Goal: Task Accomplishment & Management: Use online tool/utility

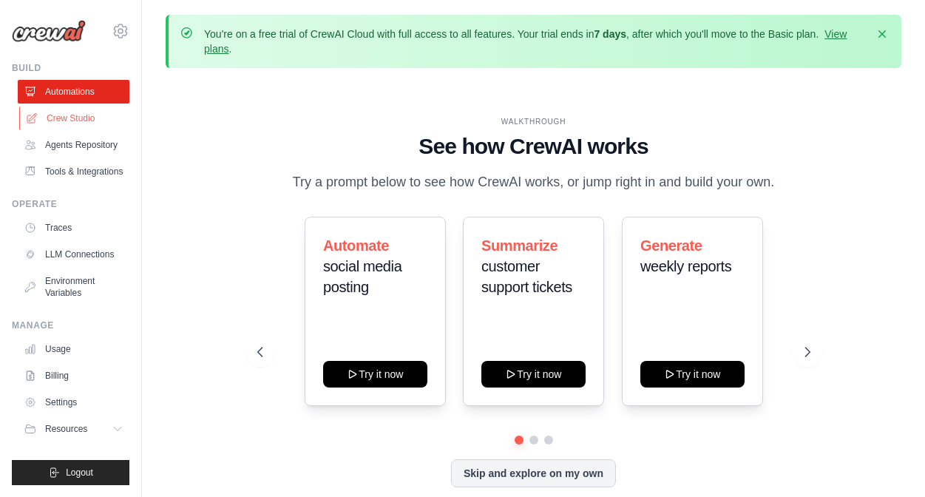
click at [78, 116] on link "Crew Studio" at bounding box center [75, 118] width 112 height 24
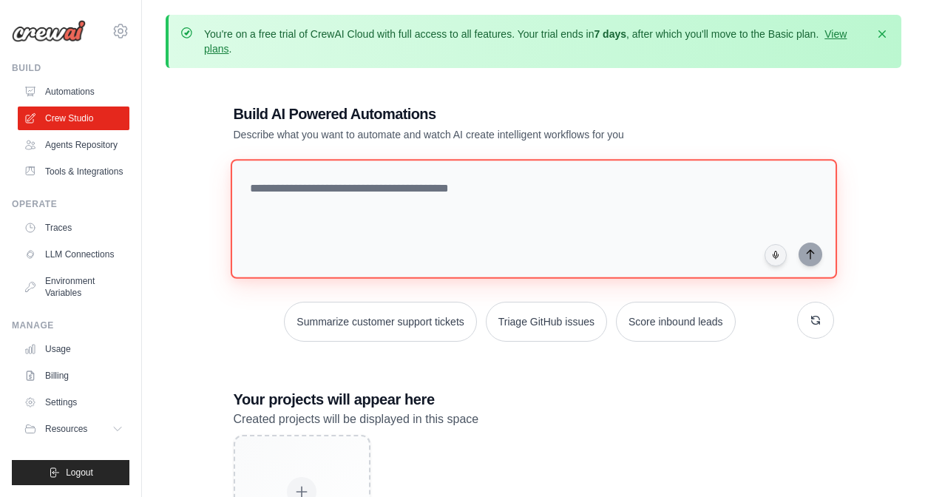
click at [302, 182] on textarea at bounding box center [533, 219] width 606 height 120
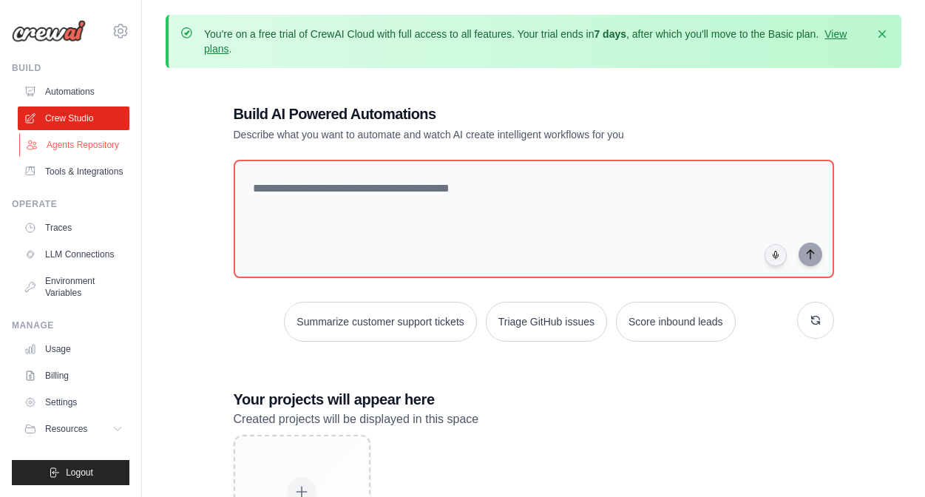
click at [74, 146] on link "Agents Repository" at bounding box center [75, 145] width 112 height 24
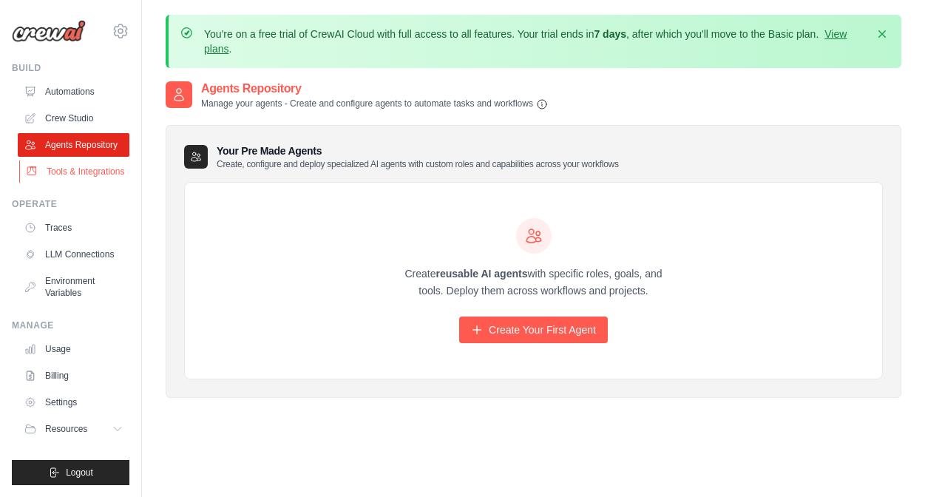
click at [77, 172] on link "Tools & Integrations" at bounding box center [75, 172] width 112 height 24
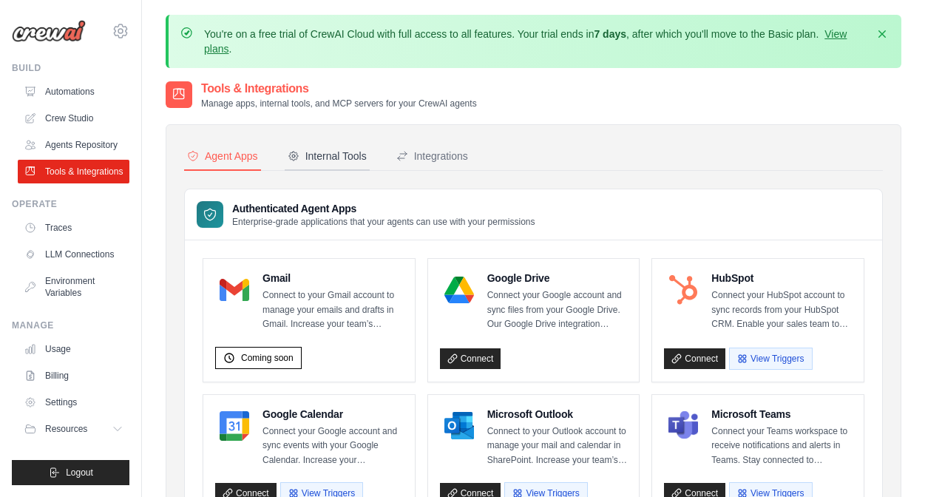
click at [319, 155] on div "Internal Tools" at bounding box center [327, 156] width 79 height 15
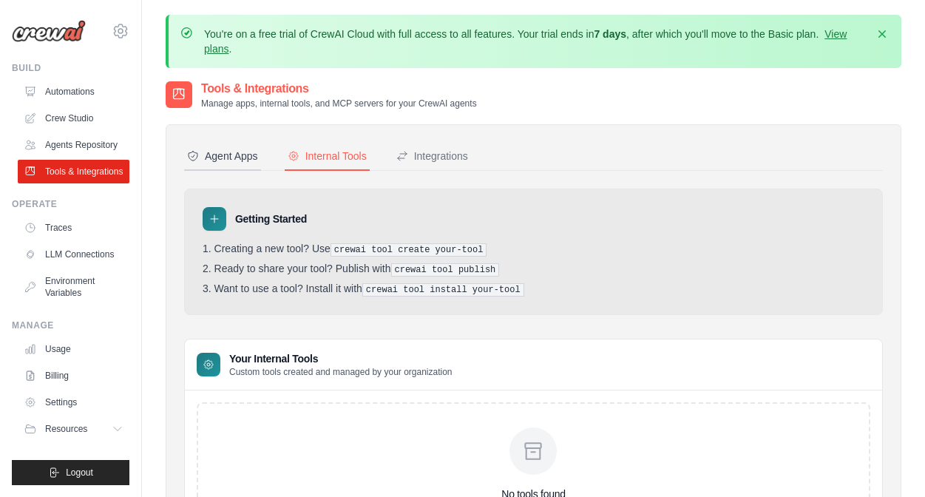
click at [231, 161] on div "Agent Apps" at bounding box center [222, 156] width 71 height 15
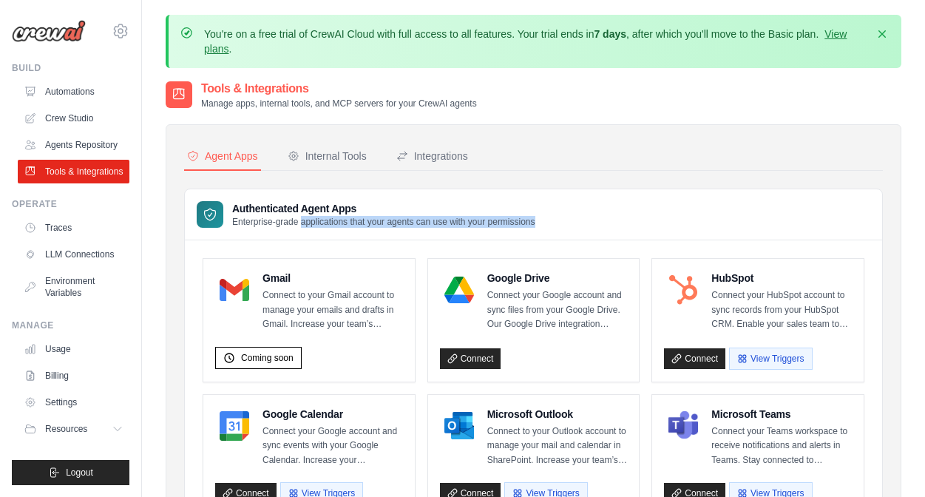
drag, startPoint x: 301, startPoint y: 223, endPoint x: 552, endPoint y: 220, distance: 250.7
click at [552, 220] on div "Authenticated Agent Apps Enterprise-grade applications that your agents can use…" at bounding box center [533, 214] width 697 height 51
click at [446, 158] on div "Integrations" at bounding box center [432, 156] width 72 height 15
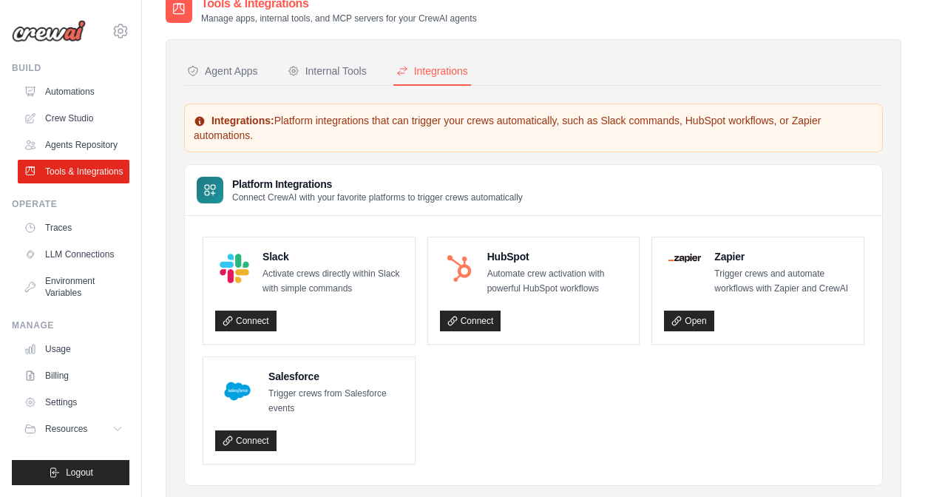
scroll to position [130, 0]
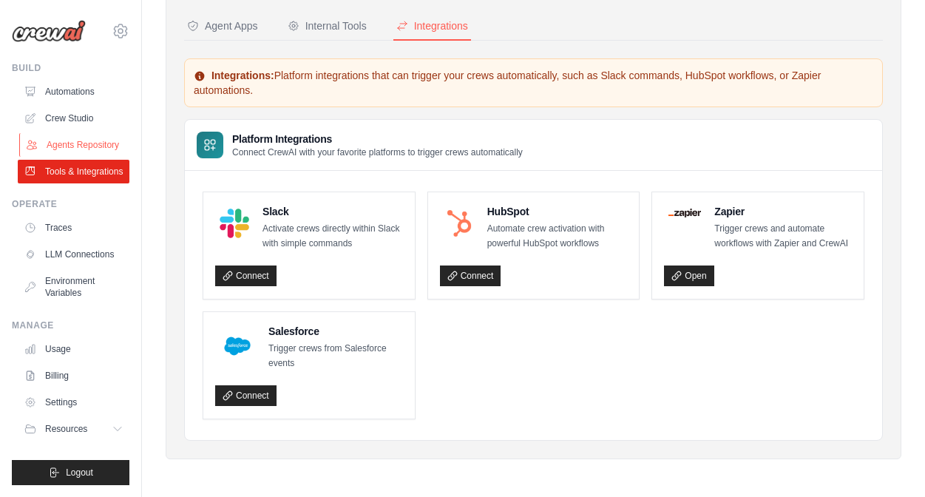
click at [67, 138] on link "Agents Repository" at bounding box center [75, 145] width 112 height 24
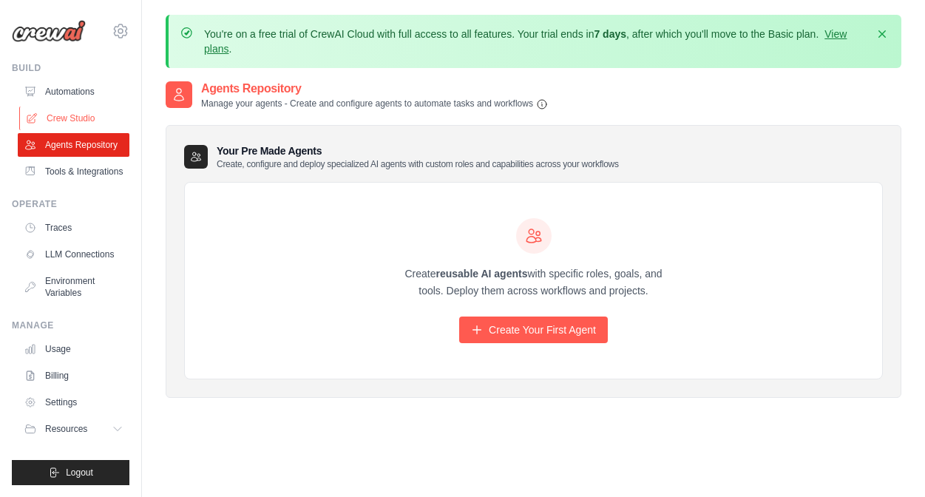
click at [78, 121] on link "Crew Studio" at bounding box center [75, 118] width 112 height 24
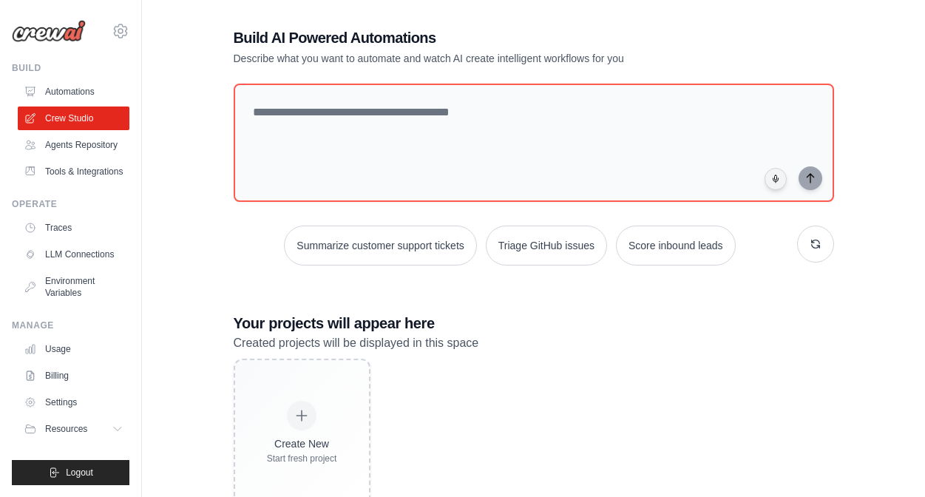
scroll to position [74, 0]
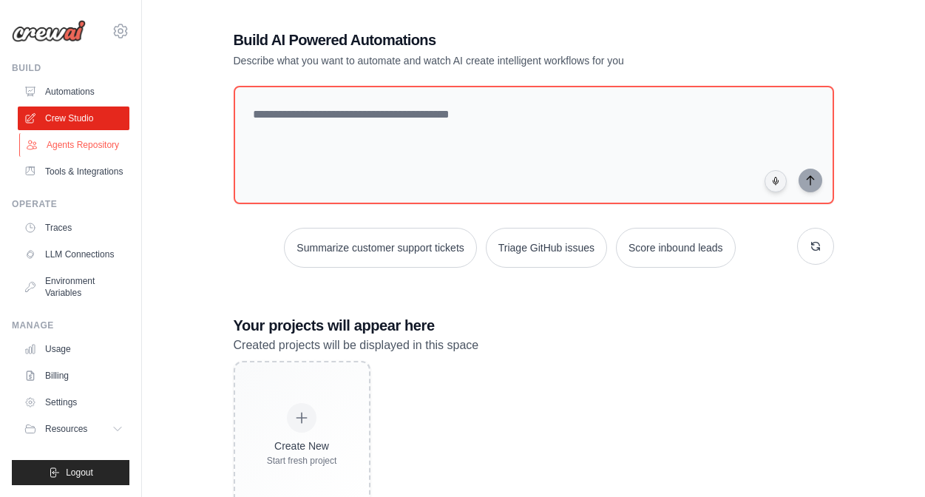
click at [91, 143] on link "Agents Repository" at bounding box center [75, 145] width 112 height 24
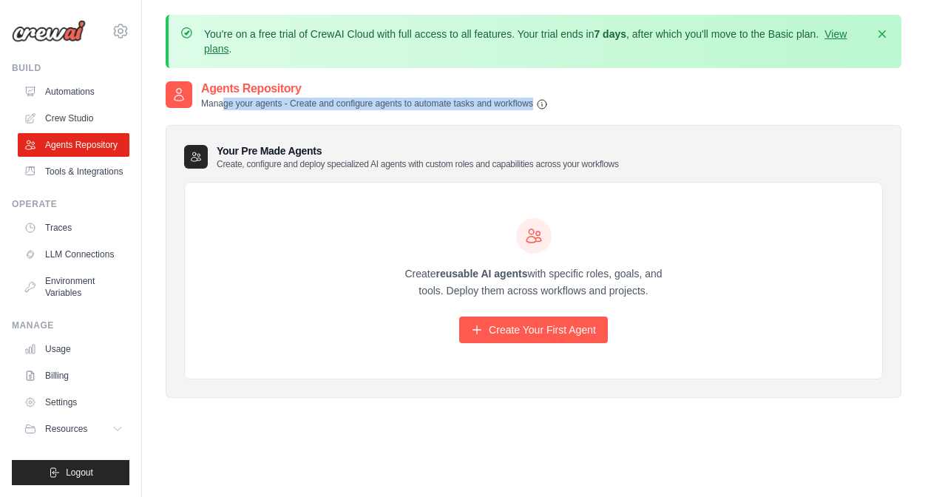
drag, startPoint x: 220, startPoint y: 106, endPoint x: 518, endPoint y: 118, distance: 298.2
click at [518, 118] on div "Agents Repository Manage your agents - Create and configure agents to automate …" at bounding box center [534, 251] width 736 height 342
click at [75, 92] on link "Automations" at bounding box center [75, 92] width 112 height 24
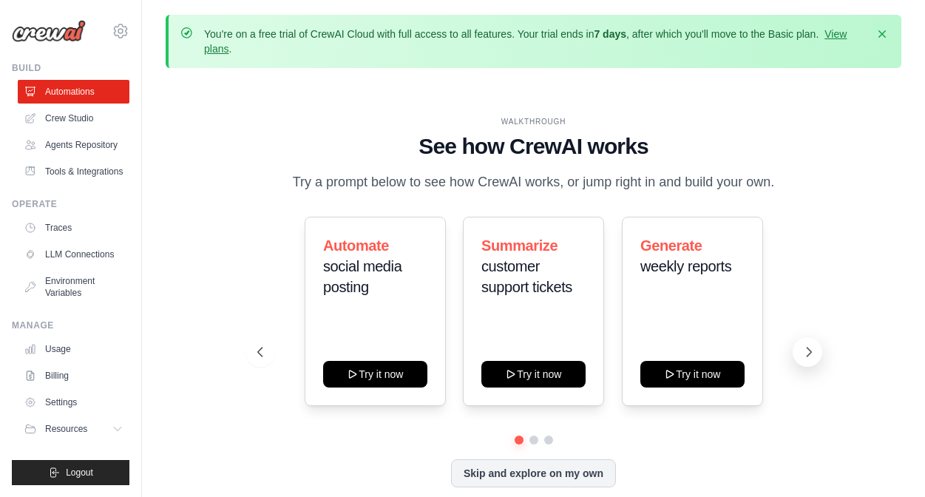
click at [804, 353] on icon at bounding box center [809, 352] width 15 height 15
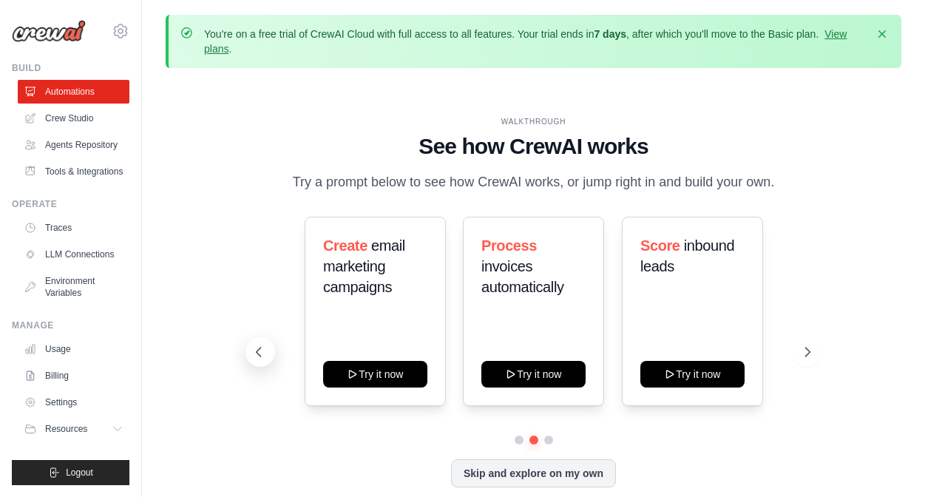
click at [251, 353] on icon at bounding box center [258, 352] width 15 height 15
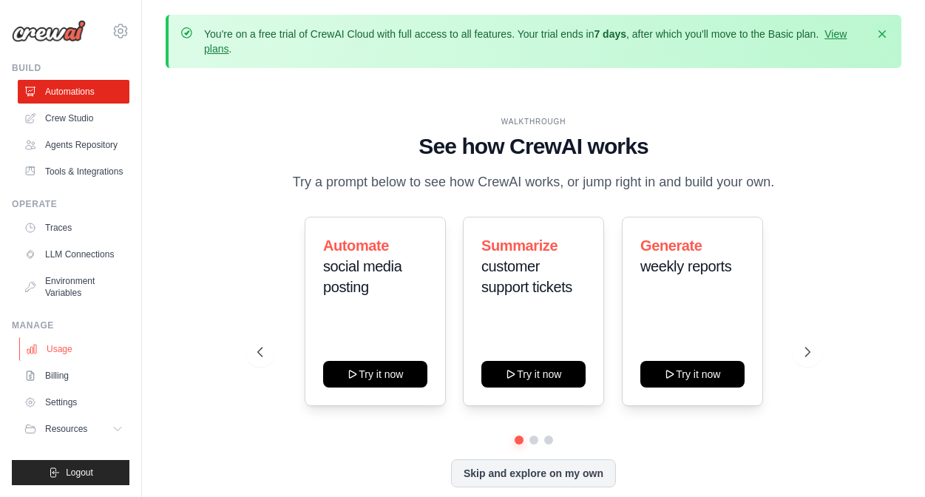
click at [55, 353] on link "Usage" at bounding box center [75, 349] width 112 height 24
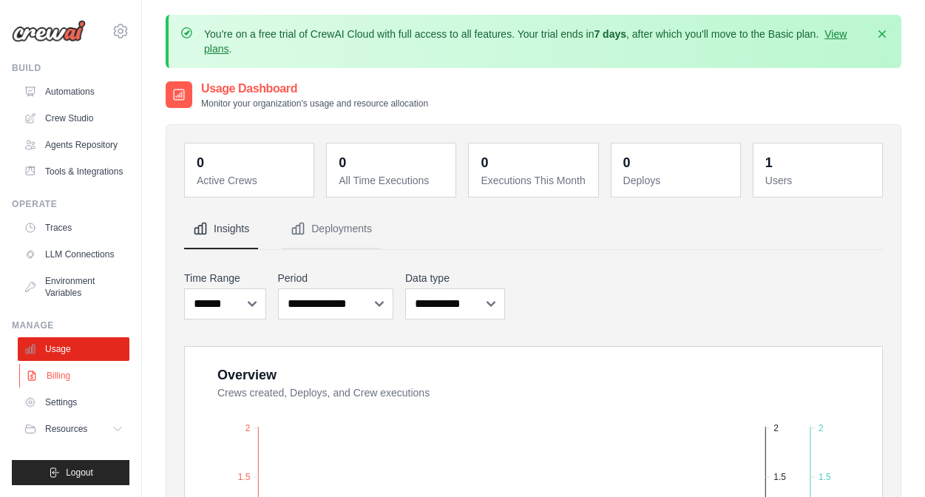
click at [52, 374] on link "Billing" at bounding box center [75, 376] width 112 height 24
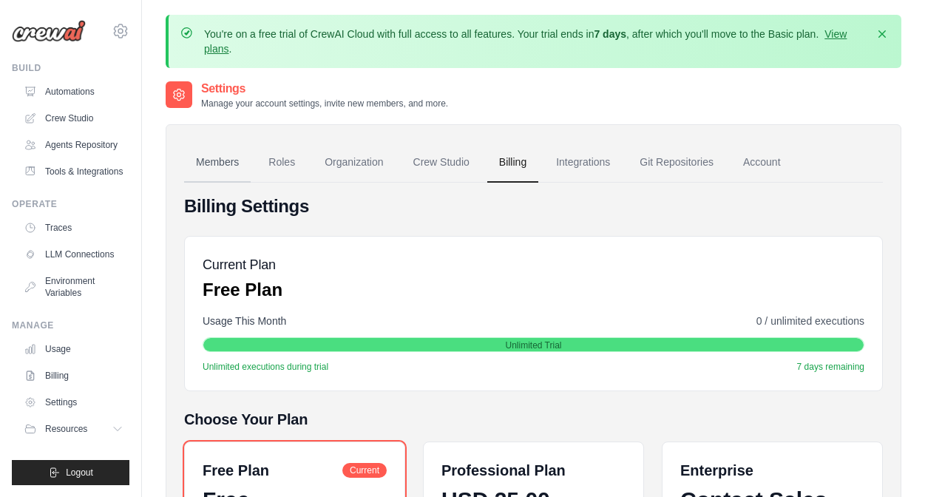
click at [214, 164] on link "Members" at bounding box center [217, 163] width 67 height 40
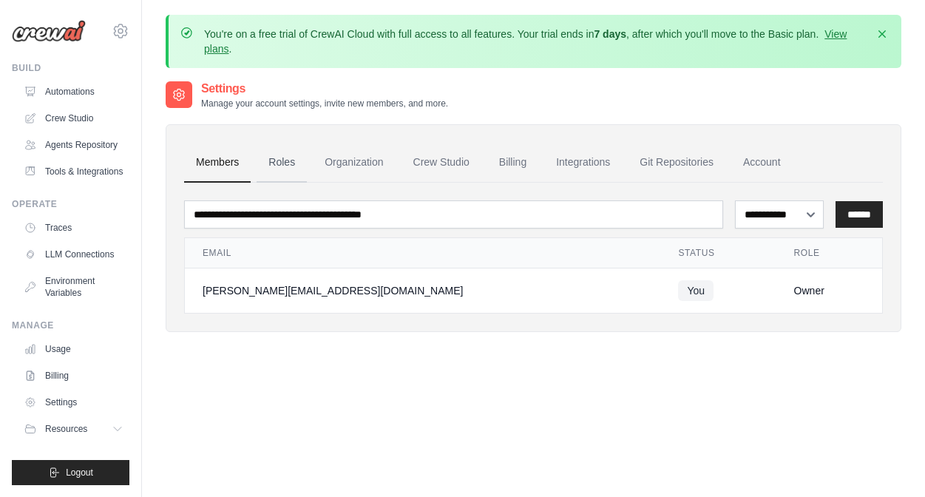
click at [277, 166] on link "Roles" at bounding box center [282, 163] width 50 height 40
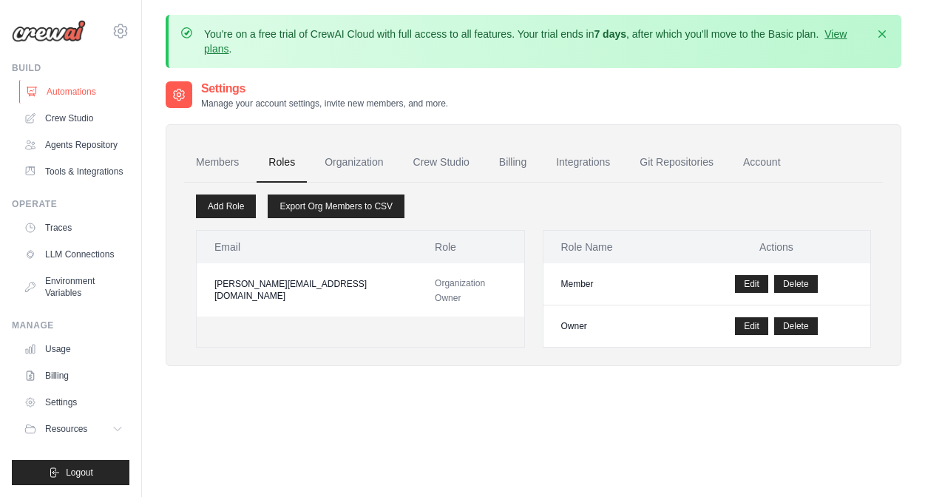
click at [67, 92] on link "Automations" at bounding box center [75, 92] width 112 height 24
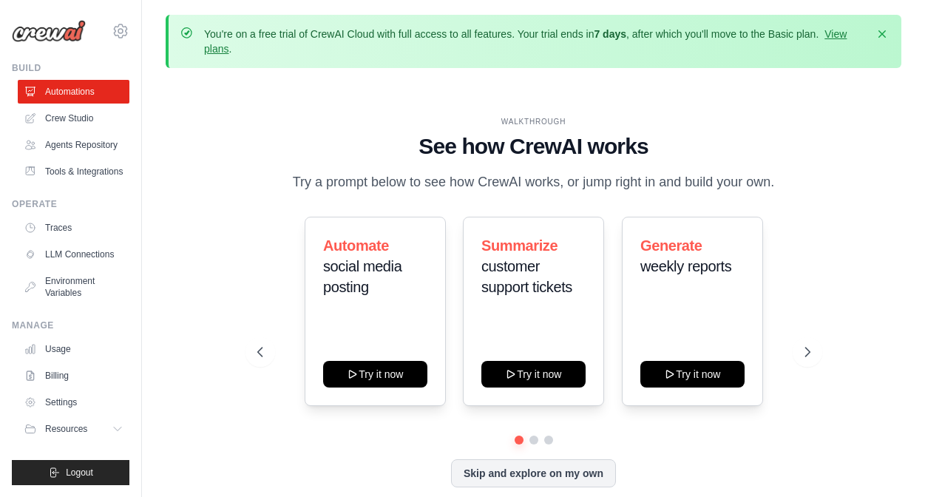
scroll to position [65, 0]
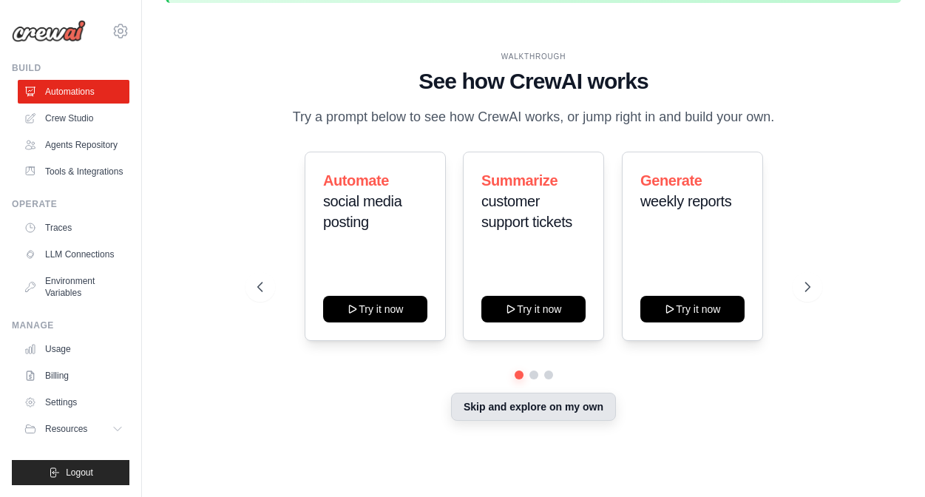
click at [584, 396] on button "Skip and explore on my own" at bounding box center [533, 407] width 165 height 28
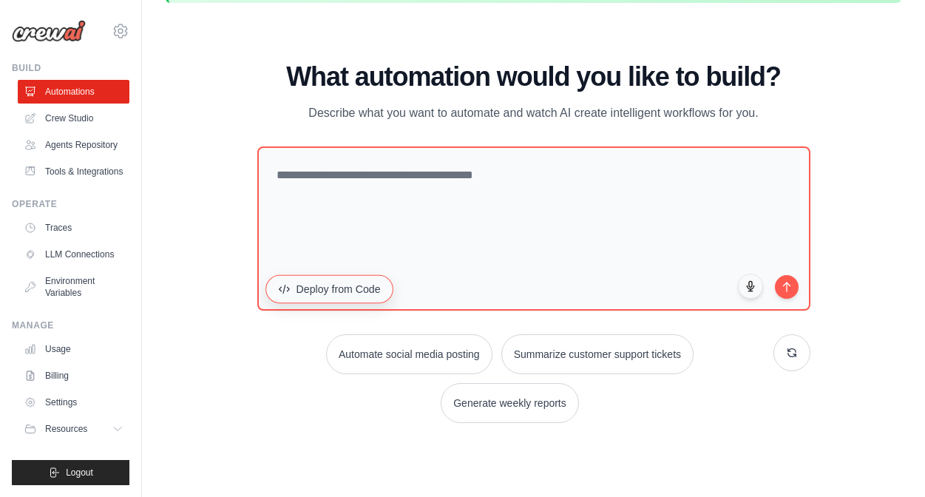
click at [331, 294] on button "Deploy from Code" at bounding box center [329, 289] width 128 height 28
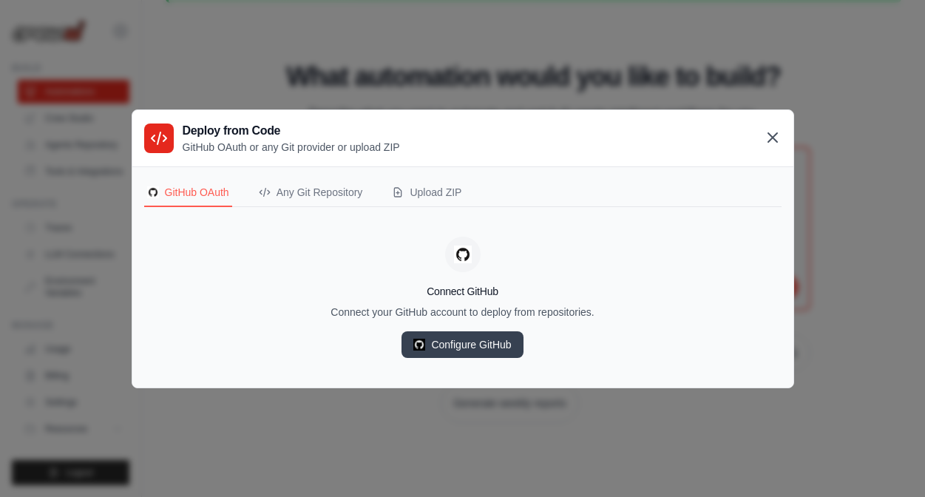
click at [776, 135] on icon at bounding box center [773, 138] width 18 height 18
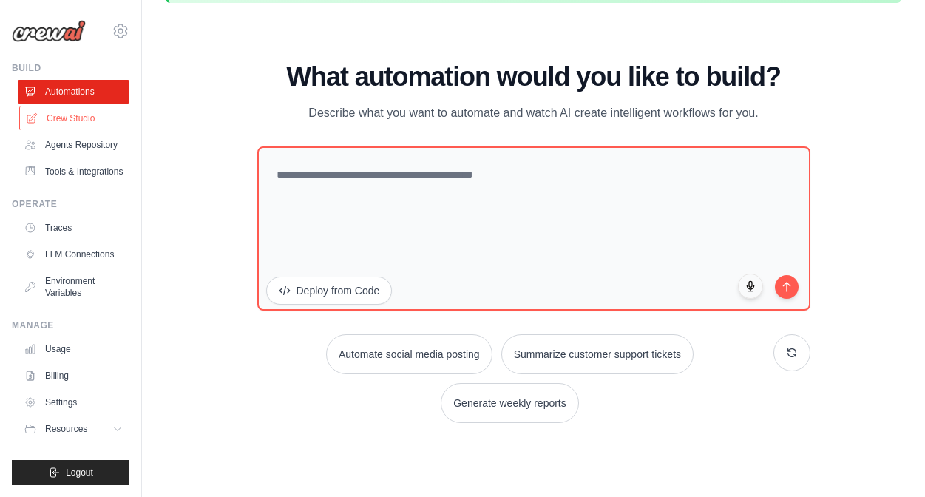
click at [86, 123] on link "Crew Studio" at bounding box center [75, 118] width 112 height 24
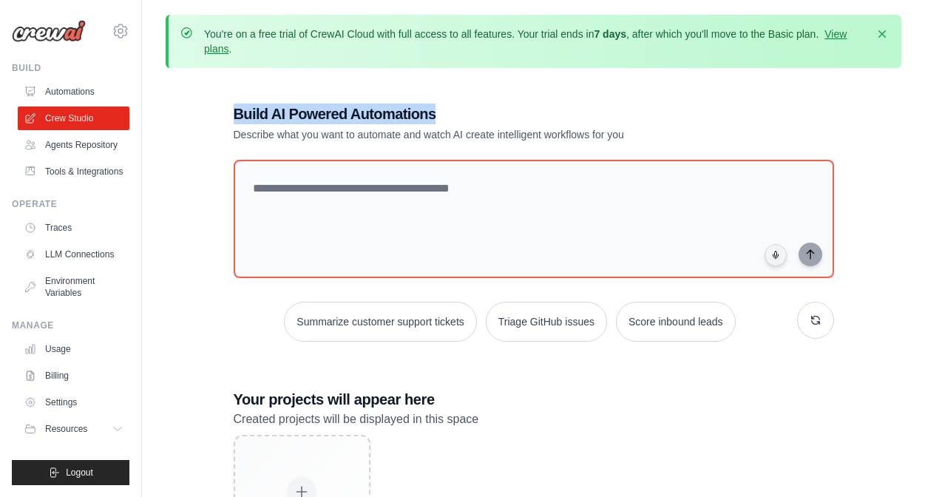
drag, startPoint x: 234, startPoint y: 123, endPoint x: 453, endPoint y: 111, distance: 219.2
click at [453, 111] on h1 "Build AI Powered Automations" at bounding box center [482, 114] width 497 height 21
click at [83, 151] on link "Agents Repository" at bounding box center [75, 145] width 112 height 24
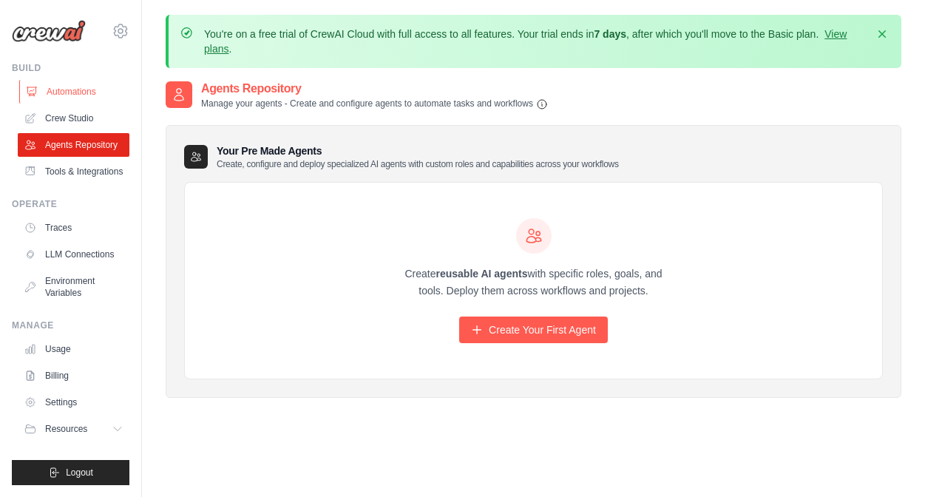
click at [72, 97] on link "Automations" at bounding box center [75, 92] width 112 height 24
click at [70, 121] on link "Crew Studio" at bounding box center [75, 118] width 112 height 24
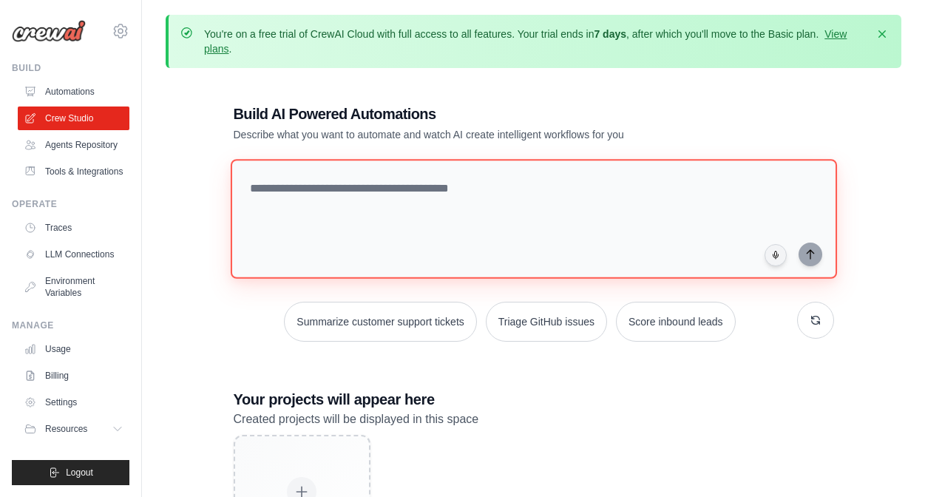
click at [410, 204] on textarea at bounding box center [533, 219] width 606 height 120
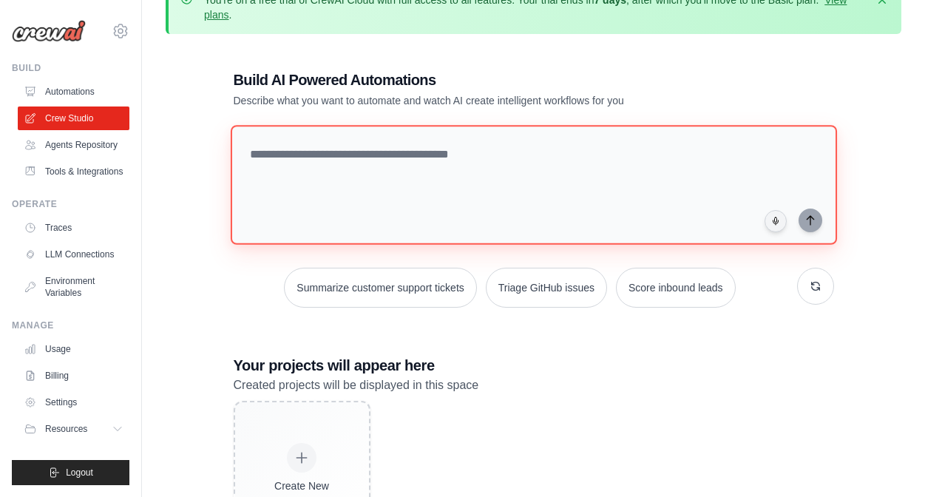
scroll to position [27, 0]
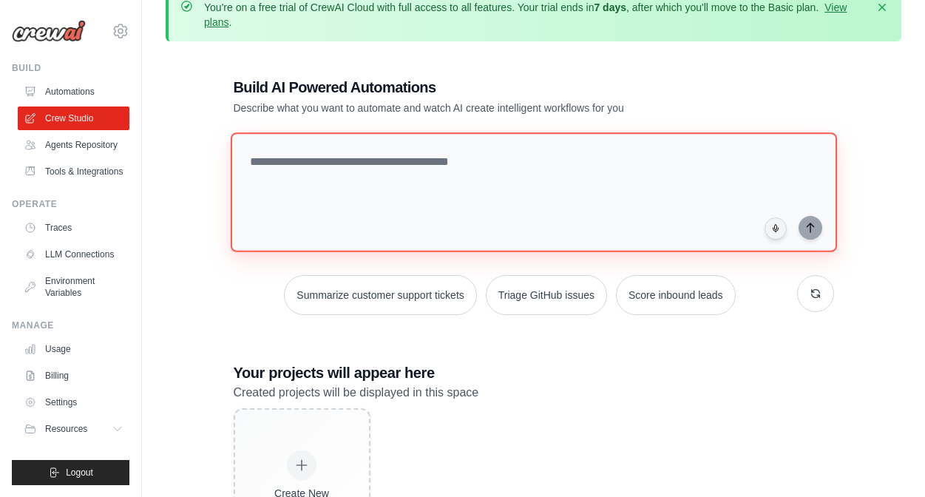
click at [344, 165] on textarea at bounding box center [533, 192] width 606 height 120
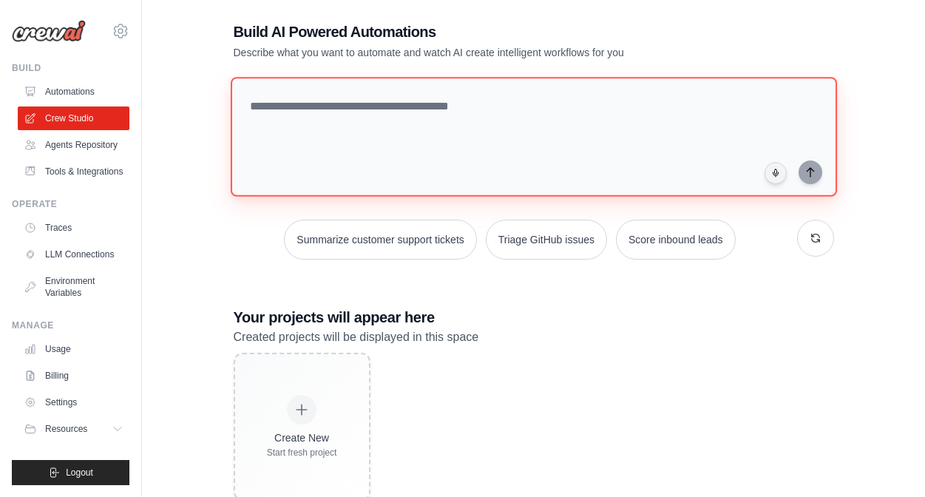
scroll to position [123, 0]
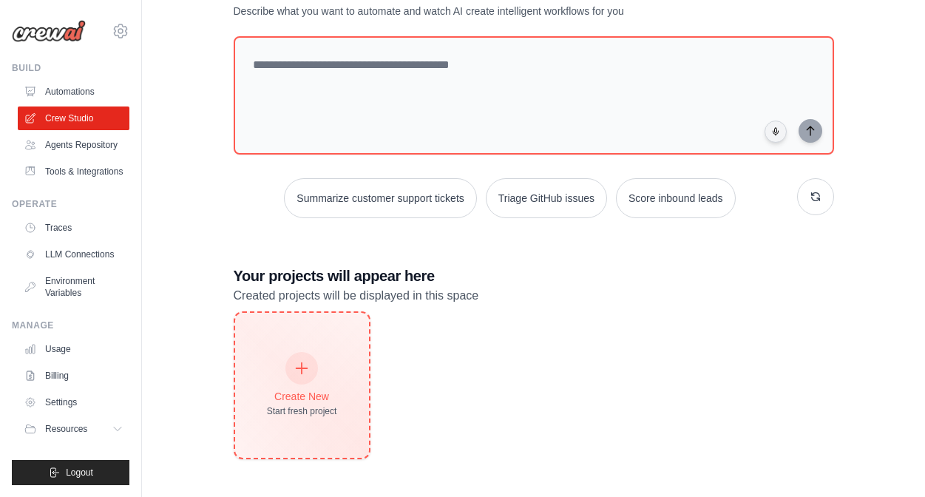
click at [316, 361] on div at bounding box center [301, 368] width 33 height 33
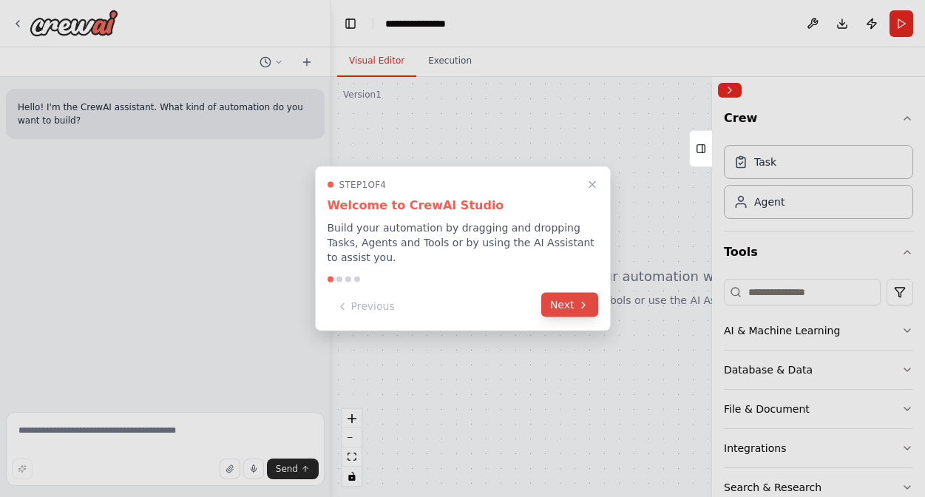
click at [572, 300] on button "Next" at bounding box center [569, 305] width 57 height 24
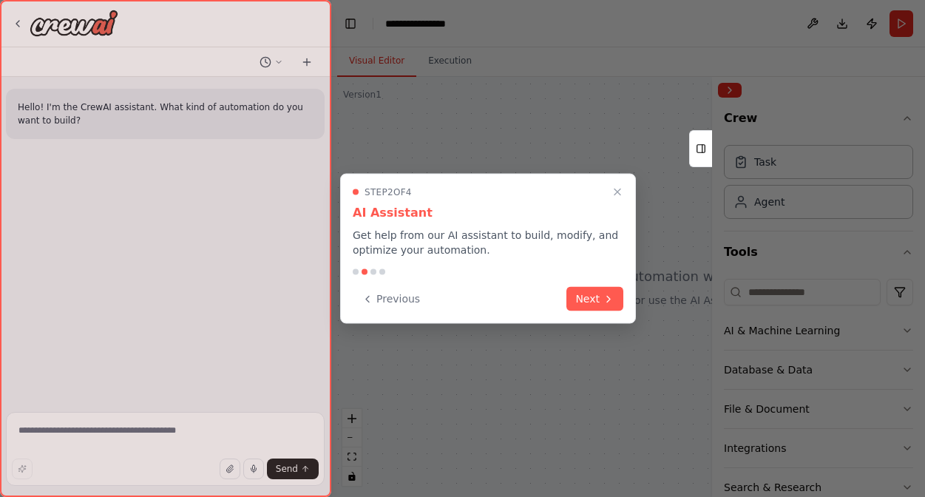
click at [572, 300] on button "Next" at bounding box center [594, 299] width 57 height 24
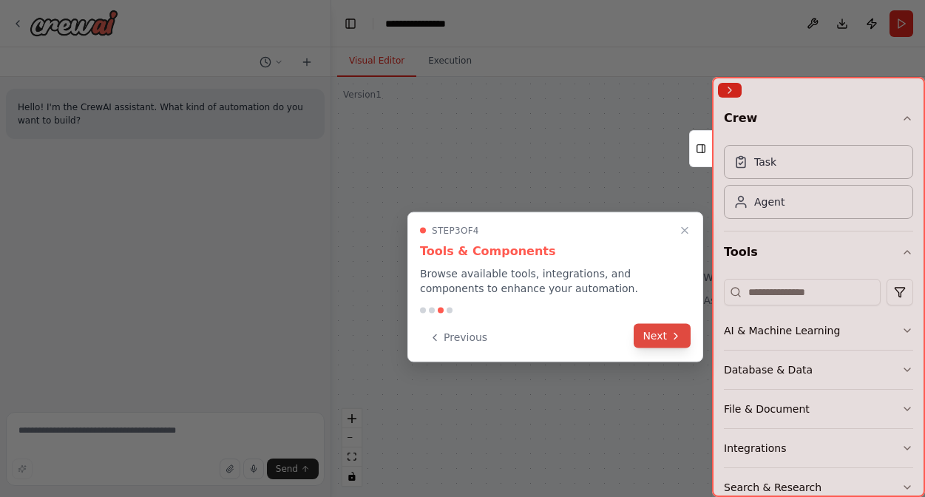
click at [656, 337] on button "Next" at bounding box center [662, 336] width 57 height 24
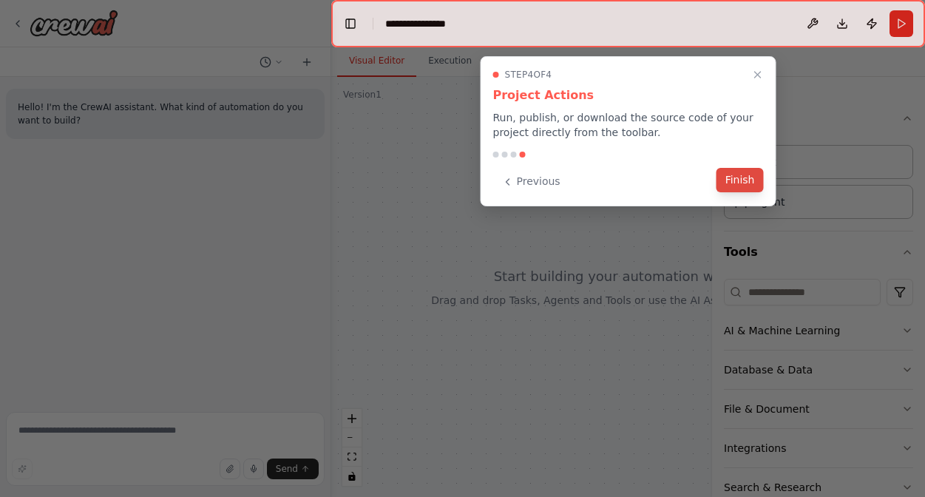
click at [734, 186] on button "Finish" at bounding box center [740, 180] width 47 height 24
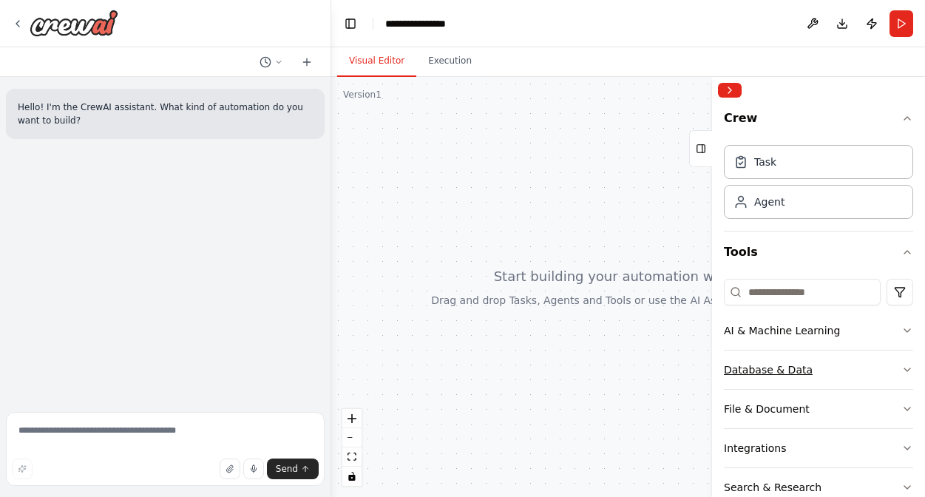
click at [852, 362] on button "Database & Data" at bounding box center [818, 370] width 189 height 38
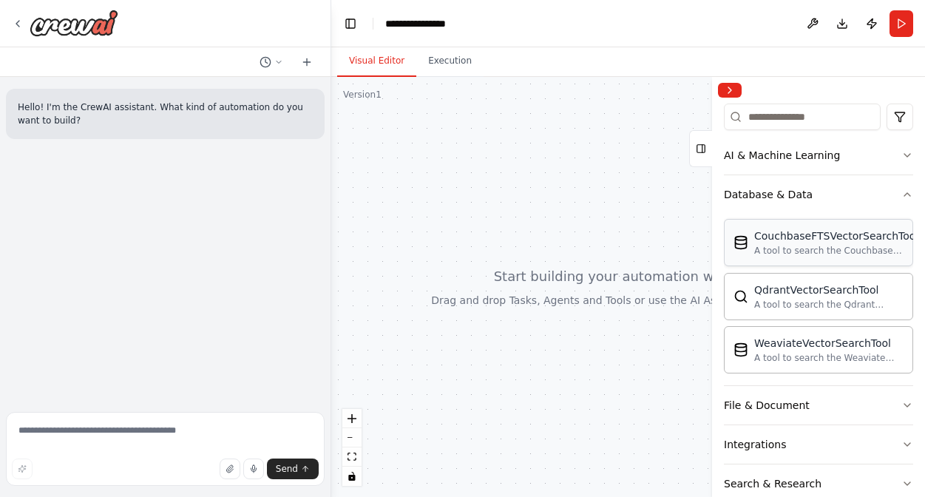
scroll to position [196, 0]
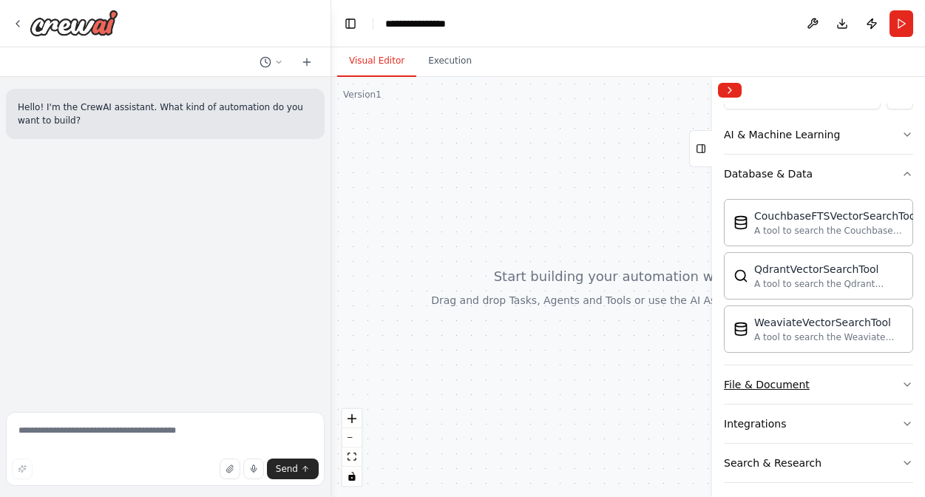
click at [816, 388] on button "File & Document" at bounding box center [818, 384] width 189 height 38
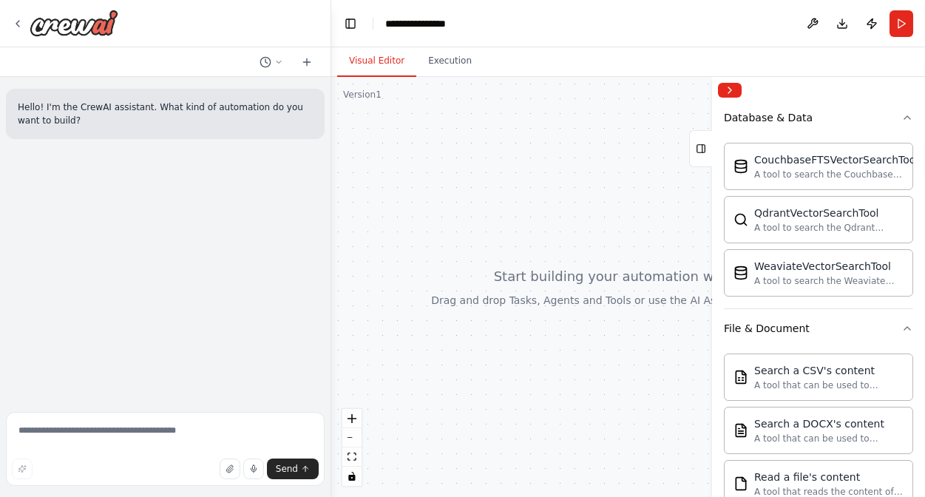
scroll to position [0, 0]
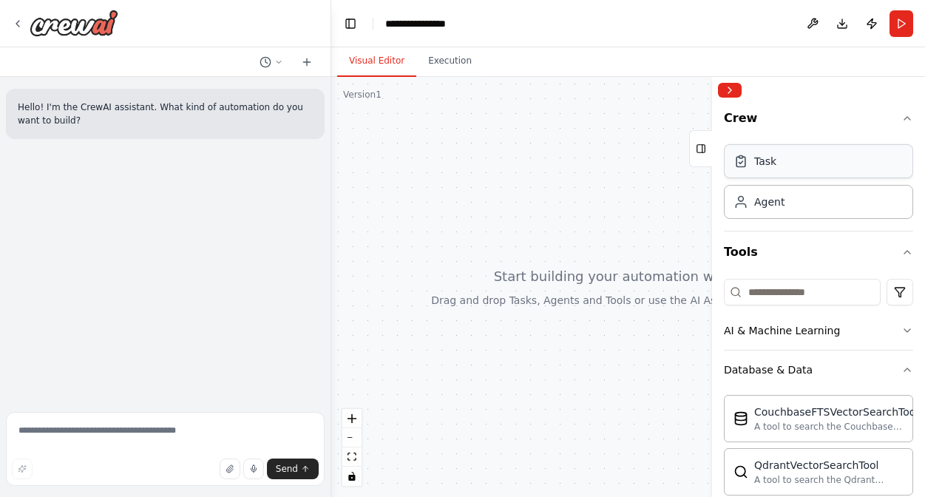
click at [772, 170] on div "Task" at bounding box center [818, 161] width 189 height 34
click at [758, 162] on div "Task" at bounding box center [765, 161] width 22 height 15
click at [773, 166] on div "Task" at bounding box center [765, 161] width 22 height 15
click at [767, 209] on div "Agent" at bounding box center [818, 201] width 189 height 34
click at [764, 202] on div "Agent" at bounding box center [769, 201] width 30 height 15
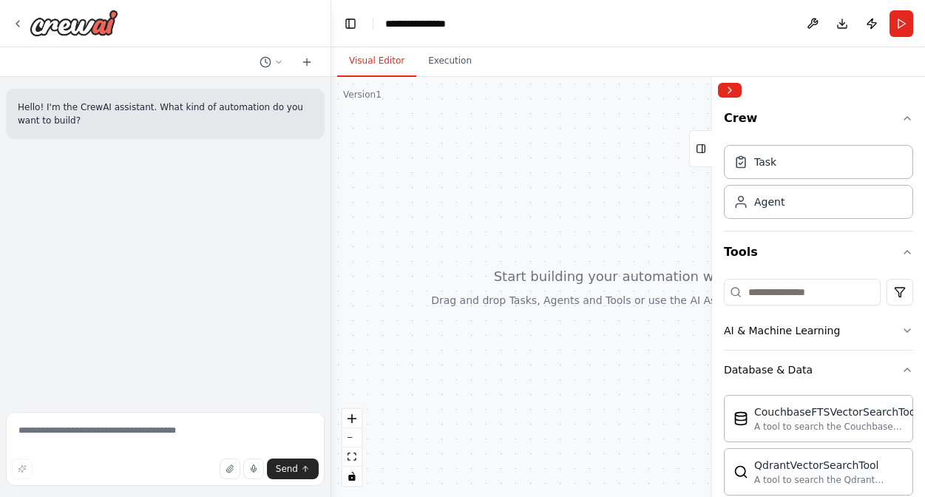
drag, startPoint x: 764, startPoint y: 202, endPoint x: 549, endPoint y: 189, distance: 214.8
click at [549, 189] on div "**********" at bounding box center [462, 248] width 925 height 497
click at [893, 340] on button "AI & Machine Learning" at bounding box center [818, 330] width 189 height 38
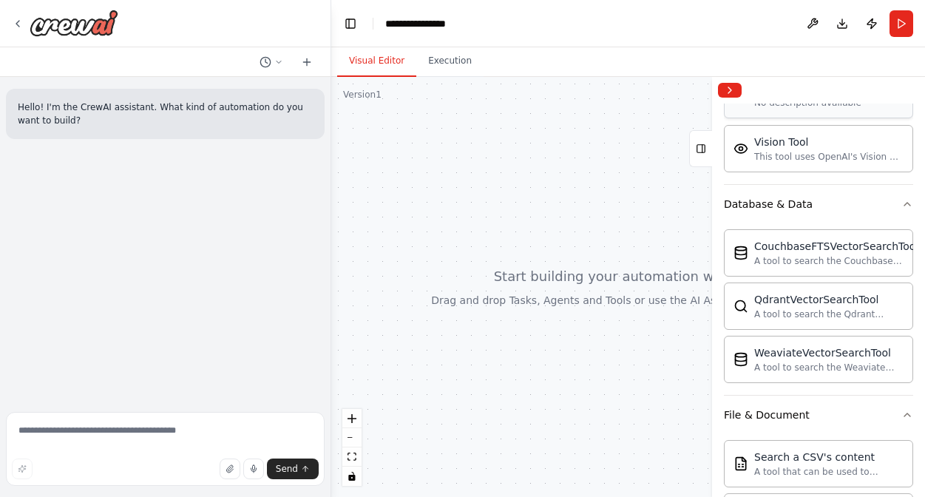
scroll to position [391, 0]
drag, startPoint x: 808, startPoint y: 370, endPoint x: 773, endPoint y: 348, distance: 41.2
click at [782, 350] on div "WeaviateVectorSearchTool" at bounding box center [828, 351] width 149 height 15
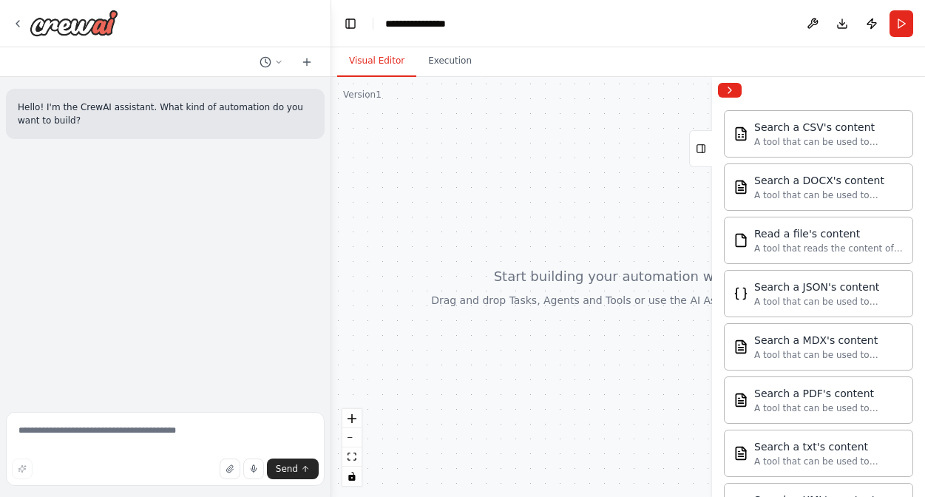
scroll to position [947, 0]
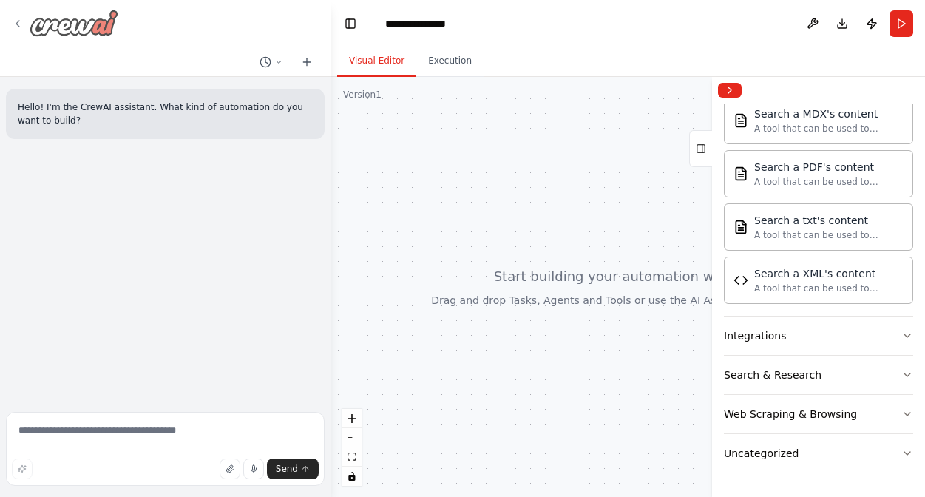
click at [16, 20] on icon at bounding box center [18, 24] width 12 height 12
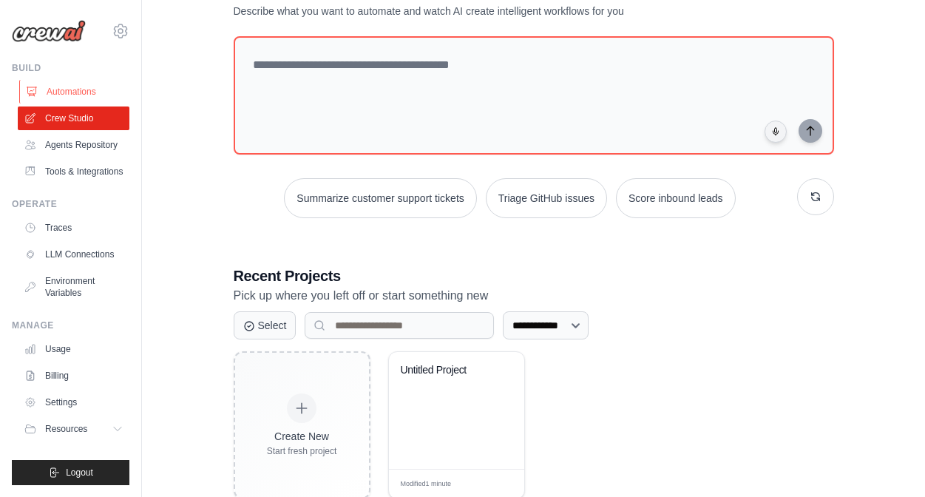
click at [58, 87] on link "Automations" at bounding box center [75, 92] width 112 height 24
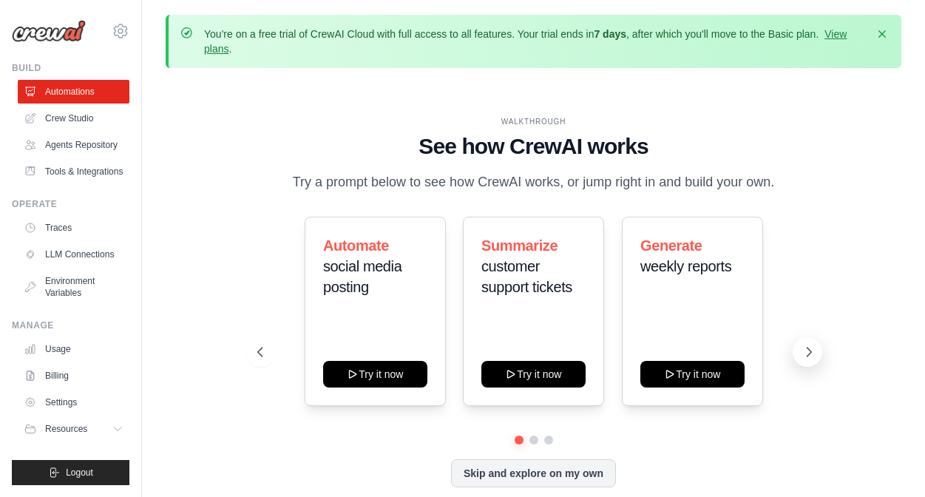
click at [809, 354] on icon at bounding box center [809, 352] width 4 height 9
click at [810, 354] on icon at bounding box center [809, 352] width 15 height 15
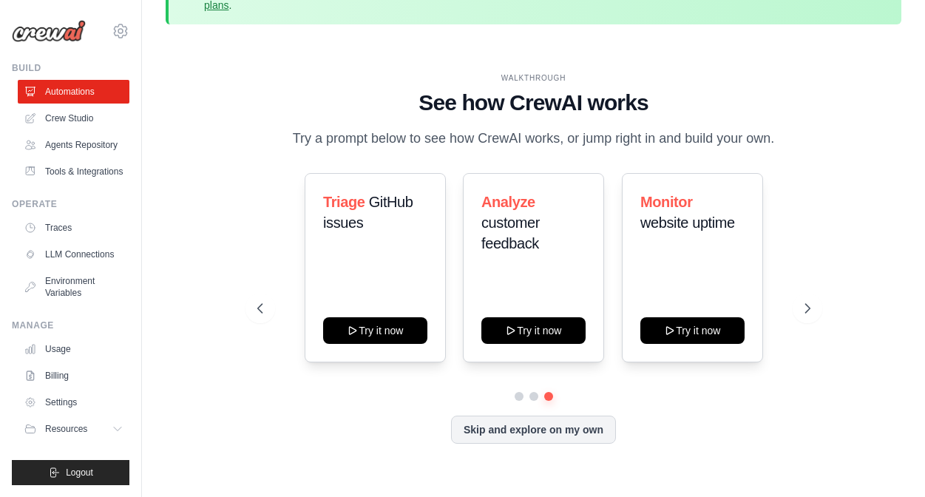
scroll to position [65, 0]
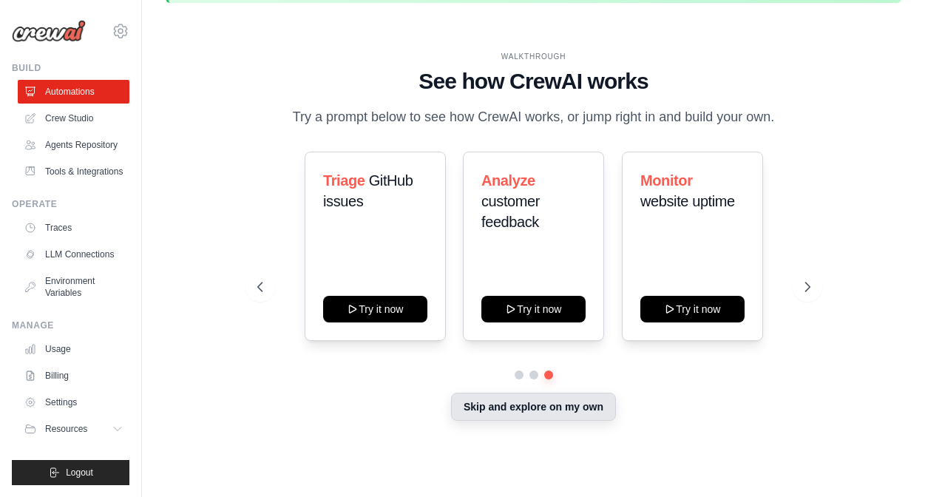
click at [541, 407] on button "Skip and explore on my own" at bounding box center [533, 407] width 165 height 28
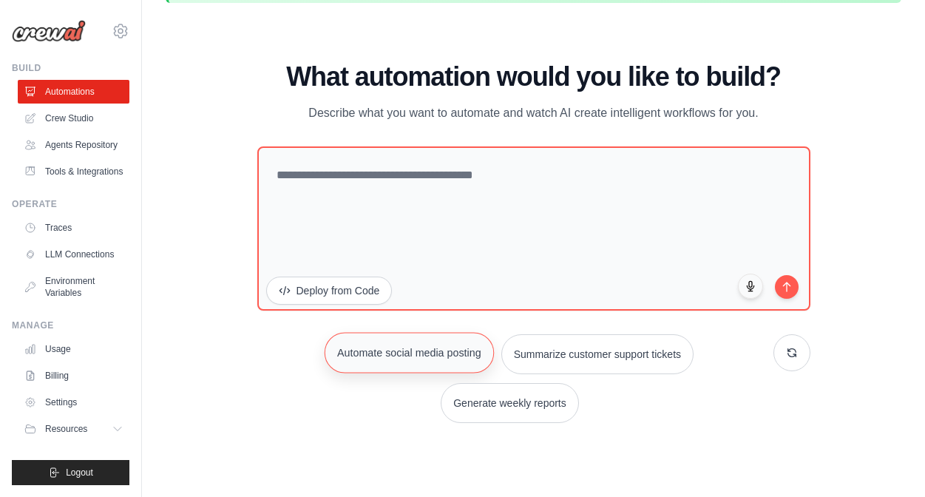
click at [408, 362] on button "Automate social media posting" at bounding box center [409, 352] width 169 height 41
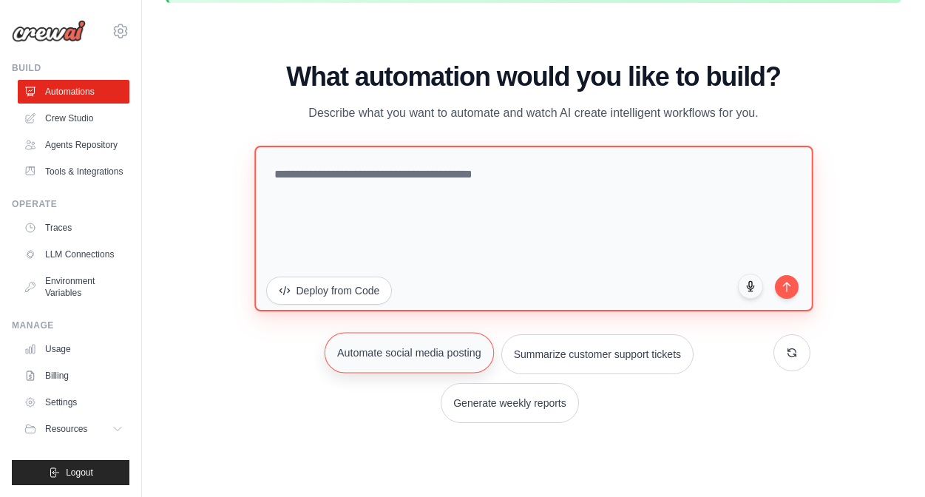
type textarea "**********"
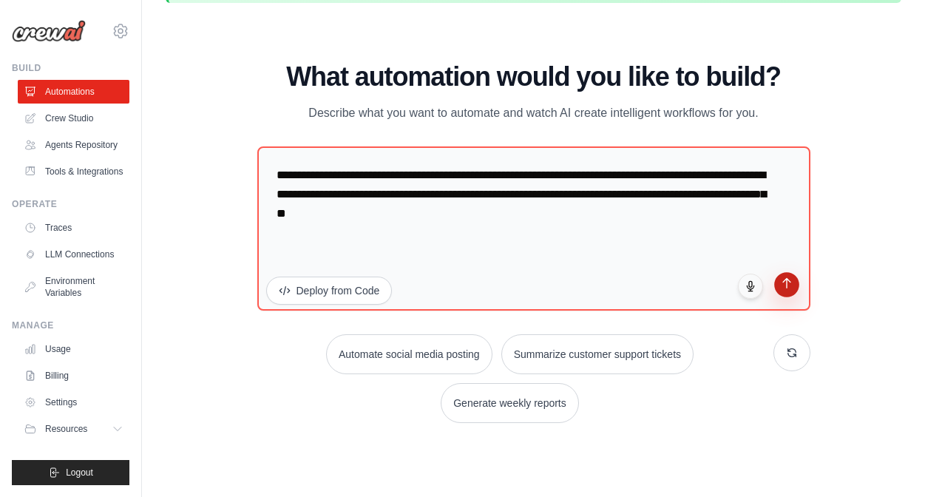
click at [793, 291] on button "submit" at bounding box center [786, 284] width 25 height 25
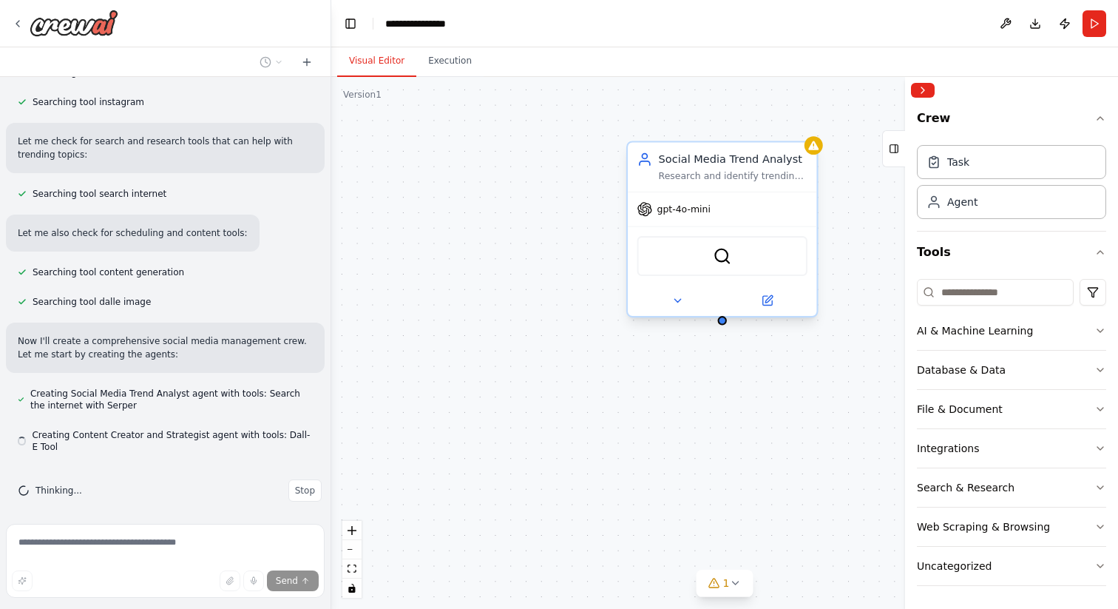
scroll to position [433, 0]
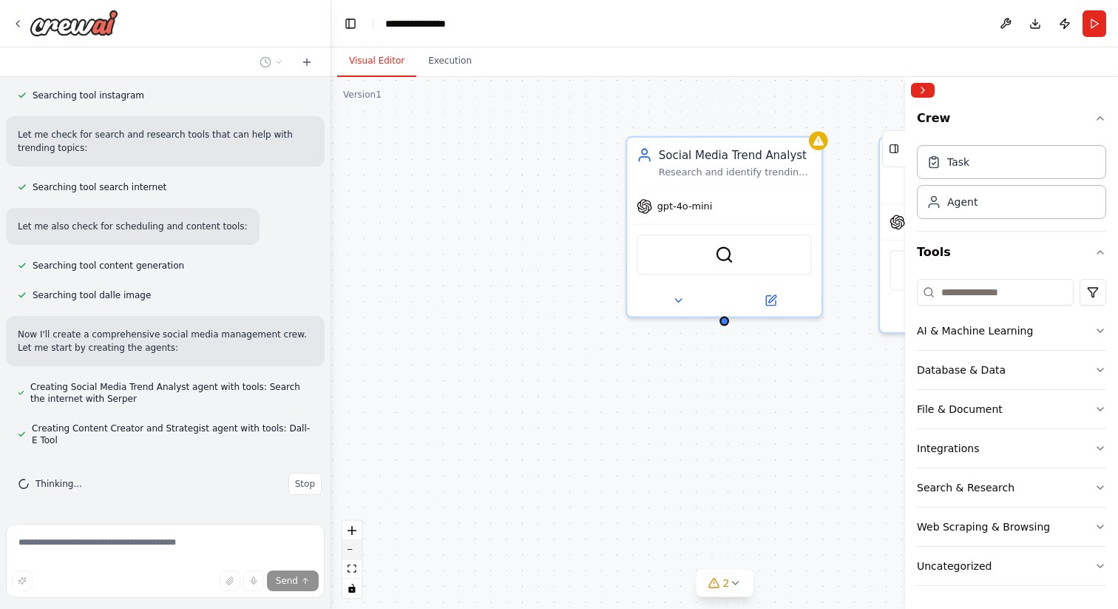
click at [353, 496] on icon "zoom out" at bounding box center [352, 549] width 9 height 1
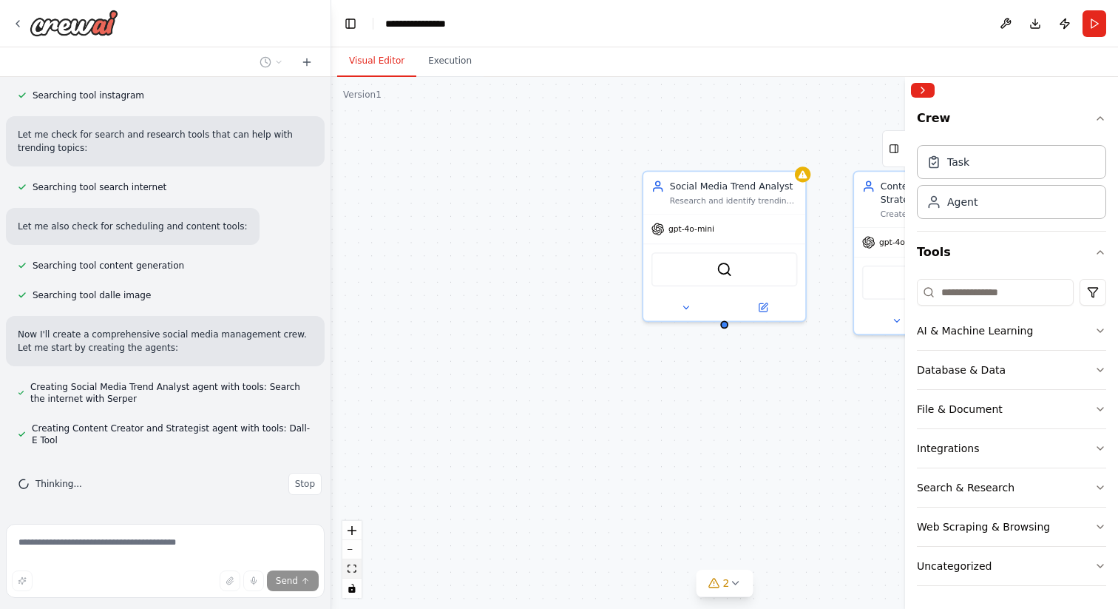
click at [351, 496] on icon "fit view" at bounding box center [352, 568] width 9 height 8
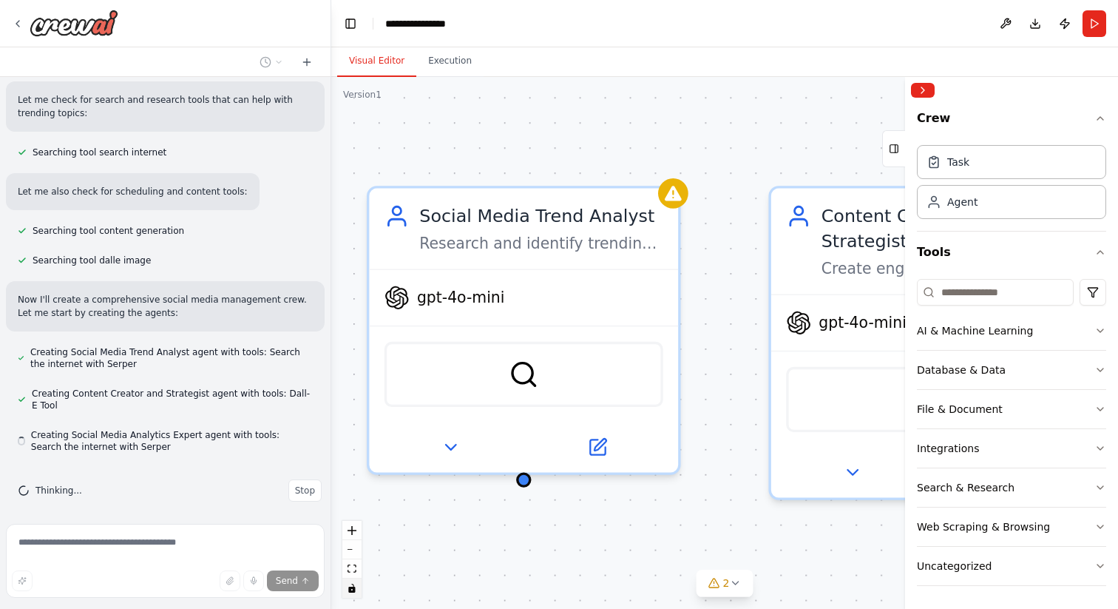
scroll to position [474, 0]
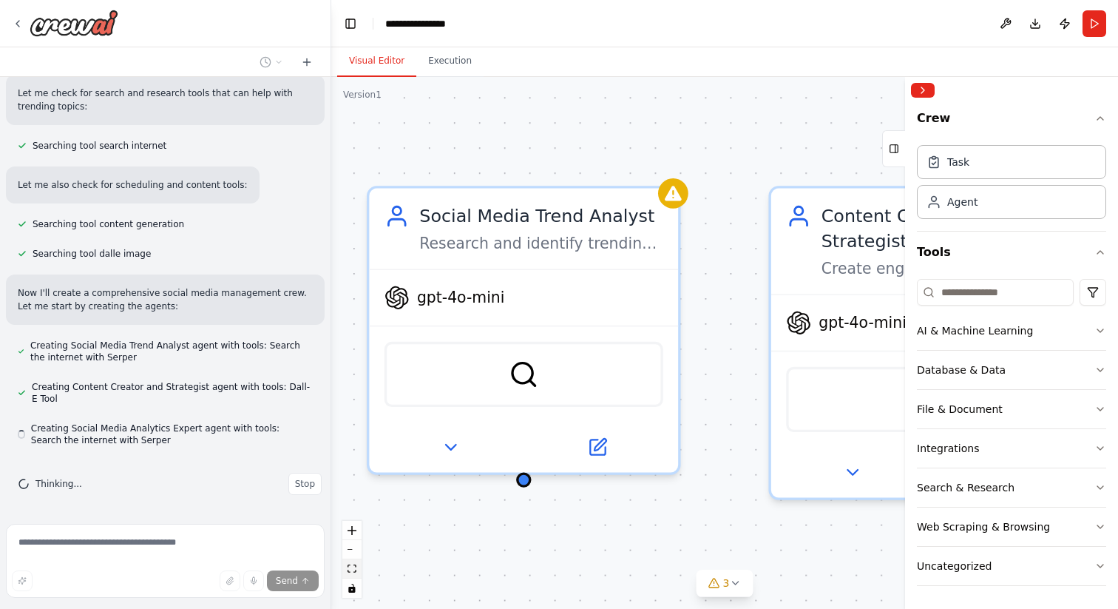
click at [351, 496] on icon "fit view" at bounding box center [352, 568] width 9 height 8
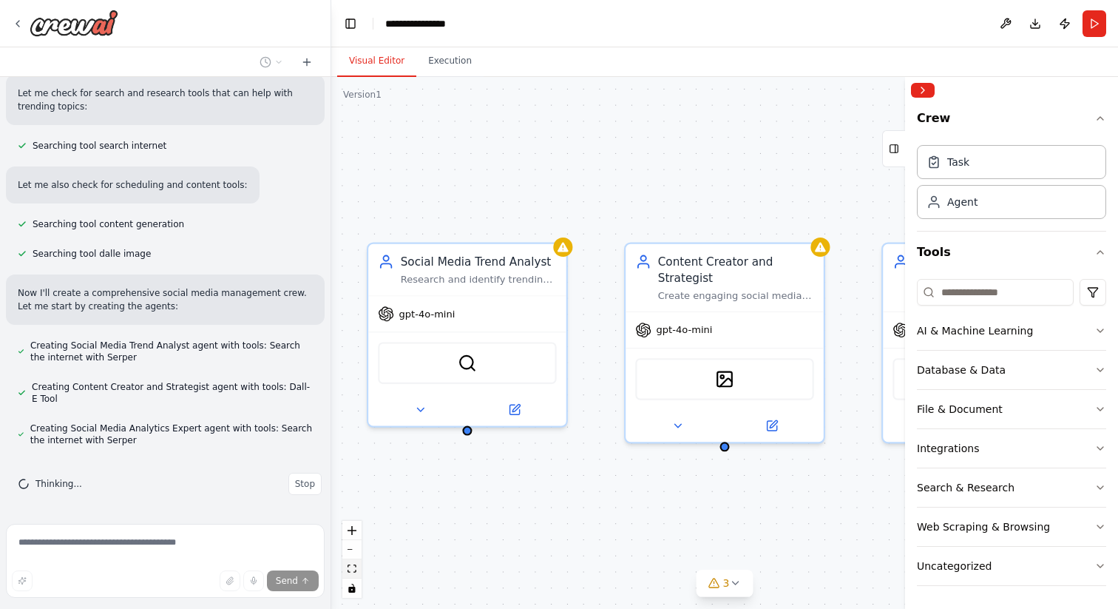
click at [351, 496] on icon "fit view" at bounding box center [352, 568] width 9 height 8
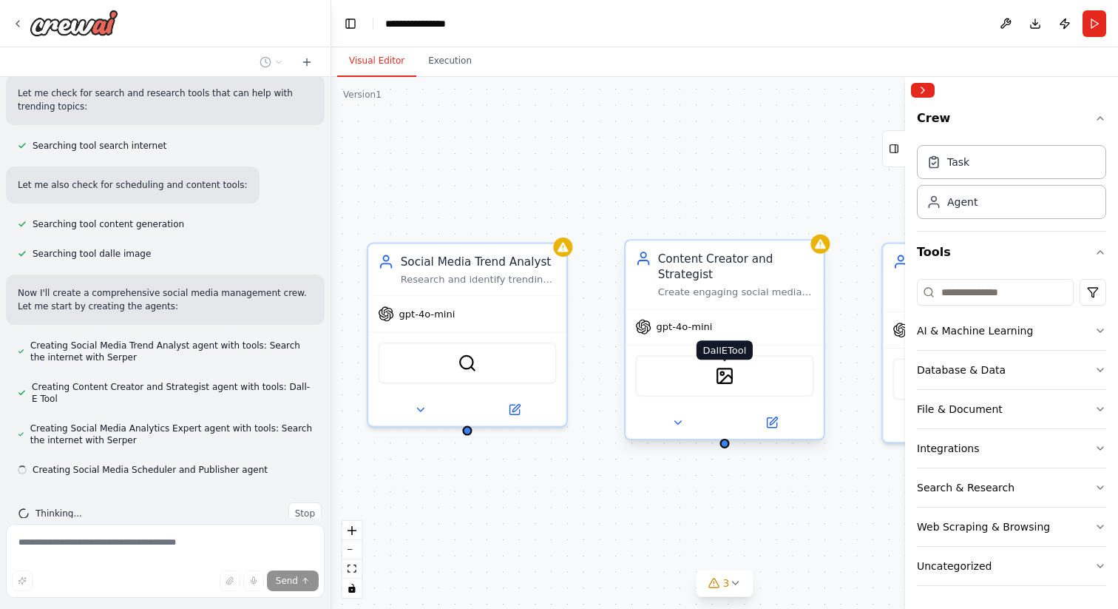
scroll to position [504, 0]
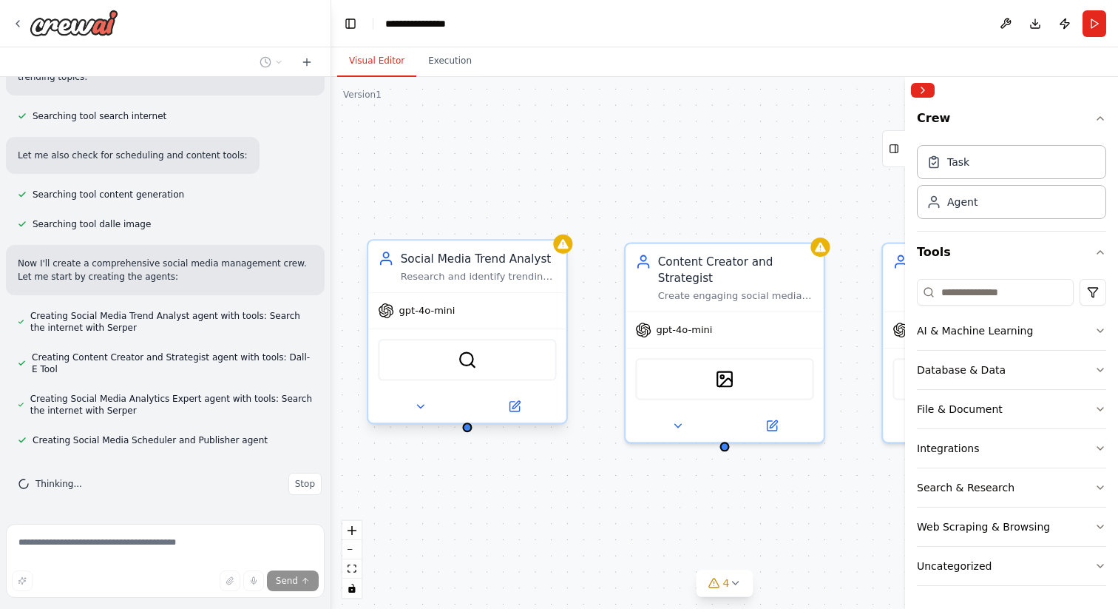
click at [473, 373] on div "SerperDevTool" at bounding box center [467, 360] width 178 height 42
click at [418, 407] on icon at bounding box center [420, 406] width 13 height 13
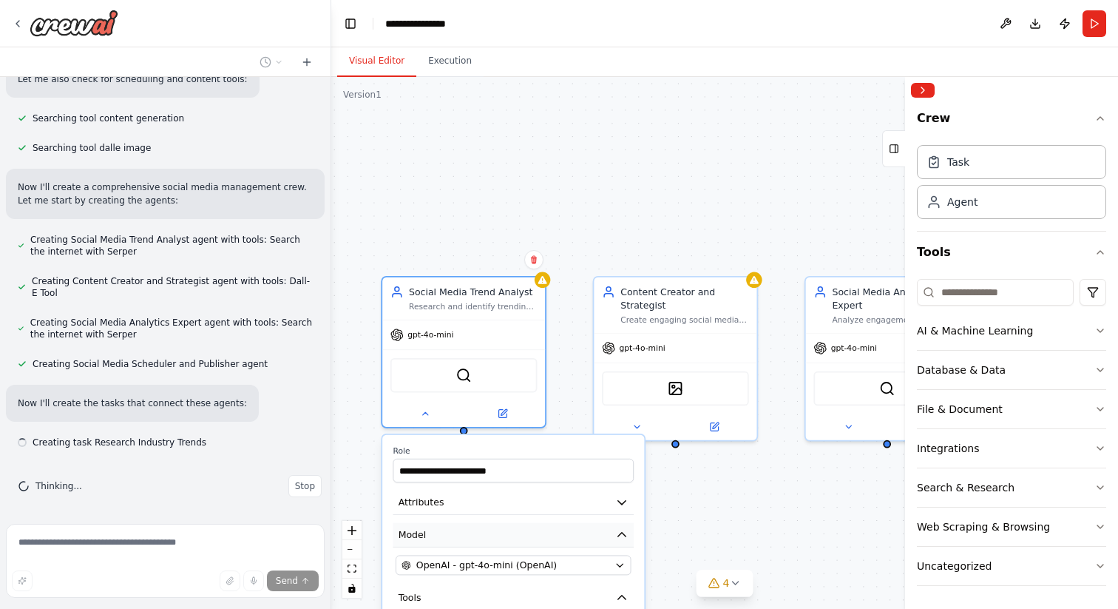
scroll to position [582, 0]
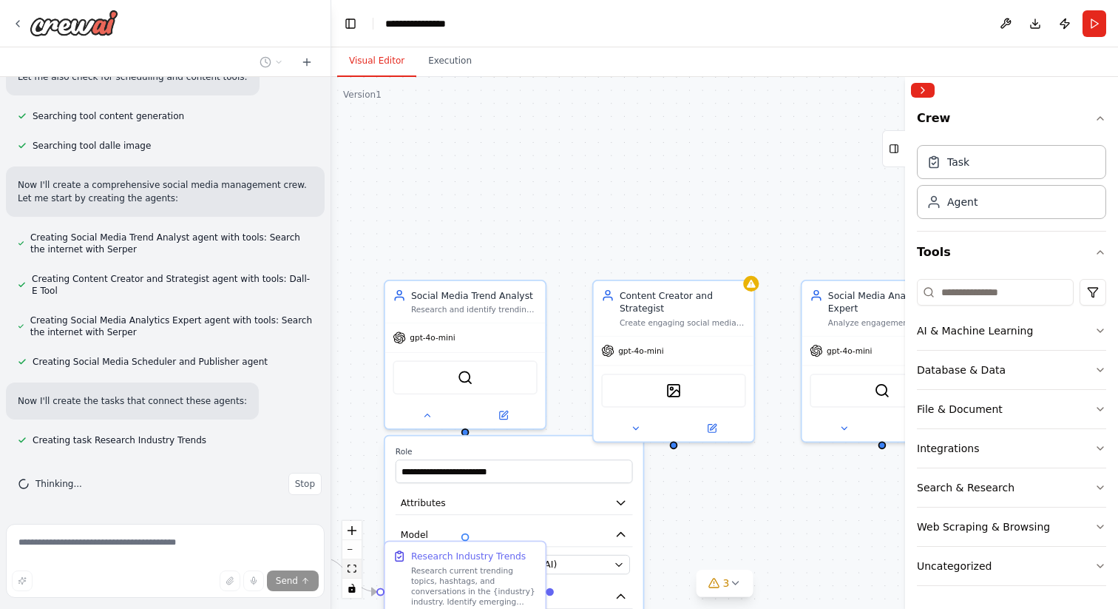
click at [353, 496] on icon "fit view" at bounding box center [352, 568] width 9 height 8
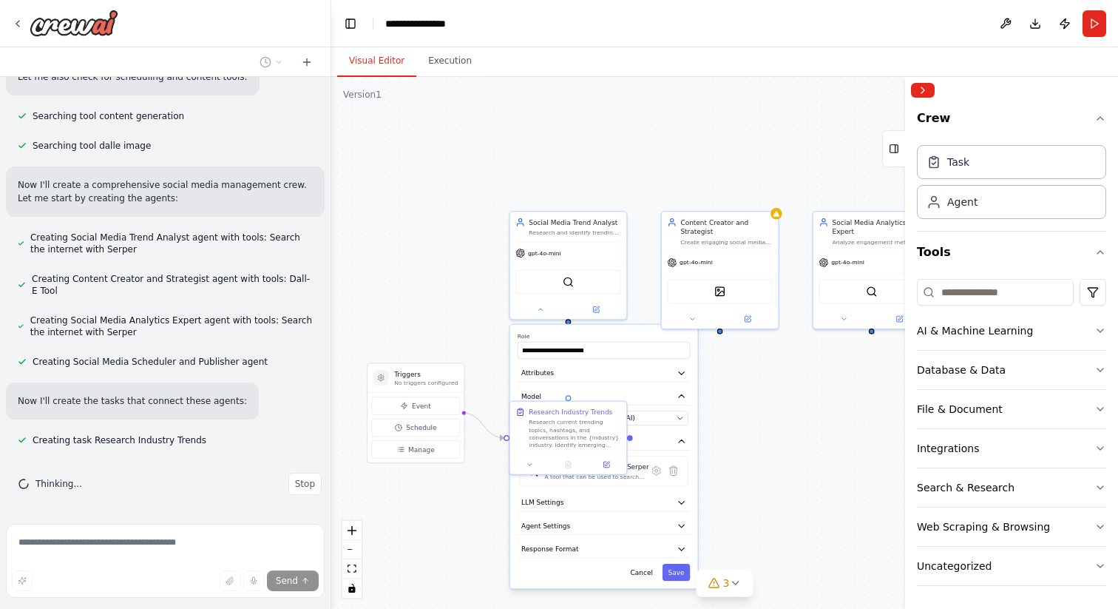
click at [463, 301] on div ".deletable-edge-delete-btn { width: 20px; height: 20px; border: 0px solid #ffff…" at bounding box center [724, 343] width 787 height 532
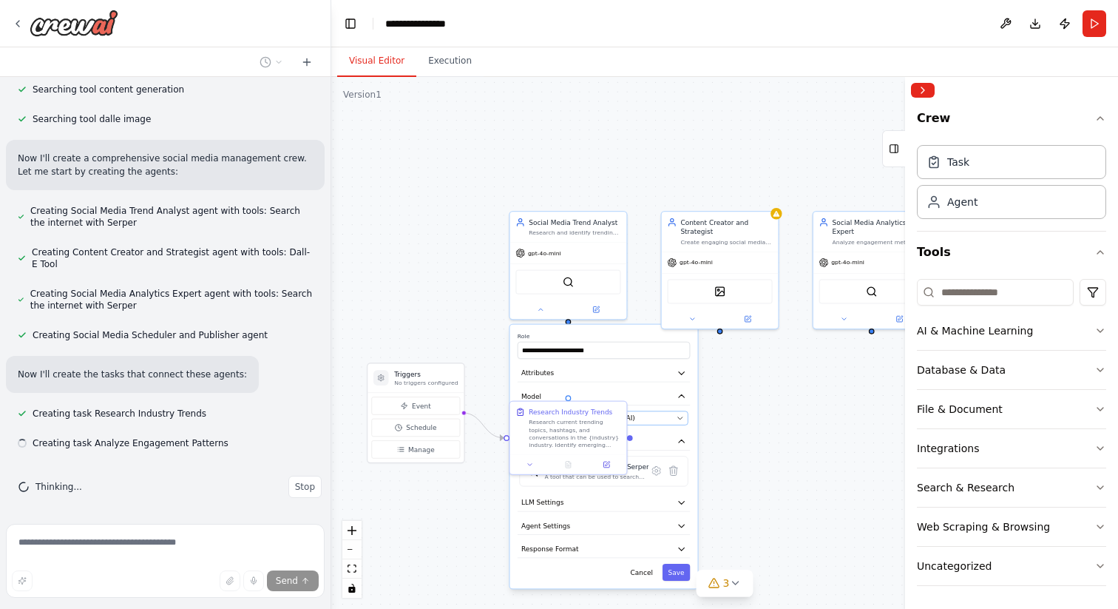
scroll to position [612, 0]
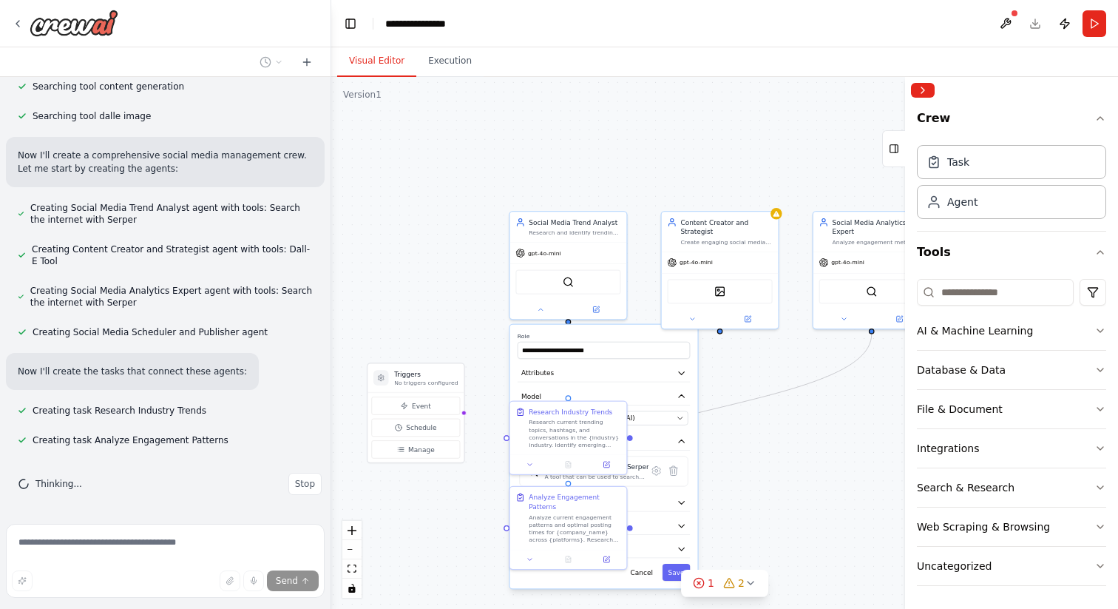
click at [801, 472] on div ".deletable-edge-delete-btn { width: 20px; height: 20px; border: 0px solid #ffff…" at bounding box center [724, 343] width 787 height 532
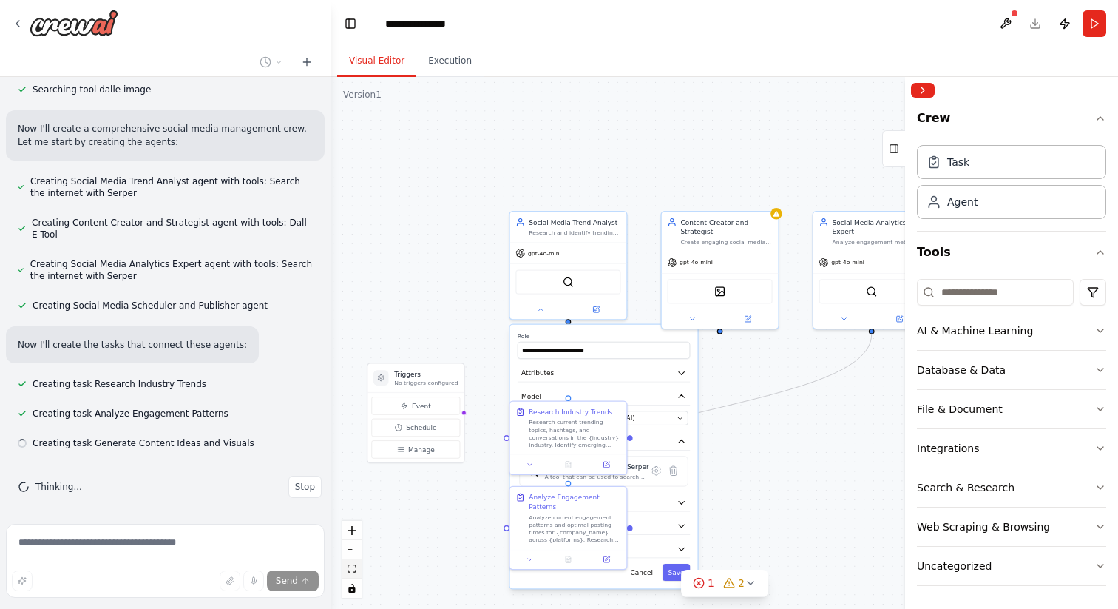
scroll to position [641, 0]
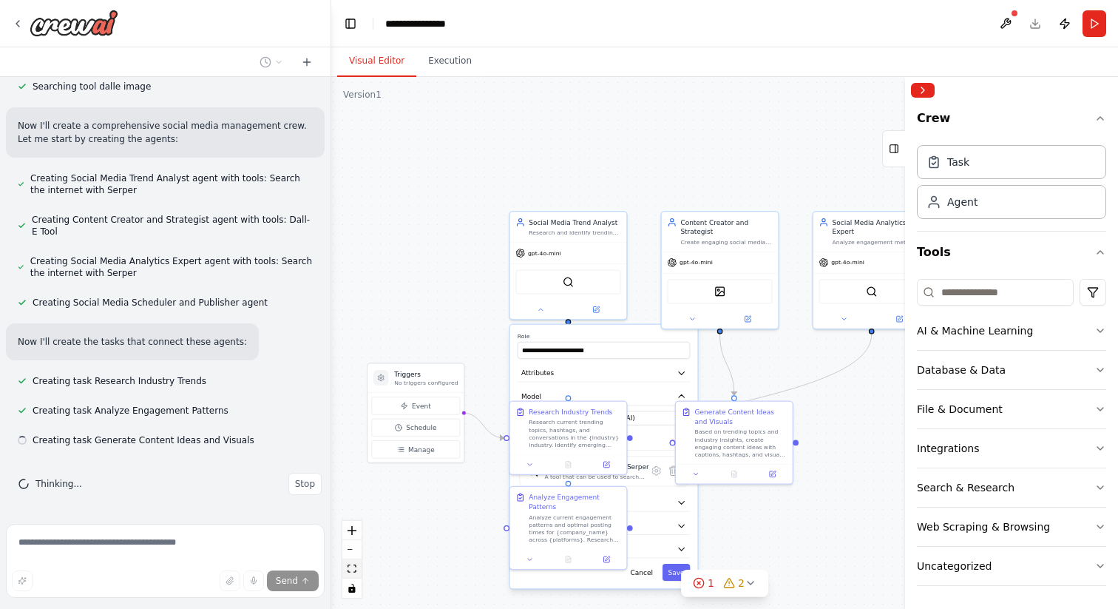
click at [356, 496] on icon "fit view" at bounding box center [352, 568] width 9 height 8
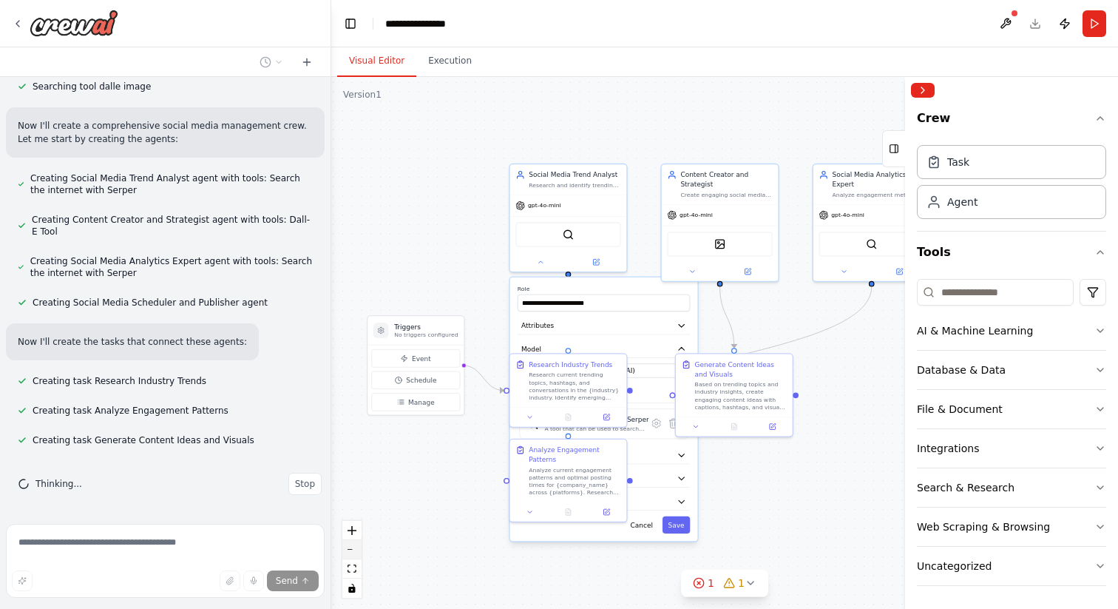
click at [354, 496] on button "zoom out" at bounding box center [351, 549] width 19 height 19
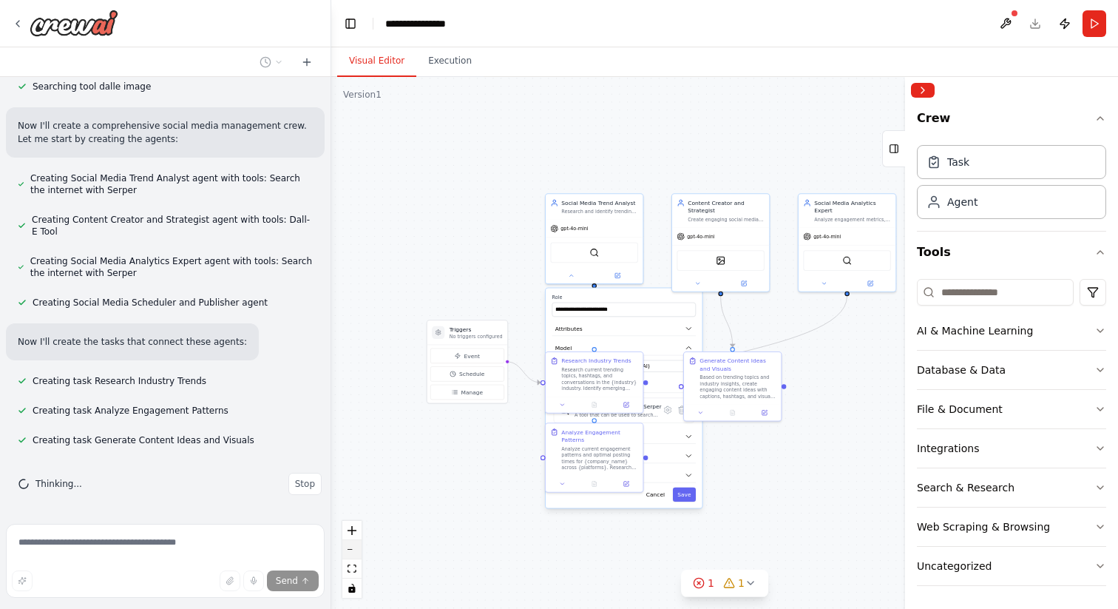
click at [354, 496] on button "zoom out" at bounding box center [351, 549] width 19 height 19
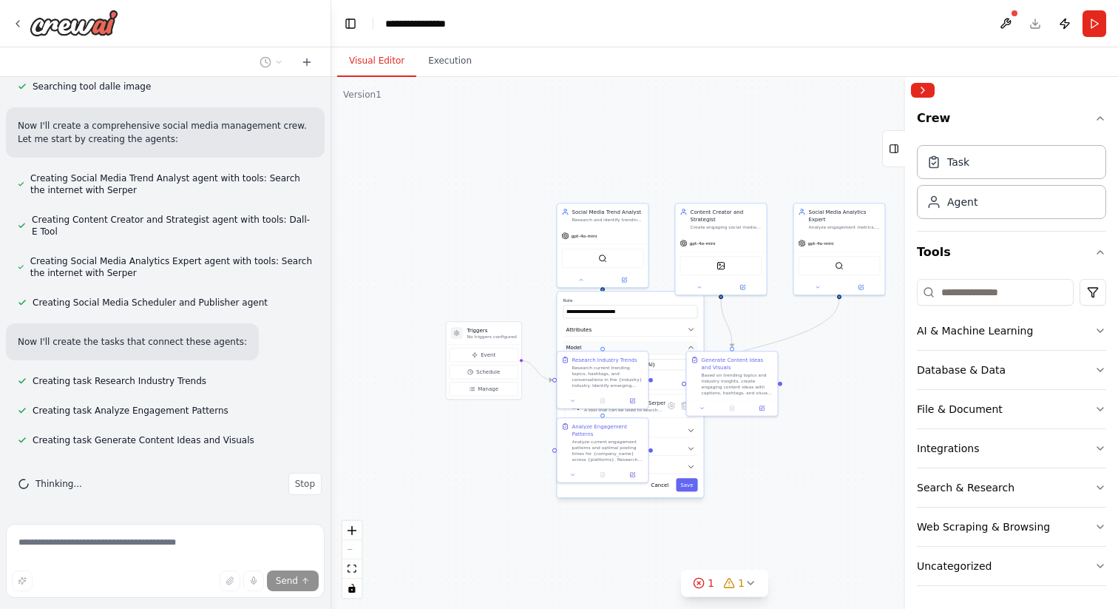
click at [683, 347] on button "Model" at bounding box center [630, 348] width 135 height 14
drag, startPoint x: 722, startPoint y: 370, endPoint x: 779, endPoint y: 373, distance: 57.0
click at [779, 373] on div "Generate Content Ideas and Visuals Based on trending topics and industry insigh…" at bounding box center [793, 374] width 72 height 40
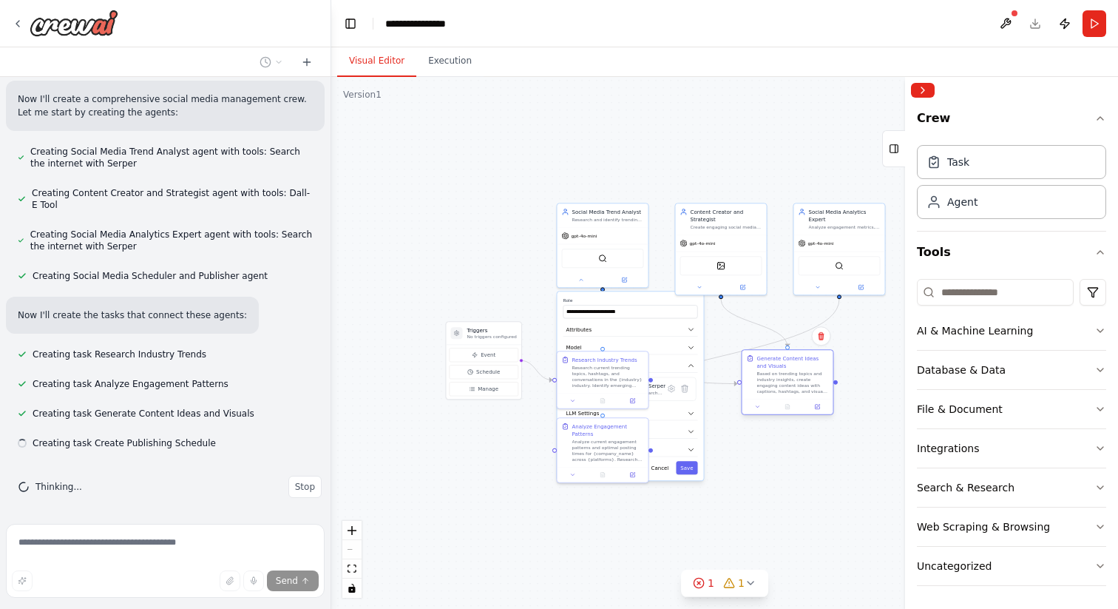
scroll to position [671, 0]
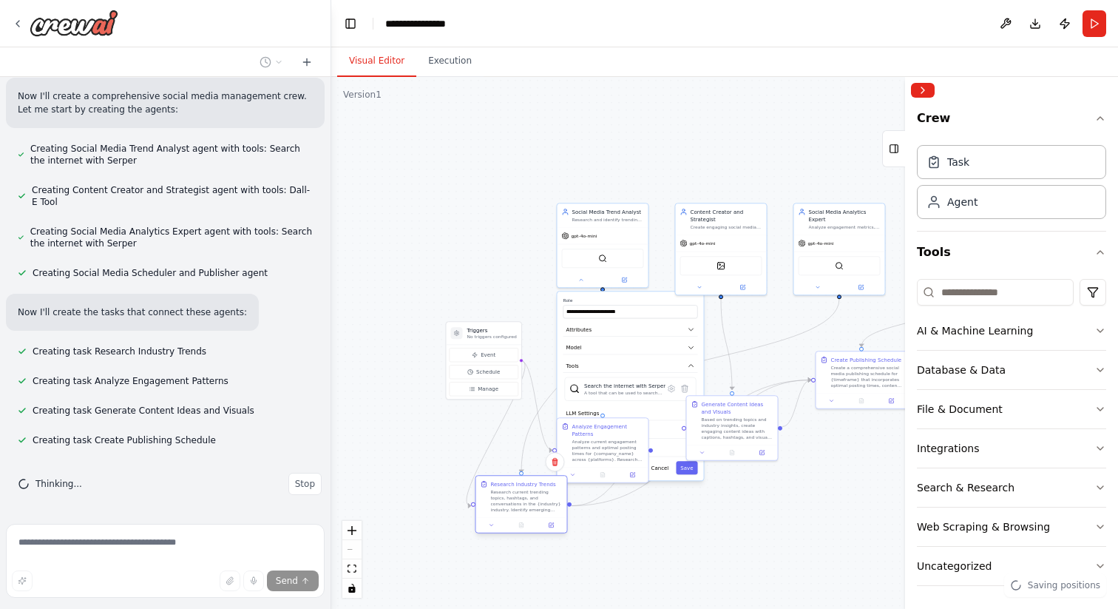
drag, startPoint x: 609, startPoint y: 376, endPoint x: 517, endPoint y: 509, distance: 162.7
click at [517, 496] on div "Research current trending topics, hashtags, and conversations in the {industry}…" at bounding box center [527, 501] width 72 height 24
drag, startPoint x: 596, startPoint y: 450, endPoint x: 689, endPoint y: 551, distance: 137.1
click at [689, 496] on div "Analyze current engagement patterns and optimal posting times for {company_name…" at bounding box center [704, 553] width 72 height 24
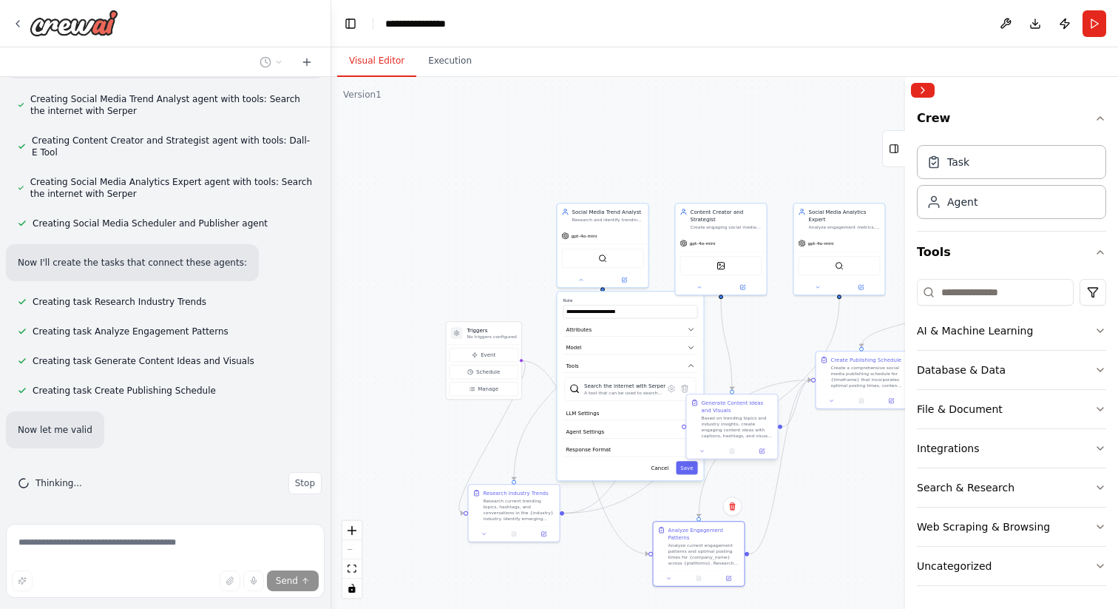
scroll to position [749, 0]
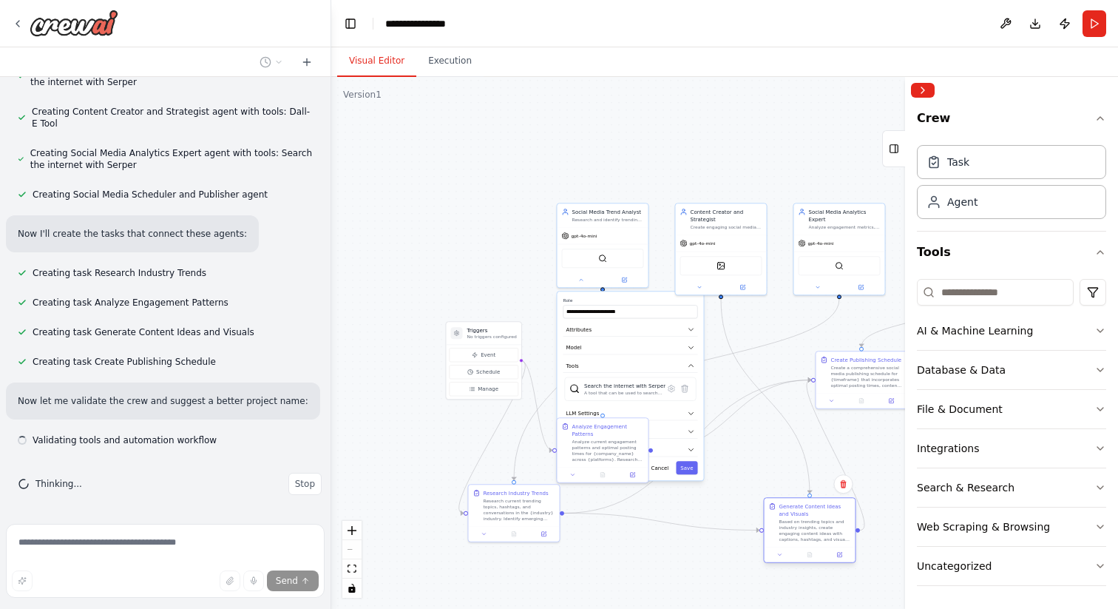
drag, startPoint x: 712, startPoint y: 424, endPoint x: 793, endPoint y: 527, distance: 131.2
click at [793, 496] on div "Based on trending topics and industry insights, create engaging content ideas w…" at bounding box center [815, 530] width 72 height 24
click at [691, 365] on icon "button" at bounding box center [691, 366] width 4 height 2
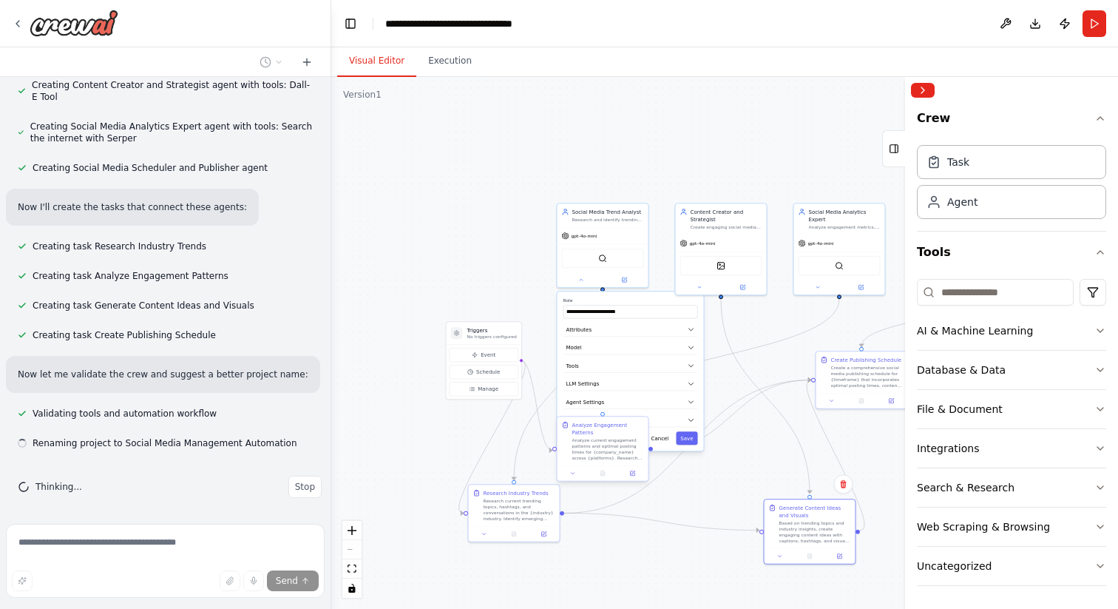
scroll to position [779, 0]
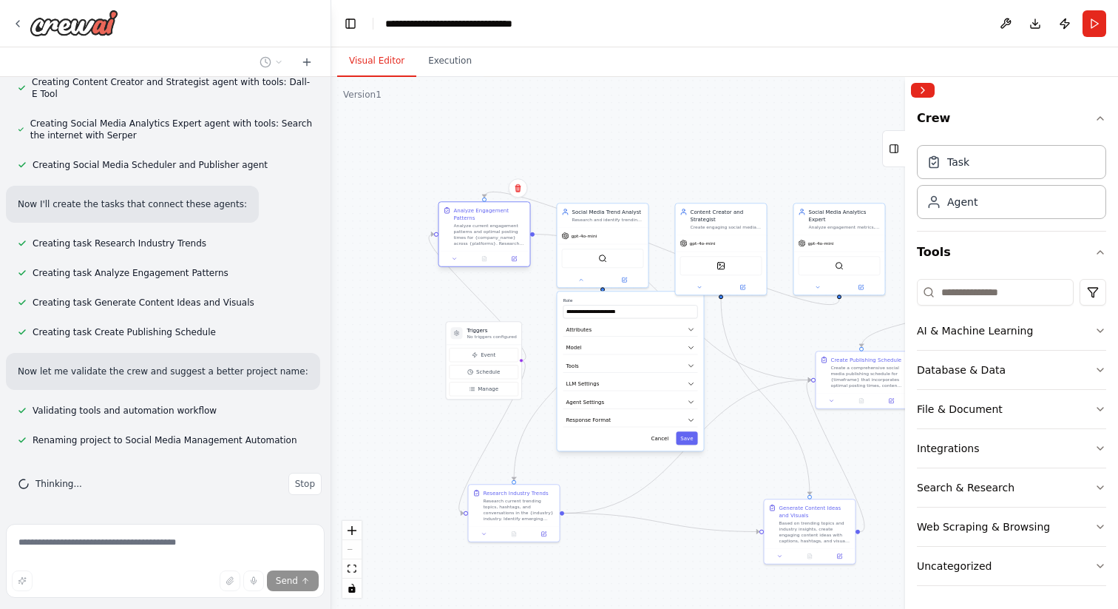
drag, startPoint x: 598, startPoint y: 447, endPoint x: 476, endPoint y: 232, distance: 247.4
click at [476, 232] on div "Analyze current engagement patterns and optimal posting times for {company_name…" at bounding box center [490, 235] width 72 height 24
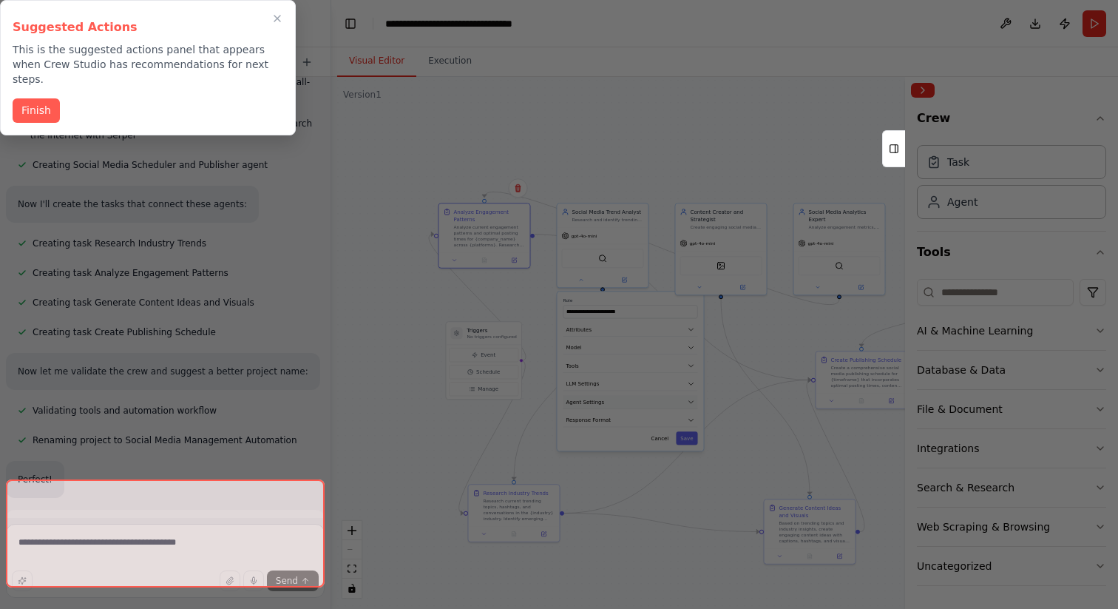
scroll to position [814, 0]
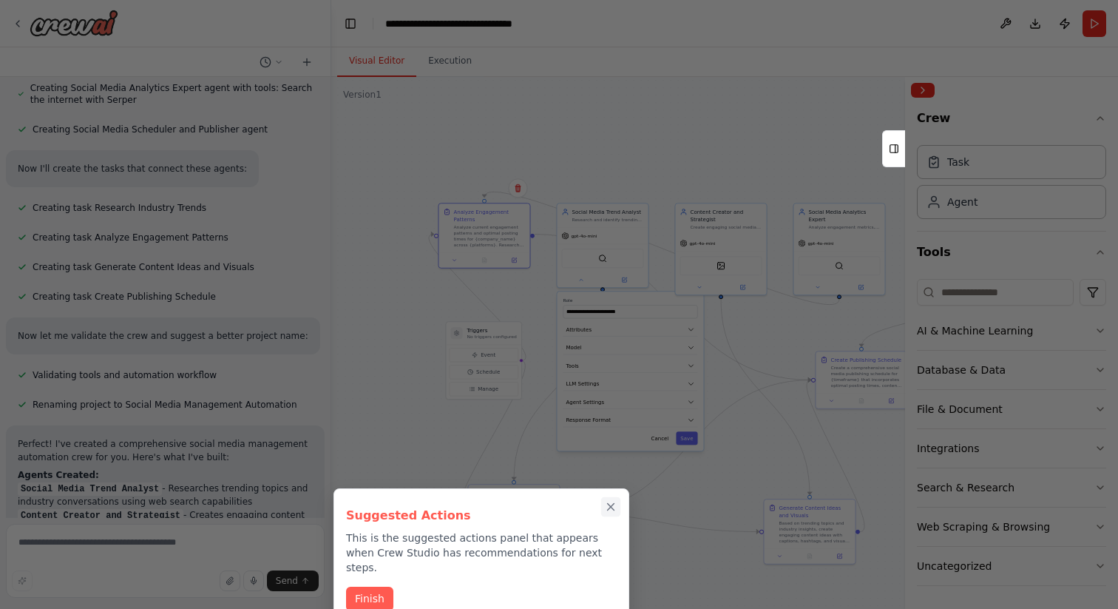
click at [611, 496] on icon "Close walkthrough" at bounding box center [611, 507] width 7 height 7
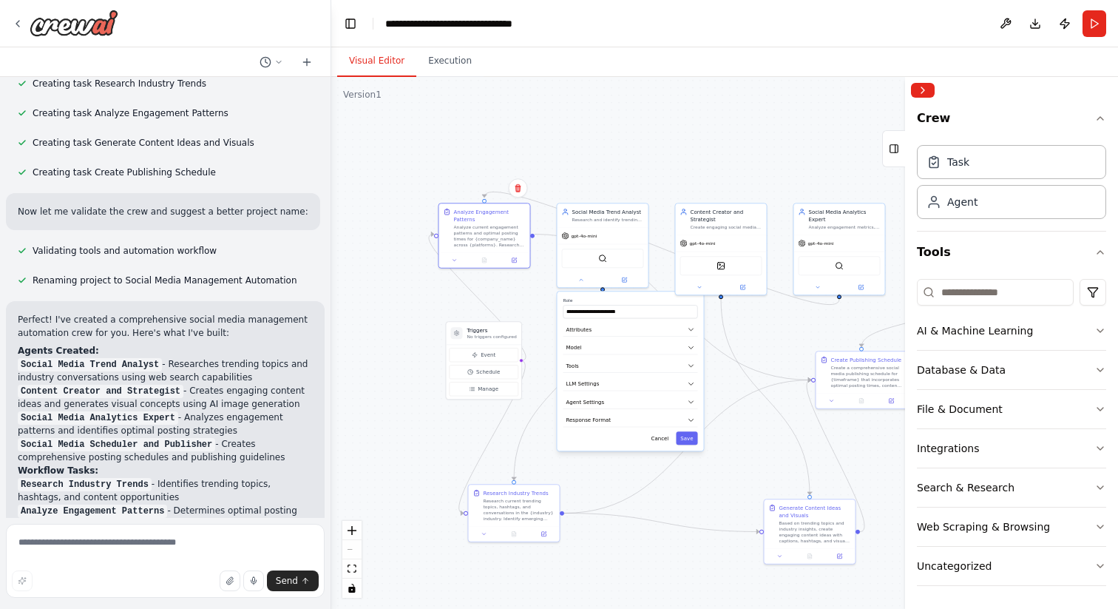
scroll to position [948, 0]
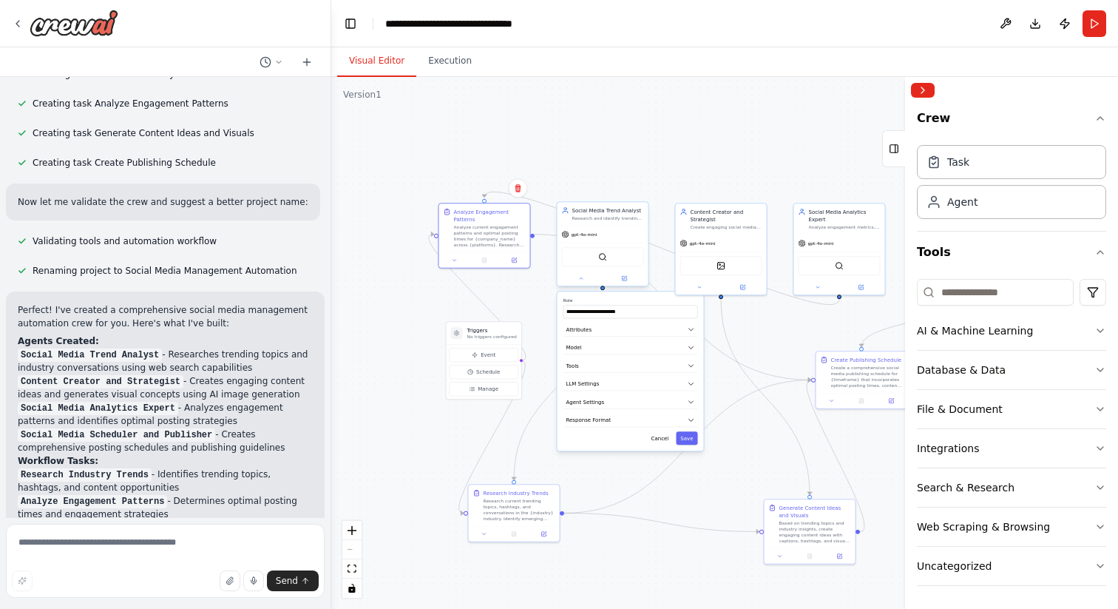
click at [591, 217] on div "Research and identify trending topics, hashtags, and conversations in the {indu…" at bounding box center [608, 218] width 72 height 6
click at [583, 280] on icon at bounding box center [581, 278] width 6 height 6
click at [697, 291] on div at bounding box center [721, 285] width 91 height 15
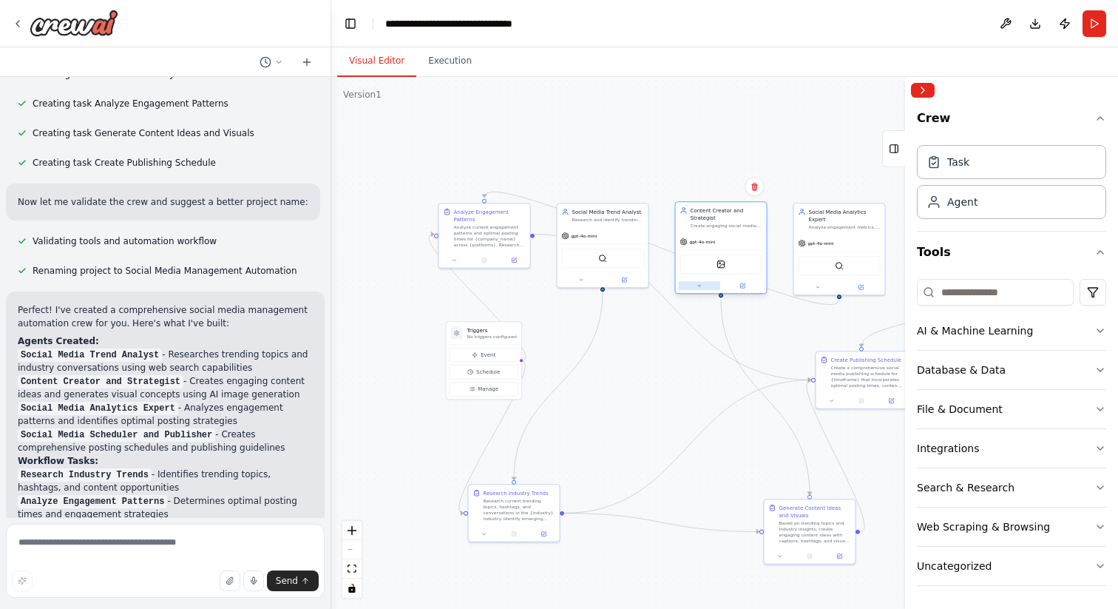
click at [697, 285] on icon at bounding box center [700, 285] width 6 height 6
click at [799, 333] on button "Attributes" at bounding box center [749, 337] width 135 height 14
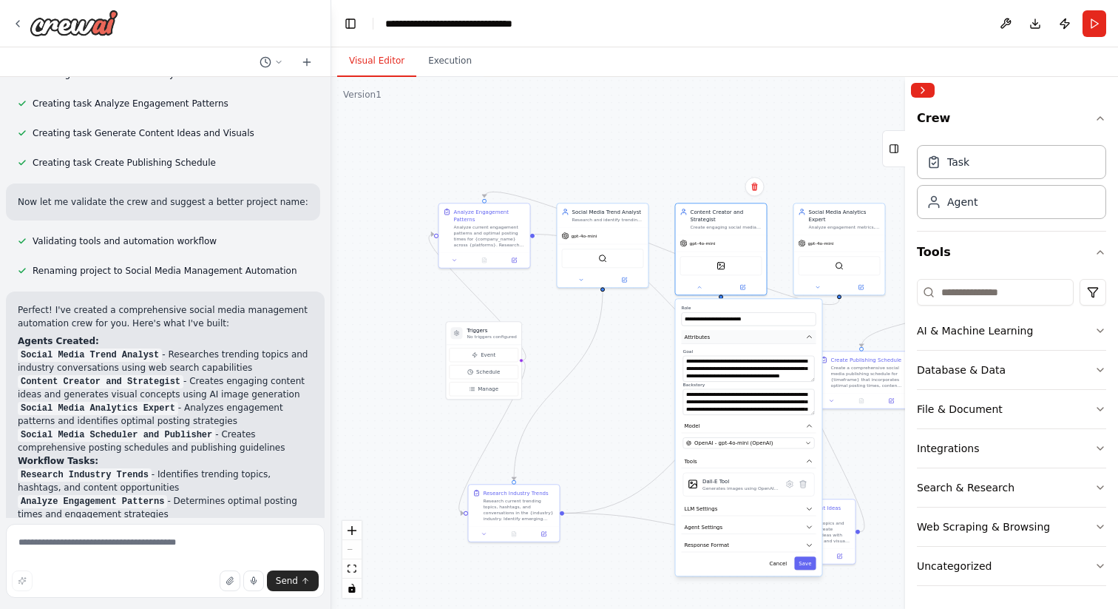
click at [799, 333] on button "Attributes" at bounding box center [749, 337] width 135 height 14
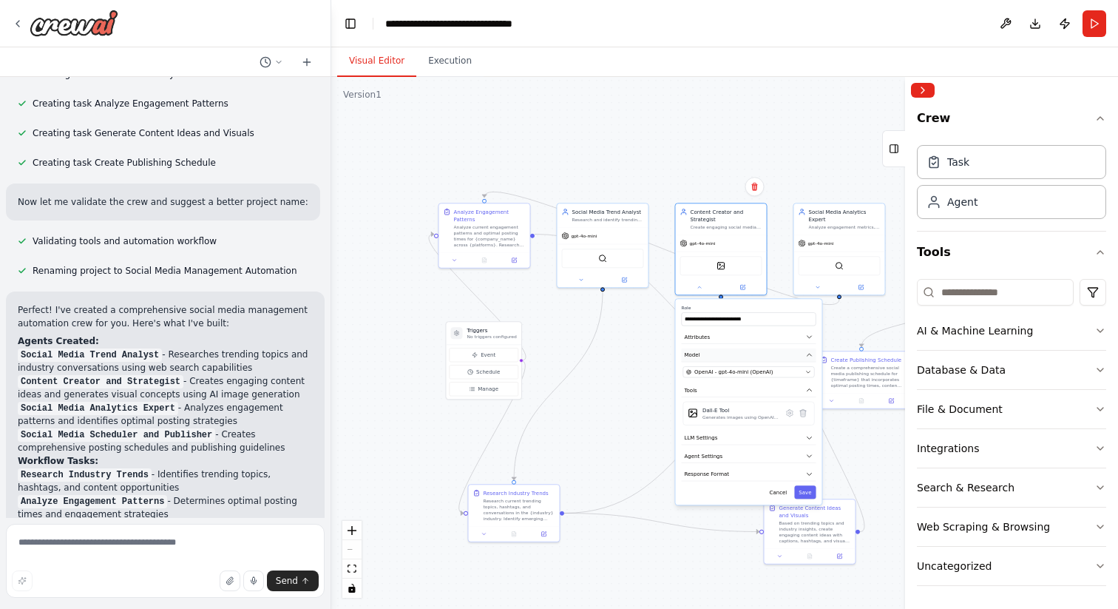
click at [752, 356] on button "Model" at bounding box center [749, 355] width 135 height 14
click at [775, 372] on button "Tools" at bounding box center [749, 373] width 135 height 14
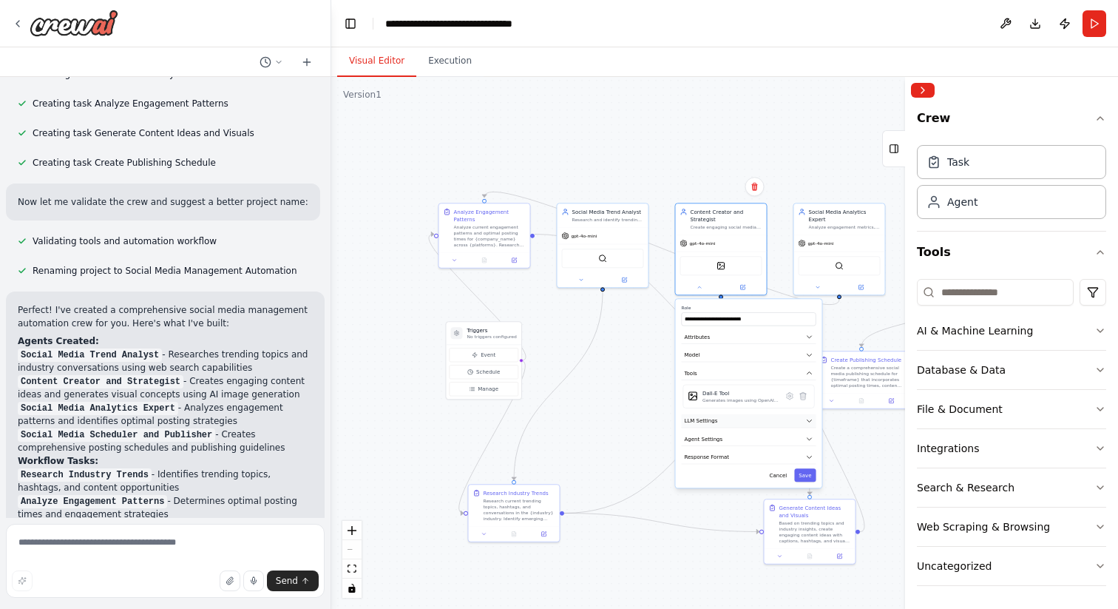
click at [722, 424] on button "LLM Settings" at bounding box center [749, 421] width 135 height 14
click at [722, 423] on button "LLM Settings" at bounding box center [749, 421] width 135 height 14
click at [719, 439] on span "Agent Settings" at bounding box center [704, 438] width 38 height 7
click at [754, 439] on button "Agent Settings" at bounding box center [749, 439] width 135 height 14
click at [744, 460] on button "Response Format" at bounding box center [749, 457] width 135 height 14
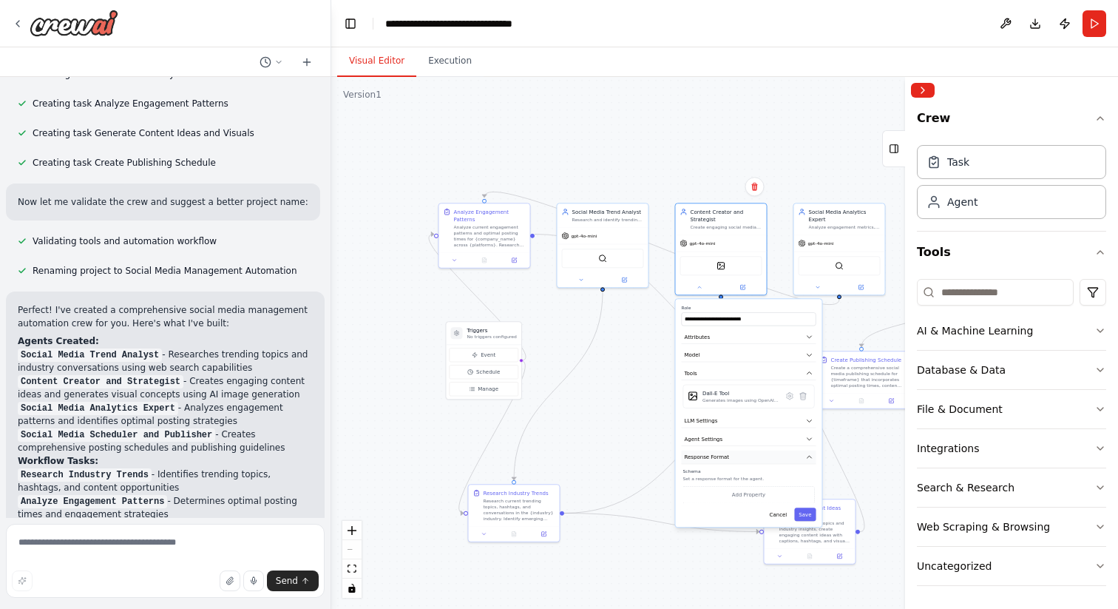
click at [744, 460] on button "Response Format" at bounding box center [749, 457] width 135 height 14
click at [924, 84] on button "Collapse right sidebar" at bounding box center [923, 90] width 24 height 15
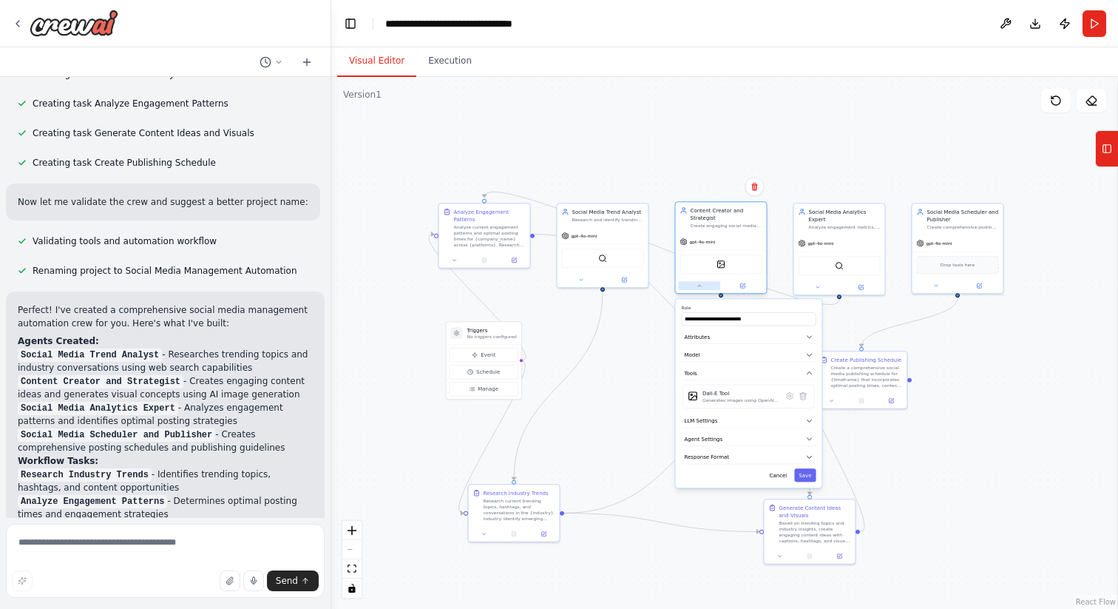
click at [700, 286] on icon at bounding box center [700, 285] width 6 height 6
click at [481, 222] on div "Analyze Engagement Patterns Analyze current engagement patterns and optimal pos…" at bounding box center [490, 226] width 72 height 40
click at [454, 258] on icon at bounding box center [454, 258] width 3 height 1
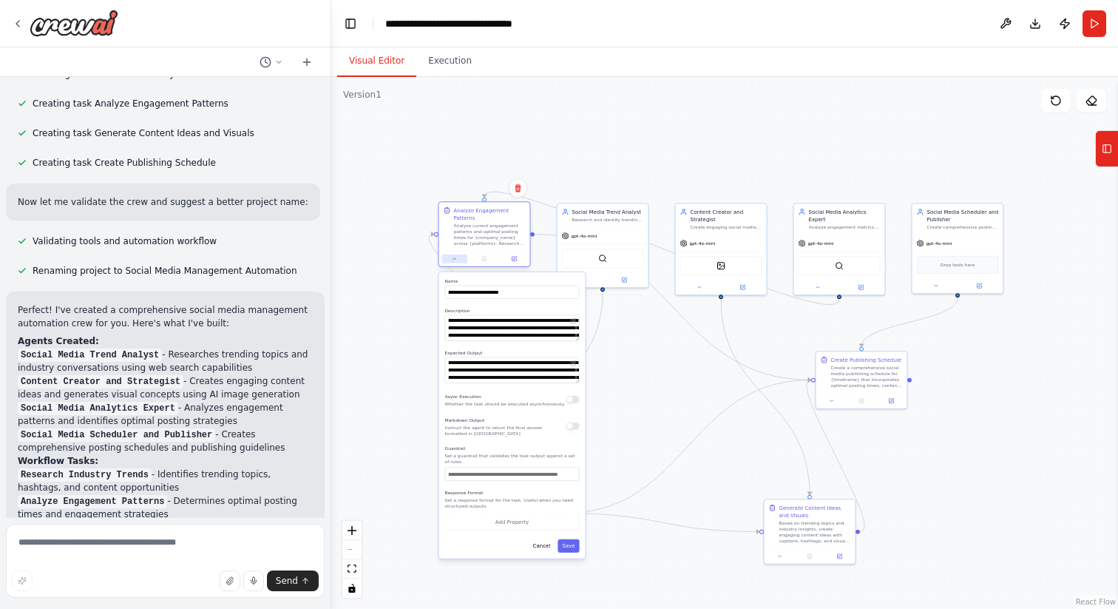
click at [454, 258] on icon at bounding box center [454, 258] width 3 height 1
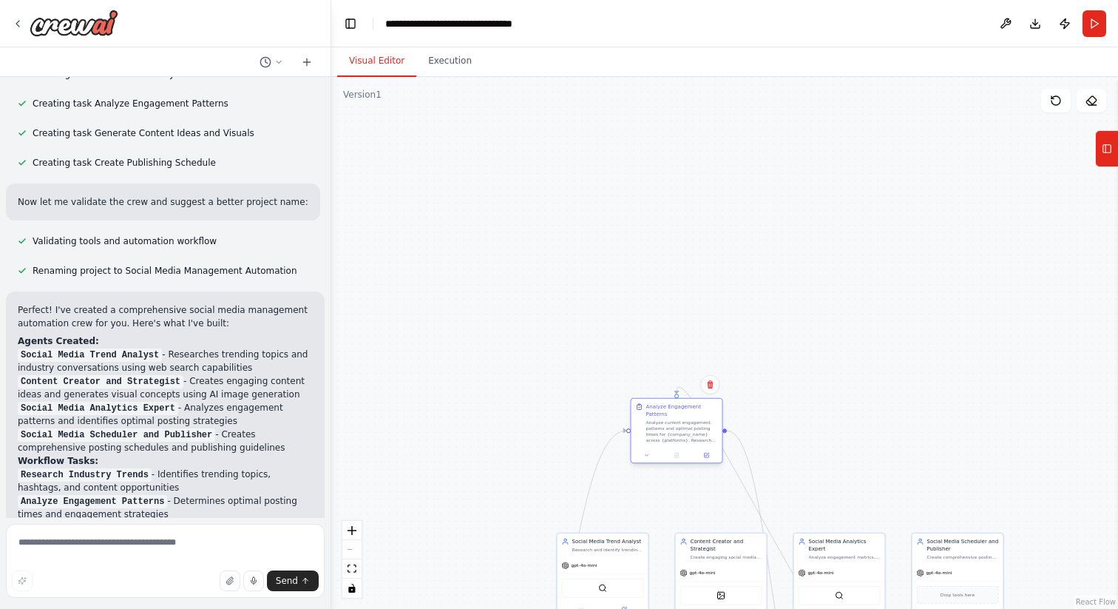
drag, startPoint x: 470, startPoint y: 224, endPoint x: 664, endPoint y: 419, distance: 275.0
click at [664, 419] on div "Analyze Engagement Patterns Analyze current engagement patterns and optimal pos…" at bounding box center [682, 423] width 72 height 40
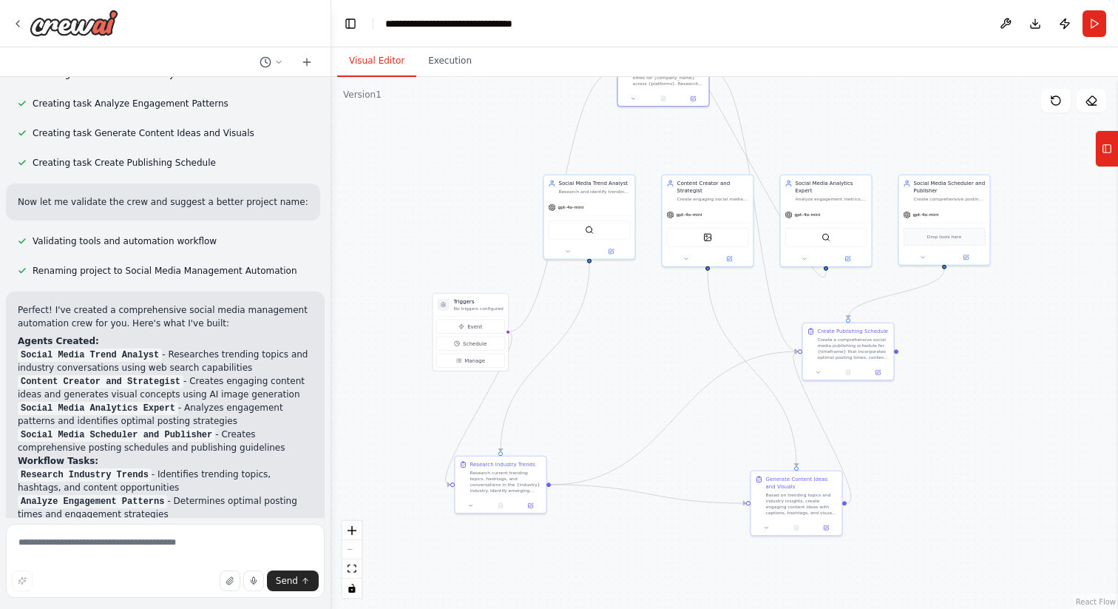
drag, startPoint x: 569, startPoint y: 429, endPoint x: 552, endPoint y: 74, distance: 355.3
click at [552, 73] on div "Visual Editor Execution Version 1 Show Tools Hide Agents .deletable-edge-delete…" at bounding box center [724, 327] width 787 height 561
click at [669, 375] on div ".deletable-edge-delete-btn { width: 20px; height: 20px; border: 0px solid #ffff…" at bounding box center [724, 343] width 787 height 532
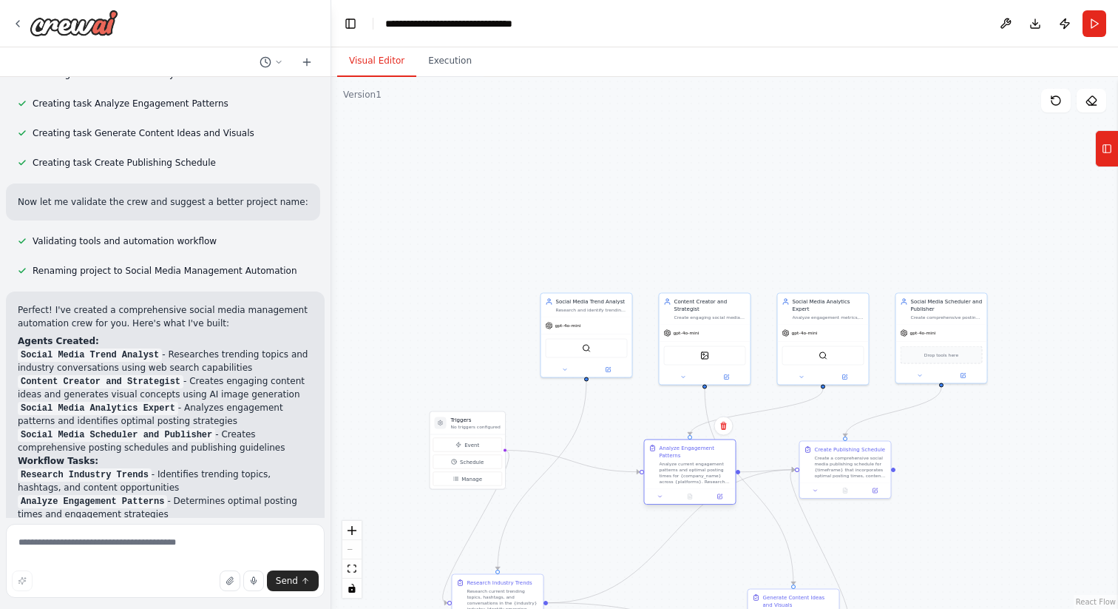
drag, startPoint x: 637, startPoint y: 84, endPoint x: 662, endPoint y: 483, distance: 399.4
click at [662, 483] on div "Analyze current engagement patterns and optimal posting times for {company_name…" at bounding box center [696, 473] width 72 height 24
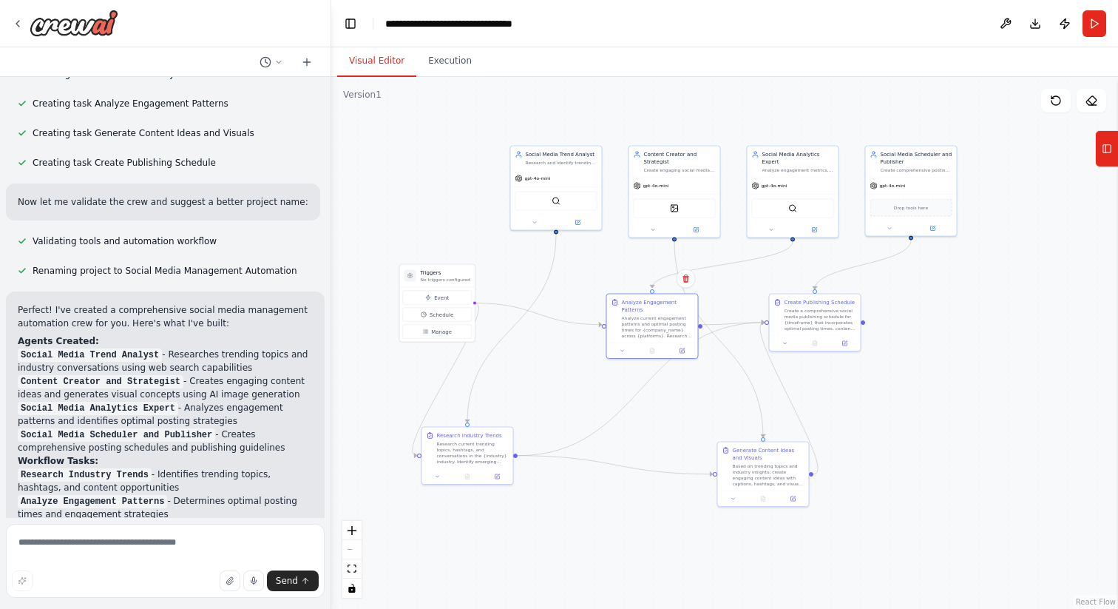
drag, startPoint x: 594, startPoint y: 557, endPoint x: 555, endPoint y: 379, distance: 181.7
click at [555, 379] on div ".deletable-edge-delete-btn { width: 20px; height: 20px; border: 0px solid #ffff…" at bounding box center [724, 343] width 787 height 532
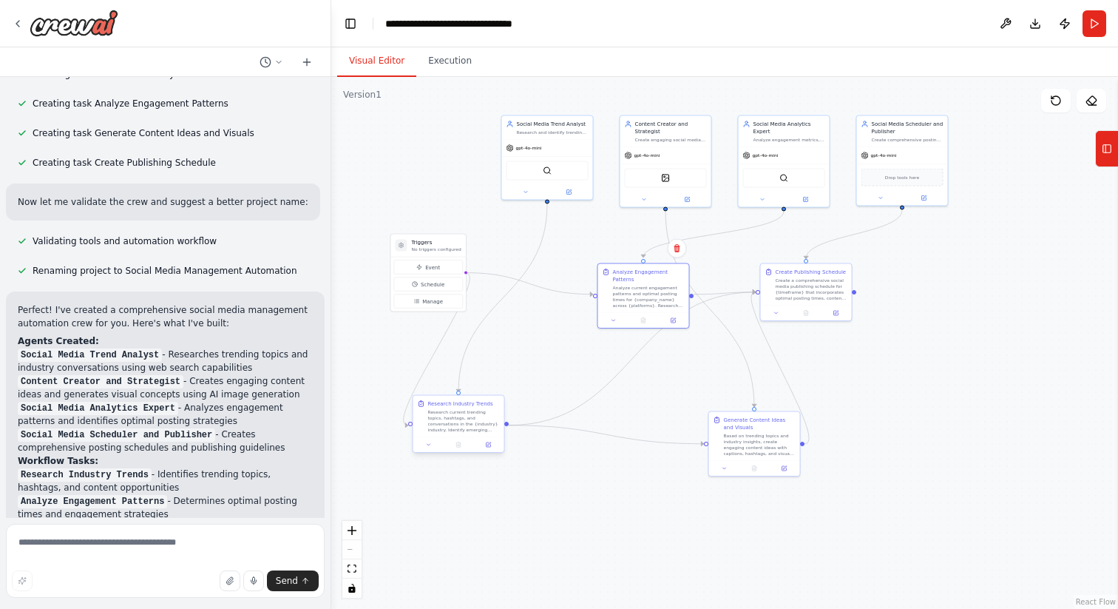
click at [463, 417] on div "Research current trending topics, hashtags, and conversations in the {industry}…" at bounding box center [464, 421] width 72 height 24
click at [427, 441] on icon at bounding box center [429, 444] width 6 height 6
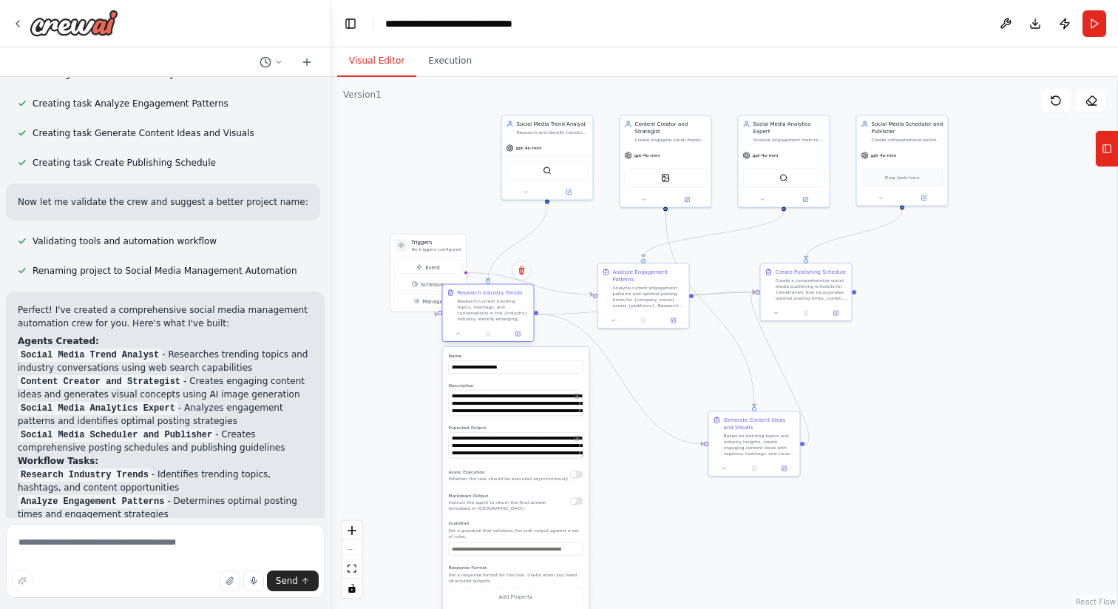
drag, startPoint x: 460, startPoint y: 419, endPoint x: 492, endPoint y: 305, distance: 118.4
click at [492, 304] on div "Research current trending topics, hashtags, and conversations in the {industry}…" at bounding box center [494, 310] width 72 height 24
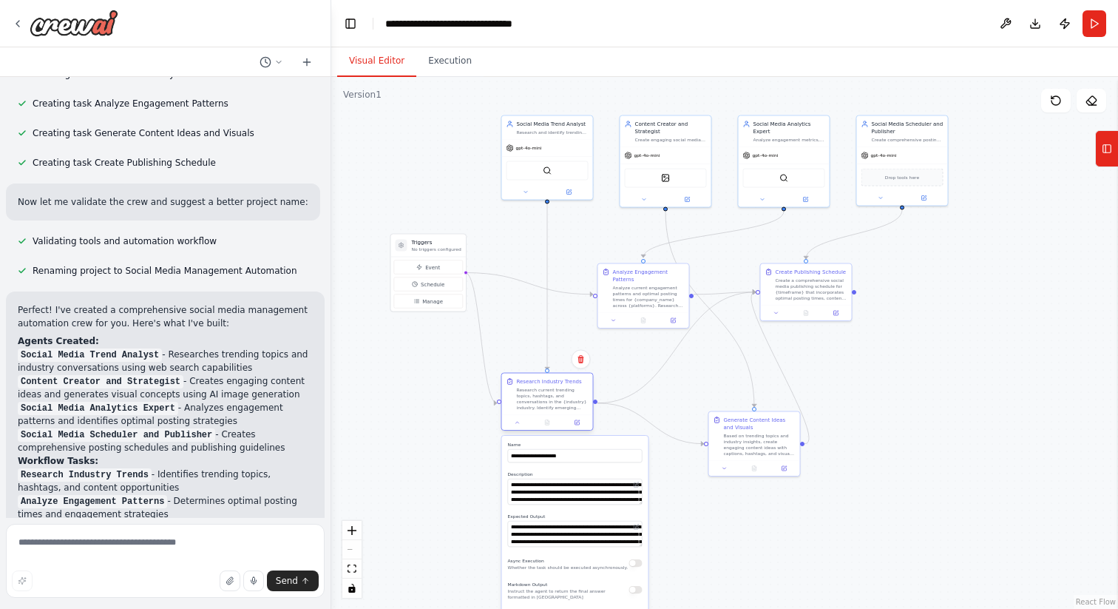
drag, startPoint x: 466, startPoint y: 302, endPoint x: 524, endPoint y: 391, distance: 106.5
click at [524, 391] on div "Research current trending topics, hashtags, and conversations in the {industry}…" at bounding box center [553, 399] width 72 height 24
click at [430, 268] on span "Event" at bounding box center [432, 266] width 15 height 7
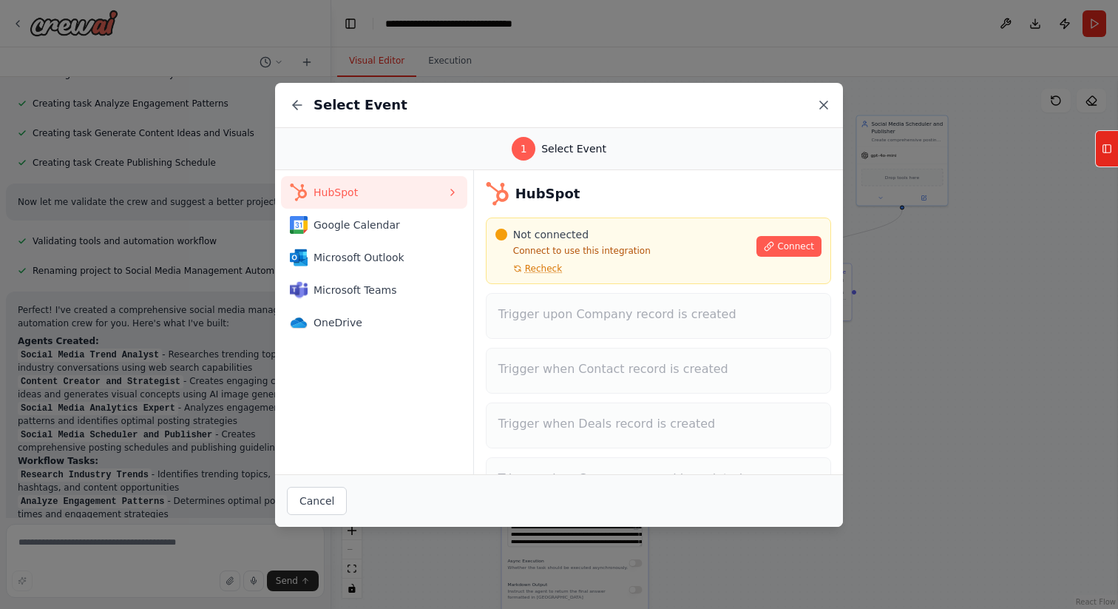
click at [824, 104] on icon at bounding box center [823, 104] width 7 height 7
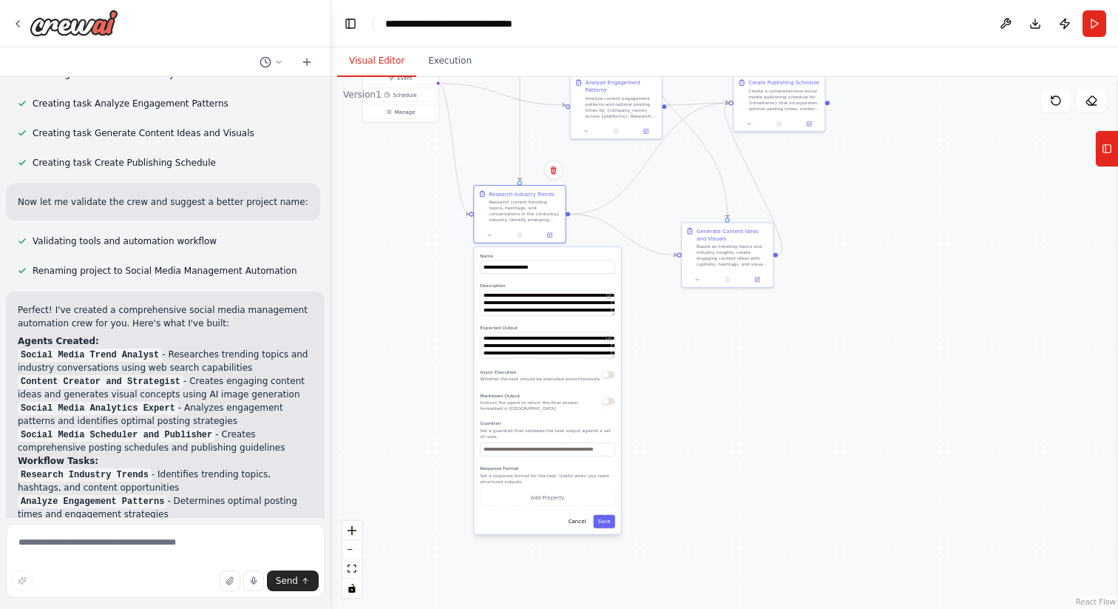
drag, startPoint x: 754, startPoint y: 562, endPoint x: 726, endPoint y: 372, distance: 192.1
click at [726, 372] on div ".deletable-edge-delete-btn { width: 20px; height: 20px; border: 0px solid #ffff…" at bounding box center [724, 343] width 787 height 532
click at [924, 143] on icon at bounding box center [1107, 149] width 10 height 24
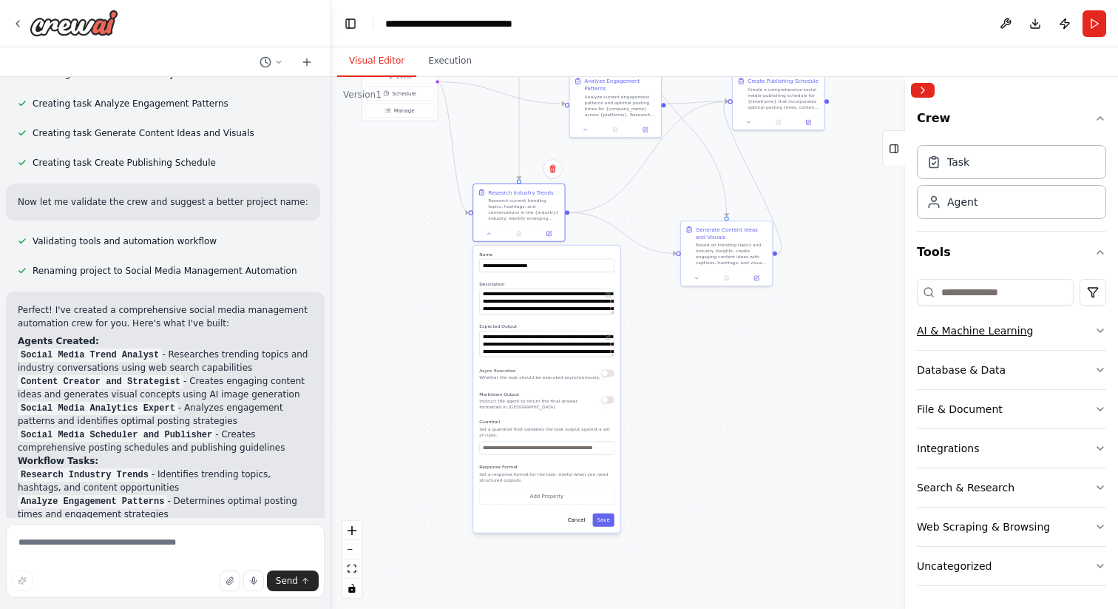
scroll to position [1, 0]
click at [924, 251] on icon "button" at bounding box center [1100, 252] width 12 height 12
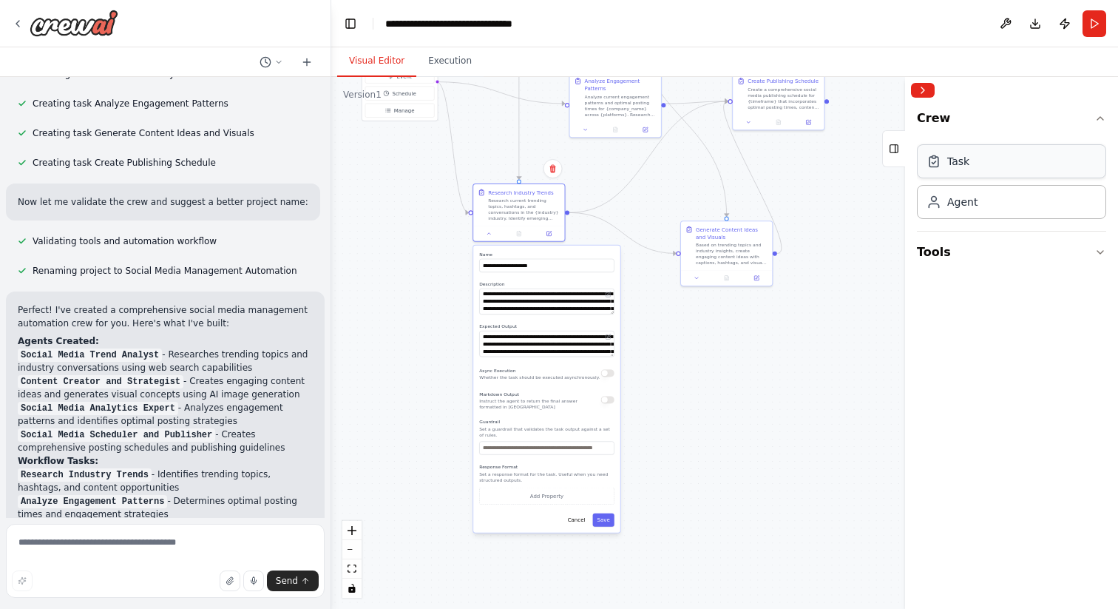
click at [924, 169] on div "Task" at bounding box center [1011, 161] width 189 height 34
click at [924, 168] on div "Task" at bounding box center [958, 161] width 22 height 15
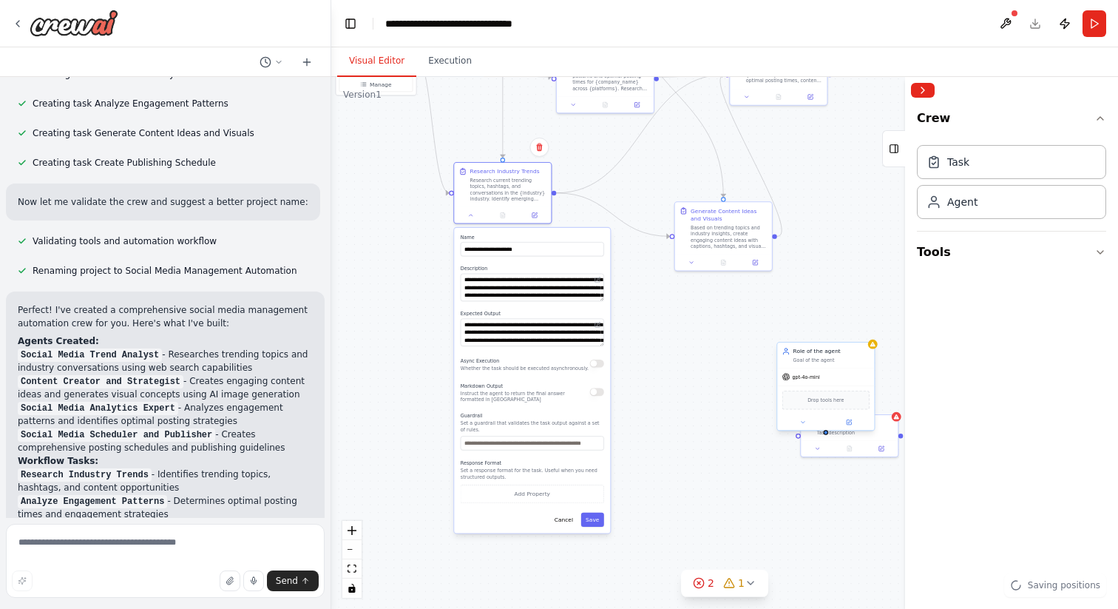
click at [815, 368] on div "gpt-4o-mini" at bounding box center [825, 376] width 97 height 17
click at [799, 420] on icon at bounding box center [802, 422] width 7 height 7
click at [864, 322] on icon at bounding box center [862, 326] width 9 height 9
click at [809, 333] on button "Confirm" at bounding box center [820, 327] width 53 height 18
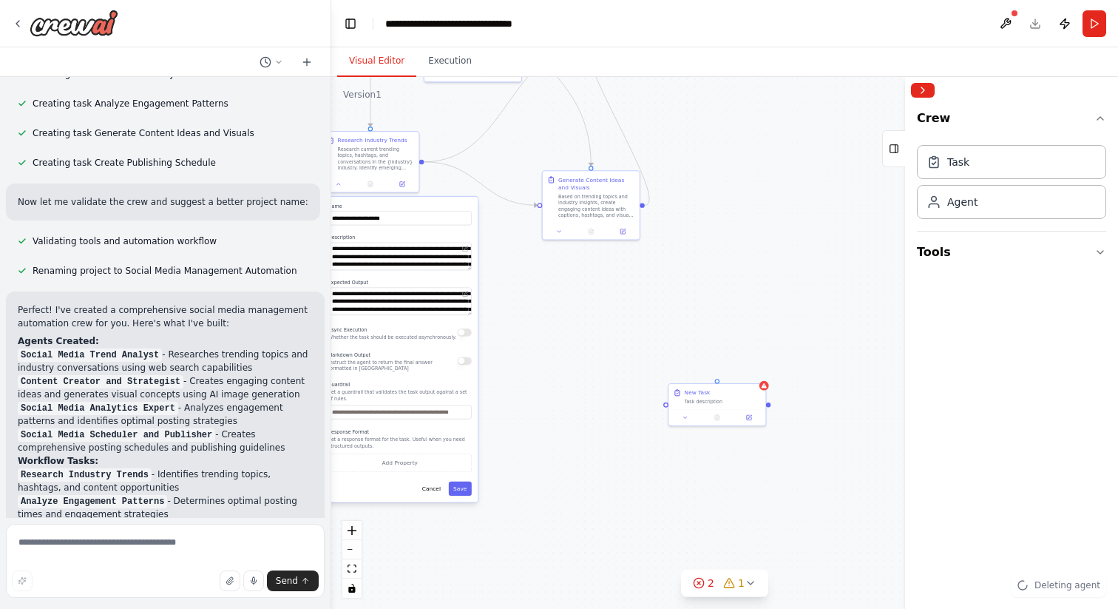
drag, startPoint x: 855, startPoint y: 343, endPoint x: 719, endPoint y: 311, distance: 139.7
click at [719, 311] on div ".deletable-edge-delete-btn { width: 20px; height: 20px; border: 0px solid #ffff…" at bounding box center [724, 343] width 787 height 532
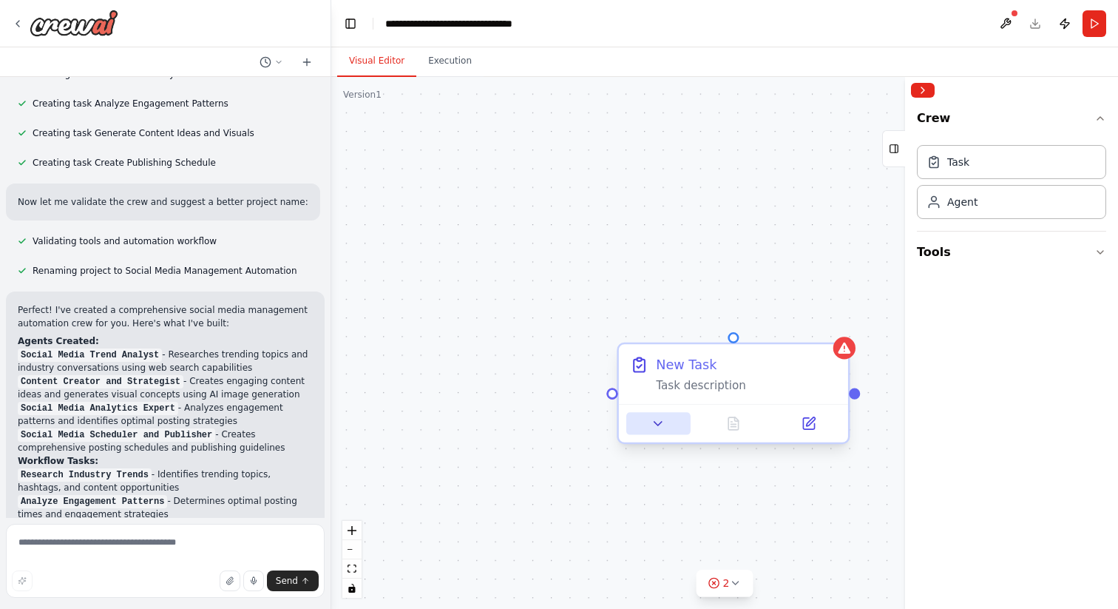
click at [654, 424] on icon at bounding box center [658, 423] width 15 height 15
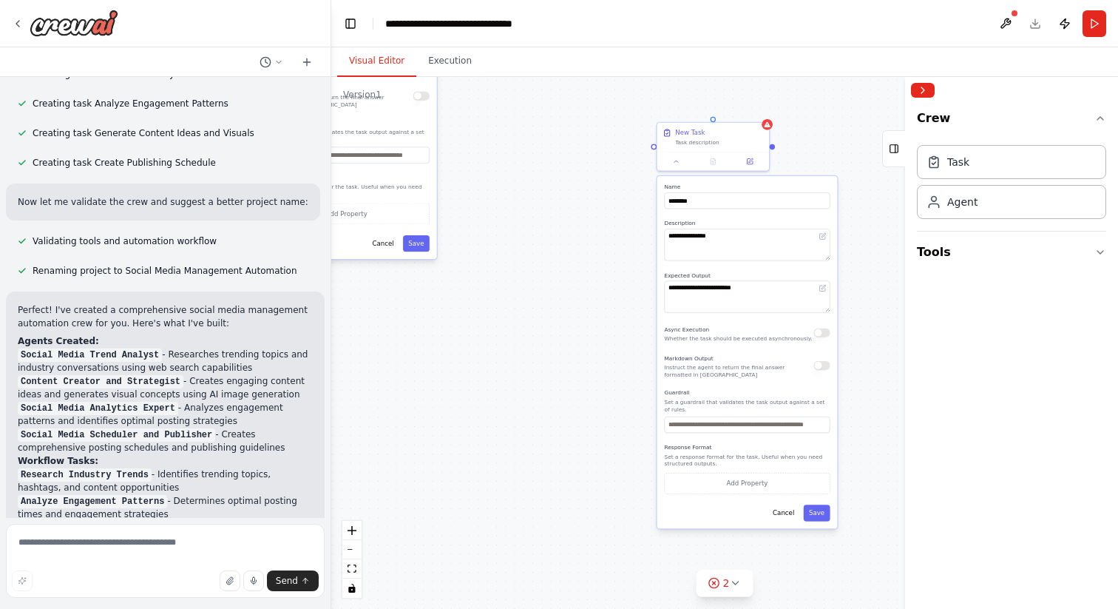
drag, startPoint x: 571, startPoint y: 507, endPoint x: 588, endPoint y: 256, distance: 251.3
click at [588, 257] on div ".deletable-edge-delete-btn { width: 20px; height: 20px; border: 0px solid #ffff…" at bounding box center [724, 343] width 787 height 532
click at [180, 496] on textarea at bounding box center [165, 561] width 319 height 74
type textarea "**********"
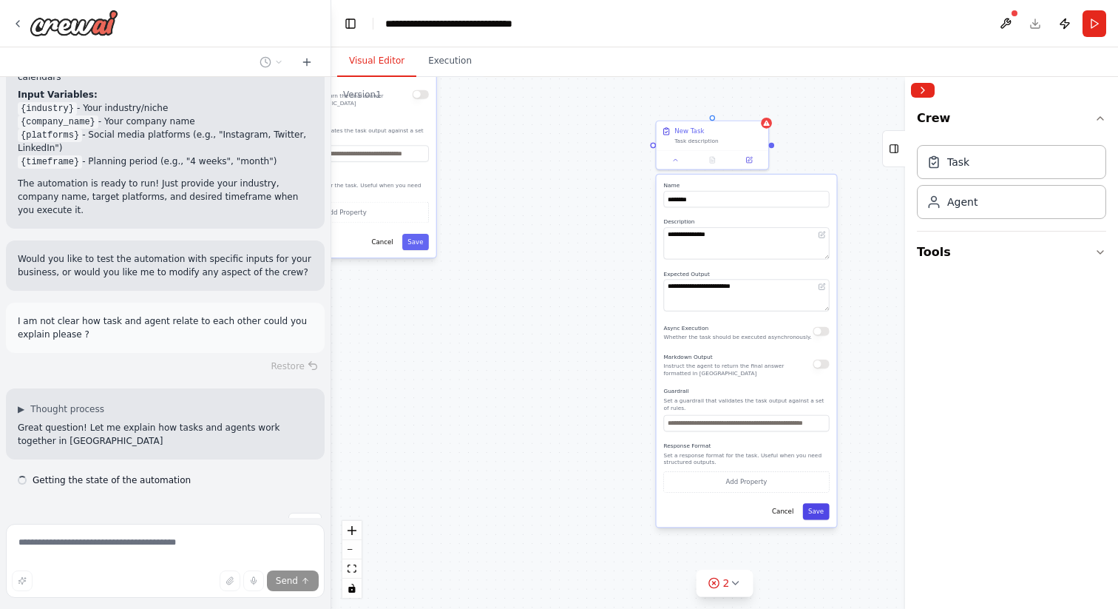
scroll to position [1585, 0]
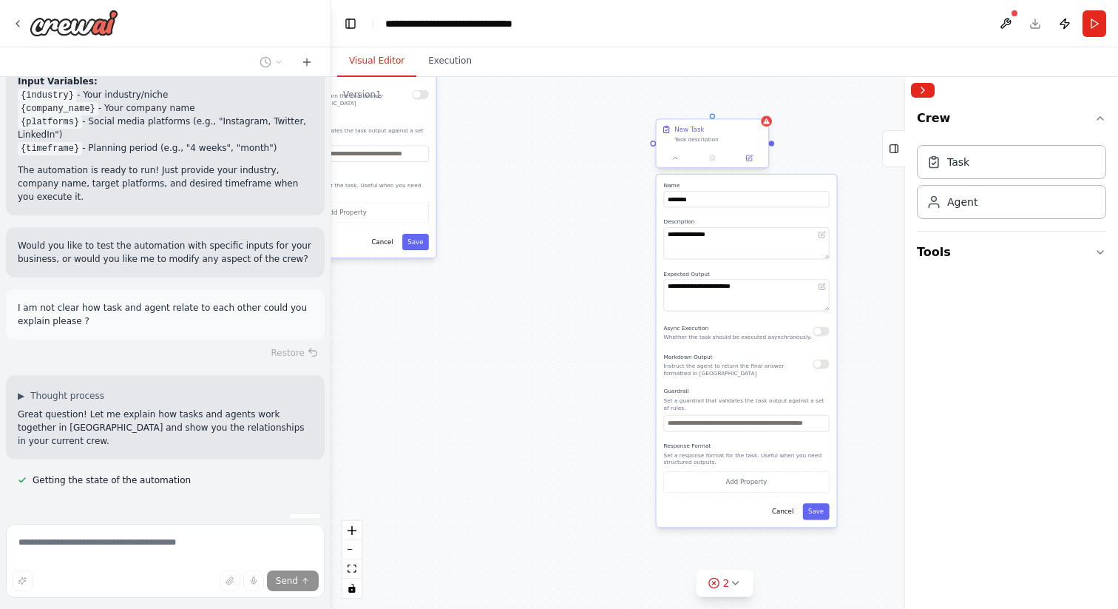
click at [692, 131] on div "New Task" at bounding box center [689, 129] width 30 height 9
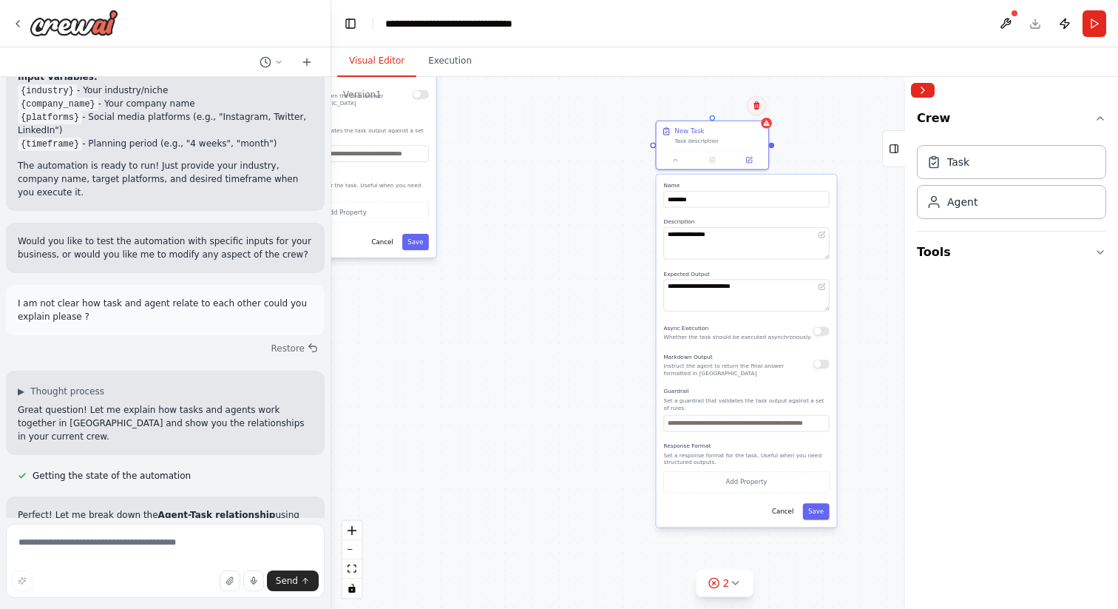
click at [759, 102] on icon at bounding box center [756, 105] width 9 height 9
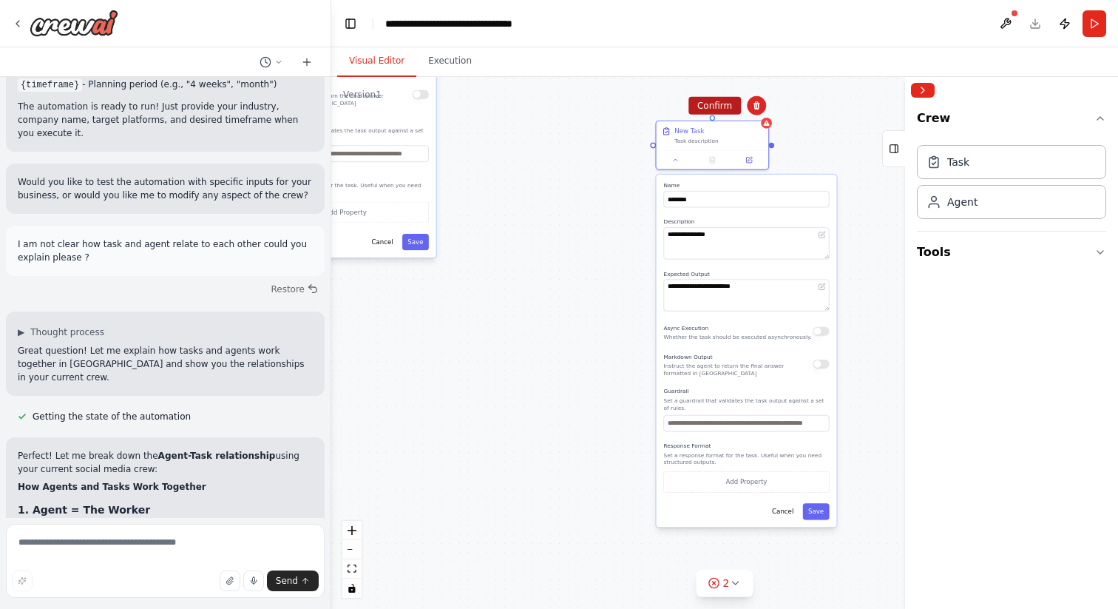
click at [708, 108] on button "Confirm" at bounding box center [714, 106] width 53 height 18
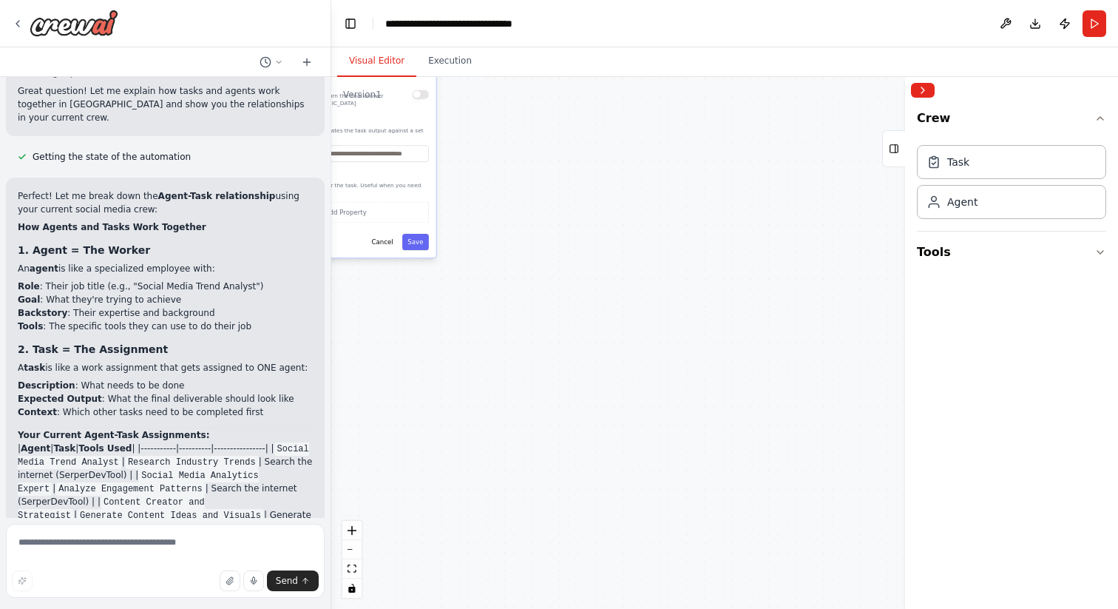
scroll to position [1936, 0]
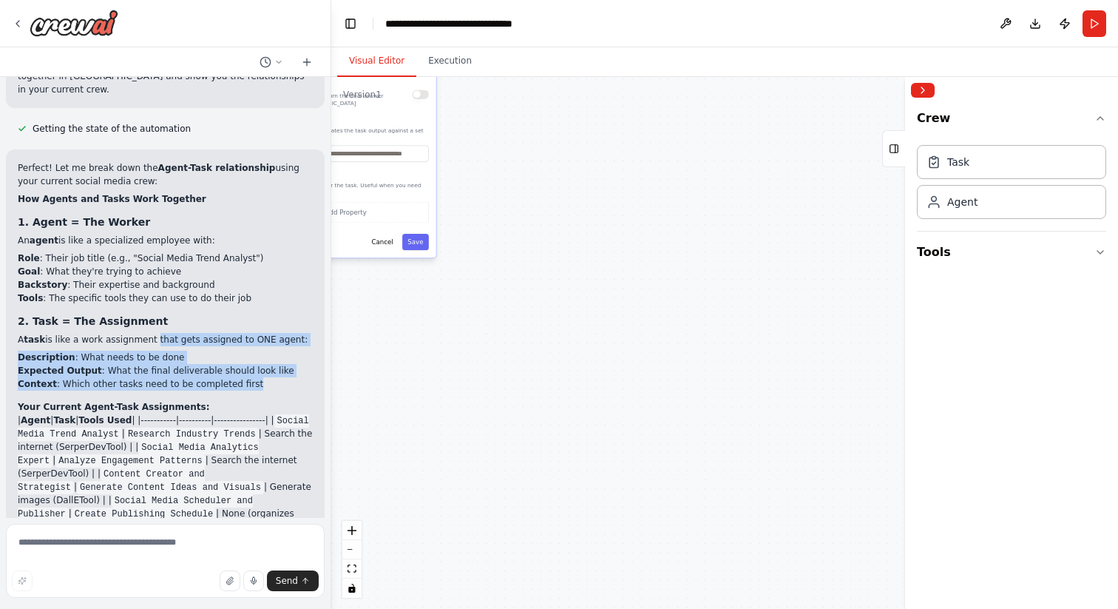
drag, startPoint x: 152, startPoint y: 295, endPoint x: 264, endPoint y: 342, distance: 121.0
click at [264, 342] on div "Perfect! Let me break down the Agent-Task relationship using your current socia…" at bounding box center [165, 492] width 295 height 662
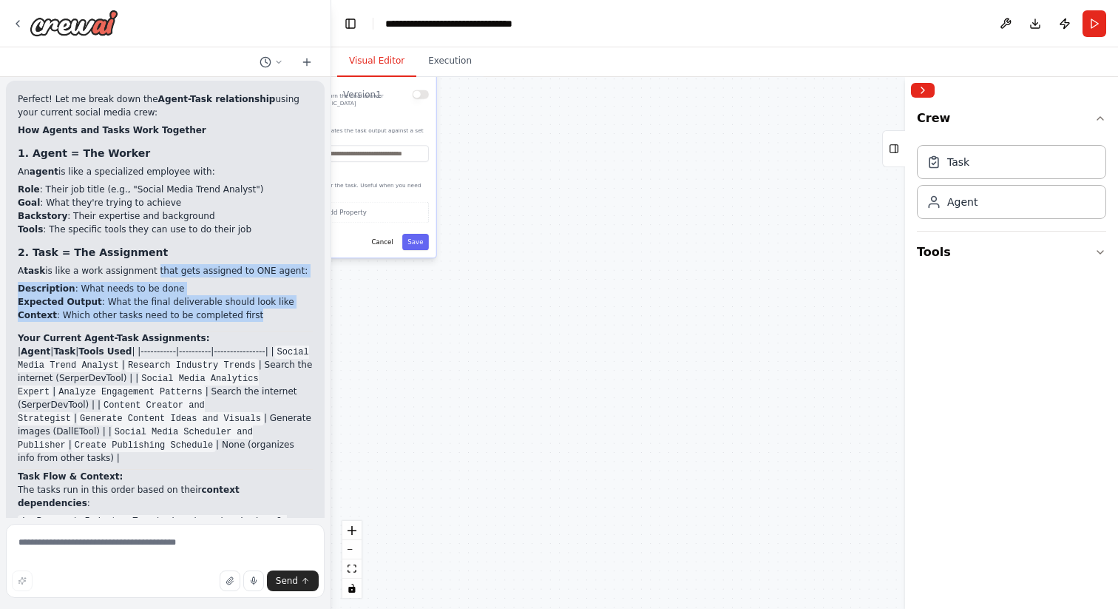
scroll to position [2013, 0]
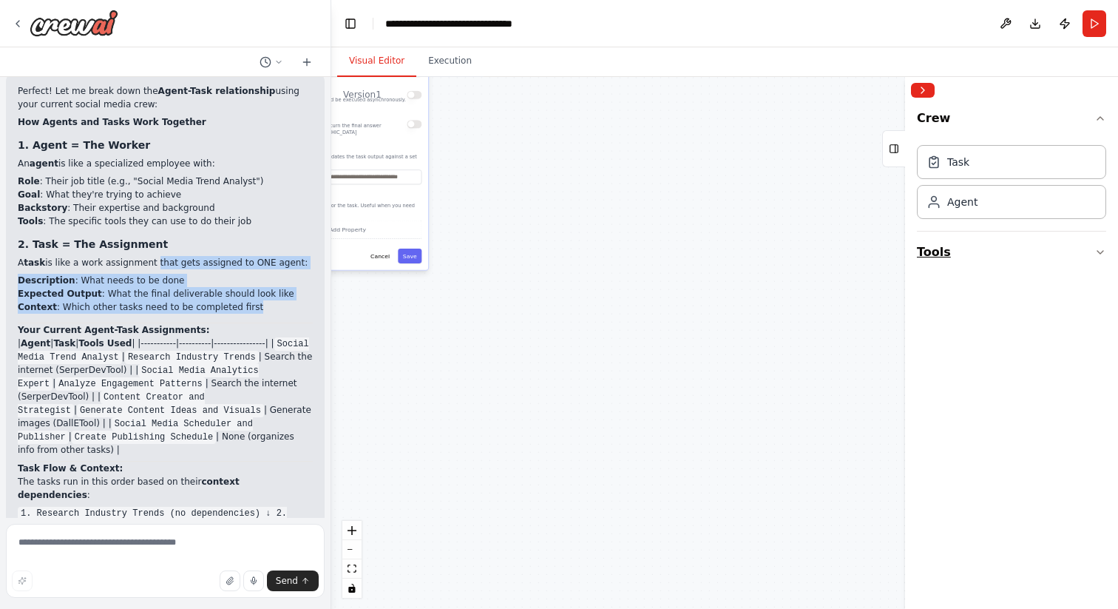
click at [924, 257] on button "Tools" at bounding box center [1011, 251] width 189 height 41
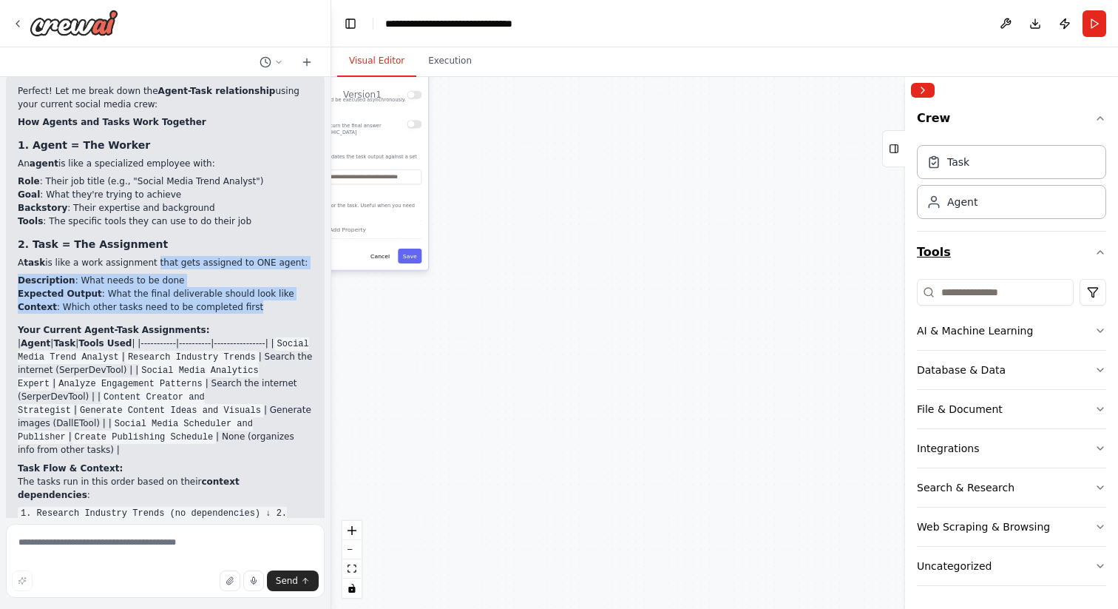
click at [924, 248] on button "Tools" at bounding box center [1011, 251] width 189 height 41
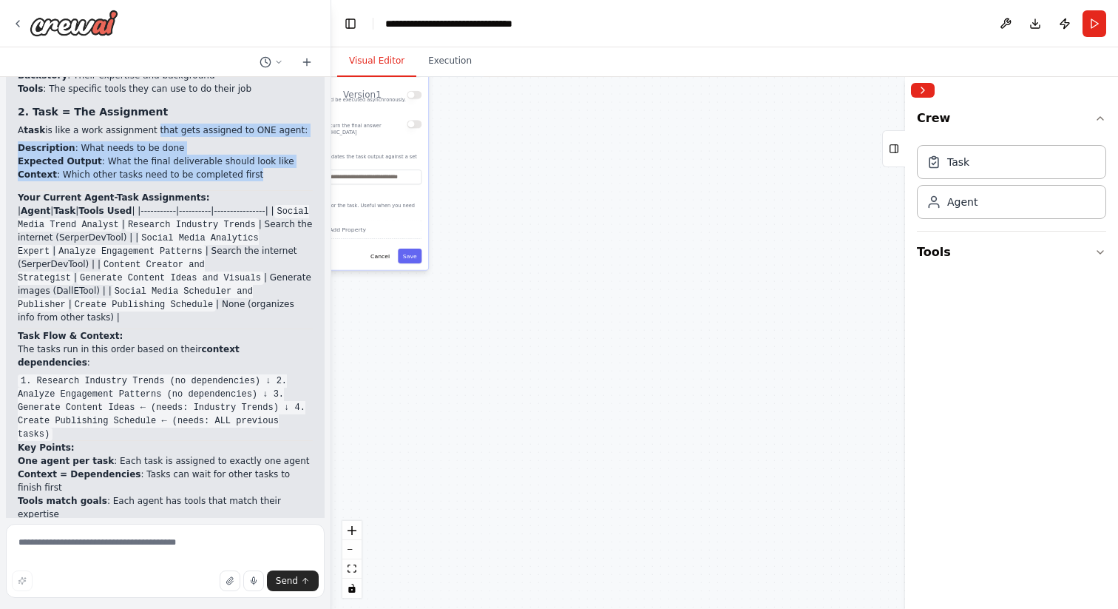
scroll to position [2171, 0]
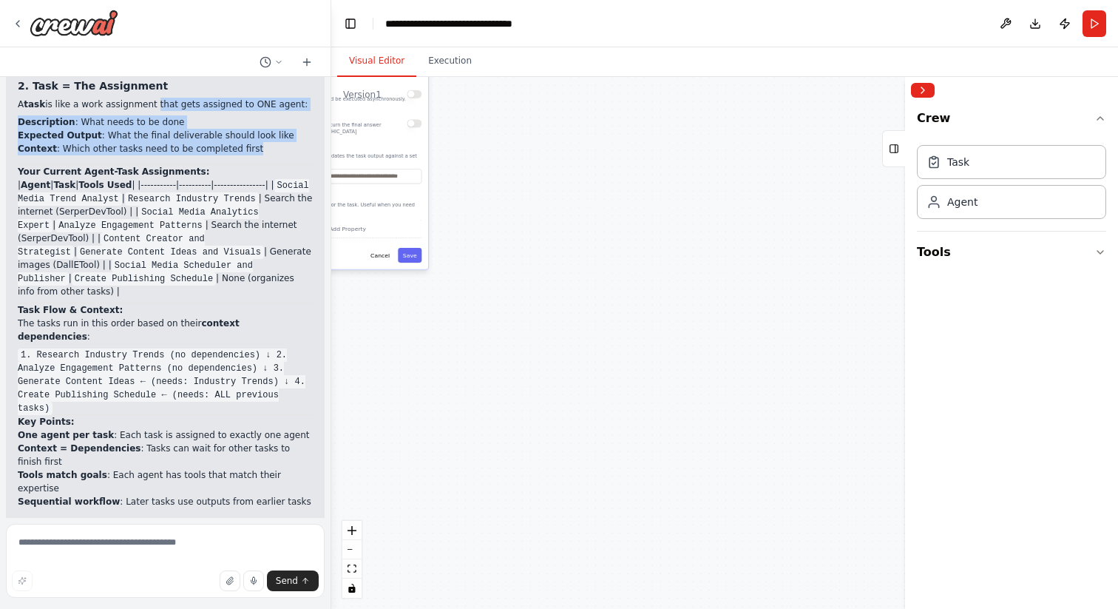
drag, startPoint x: 517, startPoint y: 328, endPoint x: 569, endPoint y: 367, distance: 64.5
click at [568, 367] on div ".deletable-edge-delete-btn { width: 20px; height: 20px; border: 0px solid #ffff…" at bounding box center [724, 343] width 787 height 532
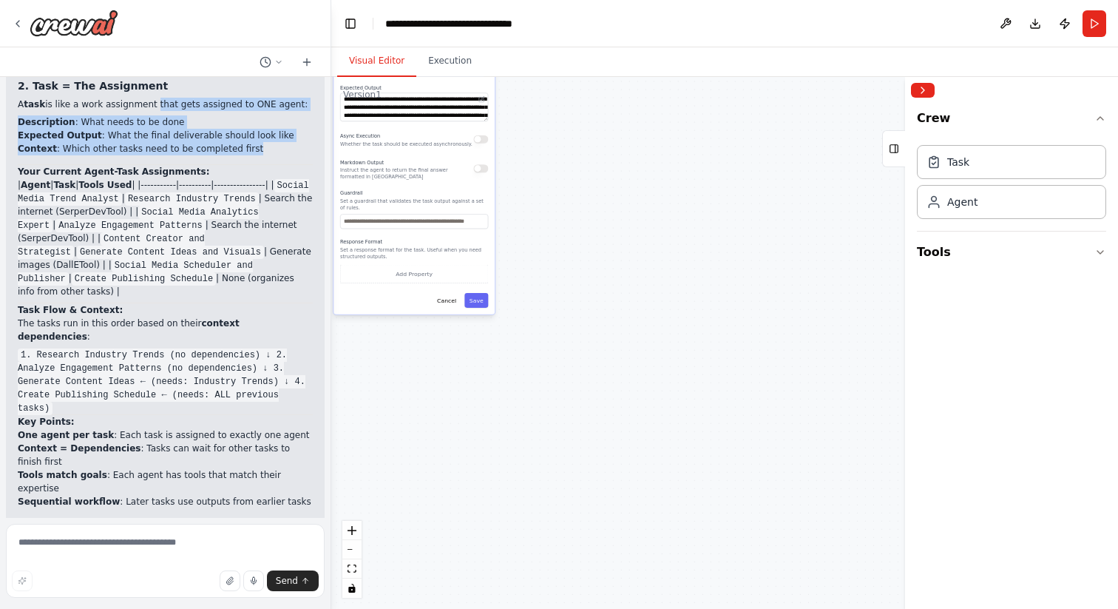
drag, startPoint x: 569, startPoint y: 367, endPoint x: 816, endPoint y: 608, distance: 345.1
click at [816, 496] on div ".deletable-edge-delete-btn { width: 20px; height: 20px; border: 0px solid #ffff…" at bounding box center [724, 343] width 787 height 532
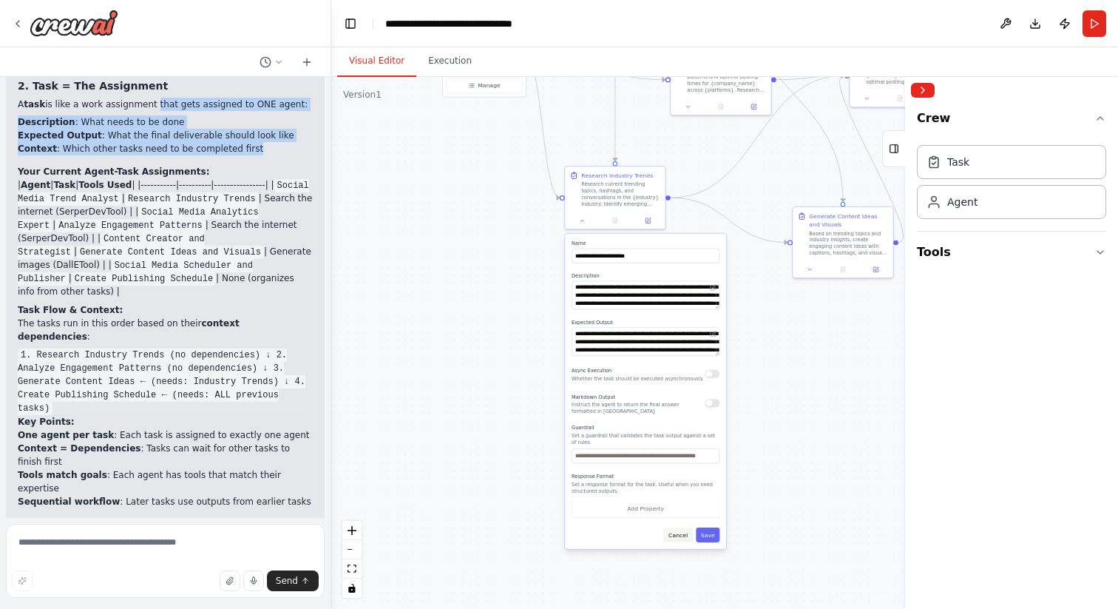
click at [680, 496] on button "Cancel" at bounding box center [677, 534] width 29 height 15
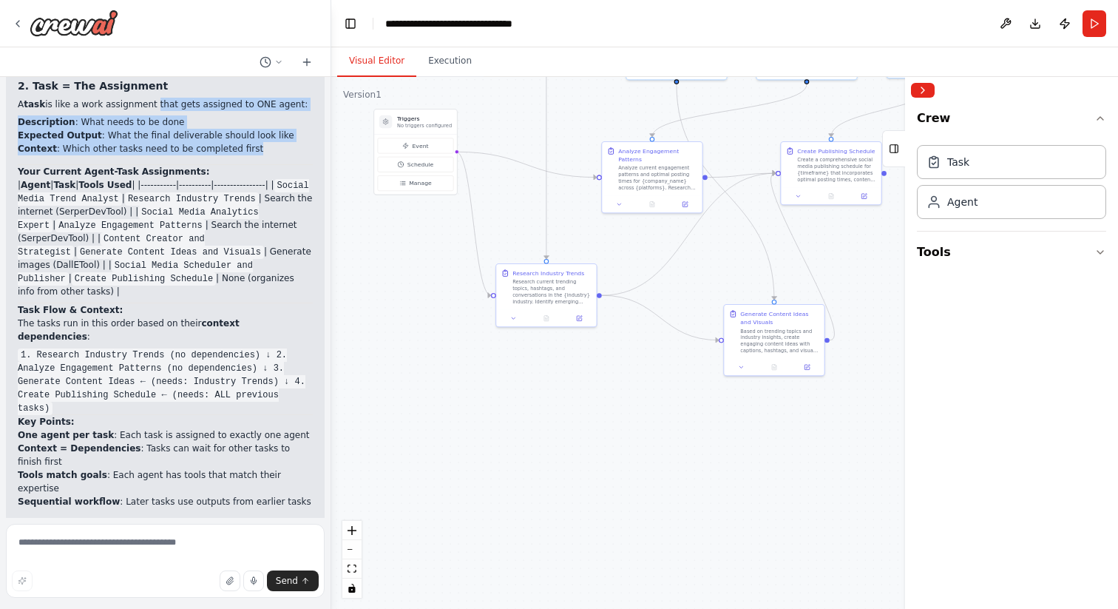
drag, startPoint x: 711, startPoint y: 393, endPoint x: 620, endPoint y: 523, distance: 158.2
click at [621, 496] on div ".deletable-edge-delete-btn { width: 20px; height: 20px; border: 0px solid #ffff…" at bounding box center [724, 343] width 787 height 532
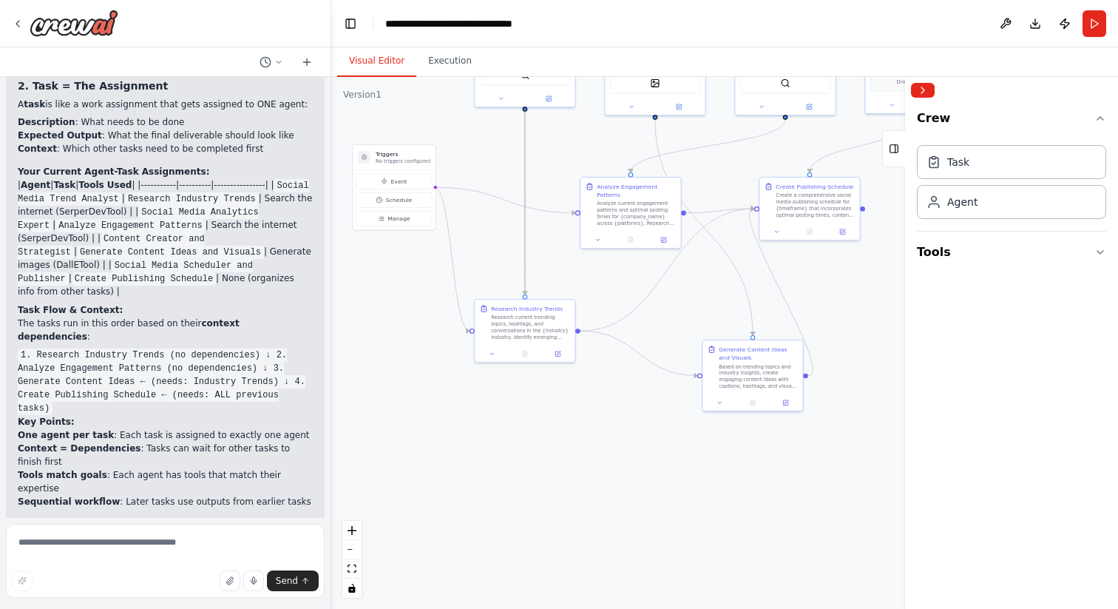
drag, startPoint x: 527, startPoint y: 157, endPoint x: 477, endPoint y: 424, distance: 272.4
click at [478, 425] on div ".deletable-edge-delete-btn { width: 20px; height: 20px; border: 0px solid #ffff…" at bounding box center [724, 343] width 787 height 532
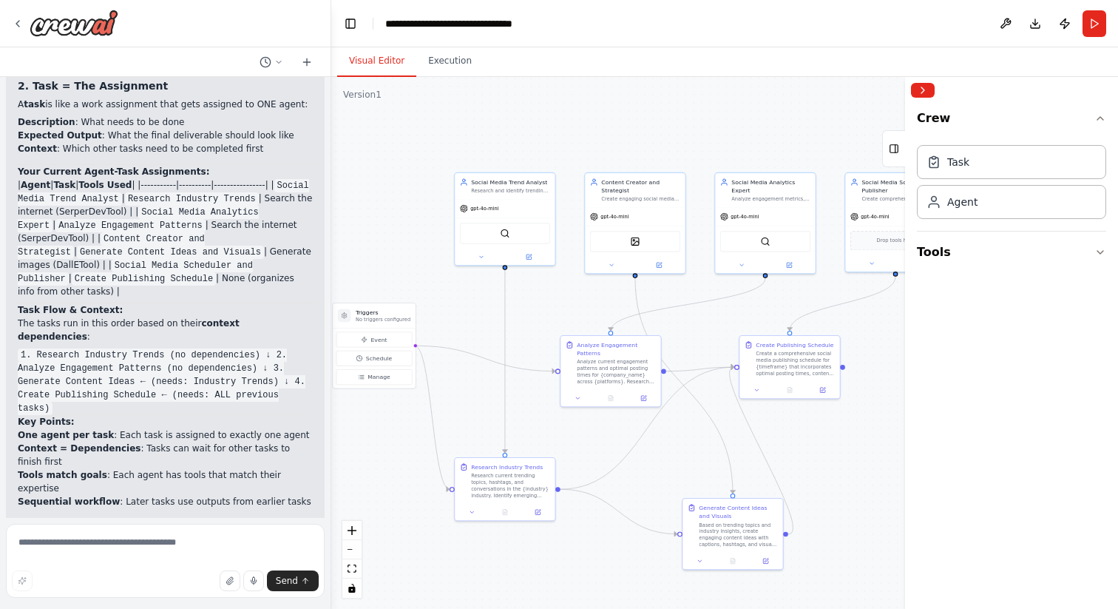
drag, startPoint x: 482, startPoint y: 151, endPoint x: 463, endPoint y: 309, distance: 159.4
click at [463, 309] on div ".deletable-edge-delete-btn { width: 20px; height: 20px; border: 0px solid #ffff…" at bounding box center [724, 343] width 787 height 532
drag, startPoint x: 597, startPoint y: 361, endPoint x: 871, endPoint y: 412, distance: 278.3
click at [871, 412] on div "Analyze current engagement patterns and optimal posting times for {company_name…" at bounding box center [892, 419] width 79 height 26
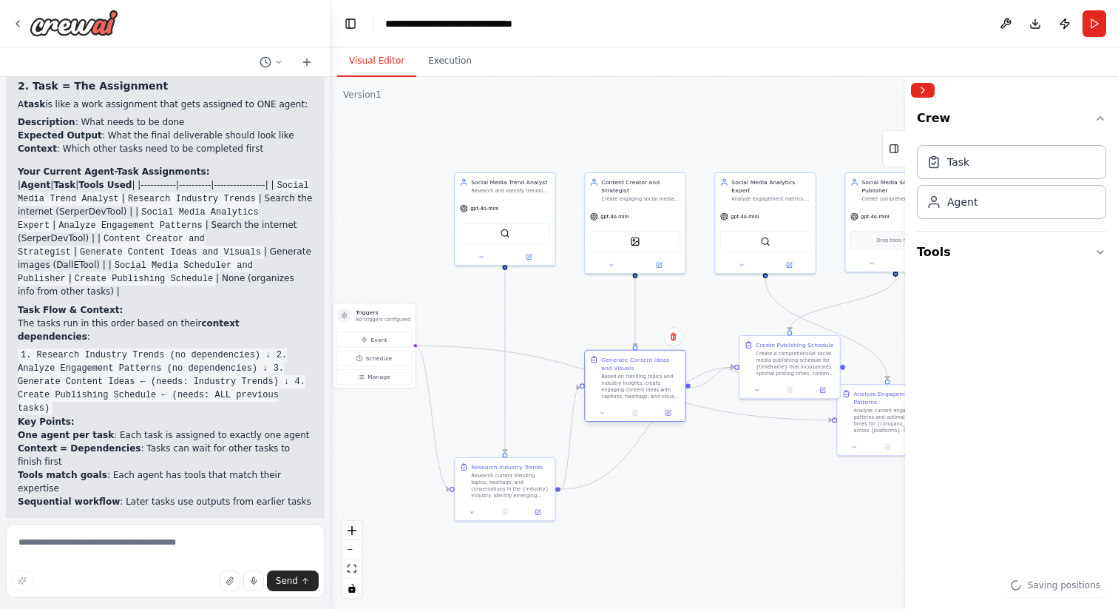
drag, startPoint x: 725, startPoint y: 521, endPoint x: 626, endPoint y: 374, distance: 176.4
click at [626, 374] on div "Based on trending topics and industry insights, create engaging content ideas w…" at bounding box center [640, 386] width 79 height 26
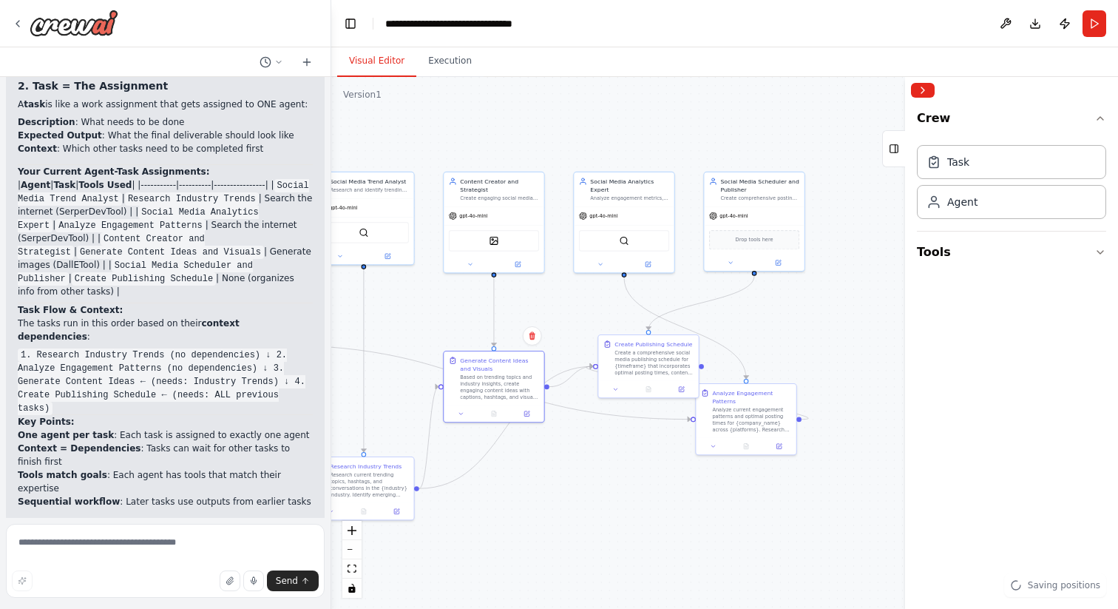
drag, startPoint x: 783, startPoint y: 529, endPoint x: 618, endPoint y: 526, distance: 164.9
click at [618, 496] on div ".deletable-edge-delete-btn { width: 20px; height: 20px; border: 0px solid #ffff…" at bounding box center [724, 343] width 787 height 532
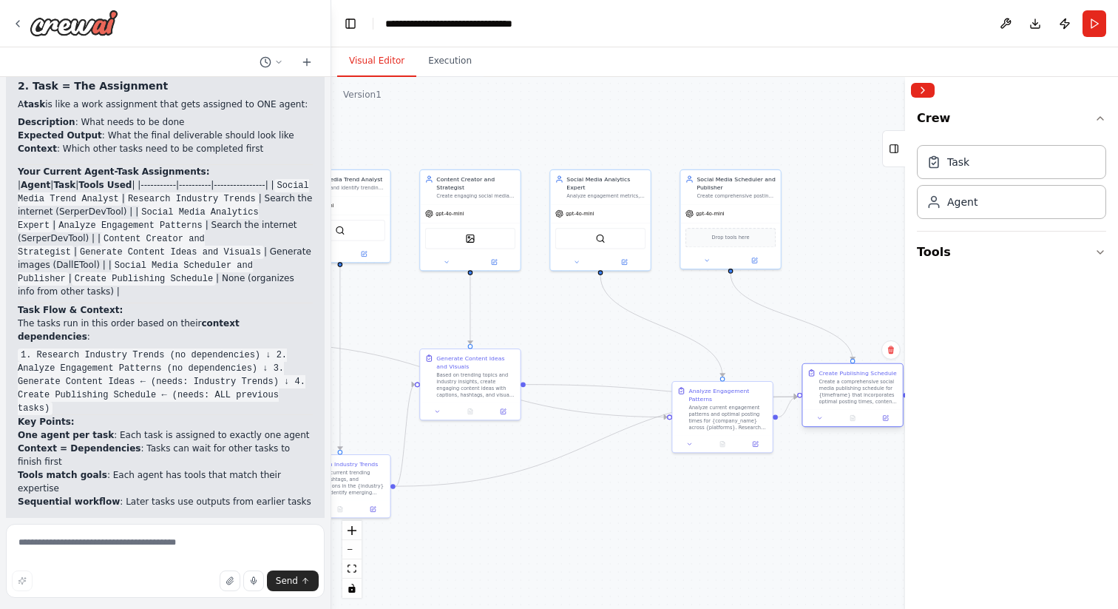
drag, startPoint x: 618, startPoint y: 362, endPoint x: 842, endPoint y: 393, distance: 226.2
click at [842, 393] on div "Create a comprehensive social media publishing schedule for {timeframe} that in…" at bounding box center [858, 392] width 79 height 26
drag, startPoint x: 717, startPoint y: 413, endPoint x: 613, endPoint y: 339, distance: 127.8
click at [613, 339] on div "Analyze current engagement patterns and optimal posting times for {company_name…" at bounding box center [622, 343] width 79 height 26
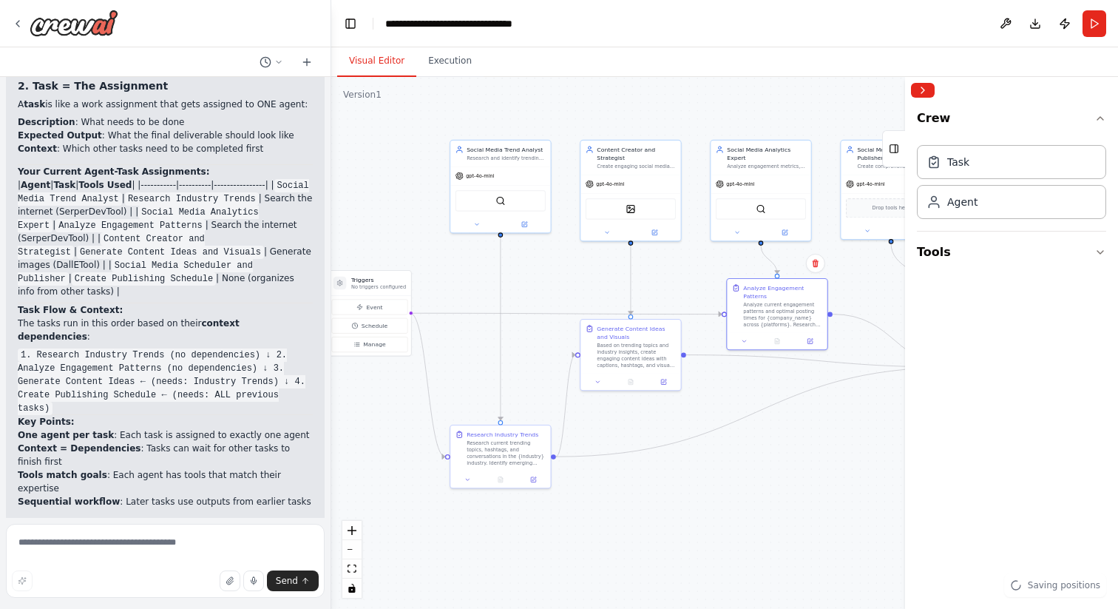
drag, startPoint x: 563, startPoint y: 520, endPoint x: 723, endPoint y: 490, distance: 163.2
click at [723, 490] on div ".deletable-edge-delete-btn { width: 20px; height: 20px; border: 0px solid #ffff…" at bounding box center [724, 343] width 787 height 532
drag, startPoint x: 496, startPoint y: 447, endPoint x: 490, endPoint y: 344, distance: 103.7
click at [490, 344] on div "Research current trending topics, hashtags, and conversations in the {industry}…" at bounding box center [497, 346] width 79 height 26
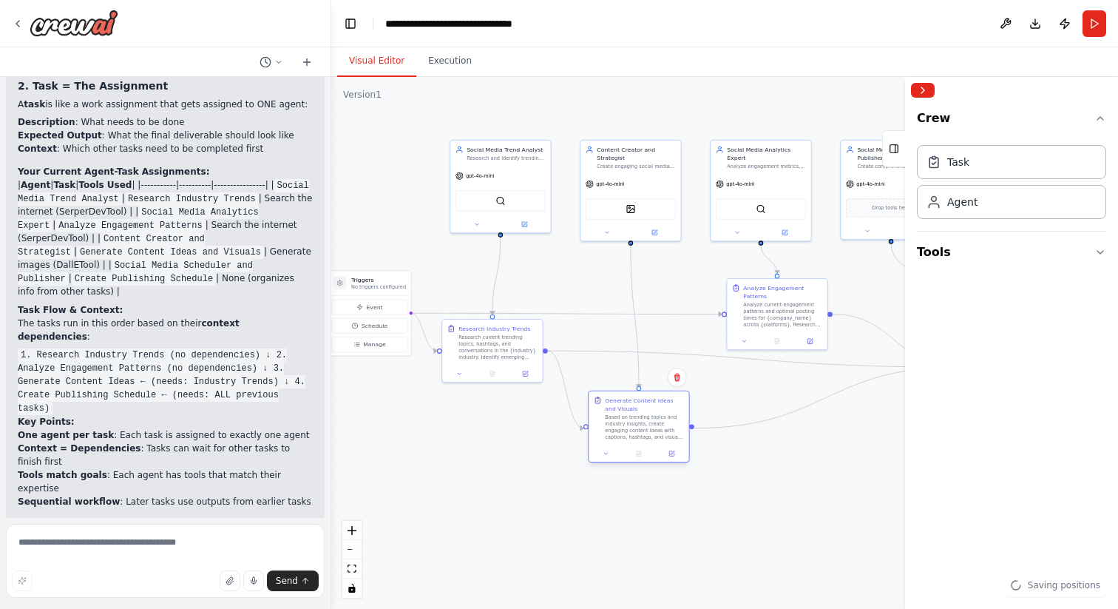
drag, startPoint x: 639, startPoint y: 347, endPoint x: 643, endPoint y: 419, distance: 71.9
click at [643, 419] on div "Based on trending topics and industry insights, create engaging content ideas w…" at bounding box center [644, 427] width 79 height 26
drag, startPoint x: 772, startPoint y: 313, endPoint x: 771, endPoint y: 503, distance: 190.0
click at [771, 496] on div "Analyze current engagement patterns and optimal posting times for {company_name…" at bounding box center [782, 500] width 79 height 26
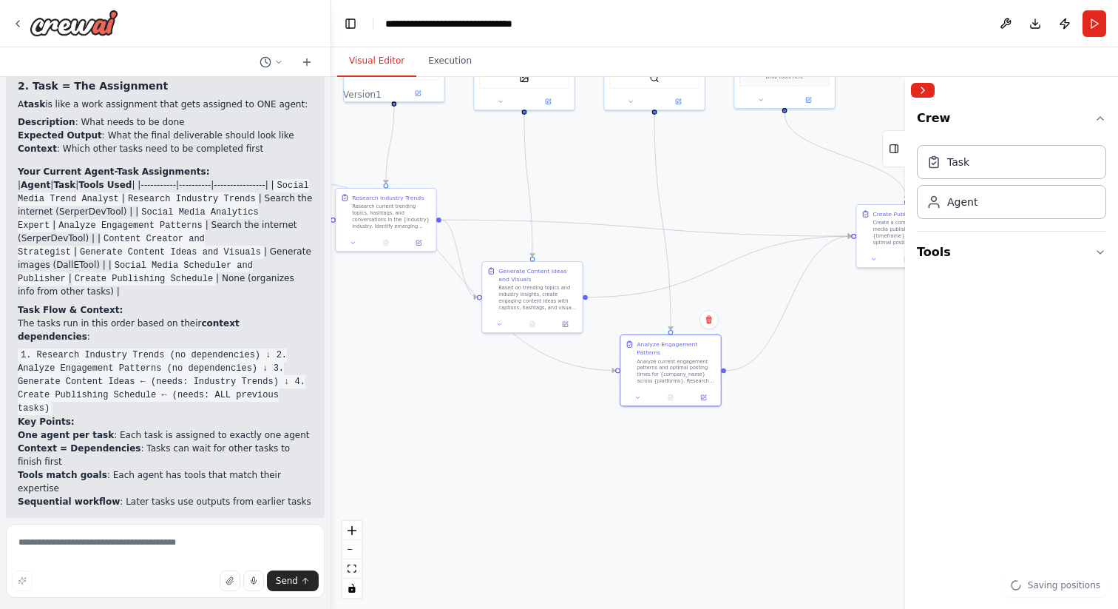
drag, startPoint x: 517, startPoint y: 545, endPoint x: 343, endPoint y: 399, distance: 227.2
click at [343, 399] on div ".deletable-edge-delete-btn { width: 20px; height: 20px; border: 0px solid #ffff…" at bounding box center [724, 343] width 787 height 532
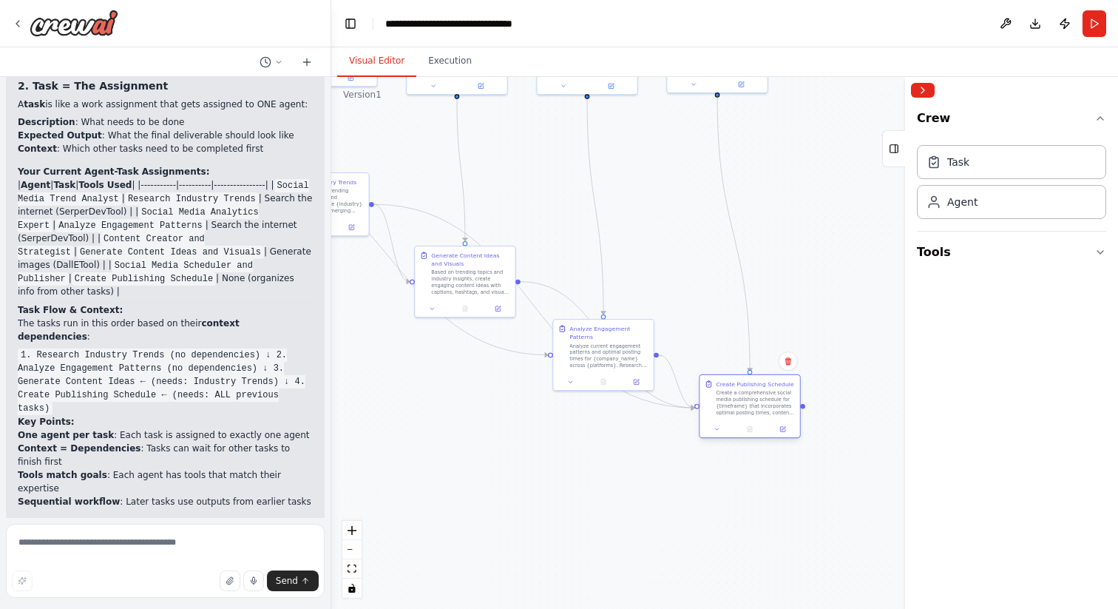
drag, startPoint x: 816, startPoint y: 220, endPoint x: 726, endPoint y: 404, distance: 204.7
click at [726, 404] on div "Create a comprehensive social media publishing schedule for {timeframe} that in…" at bounding box center [755, 403] width 79 height 26
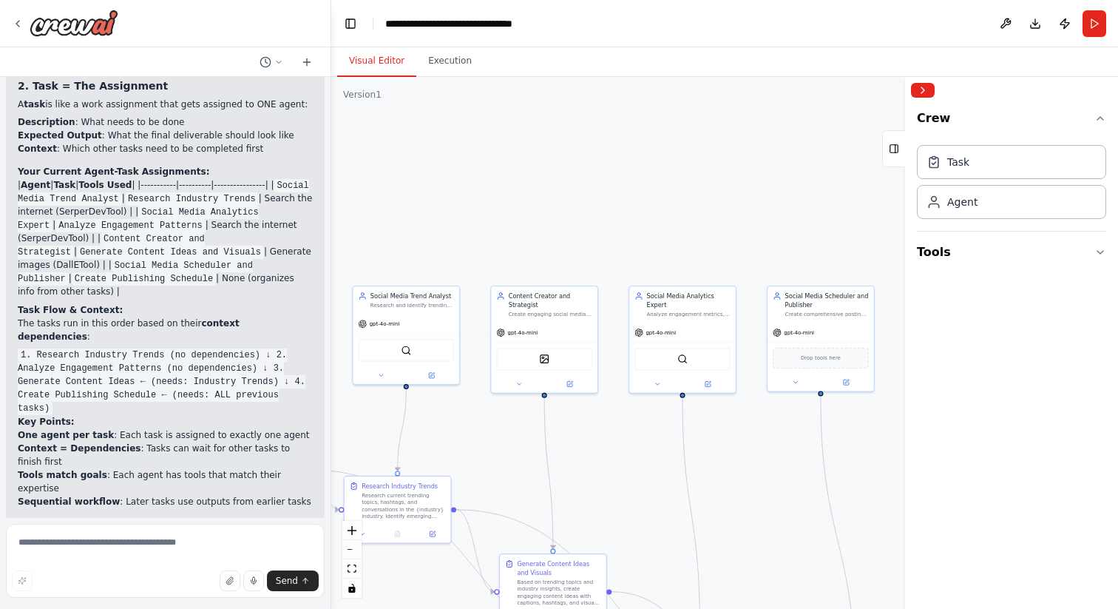
drag, startPoint x: 529, startPoint y: 187, endPoint x: 617, endPoint y: 512, distance: 336.3
click at [617, 496] on div ".deletable-edge-delete-btn { width: 20px; height: 20px; border: 0px solid #ffff…" at bounding box center [724, 343] width 787 height 532
click at [512, 383] on button at bounding box center [519, 383] width 49 height 10
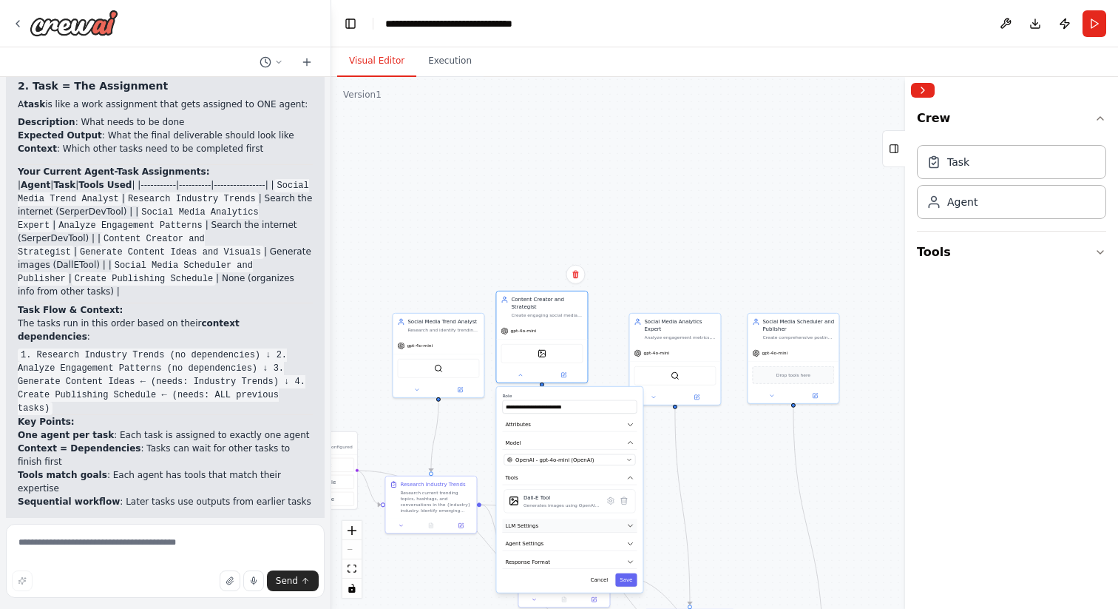
drag, startPoint x: 616, startPoint y: 550, endPoint x: 600, endPoint y: 528, distance: 27.1
click at [600, 496] on button "LLM Settings" at bounding box center [569, 525] width 135 height 14
click at [609, 478] on button "Tools" at bounding box center [569, 478] width 135 height 14
click at [419, 385] on icon at bounding box center [417, 388] width 6 height 6
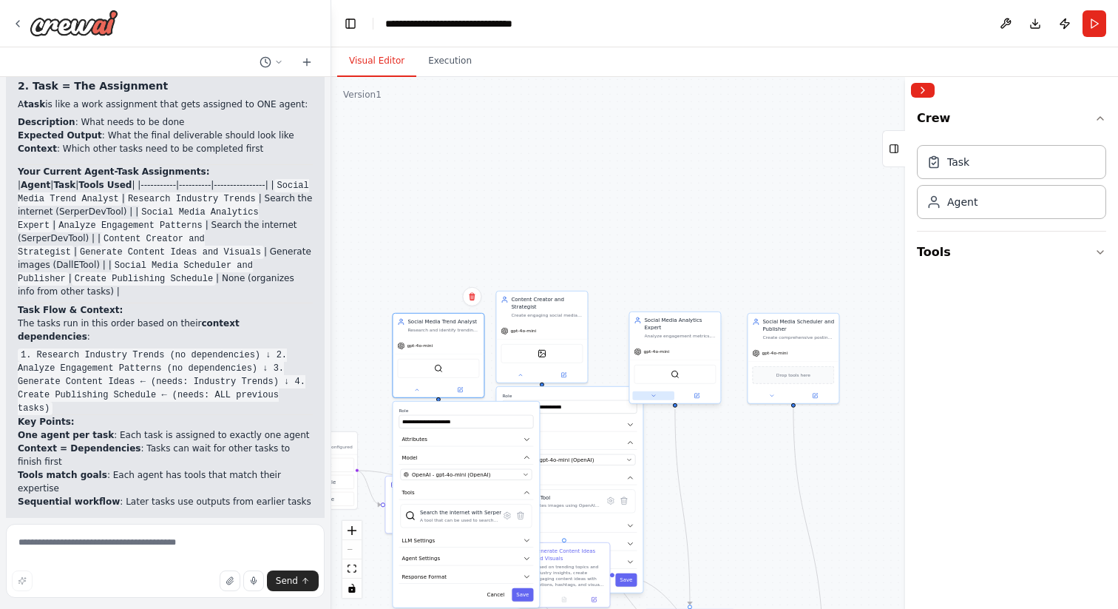
click at [654, 396] on icon at bounding box center [653, 395] width 3 height 1
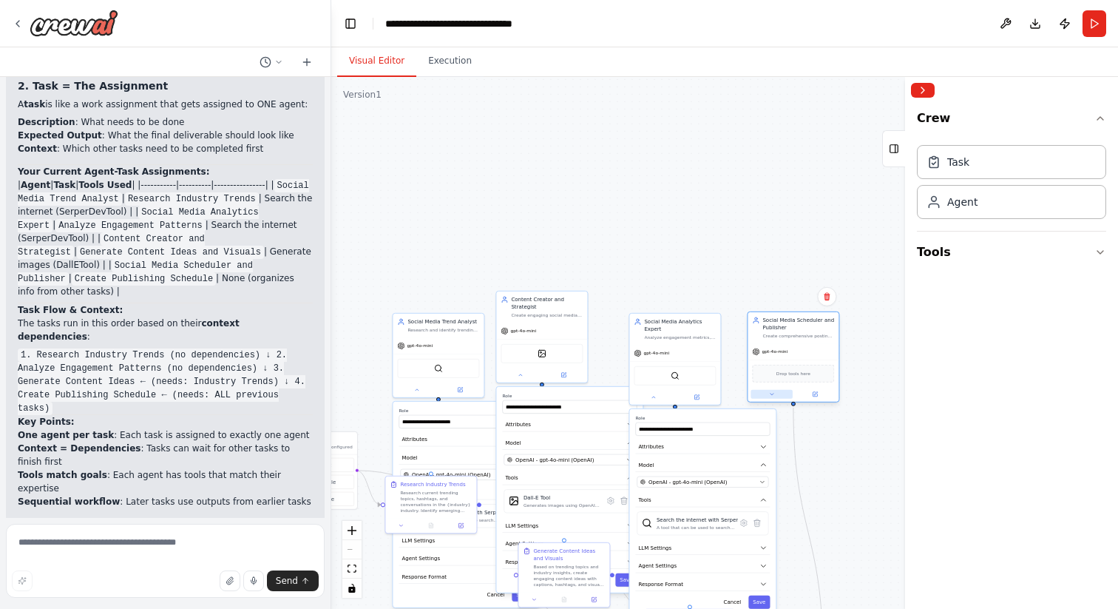
click at [767, 397] on button at bounding box center [772, 394] width 42 height 9
click at [704, 181] on div ".deletable-edge-delete-btn { width: 20px; height: 20px; border: 0px solid #ffff…" at bounding box center [724, 343] width 787 height 532
click at [854, 496] on button "Cancel" at bounding box center [851, 584] width 27 height 13
click at [734, 496] on button "Cancel" at bounding box center [732, 601] width 27 height 13
click at [734, 496] on div ".deletable-edge-delete-btn { width: 20px; height: 20px; border: 0px solid #ffff…" at bounding box center [724, 343] width 787 height 532
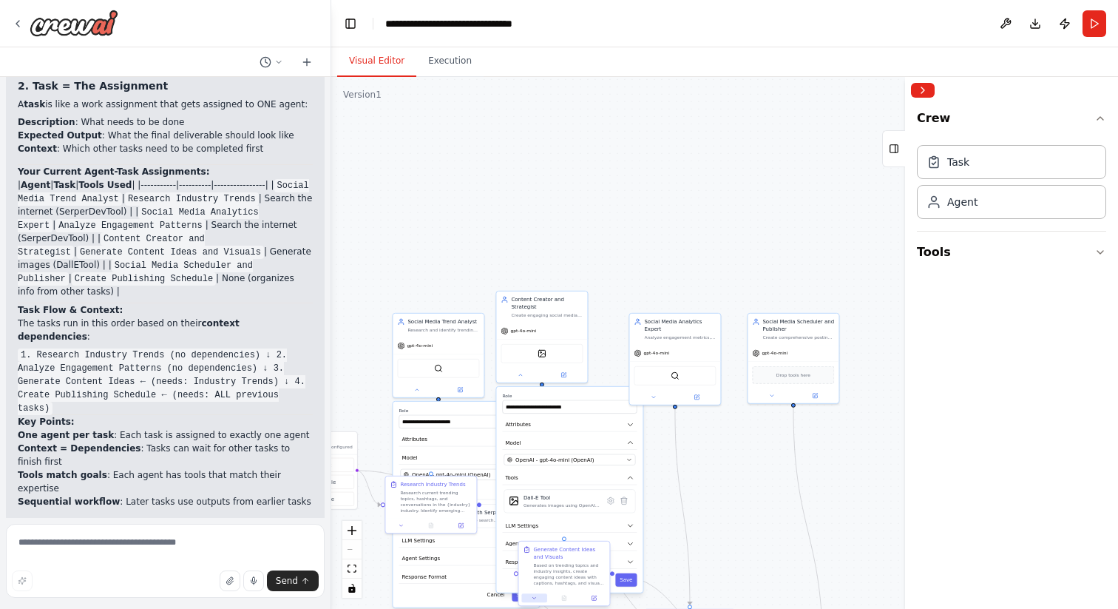
click at [534, 496] on icon at bounding box center [534, 597] width 3 height 1
click at [597, 496] on icon at bounding box center [598, 527] width 6 height 8
click at [555, 496] on button "Confirm" at bounding box center [555, 527] width 53 height 18
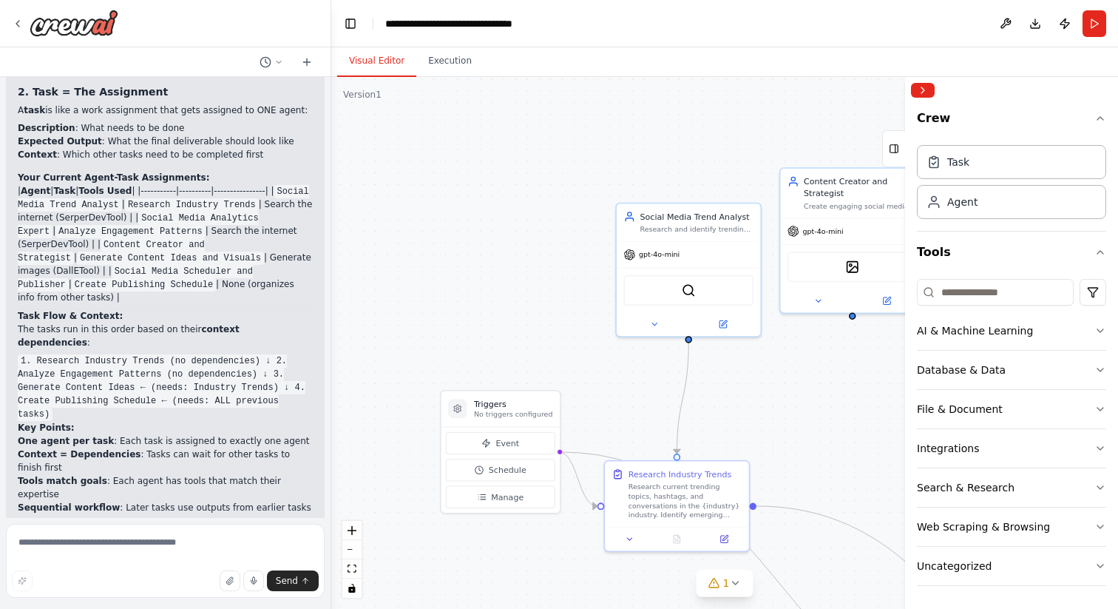
scroll to position [2171, 0]
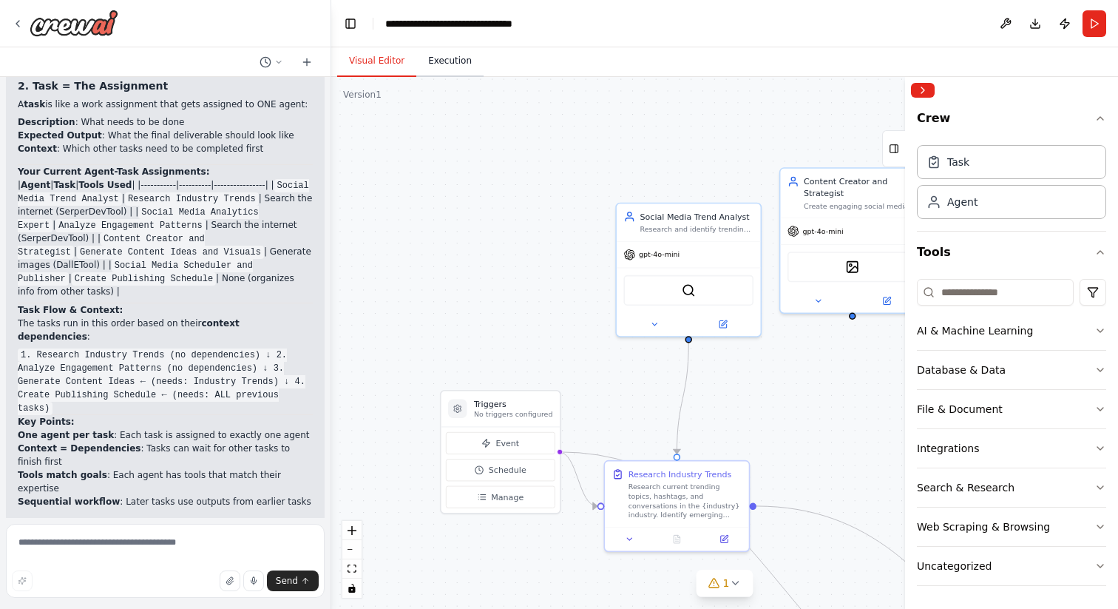
click at [455, 61] on button "Execution" at bounding box center [449, 61] width 67 height 31
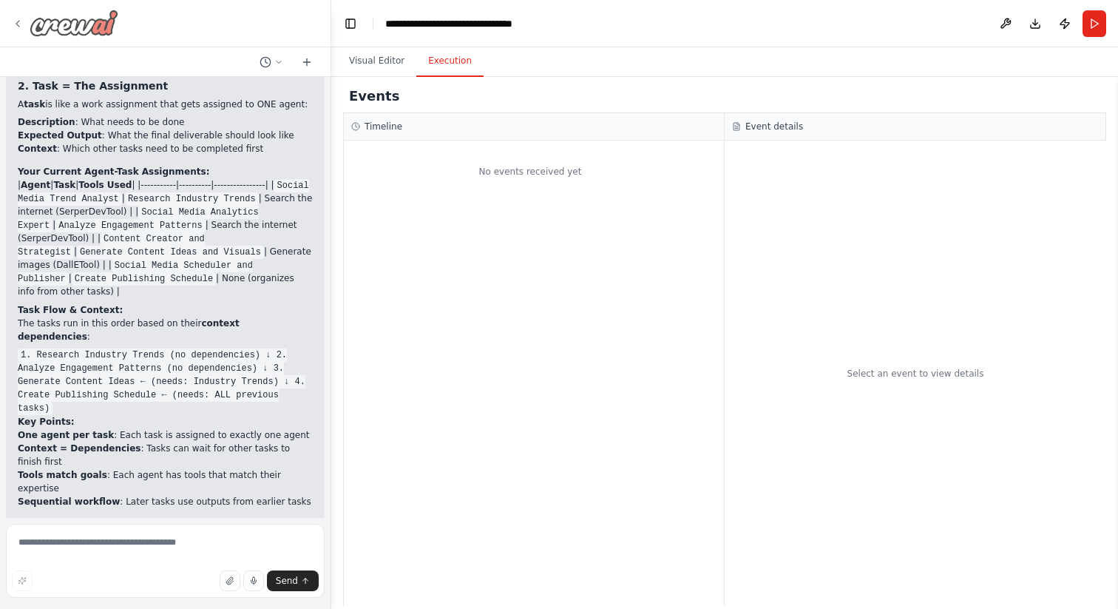
click at [13, 21] on icon at bounding box center [18, 24] width 12 height 12
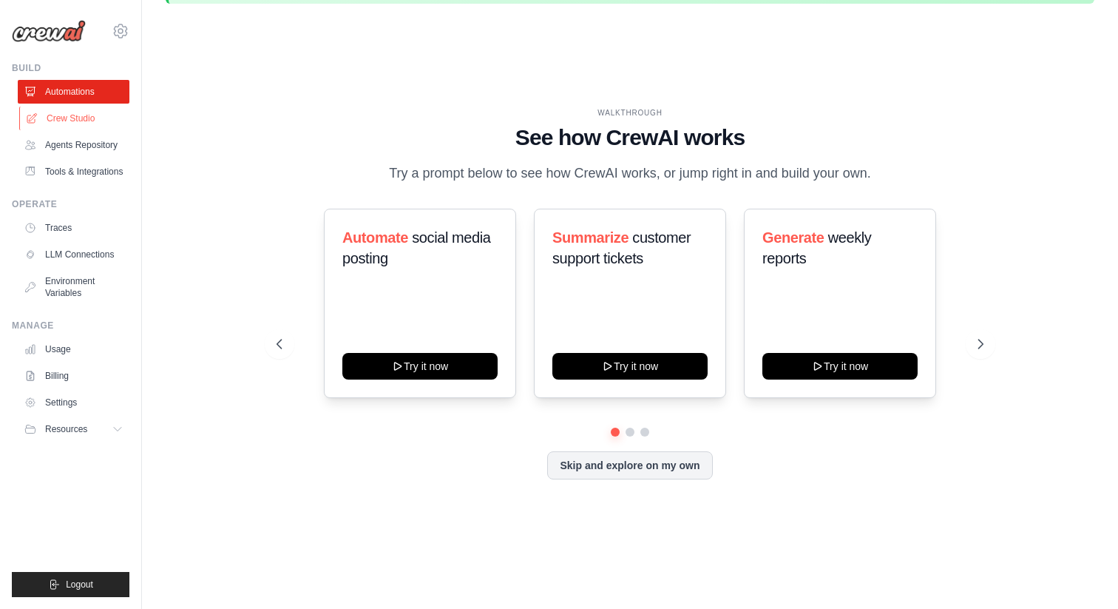
click at [64, 120] on link "Crew Studio" at bounding box center [75, 118] width 112 height 24
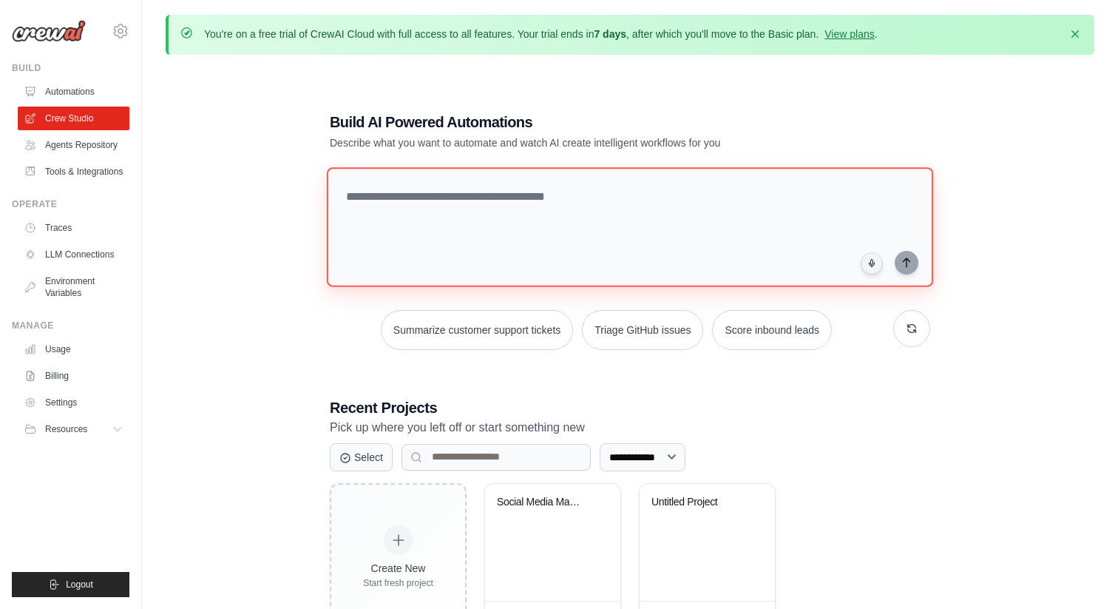
click at [421, 197] on textarea at bounding box center [630, 227] width 606 height 120
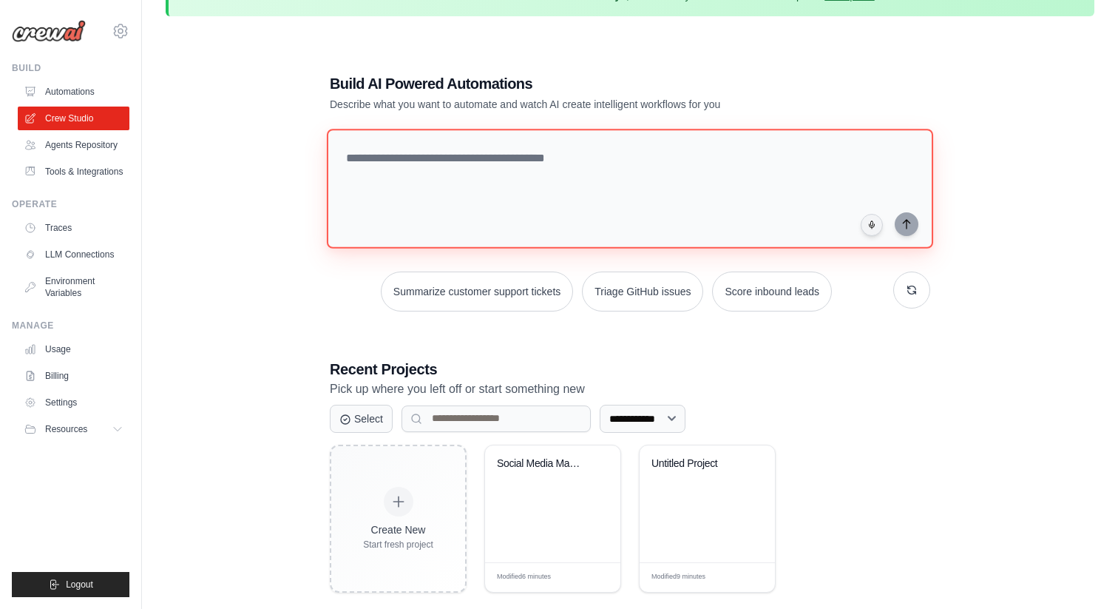
scroll to position [37, 0]
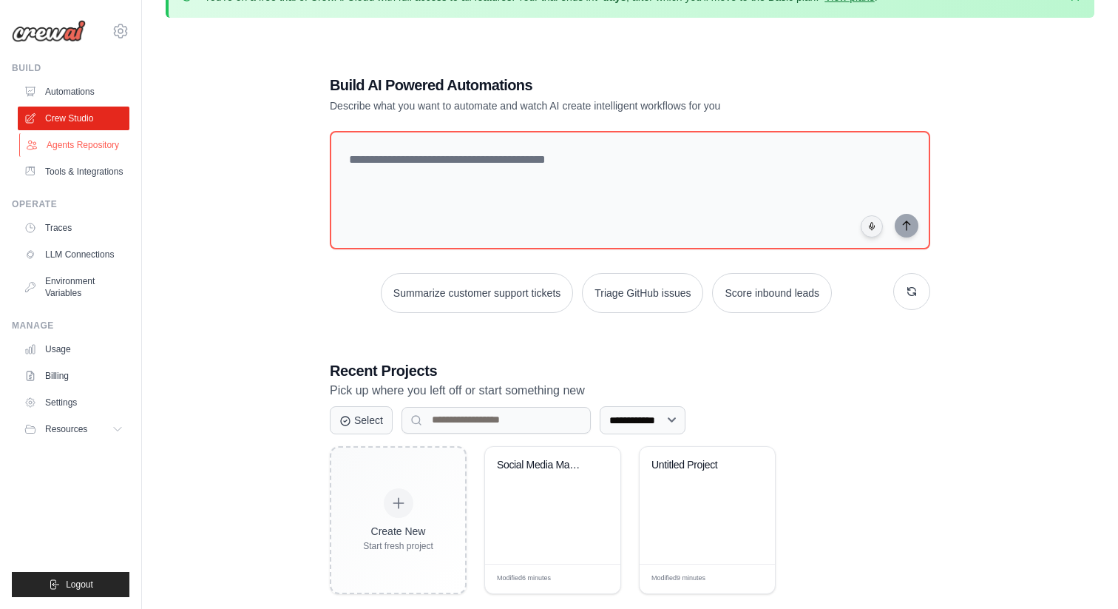
click at [58, 143] on link "Agents Repository" at bounding box center [75, 145] width 112 height 24
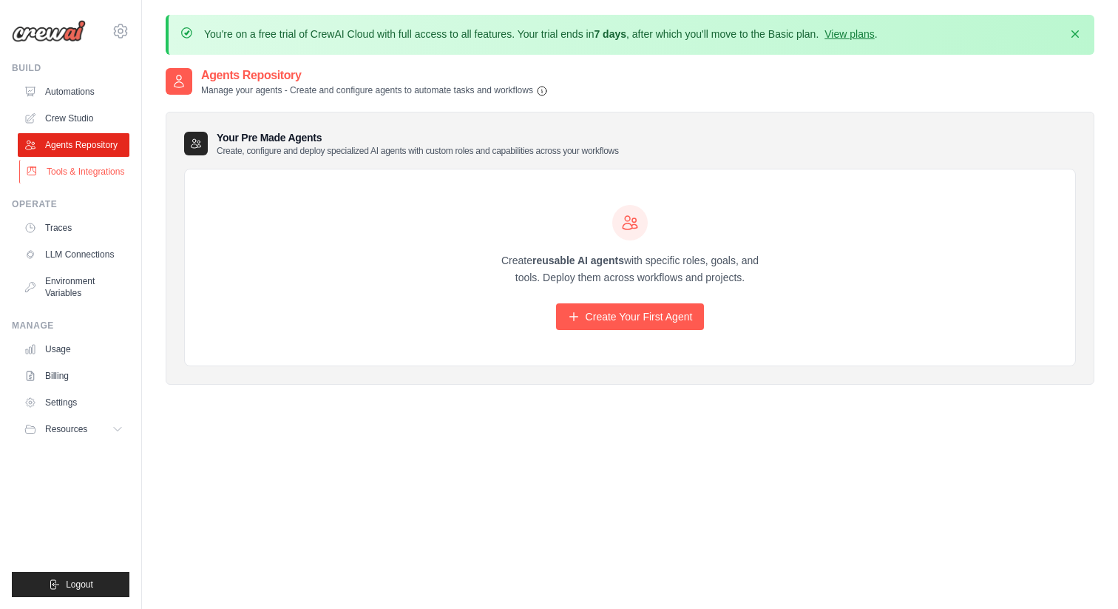
click at [84, 169] on link "Tools & Integrations" at bounding box center [75, 172] width 112 height 24
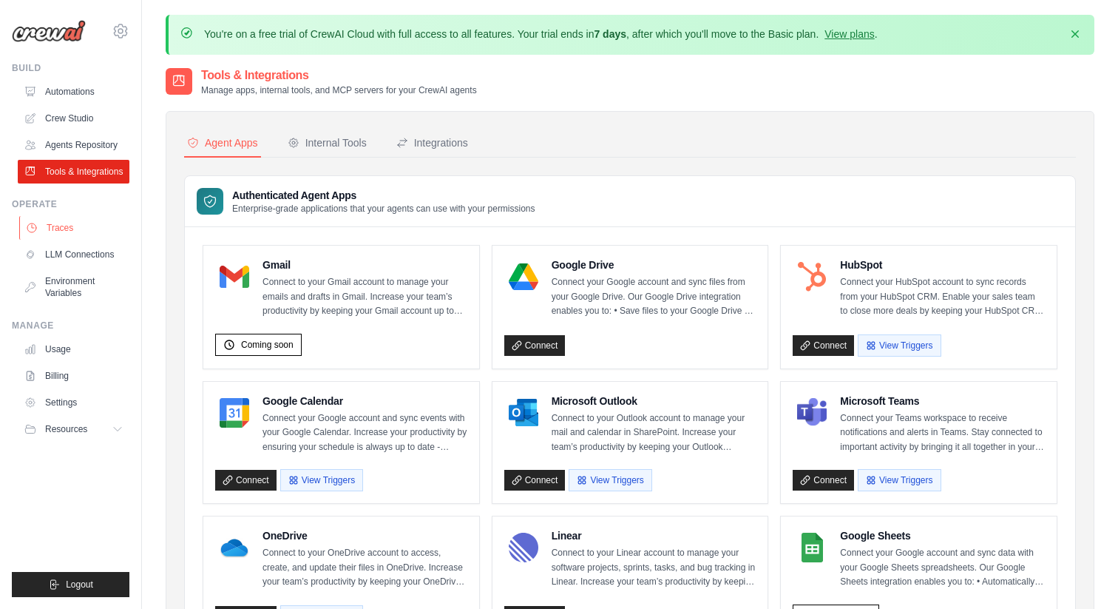
click at [64, 228] on link "Traces" at bounding box center [75, 228] width 112 height 24
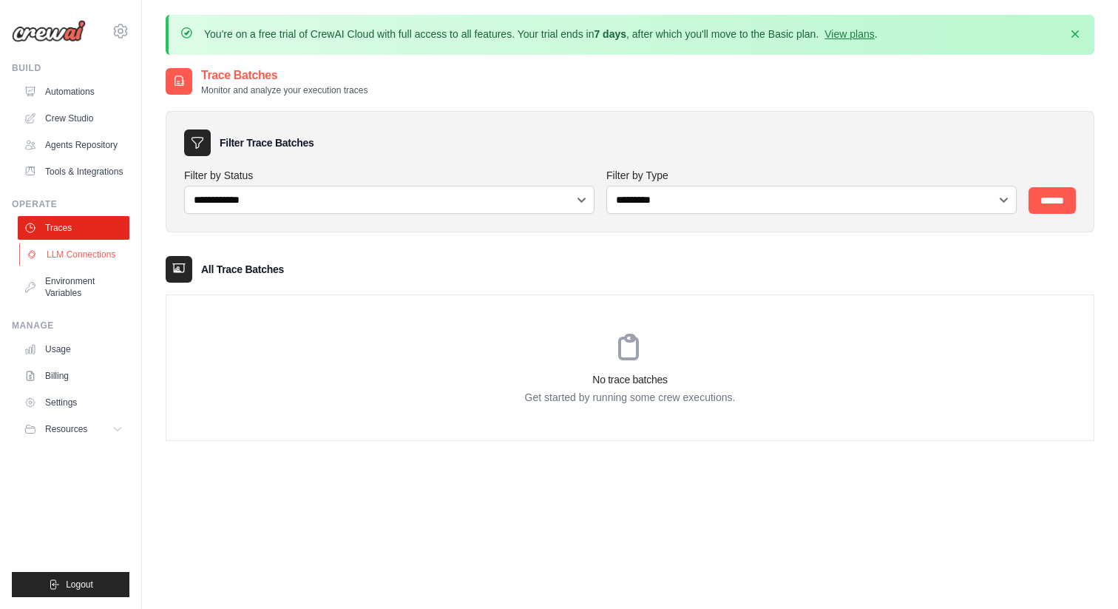
click at [81, 255] on link "LLM Connections" at bounding box center [75, 255] width 112 height 24
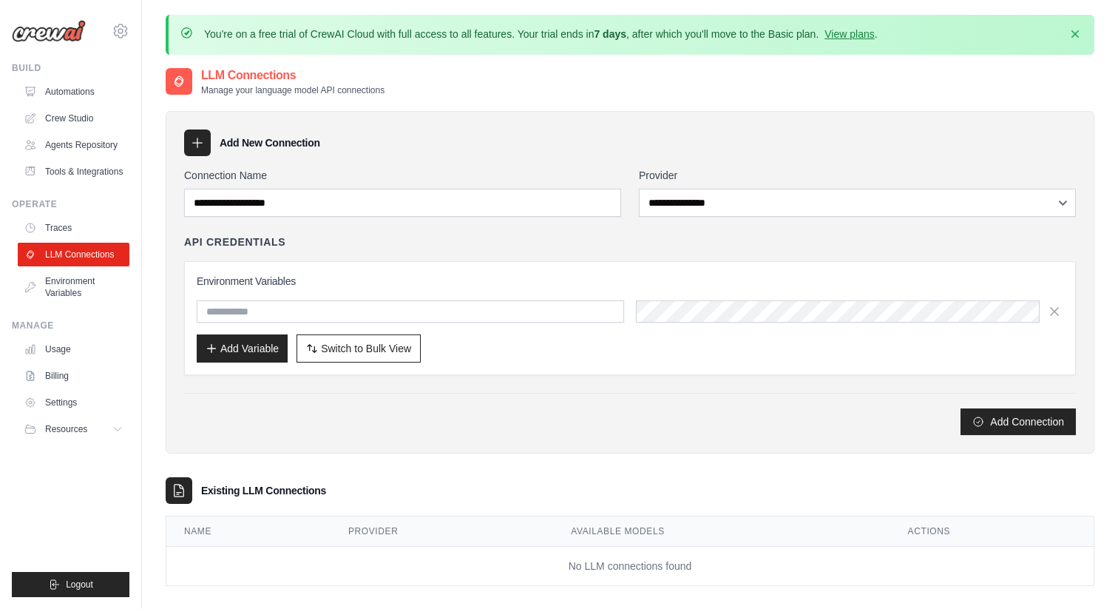
scroll to position [81, 0]
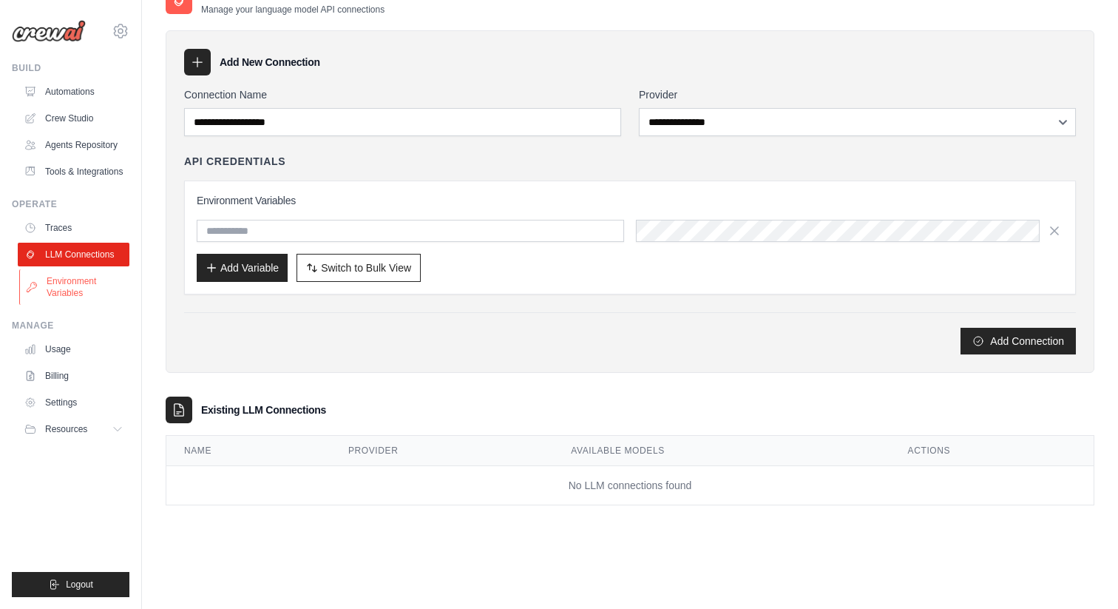
click at [61, 280] on link "Environment Variables" at bounding box center [75, 286] width 112 height 35
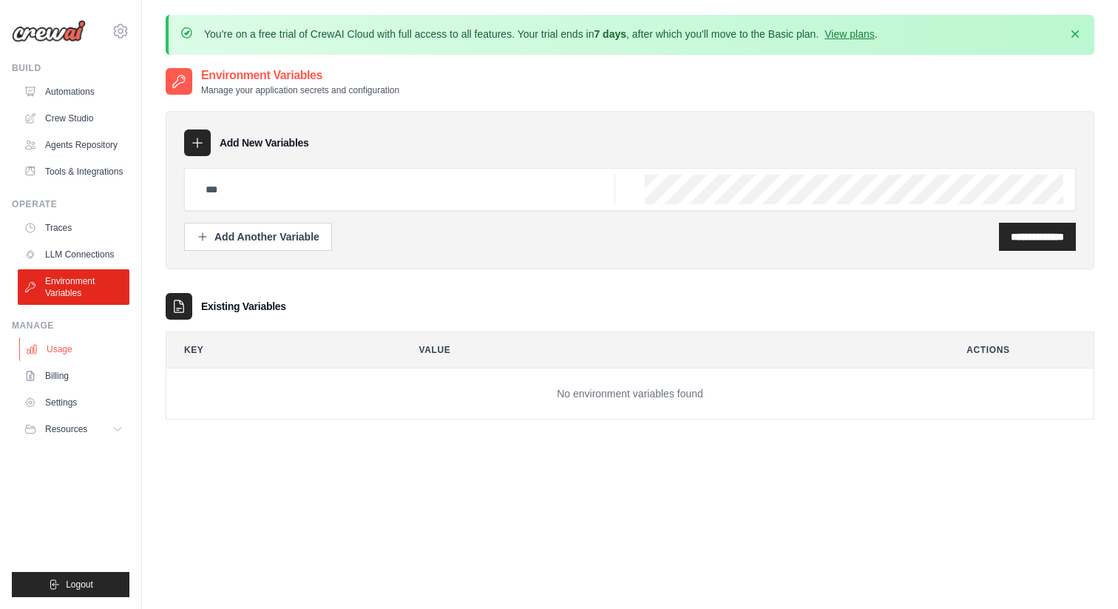
click at [55, 346] on link "Usage" at bounding box center [75, 349] width 112 height 24
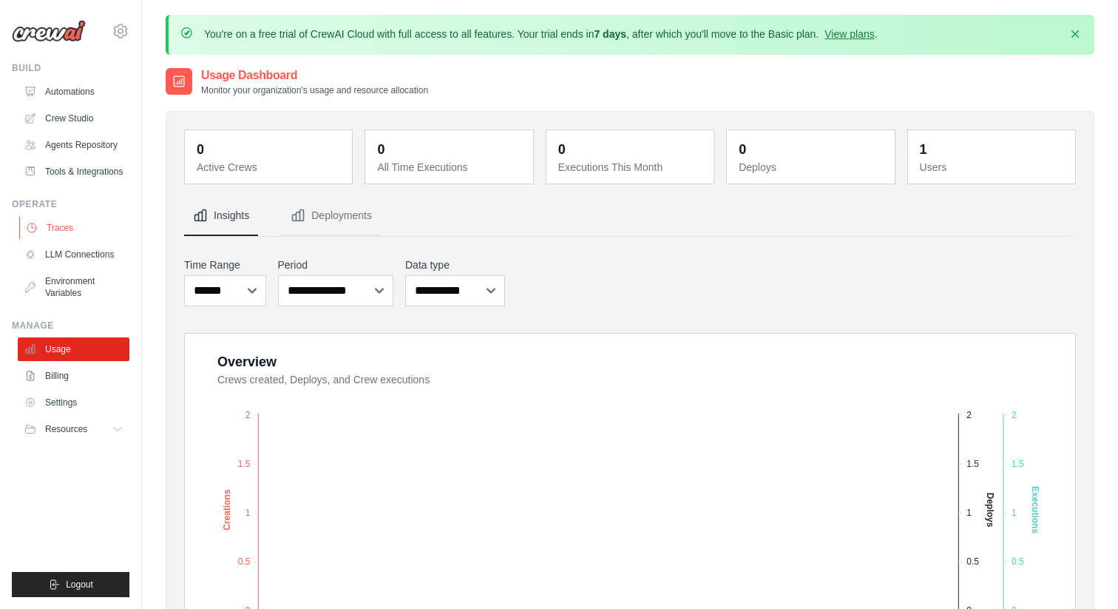
click at [61, 221] on link "Traces" at bounding box center [75, 228] width 112 height 24
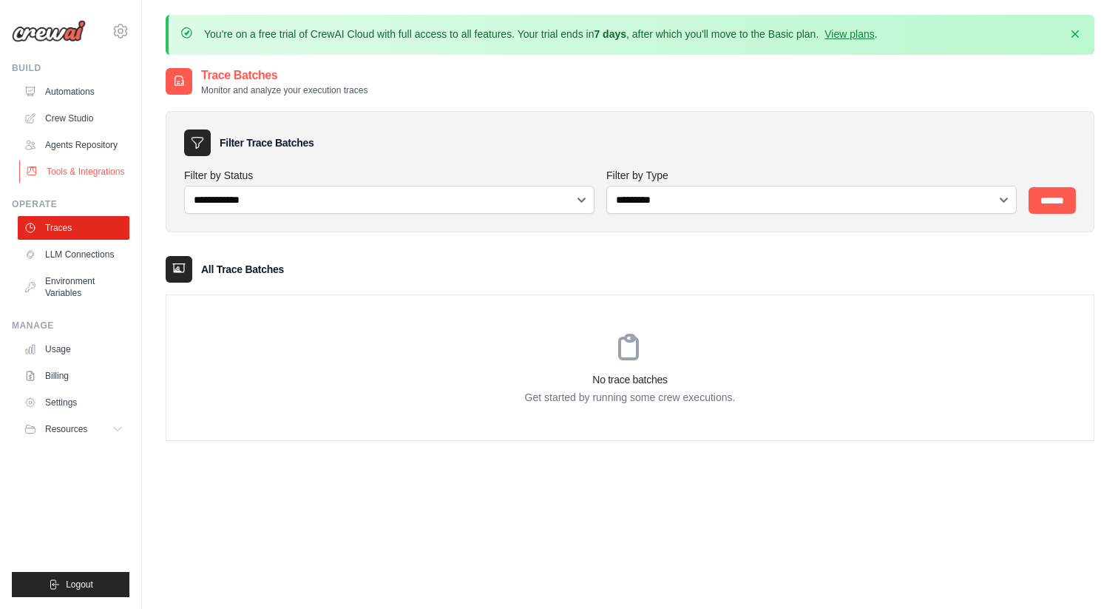
click at [81, 170] on link "Tools & Integrations" at bounding box center [75, 172] width 112 height 24
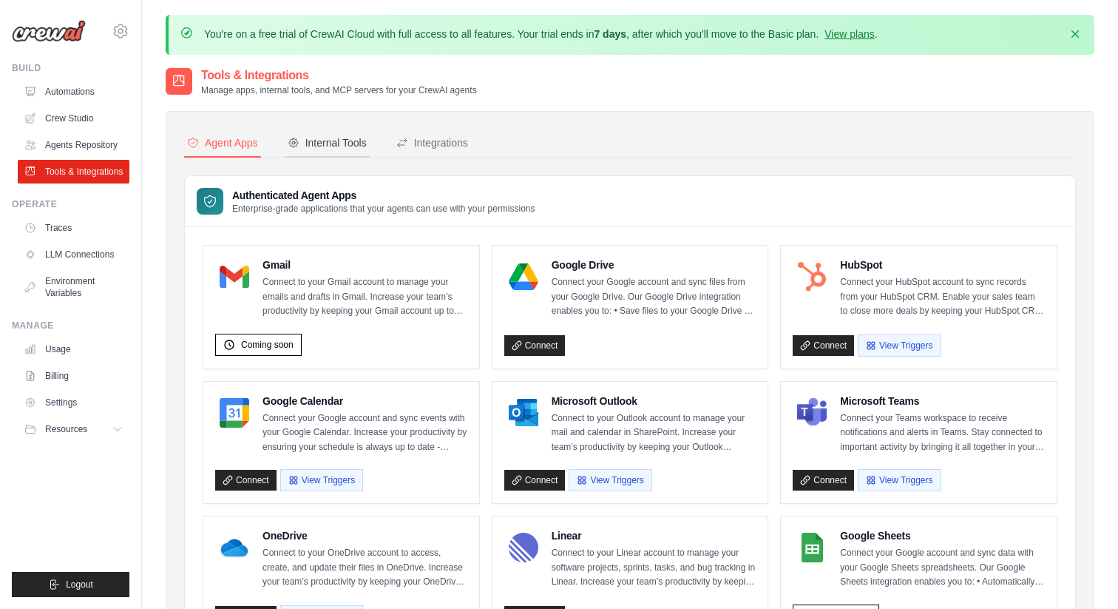
click at [319, 140] on div "Internal Tools" at bounding box center [327, 142] width 79 height 15
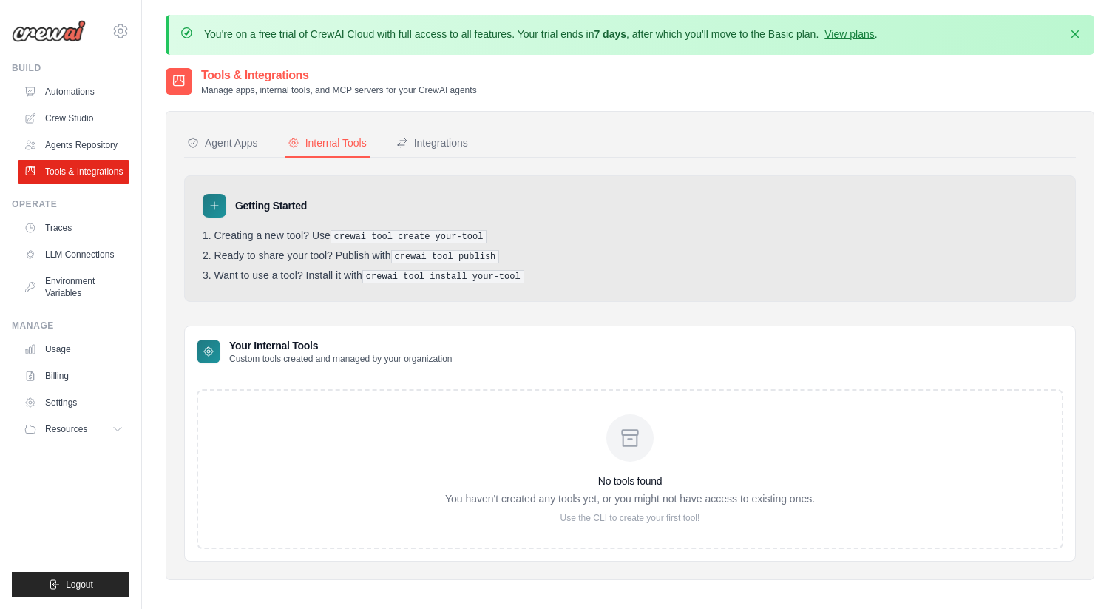
click at [304, 228] on div "Getting Started Creating a new tool? Use crewai tool create your-tool Ready to …" at bounding box center [630, 238] width 892 height 126
drag, startPoint x: 318, startPoint y: 228, endPoint x: 460, endPoint y: 232, distance: 142.0
click at [461, 232] on div "Getting Started Creating a new tool? Use crewai tool create your-tool Ready to …" at bounding box center [630, 238] width 892 height 126
click at [439, 146] on div "Integrations" at bounding box center [432, 142] width 72 height 15
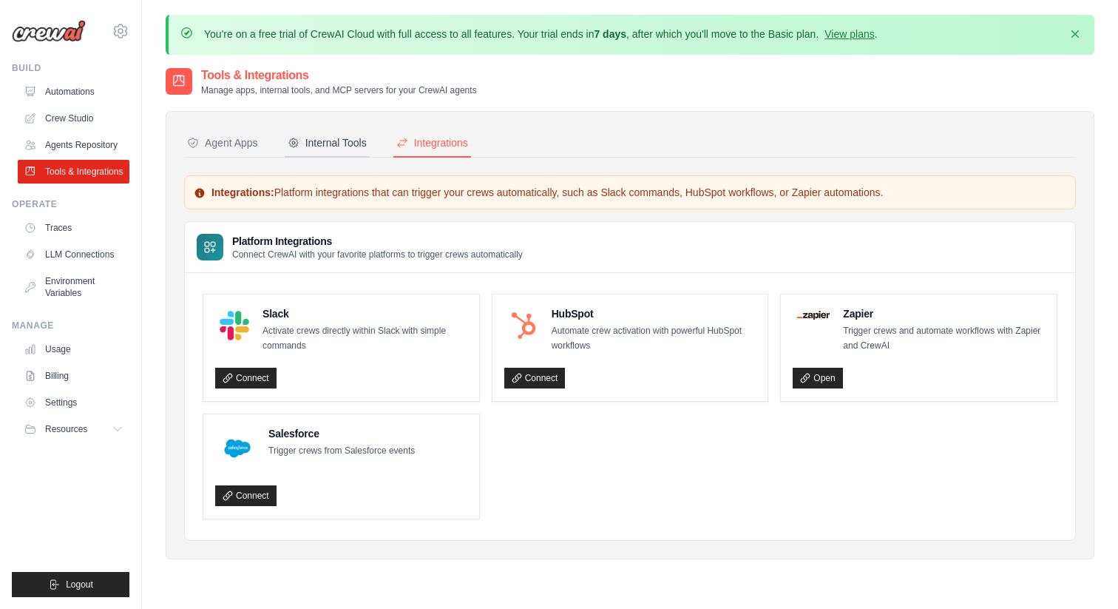
click at [330, 149] on div "Internal Tools" at bounding box center [327, 142] width 79 height 15
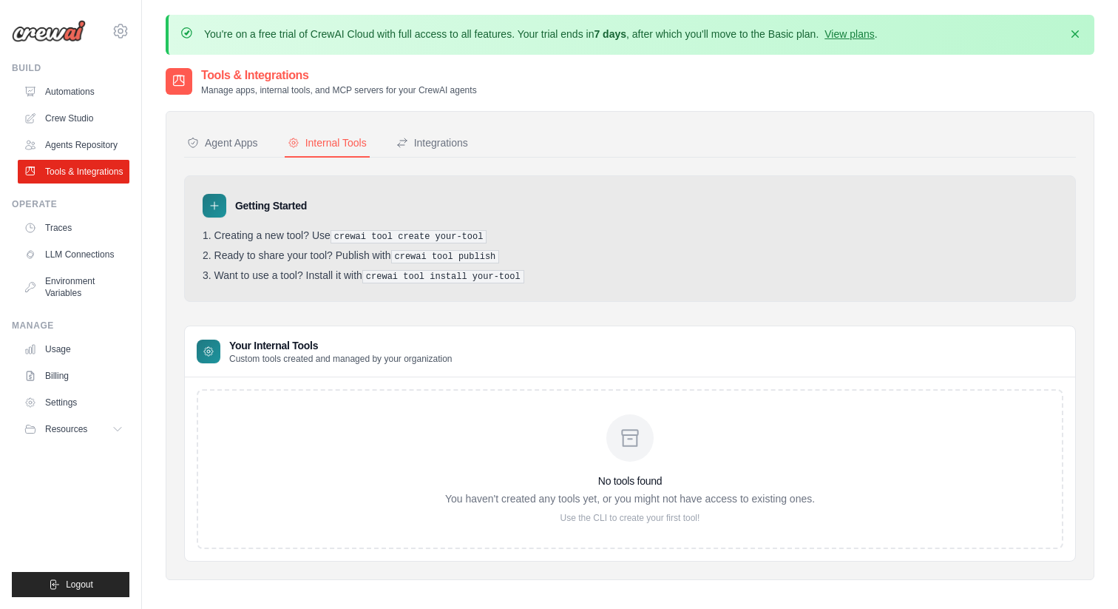
click at [513, 471] on div "No tools found You haven't created any tools yet, or you might not have access …" at bounding box center [630, 468] width 370 height 109
click at [640, 453] on div at bounding box center [629, 437] width 47 height 47
click at [231, 138] on div "Agent Apps" at bounding box center [222, 142] width 71 height 15
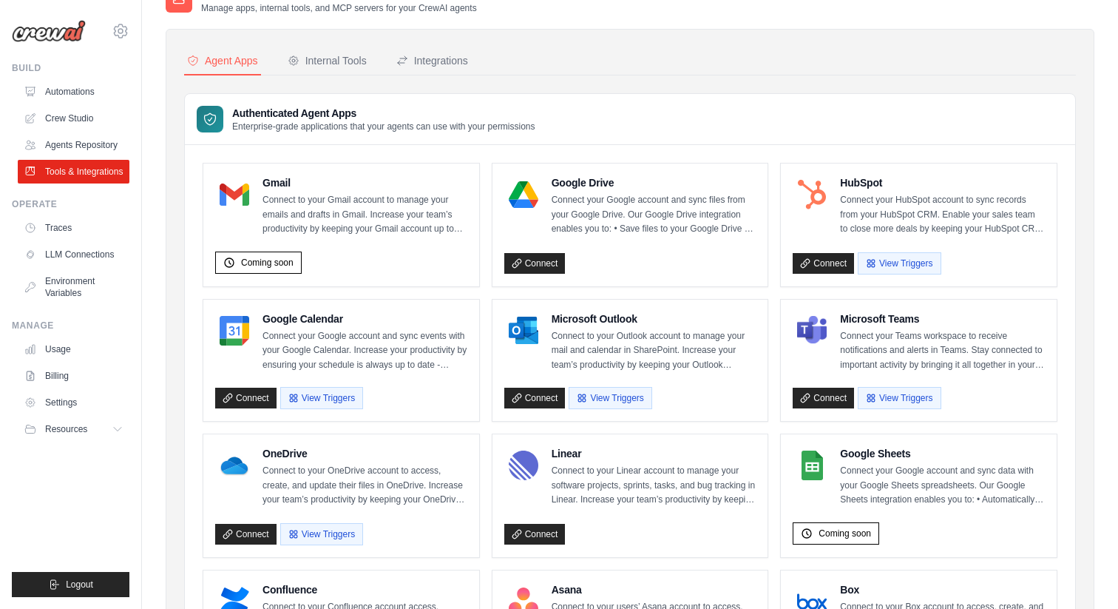
scroll to position [79, 0]
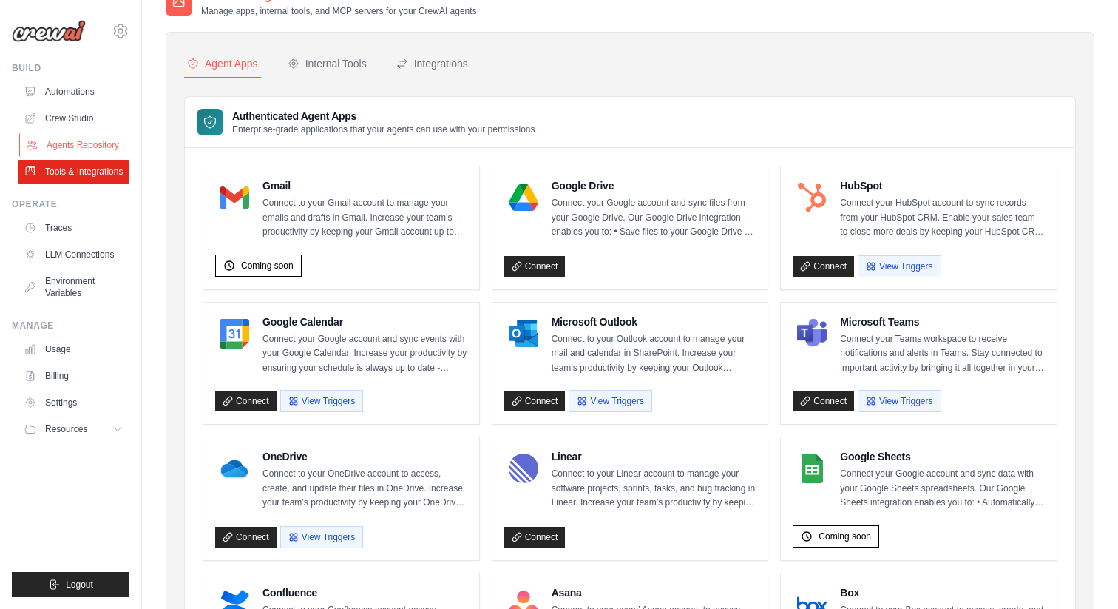
click at [82, 150] on link "Agents Repository" at bounding box center [75, 145] width 112 height 24
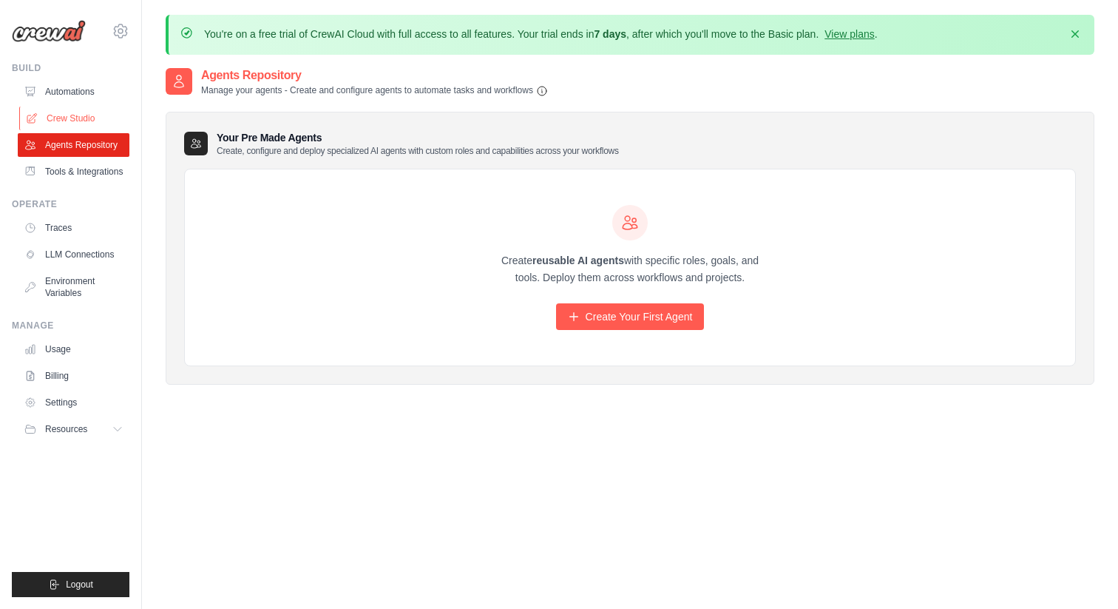
click at [70, 121] on link "Crew Studio" at bounding box center [75, 118] width 112 height 24
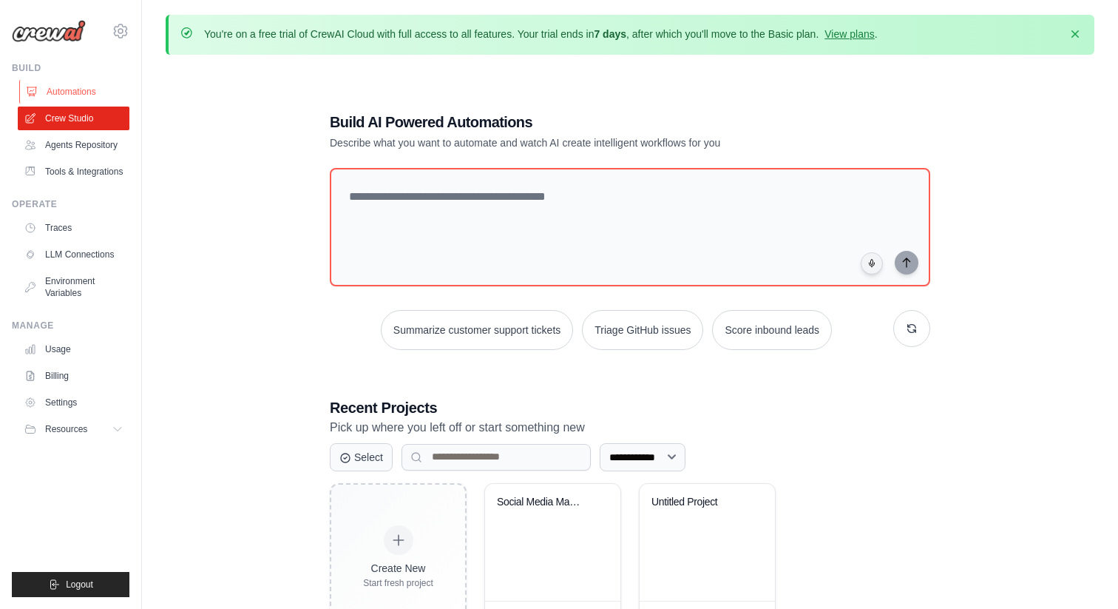
click at [70, 99] on link "Automations" at bounding box center [75, 92] width 112 height 24
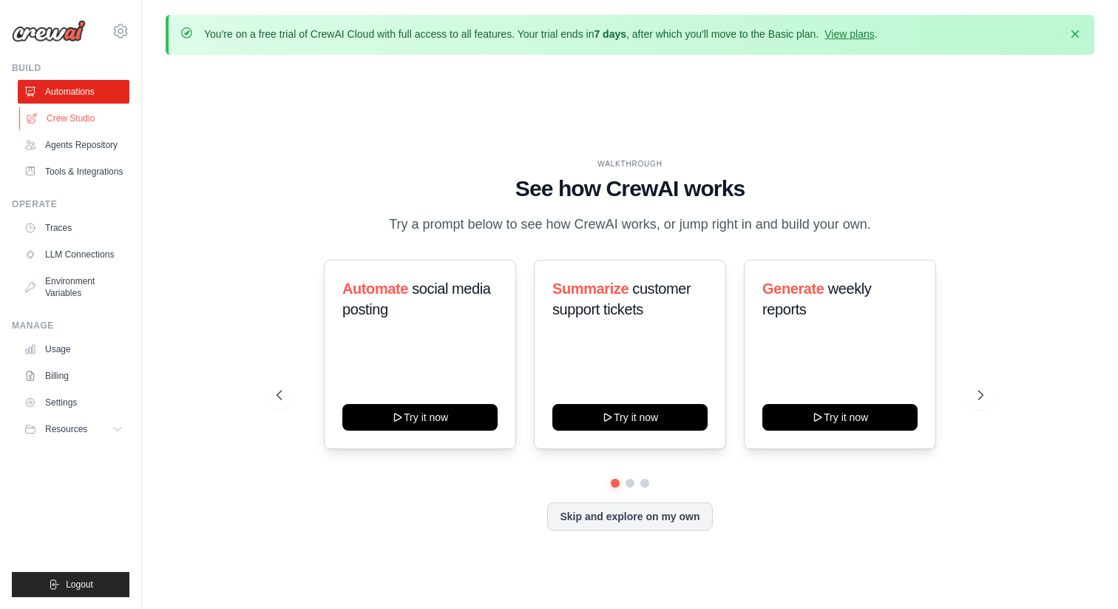
click at [72, 122] on link "Crew Studio" at bounding box center [75, 118] width 112 height 24
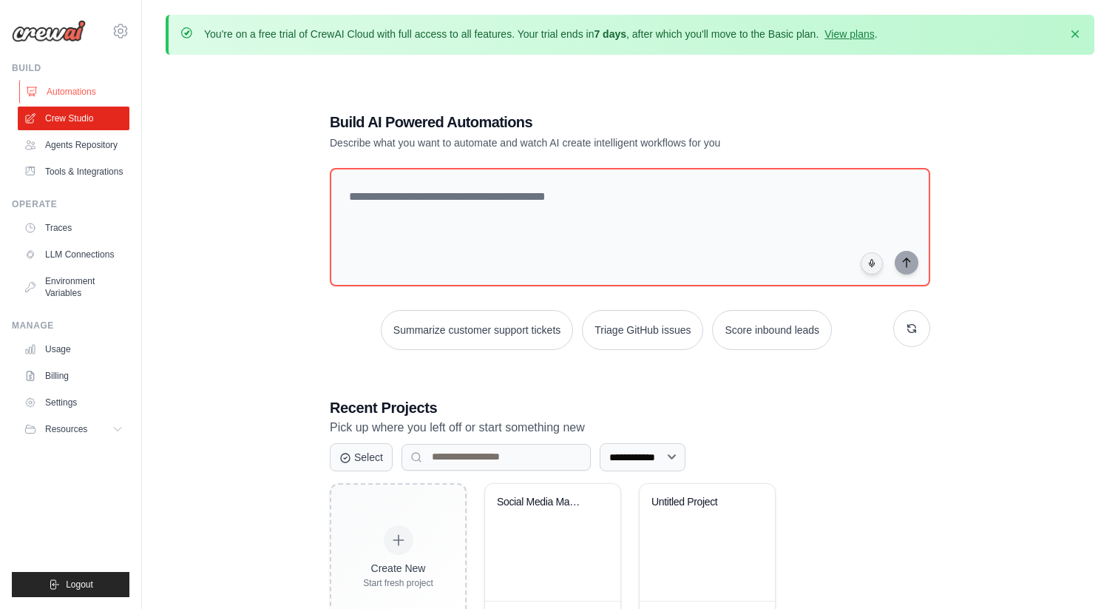
click at [71, 84] on link "Automations" at bounding box center [75, 92] width 112 height 24
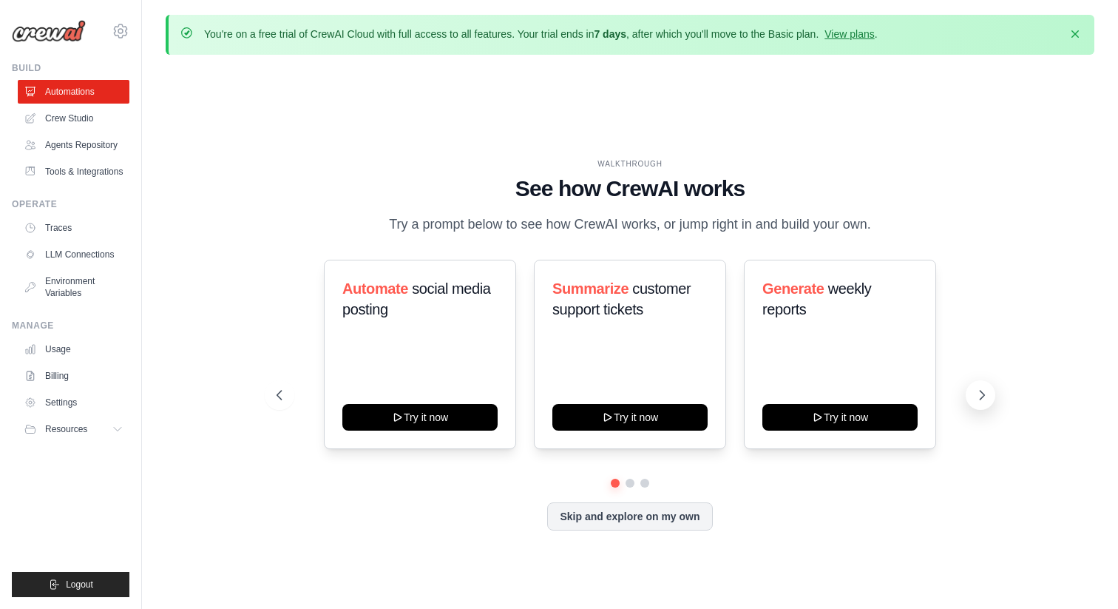
click at [976, 396] on icon at bounding box center [982, 394] width 15 height 15
click at [75, 114] on link "Crew Studio" at bounding box center [75, 118] width 112 height 24
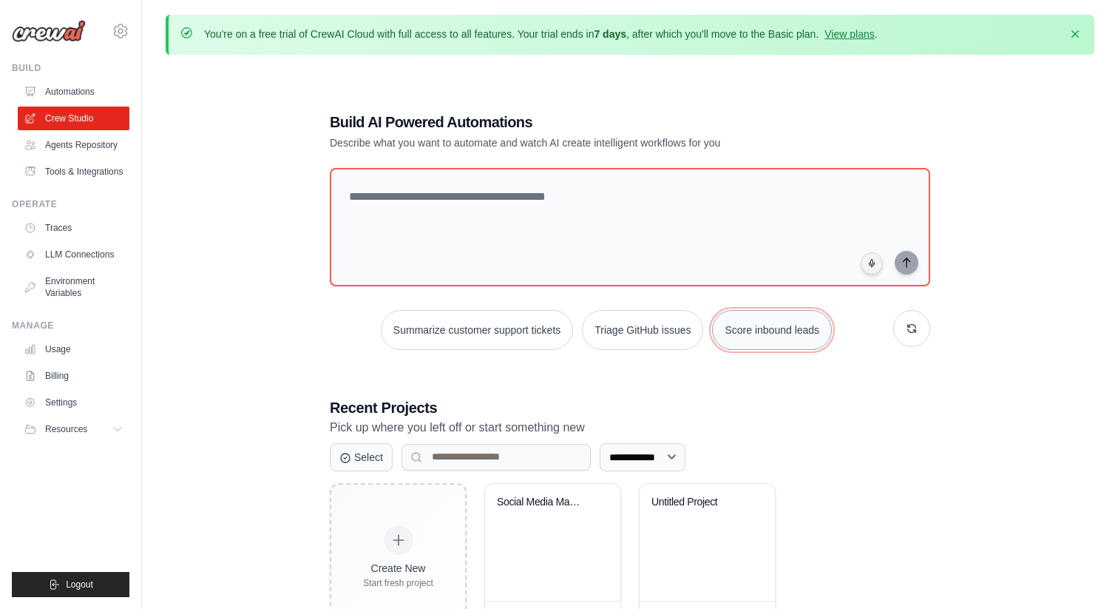
click at [747, 336] on button "Score inbound leads" at bounding box center [772, 330] width 120 height 40
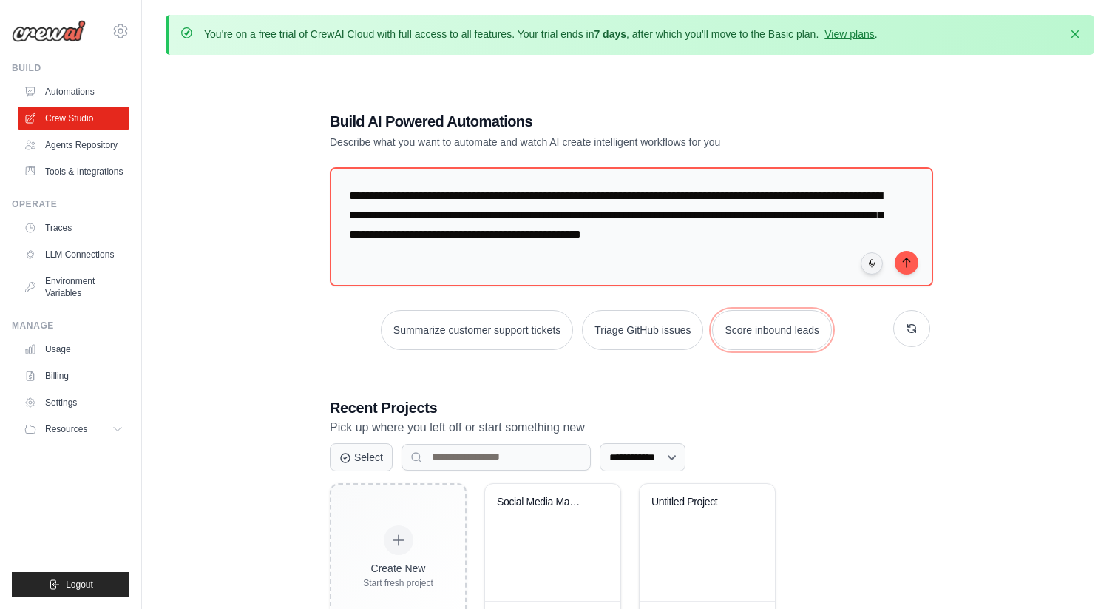
scroll to position [81, 0]
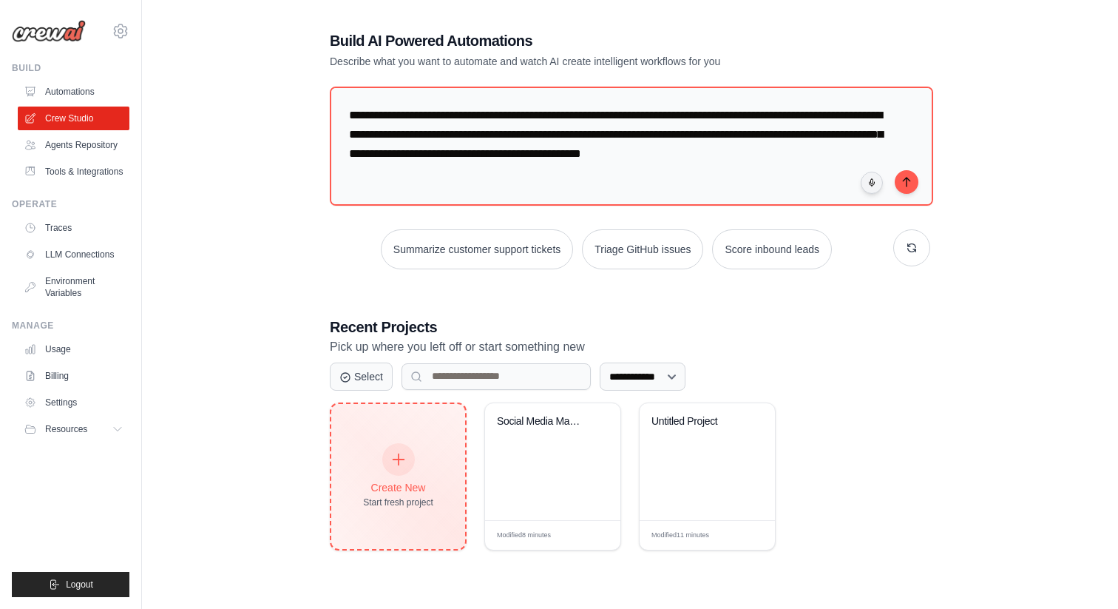
click at [390, 486] on div "Create New" at bounding box center [398, 487] width 70 height 15
click at [388, 481] on div "Create New" at bounding box center [398, 487] width 70 height 15
click at [386, 449] on div at bounding box center [398, 459] width 33 height 33
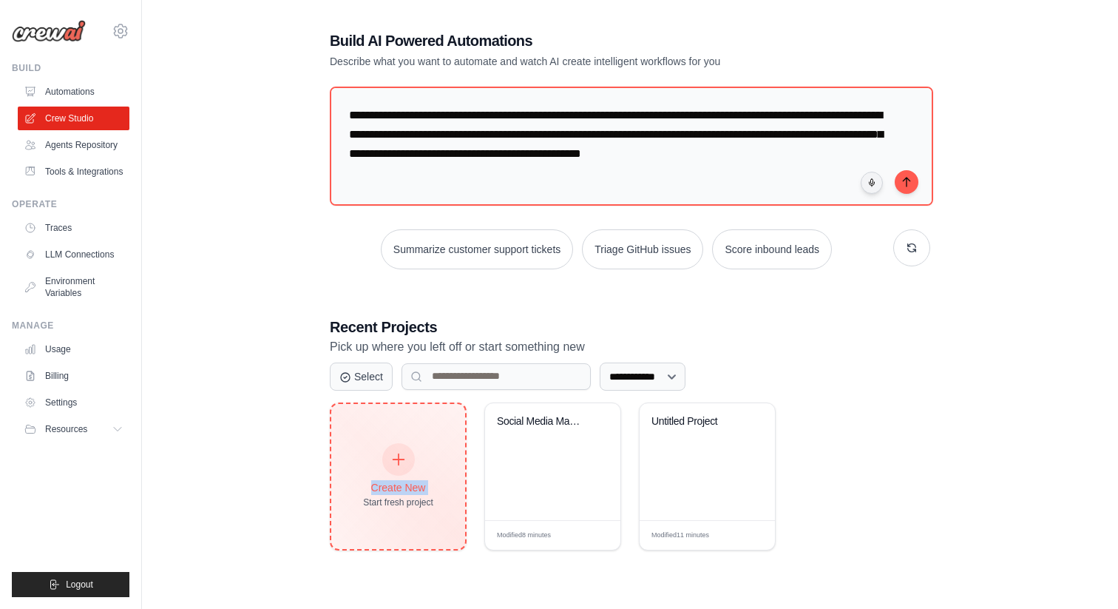
click at [386, 449] on div at bounding box center [398, 459] width 33 height 33
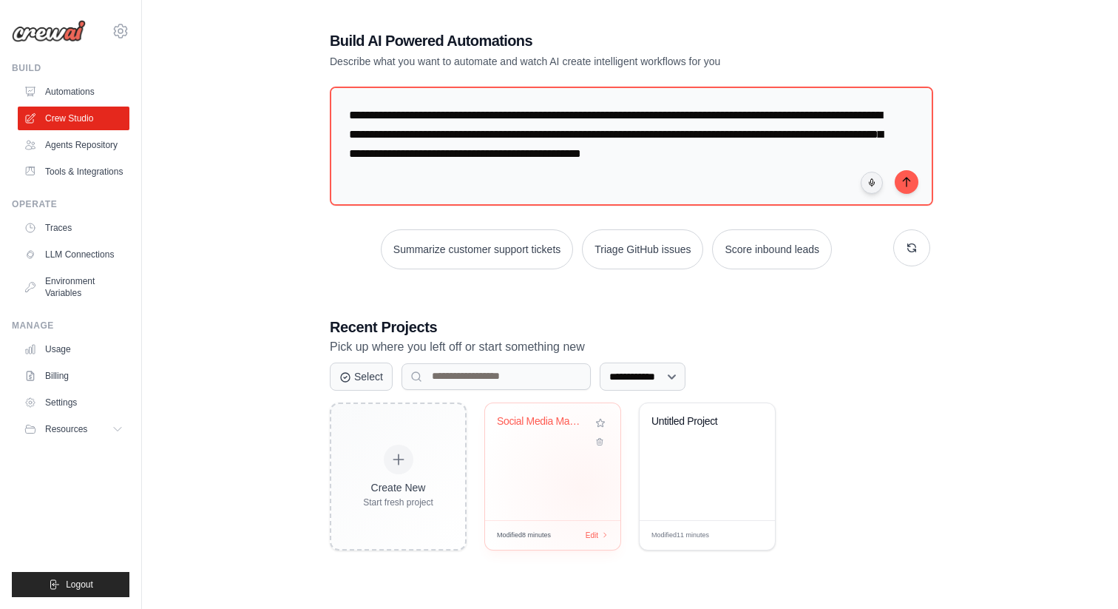
click at [583, 487] on div "Social Media Management Automation" at bounding box center [552, 461] width 135 height 117
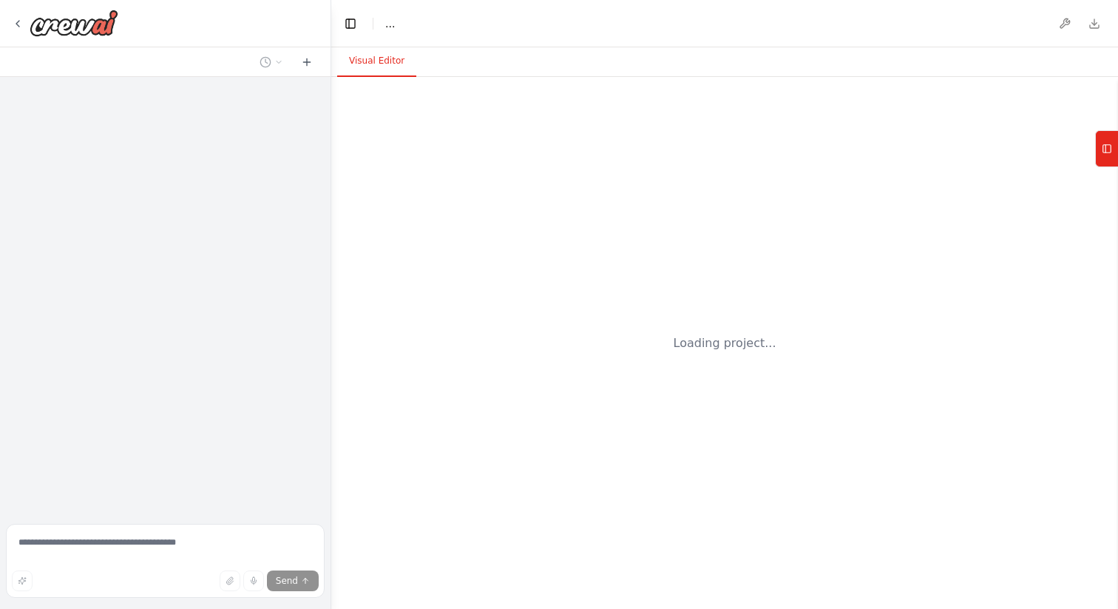
click at [702, 473] on div "Loading project..." at bounding box center [724, 343] width 787 height 532
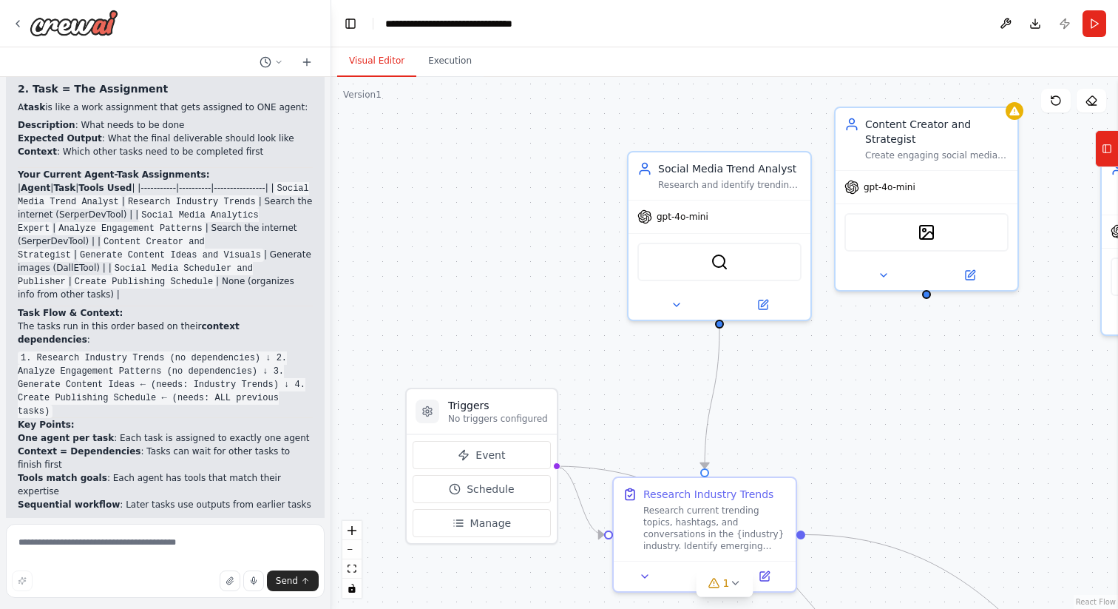
scroll to position [2171, 0]
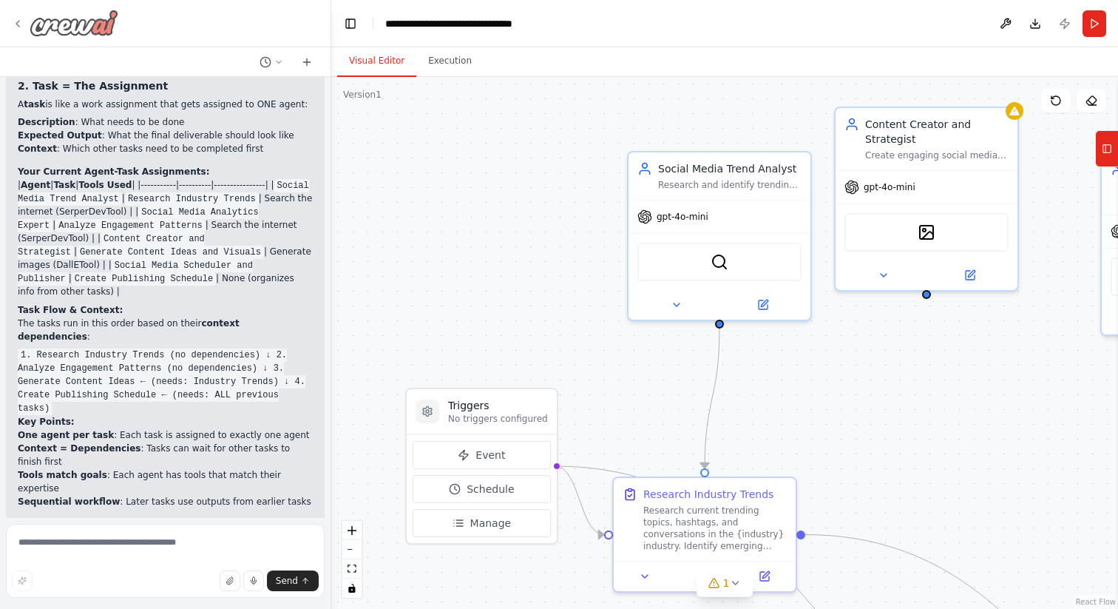
click at [16, 28] on icon at bounding box center [18, 24] width 12 height 12
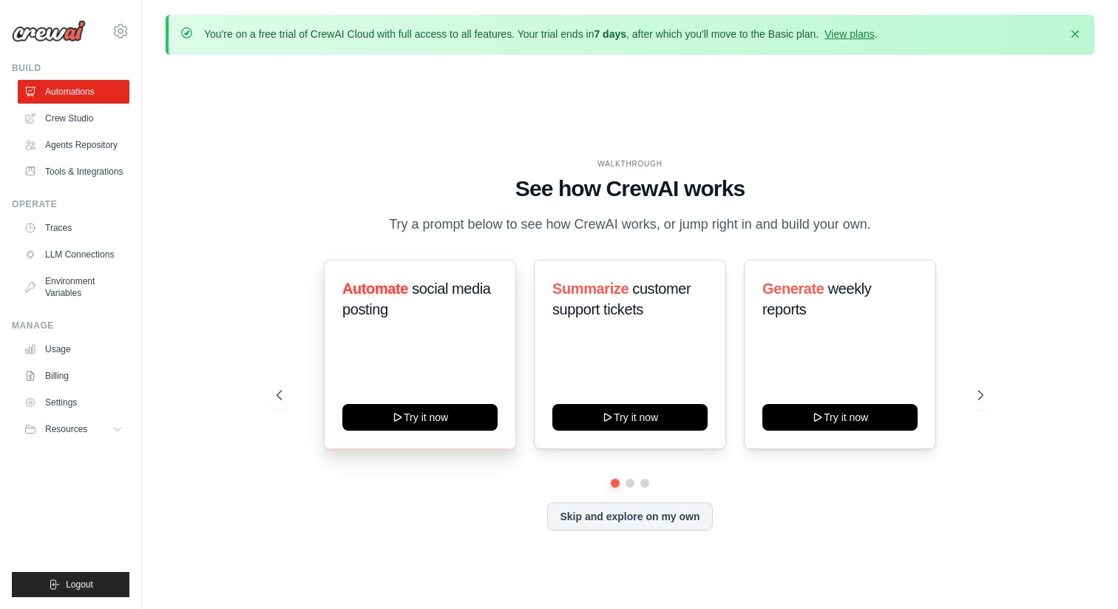
scroll to position [51, 0]
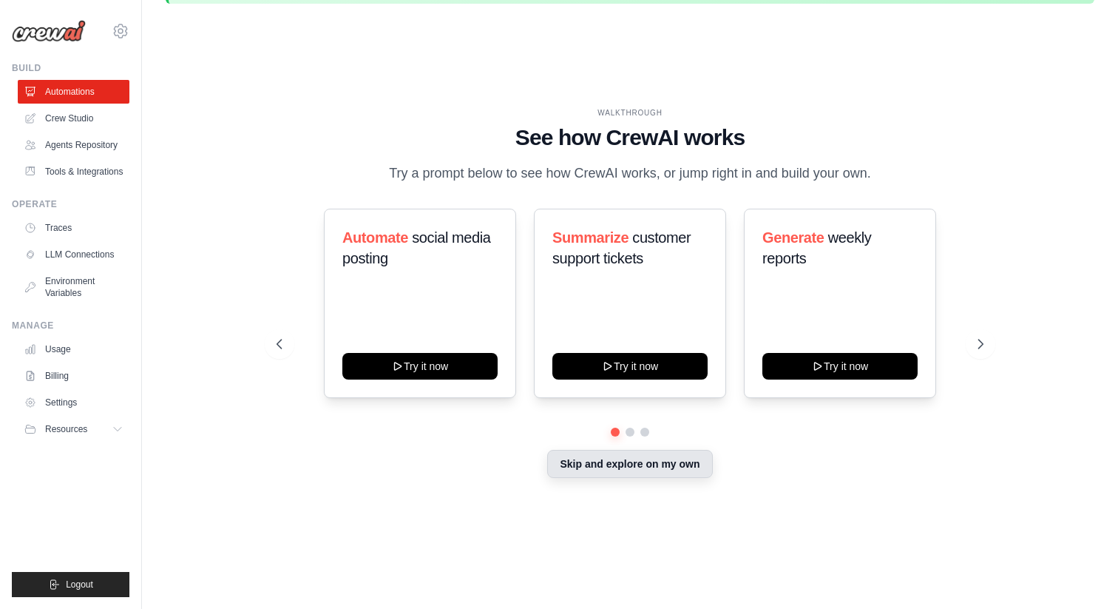
click at [649, 472] on button "Skip and explore on my own" at bounding box center [629, 464] width 165 height 28
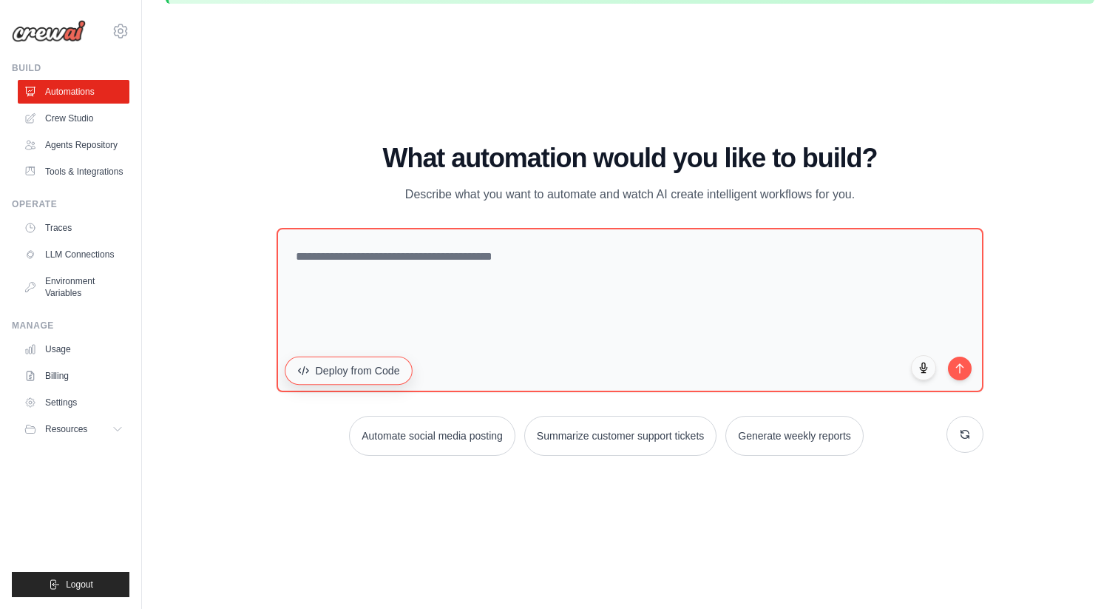
click at [325, 372] on button "Deploy from Code" at bounding box center [349, 370] width 128 height 28
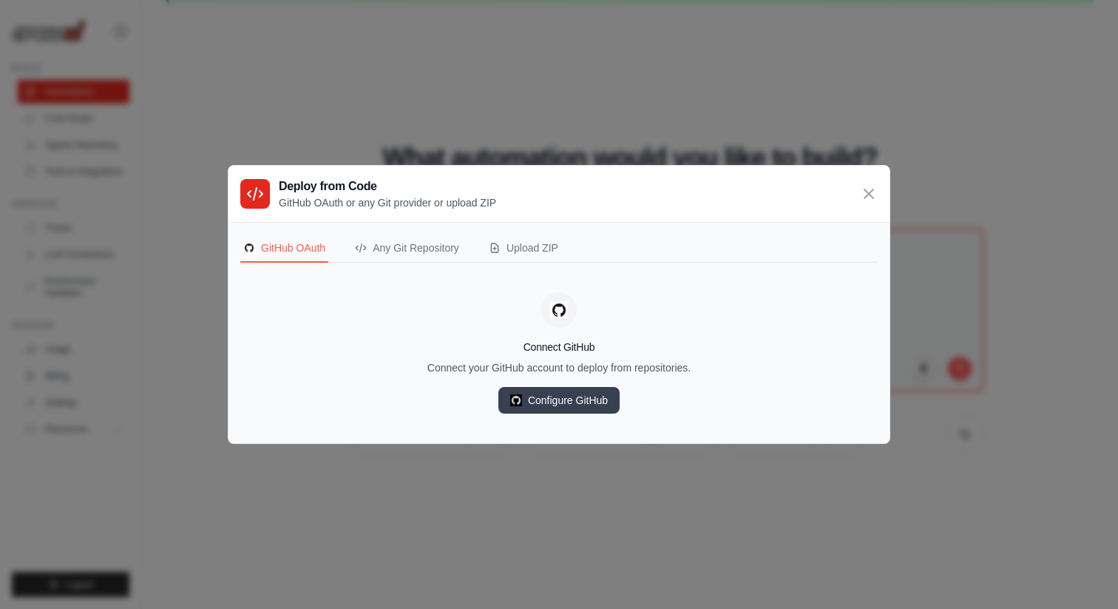
click at [401, 263] on div "GitHub OAuth Any Git Repository Upload ZIP Connect GitHub Connect your GitHub a…" at bounding box center [558, 332] width 637 height 197
click at [407, 253] on div "Any Git Repository" at bounding box center [407, 247] width 104 height 15
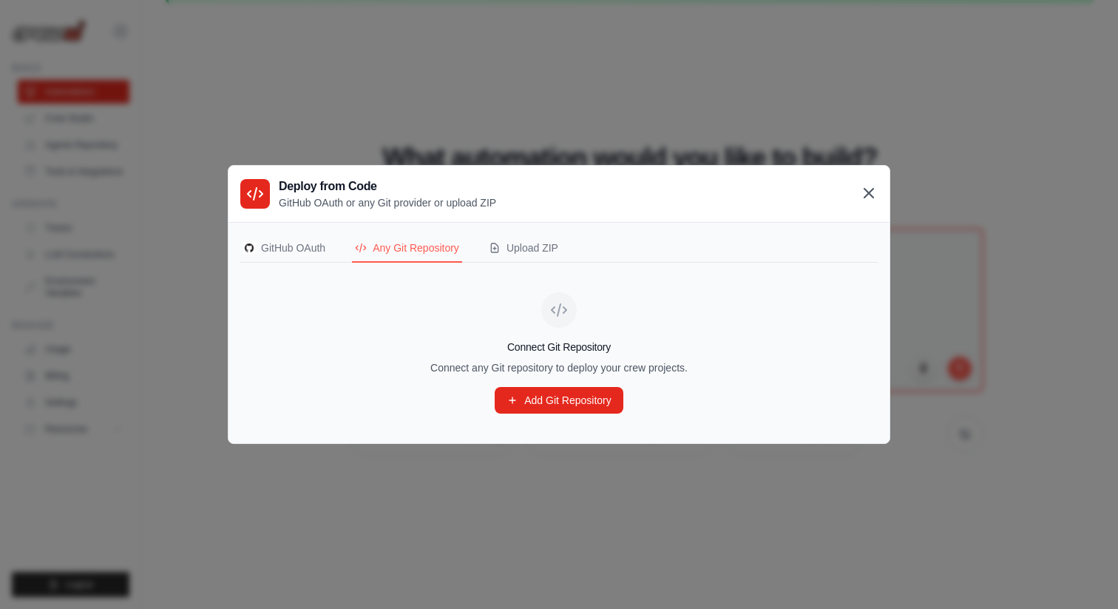
click at [865, 189] on icon at bounding box center [868, 193] width 9 height 9
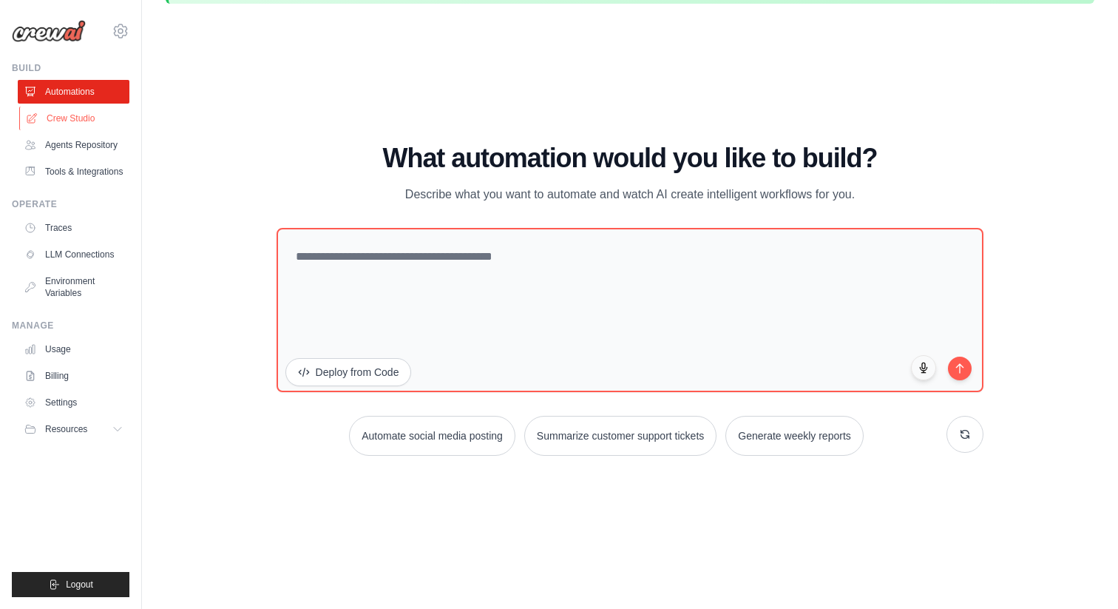
click at [68, 109] on link "Crew Studio" at bounding box center [75, 118] width 112 height 24
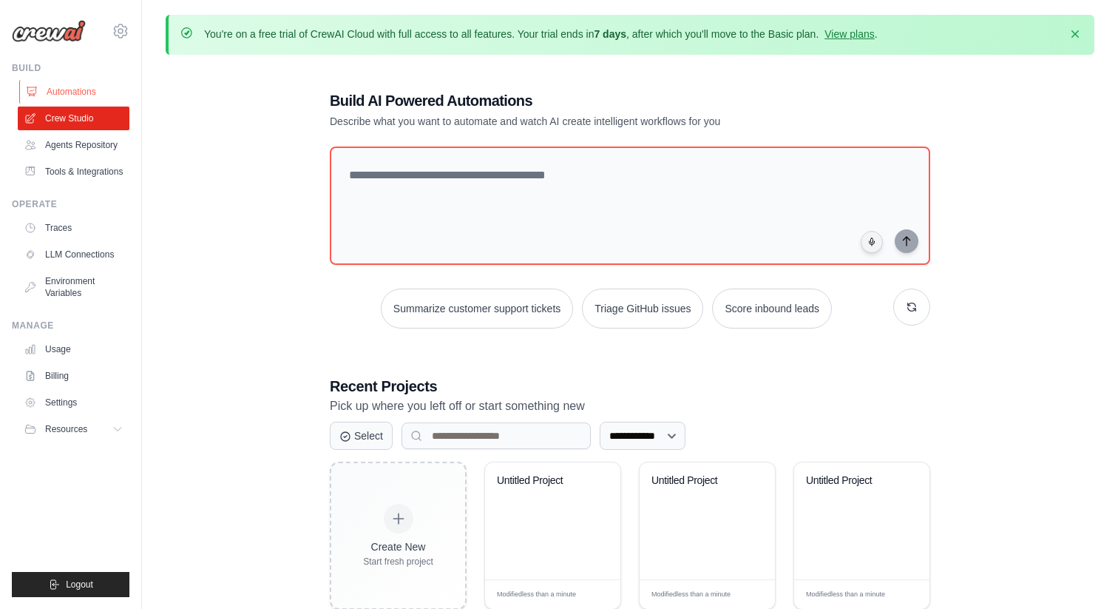
click at [75, 88] on link "Automations" at bounding box center [75, 92] width 112 height 24
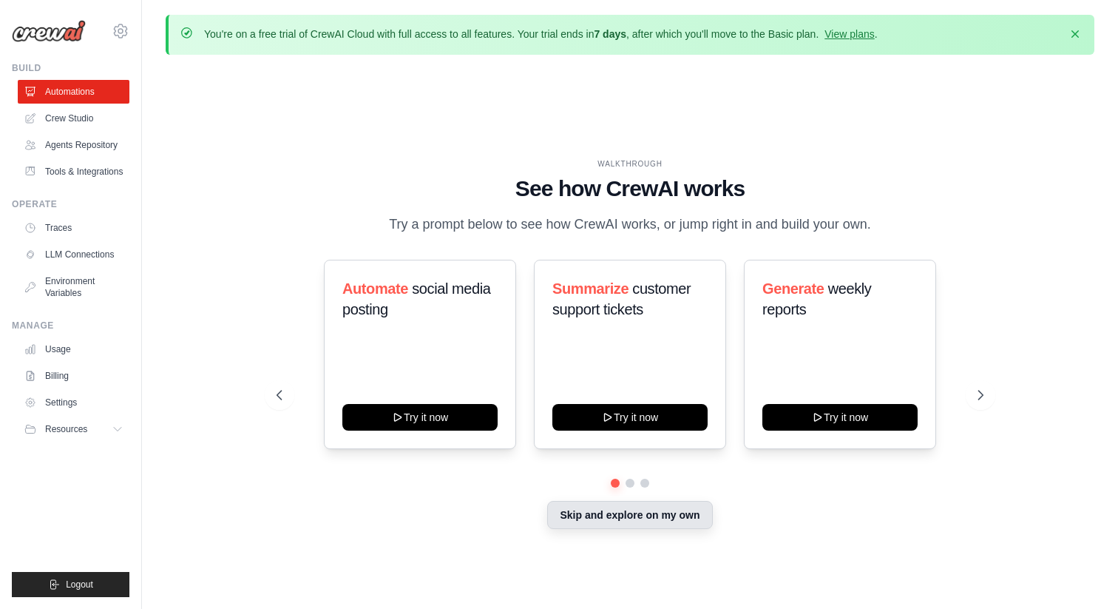
click at [615, 507] on button "Skip and explore on my own" at bounding box center [629, 515] width 165 height 28
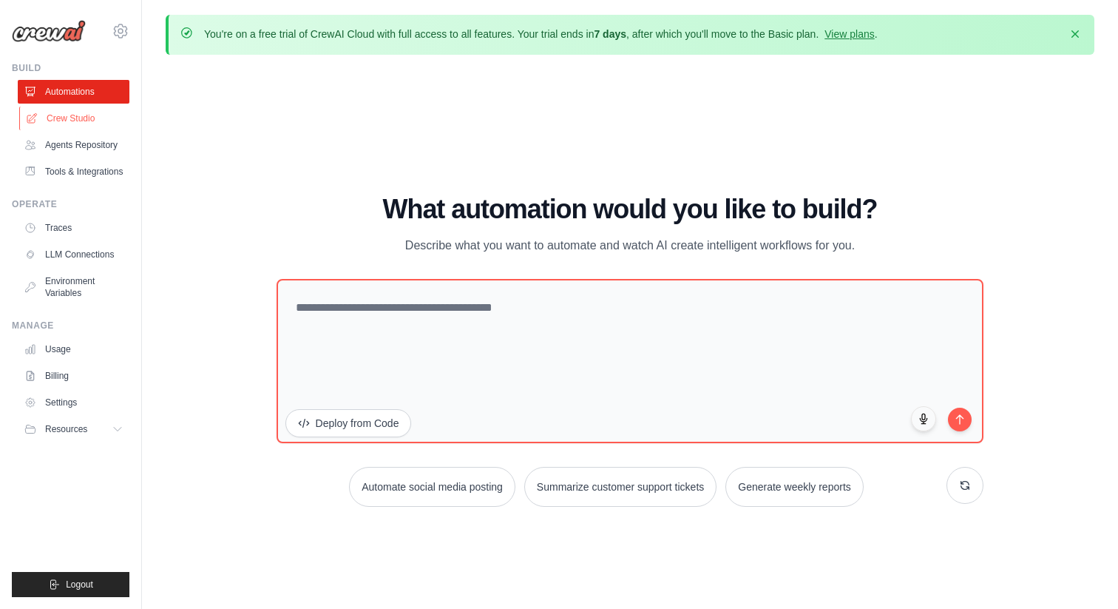
click at [80, 111] on link "Crew Studio" at bounding box center [75, 118] width 112 height 24
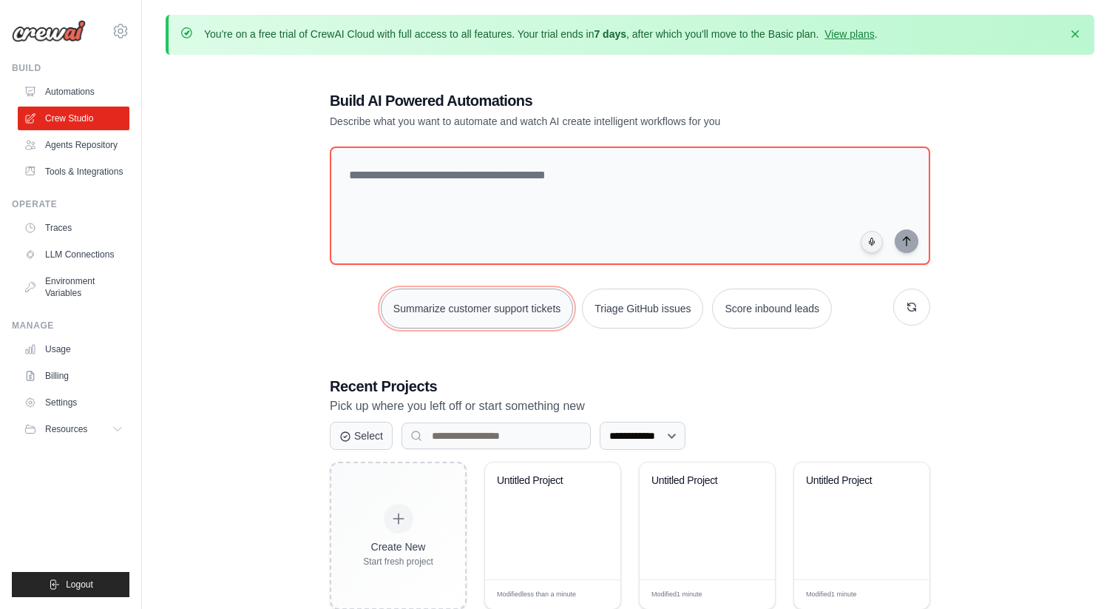
click at [491, 300] on button "Summarize customer support tickets" at bounding box center [477, 308] width 192 height 40
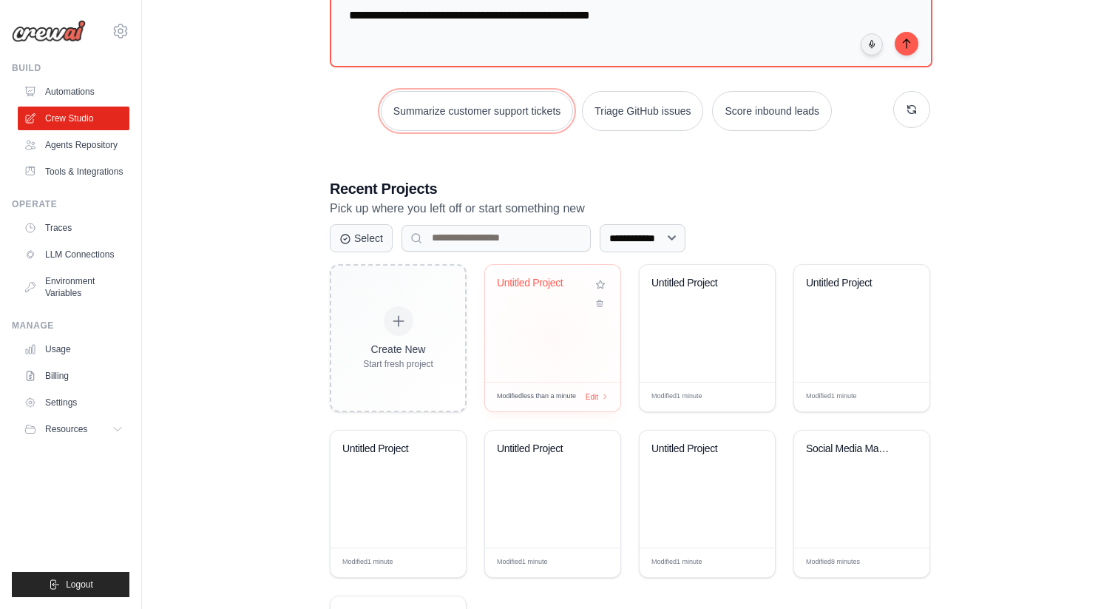
scroll to position [185, 0]
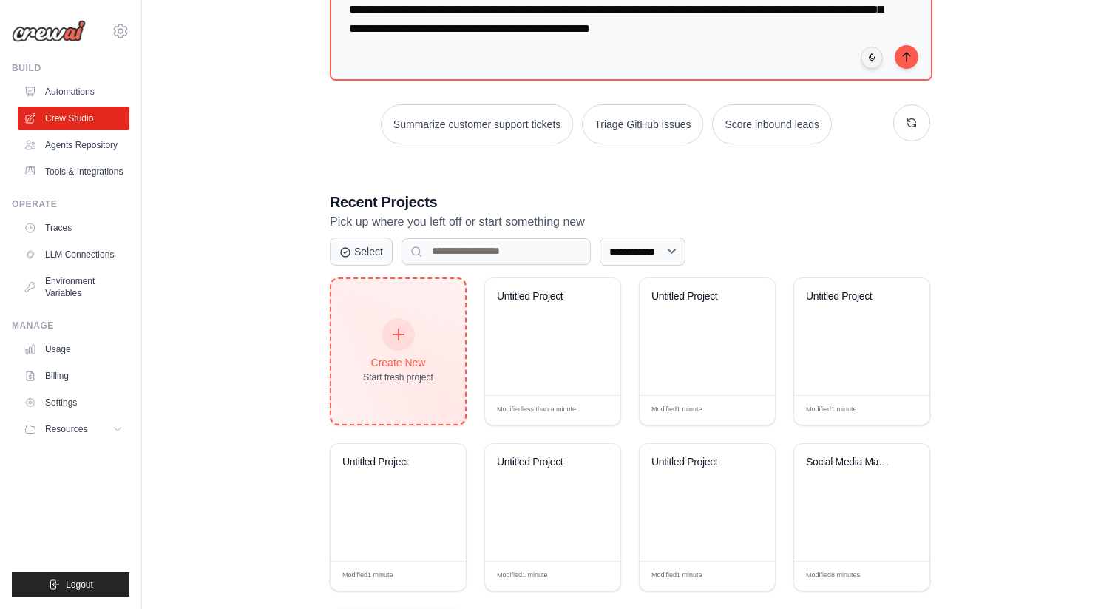
click at [406, 330] on div at bounding box center [398, 334] width 33 height 33
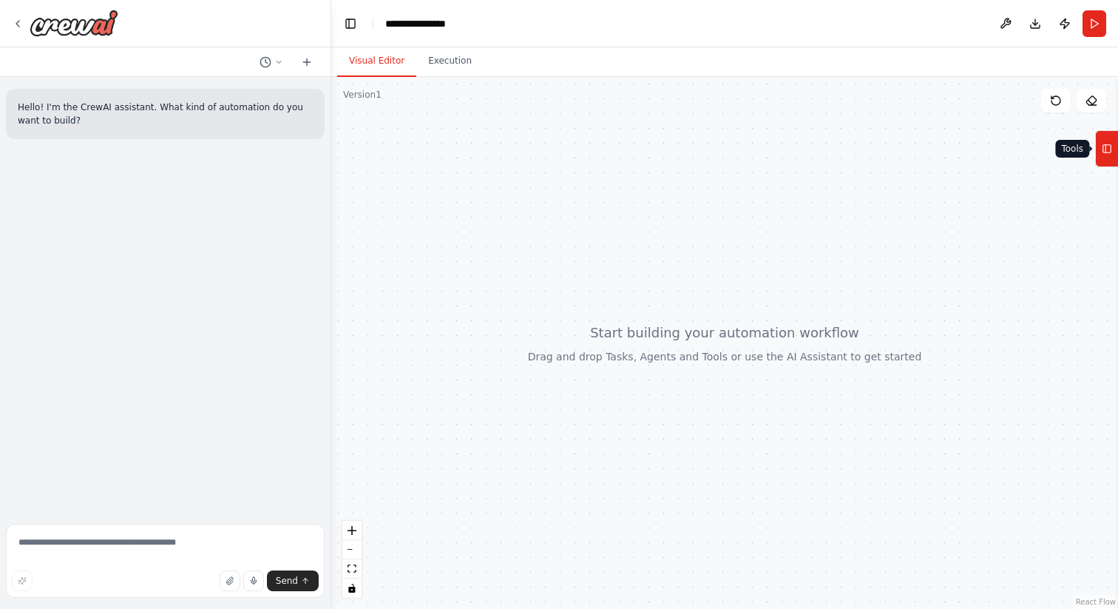
click at [1114, 150] on button "Tools" at bounding box center [1106, 148] width 23 height 37
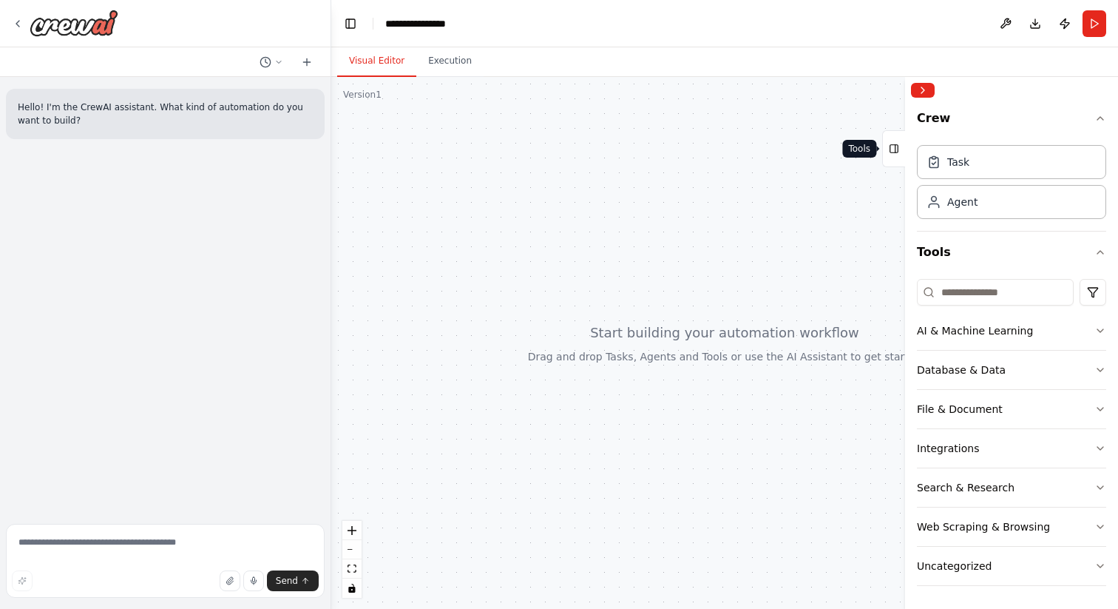
click at [894, 158] on icon at bounding box center [894, 149] width 10 height 24
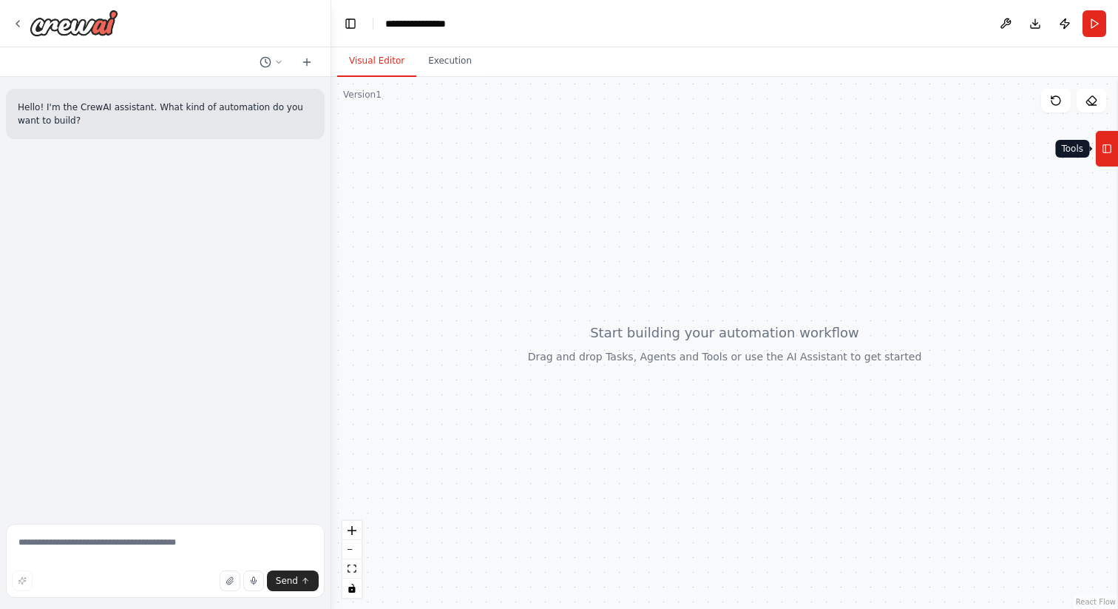
click at [1104, 146] on icon at bounding box center [1107, 149] width 10 height 24
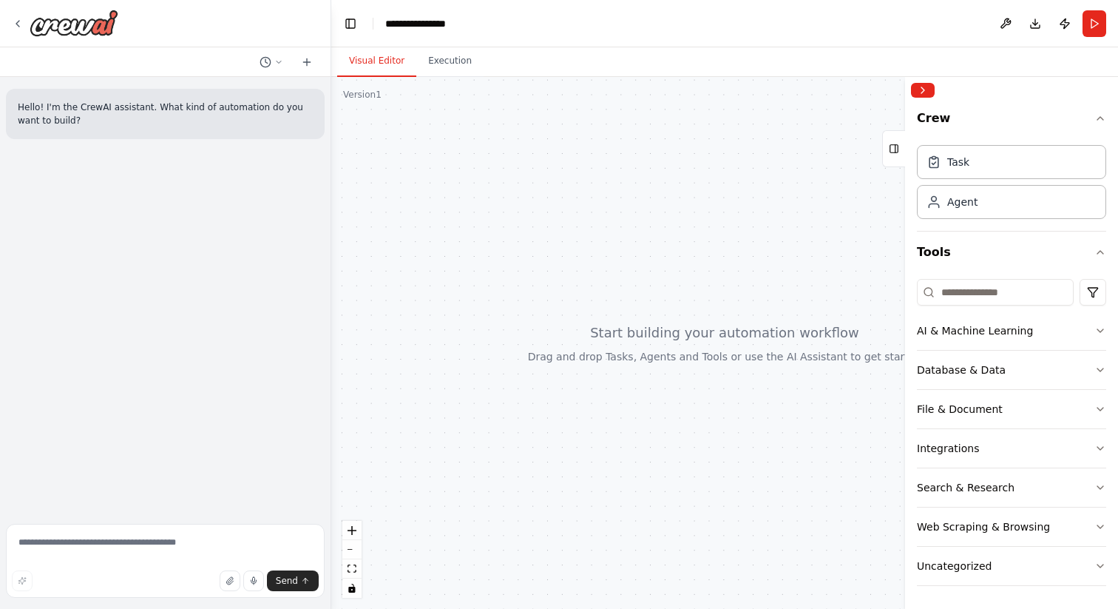
drag, startPoint x: 669, startPoint y: 170, endPoint x: 421, endPoint y: 327, distance: 293.8
click at [421, 327] on div at bounding box center [724, 343] width 787 height 532
drag, startPoint x: 639, startPoint y: 218, endPoint x: 518, endPoint y: 246, distance: 123.8
click at [518, 246] on div at bounding box center [724, 343] width 787 height 532
click at [359, 555] on button "zoom out" at bounding box center [351, 549] width 19 height 19
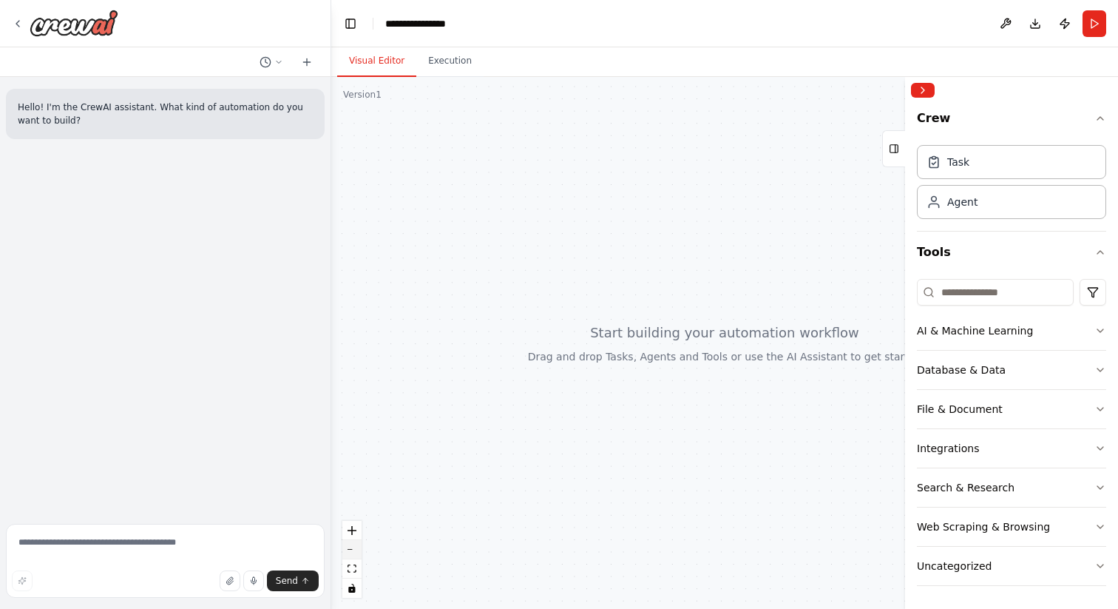
click at [359, 555] on button "zoom out" at bounding box center [351, 549] width 19 height 19
click at [961, 161] on div "Task" at bounding box center [958, 161] width 22 height 15
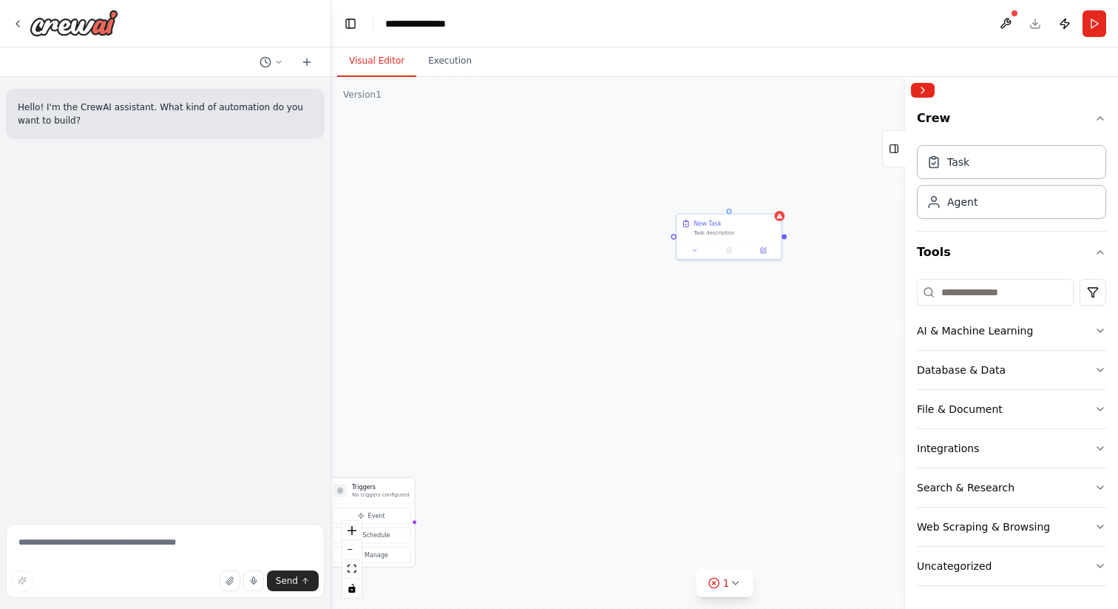
drag, startPoint x: 632, startPoint y: 359, endPoint x: 561, endPoint y: 474, distance: 135.4
click at [561, 474] on div "Triggers No triggers configured Event Schedule Manage New Task Task description" at bounding box center [724, 343] width 787 height 532
click at [626, 361] on icon at bounding box center [624, 363] width 7 height 7
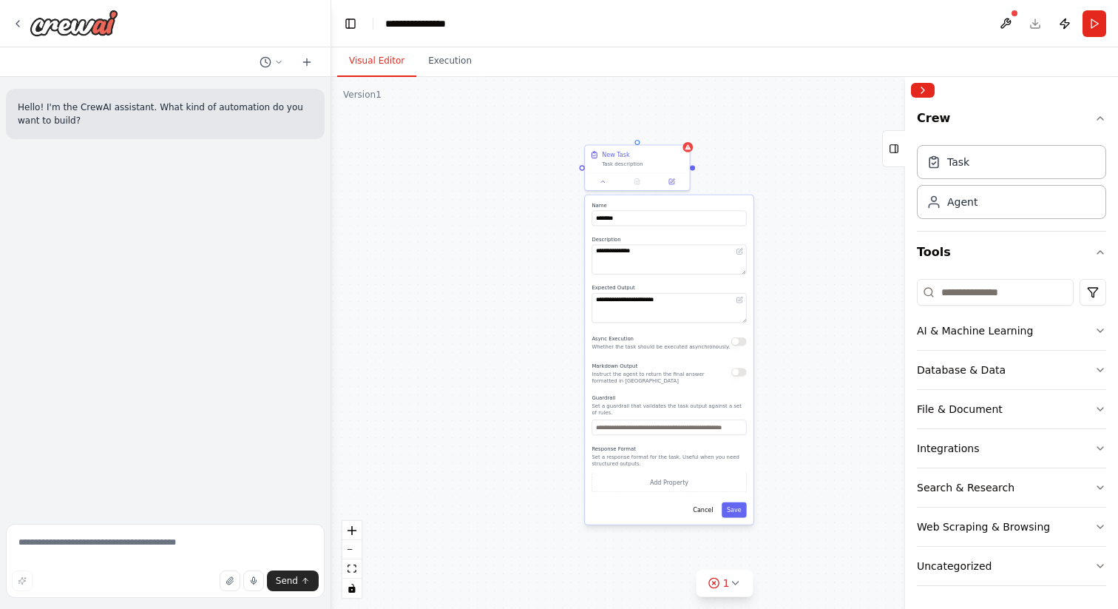
drag, startPoint x: 558, startPoint y: 576, endPoint x: 535, endPoint y: 394, distance: 183.3
click at [535, 393] on div "**********" at bounding box center [724, 343] width 787 height 532
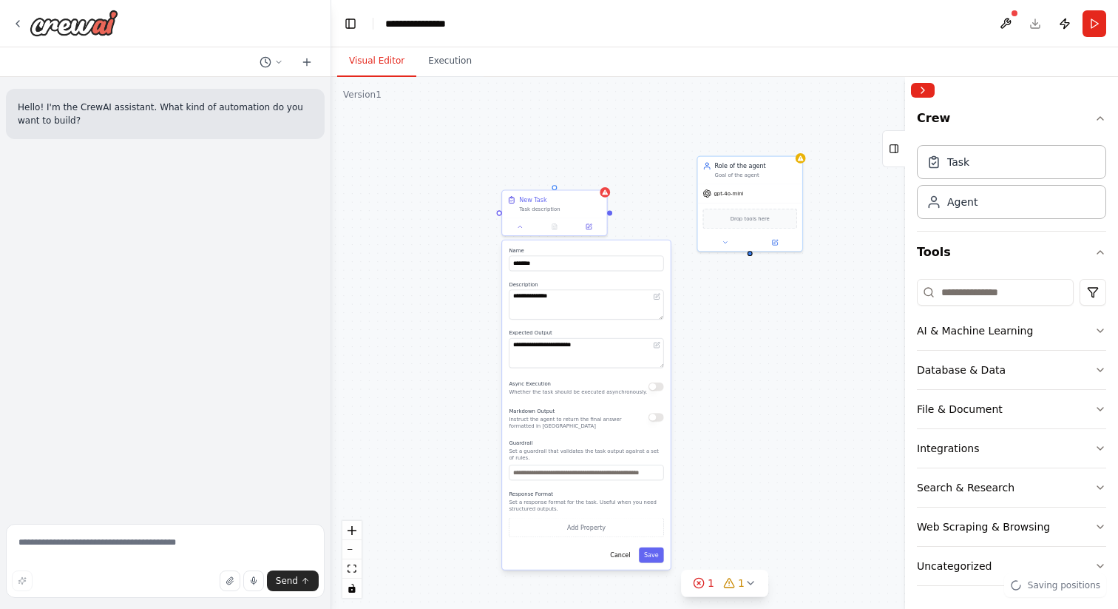
drag, startPoint x: 842, startPoint y: 305, endPoint x: 759, endPoint y: 350, distance: 93.7
click at [759, 350] on div "**********" at bounding box center [724, 343] width 787 height 532
click at [725, 236] on button at bounding box center [725, 241] width 48 height 10
click at [990, 489] on div "Search & Research" at bounding box center [966, 486] width 98 height 15
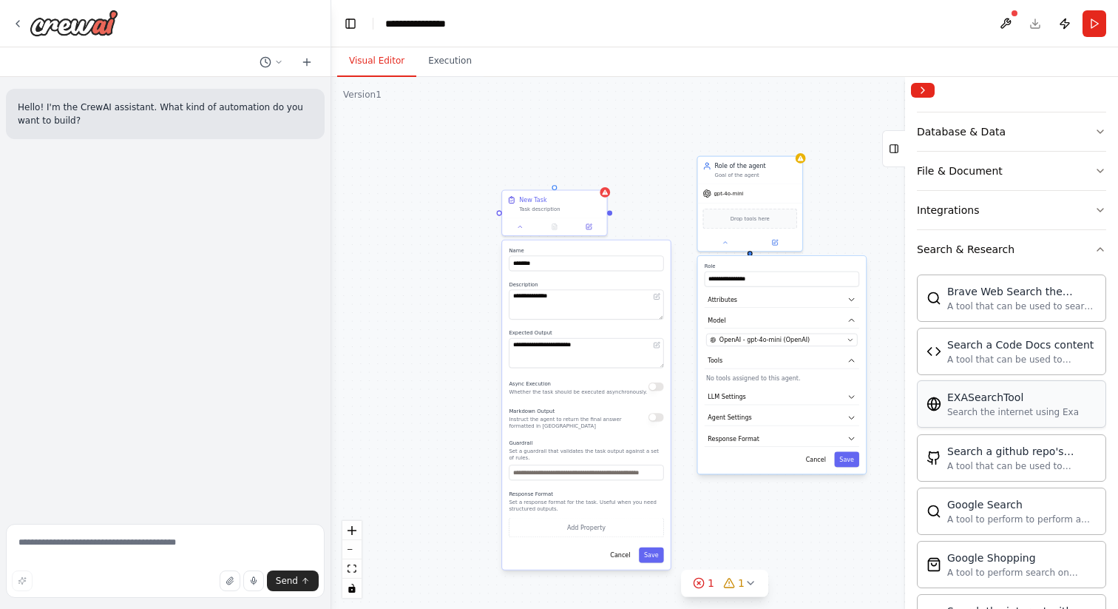
scroll to position [260, 0]
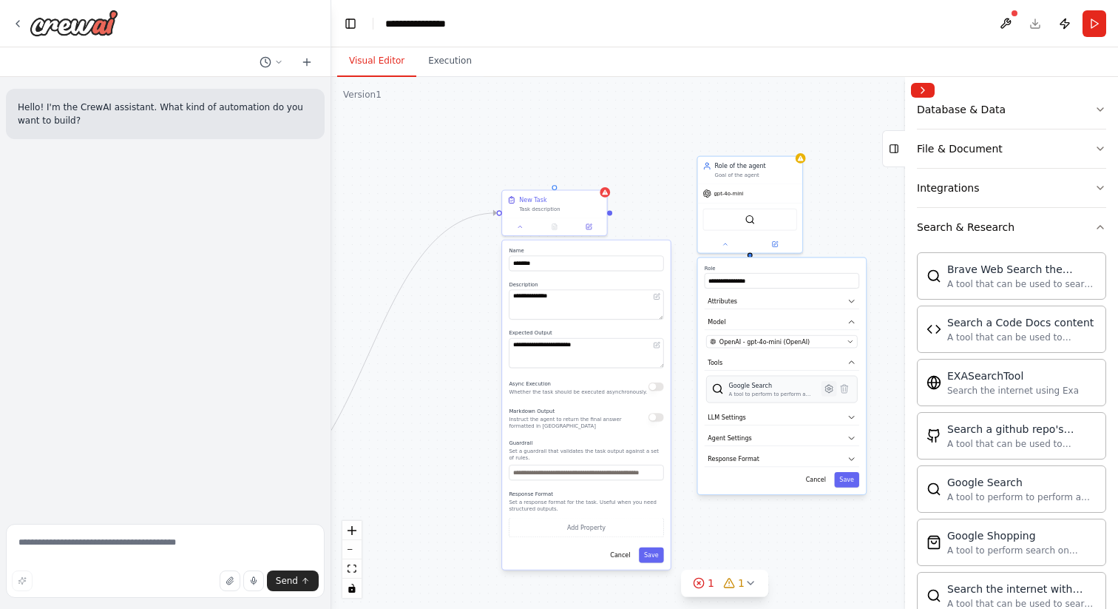
click at [831, 390] on icon at bounding box center [828, 388] width 7 height 7
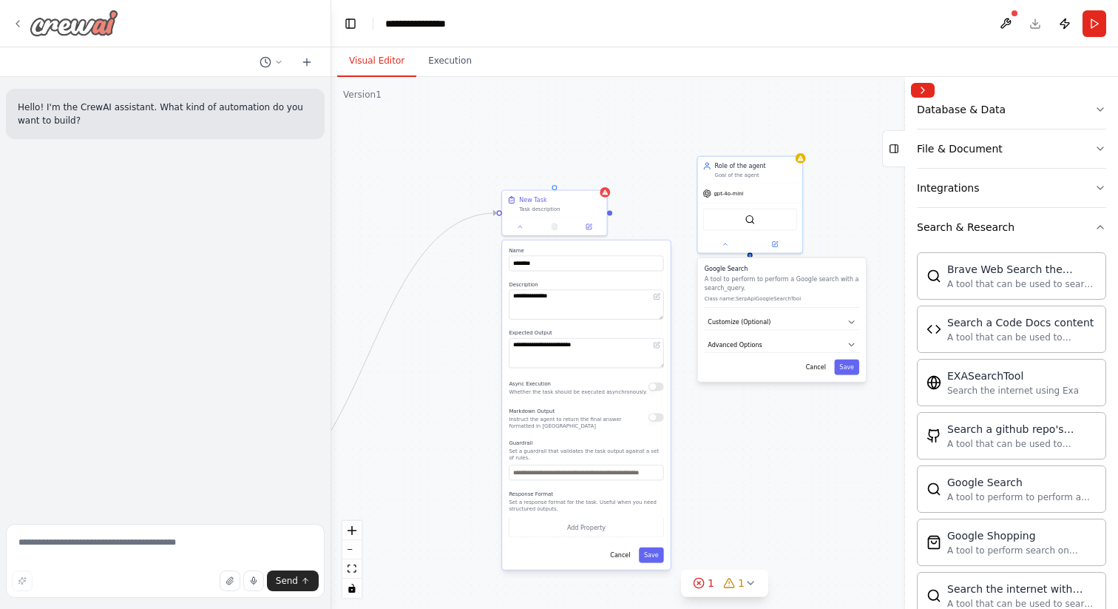
click at [12, 19] on icon at bounding box center [18, 24] width 12 height 12
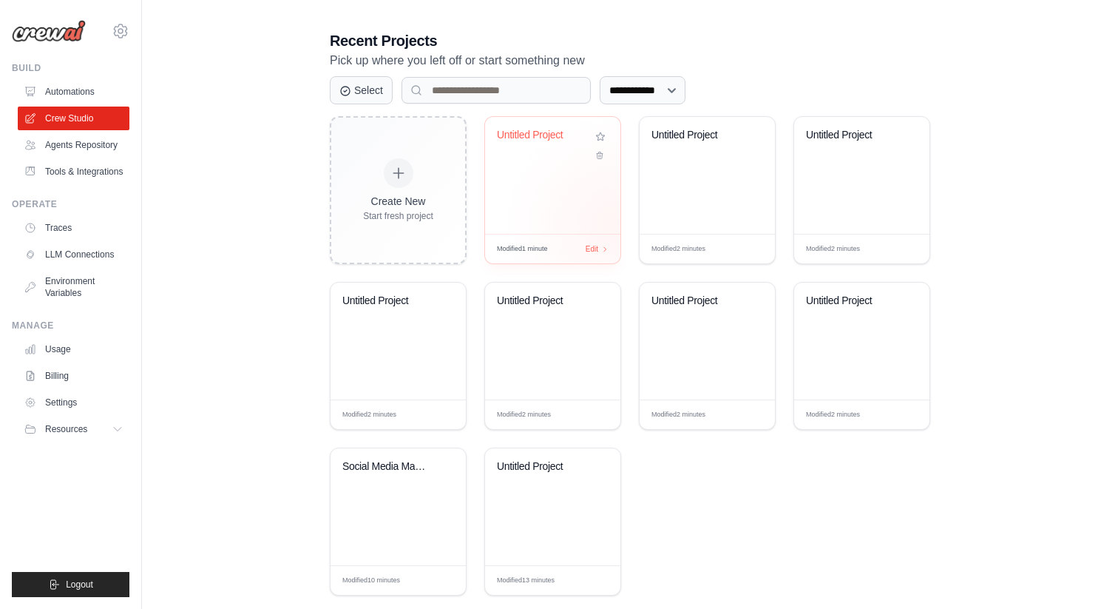
scroll to position [370, 0]
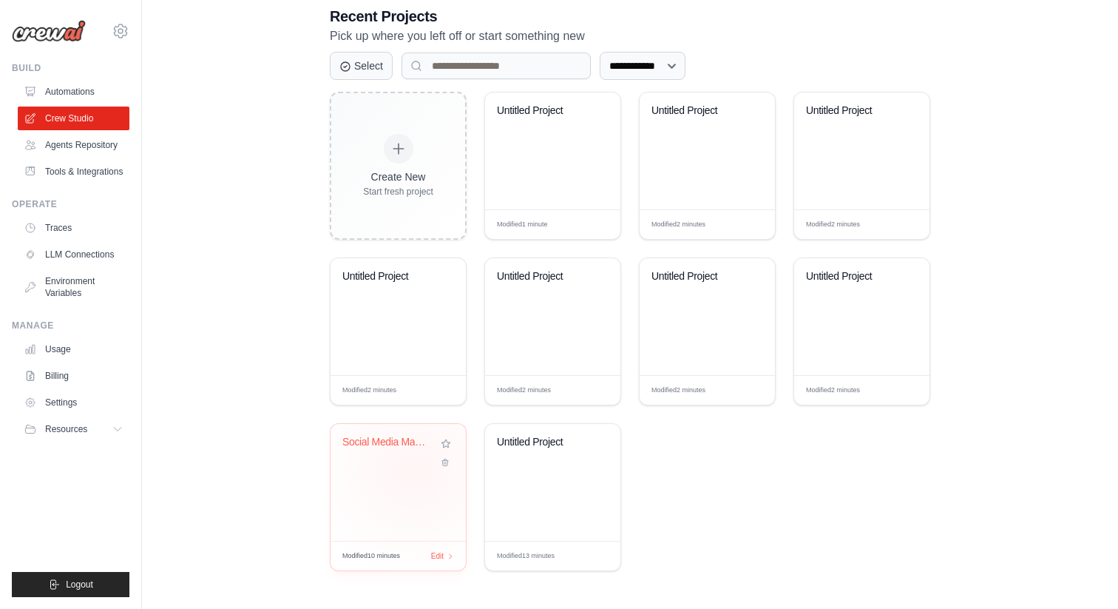
click at [414, 470] on div "Social Media Management Automation" at bounding box center [398, 482] width 135 height 117
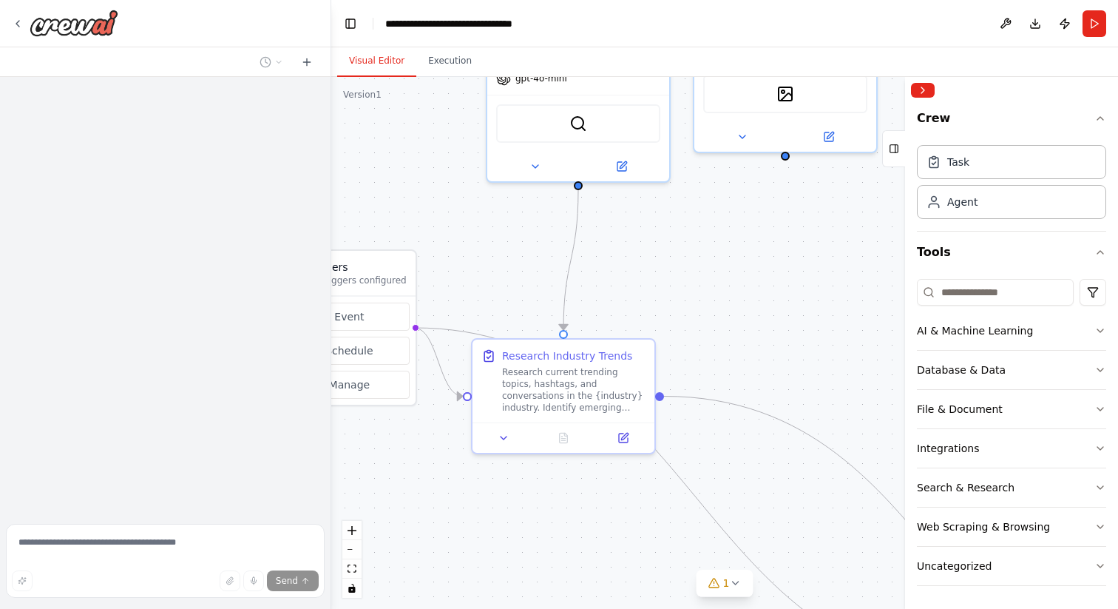
drag, startPoint x: 666, startPoint y: 449, endPoint x: 477, endPoint y: 274, distance: 257.5
click at [477, 274] on div ".deletable-edge-delete-btn { width: 20px; height: 20px; border: 0px solid #ffff…" at bounding box center [724, 343] width 787 height 532
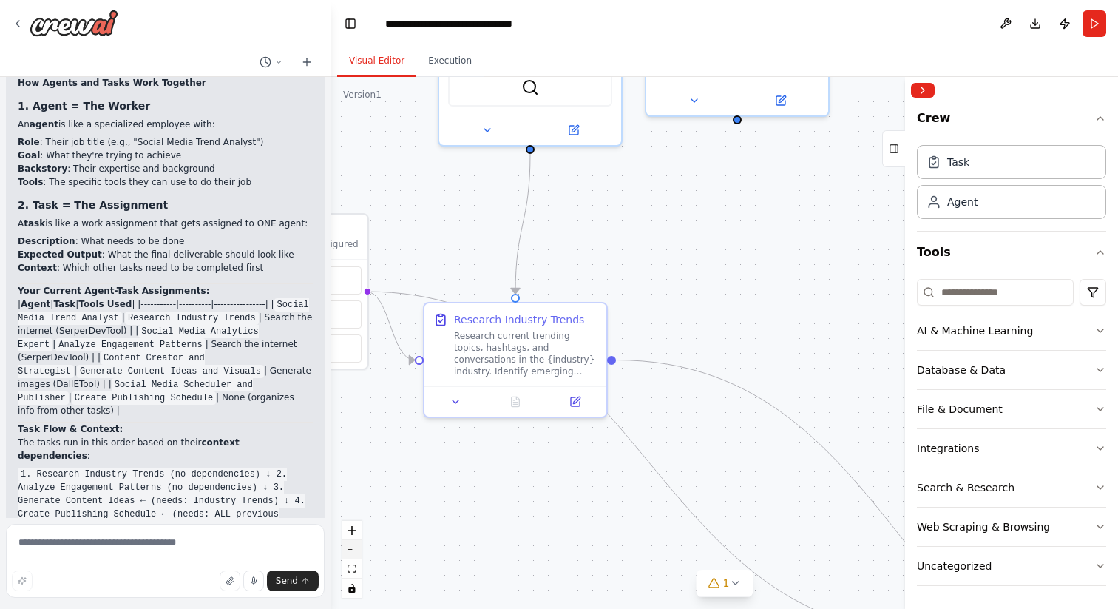
click at [355, 547] on button "zoom out" at bounding box center [351, 549] width 19 height 19
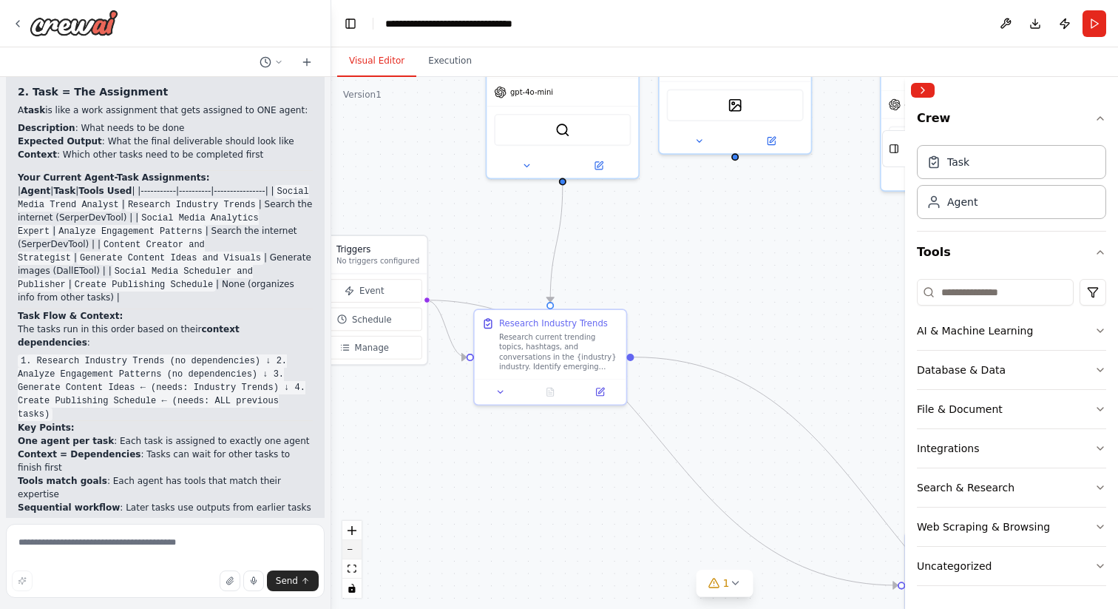
click at [355, 547] on button "zoom out" at bounding box center [351, 549] width 19 height 19
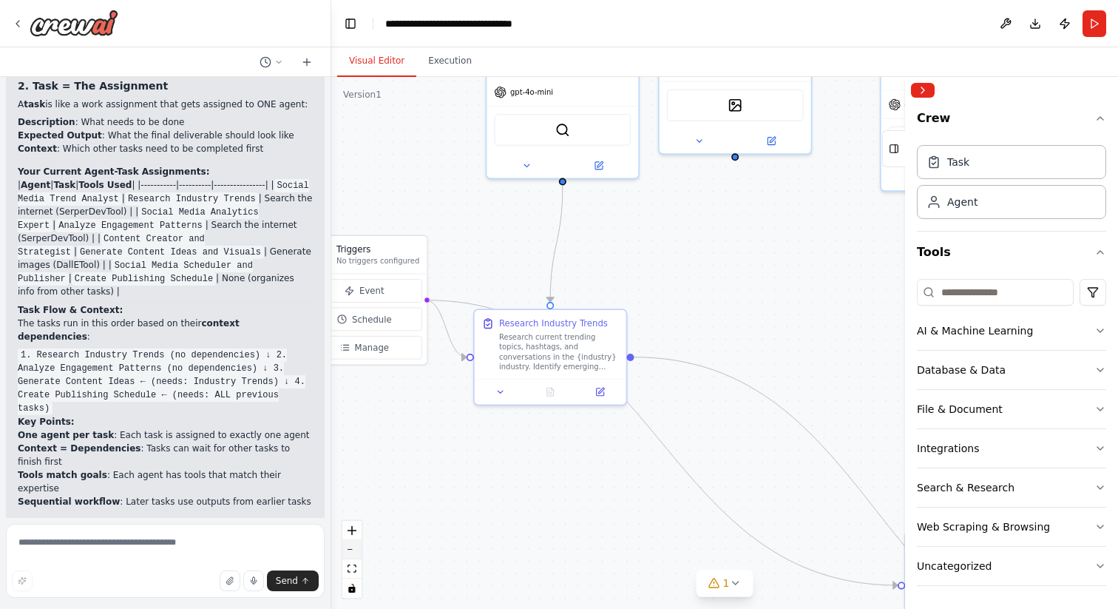
click at [355, 547] on button "zoom out" at bounding box center [351, 549] width 19 height 19
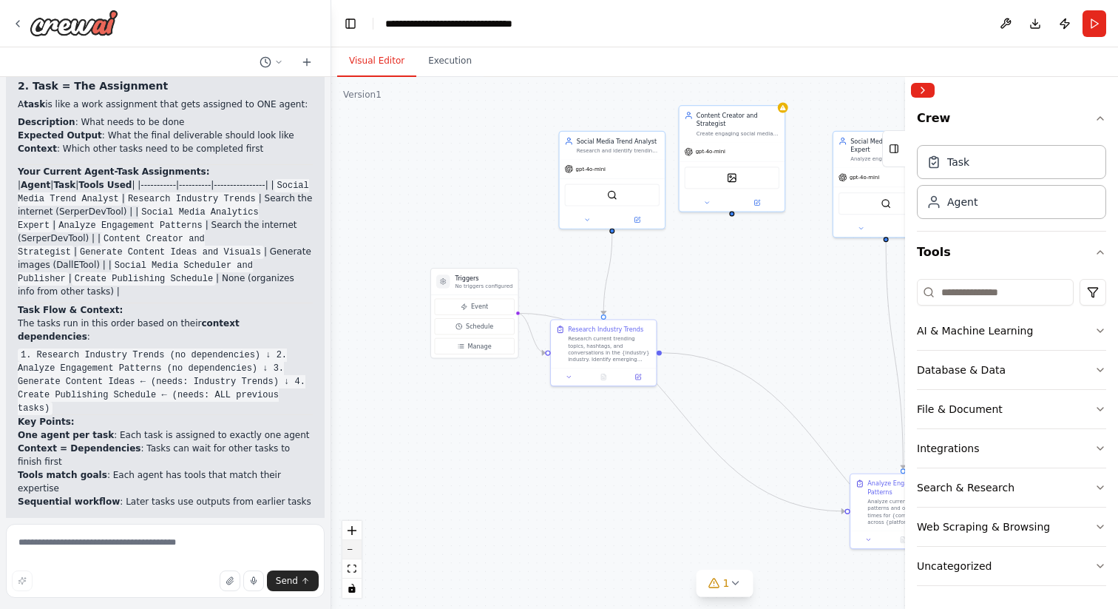
click at [355, 547] on button "zoom out" at bounding box center [351, 549] width 19 height 19
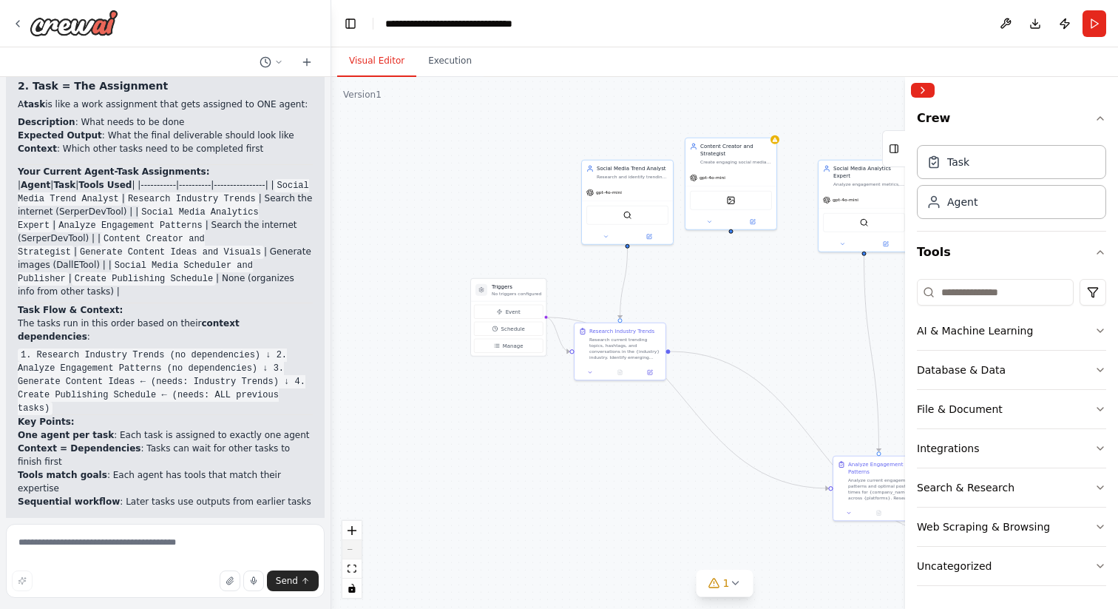
click at [355, 547] on div "React Flow controls" at bounding box center [351, 559] width 19 height 77
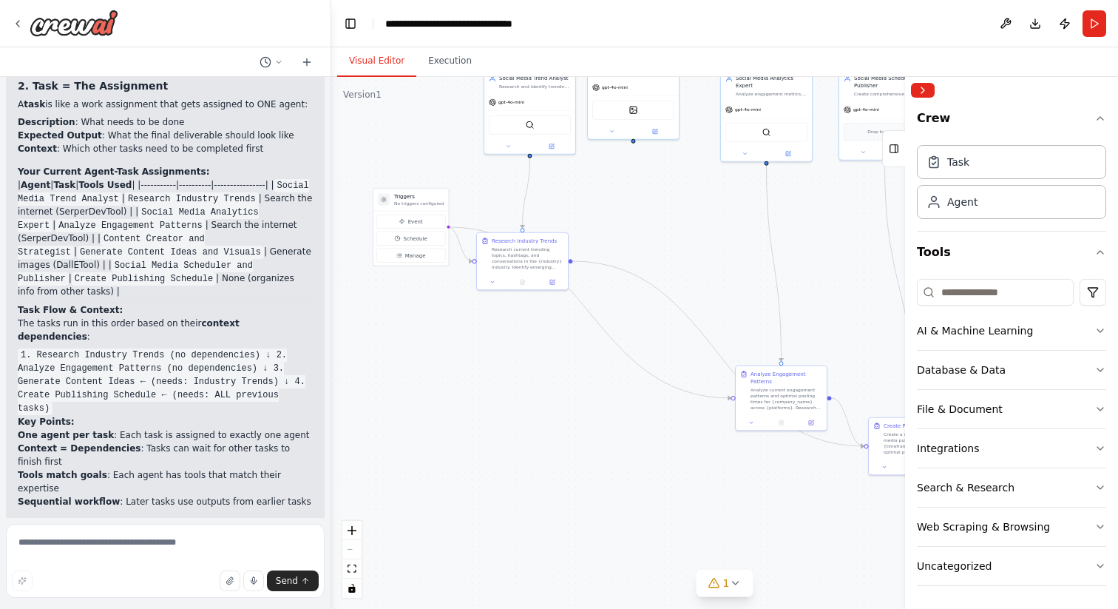
drag, startPoint x: 649, startPoint y: 532, endPoint x: 552, endPoint y: 442, distance: 132.4
click at [552, 442] on div ".deletable-edge-delete-btn { width: 20px; height: 20px; border: 0px solid #ffff…" at bounding box center [724, 343] width 787 height 532
drag, startPoint x: 529, startPoint y: 258, endPoint x: 573, endPoint y: 541, distance: 285.8
click at [563, 424] on div "Research current trending topics, hashtags, and conversations in the {industry}…" at bounding box center [528, 412] width 72 height 24
click at [616, 244] on div ".deletable-edge-delete-btn { width: 20px; height: 20px; border: 0px solid #ffff…" at bounding box center [724, 343] width 787 height 532
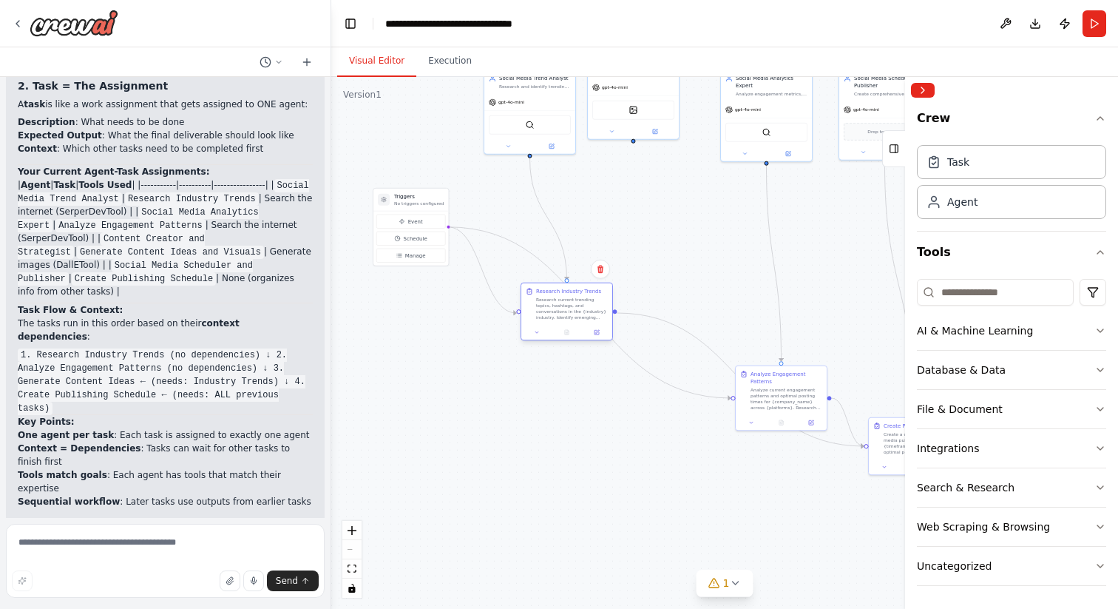
drag, startPoint x: 544, startPoint y: 548, endPoint x: 506, endPoint y: 301, distance: 249.8
click at [536, 301] on div "Research current trending topics, hashtags, and conversations in the {industry}…" at bounding box center [572, 309] width 72 height 24
click at [631, 472] on div "Role of the agent" at bounding box center [616, 468] width 72 height 7
click at [647, 442] on icon at bounding box center [645, 445] width 6 height 8
click at [600, 451] on button "Confirm" at bounding box center [603, 445] width 53 height 18
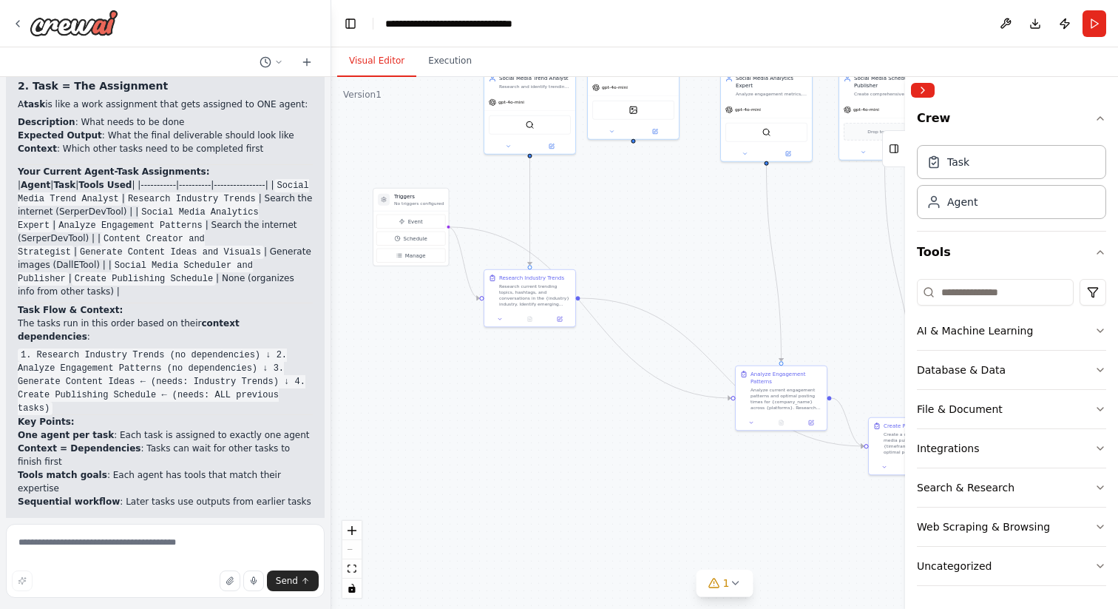
click at [633, 201] on div ".deletable-edge-delete-btn { width: 20px; height: 20px; border: 0px solid #ffff…" at bounding box center [724, 343] width 787 height 532
drag, startPoint x: 516, startPoint y: 288, endPoint x: 552, endPoint y: 203, distance: 91.8
click at [552, 203] on div "Research current trending topics, hashtags, and conversations in the {industry}…" at bounding box center [572, 205] width 72 height 24
drag, startPoint x: 764, startPoint y: 382, endPoint x: 634, endPoint y: 400, distance: 130.6
click at [634, 400] on div "Analyze Engagement Patterns Analyze current engagement patterns and optimal pos…" at bounding box center [661, 404] width 72 height 40
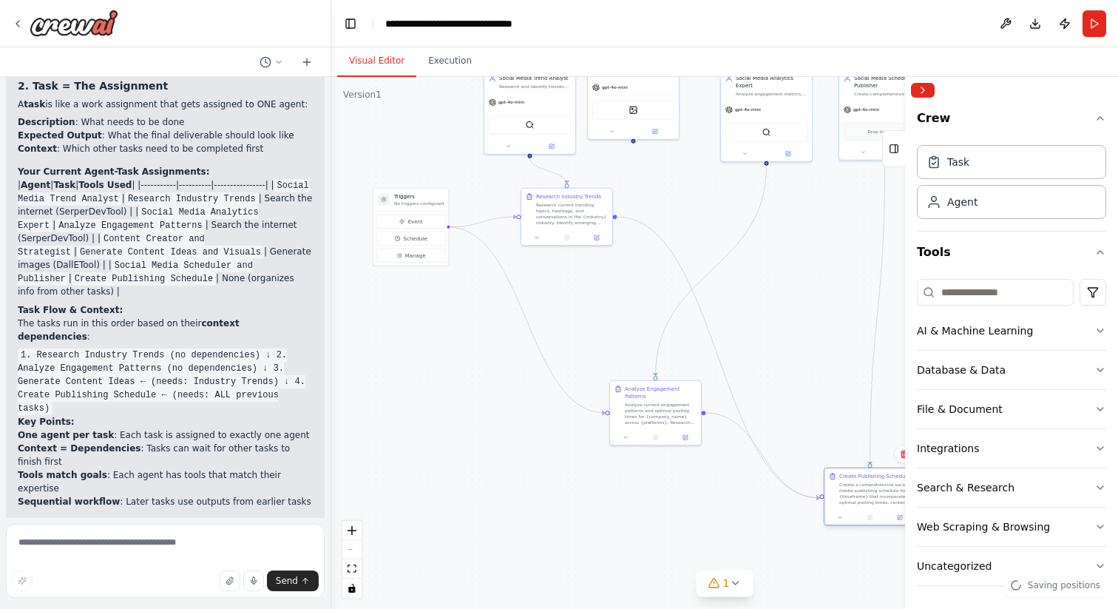
drag, startPoint x: 879, startPoint y: 439, endPoint x: 816, endPoint y: 495, distance: 85.4
click at [829, 495] on div "Create Publishing Schedule Create a comprehensive social media publishing sched…" at bounding box center [870, 489] width 82 height 33
click at [350, 575] on button "fit view" at bounding box center [351, 568] width 19 height 19
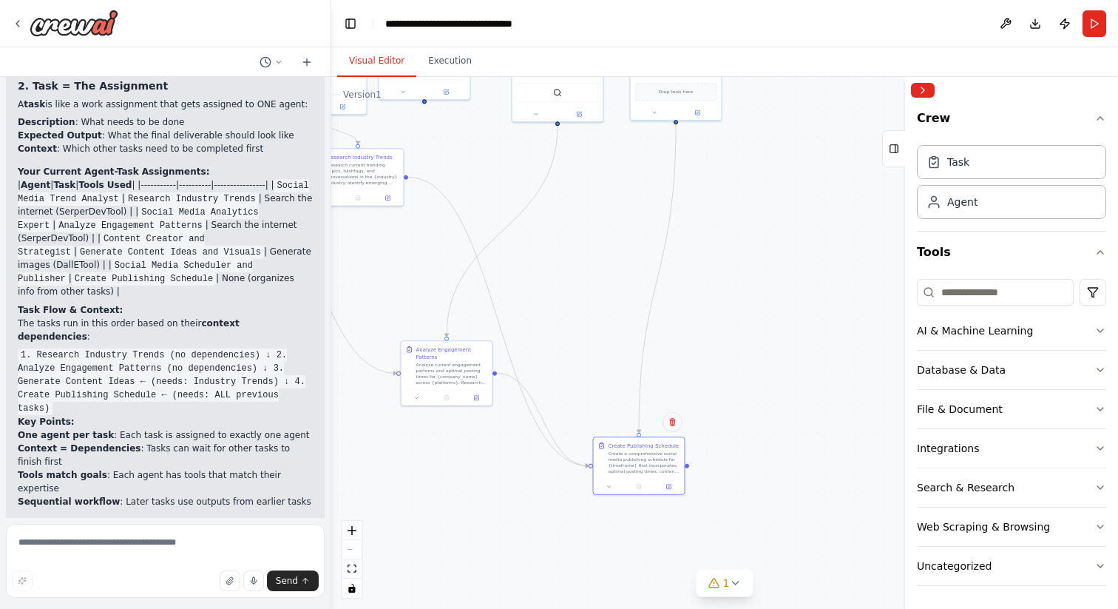
drag, startPoint x: 770, startPoint y: 534, endPoint x: 488, endPoint y: 447, distance: 294.7
click at [488, 444] on div ".deletable-edge-delete-btn { width: 20px; height: 20px; border: 0px solid #ffff…" at bounding box center [724, 343] width 787 height 532
drag, startPoint x: 656, startPoint y: 473, endPoint x: 677, endPoint y: 314, distance: 161.2
click at [677, 314] on div "Create Publishing Schedule Create a comprehensive social media publishing sched…" at bounding box center [661, 302] width 91 height 41
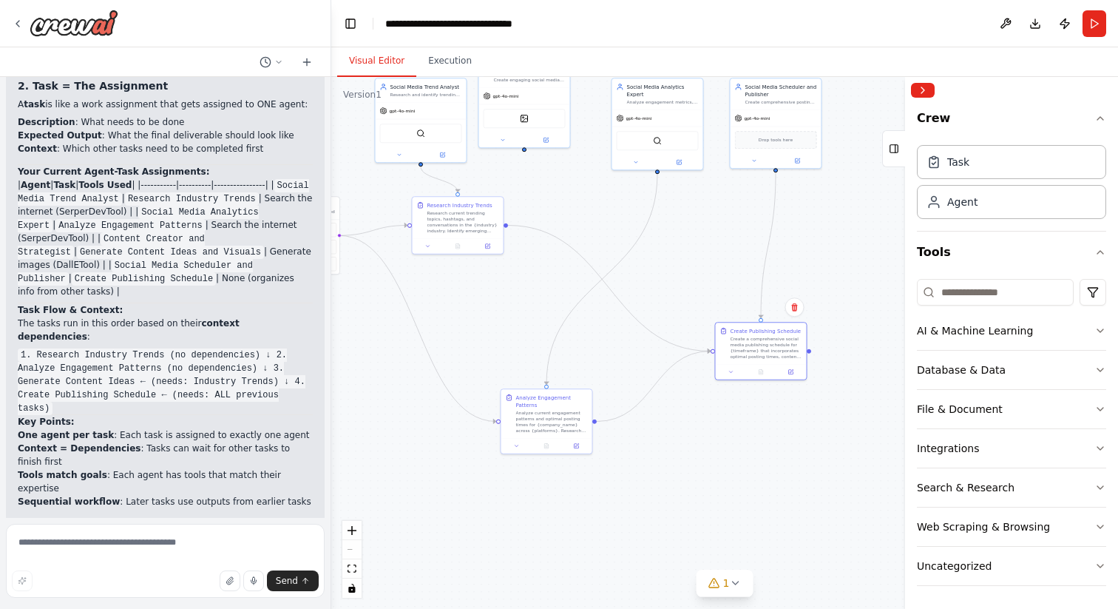
drag, startPoint x: 569, startPoint y: 484, endPoint x: 668, endPoint y: 529, distance: 109.9
click at [668, 529] on div ".deletable-edge-delete-btn { width: 20px; height: 20px; border: 0px solid #ffff…" at bounding box center [724, 343] width 787 height 532
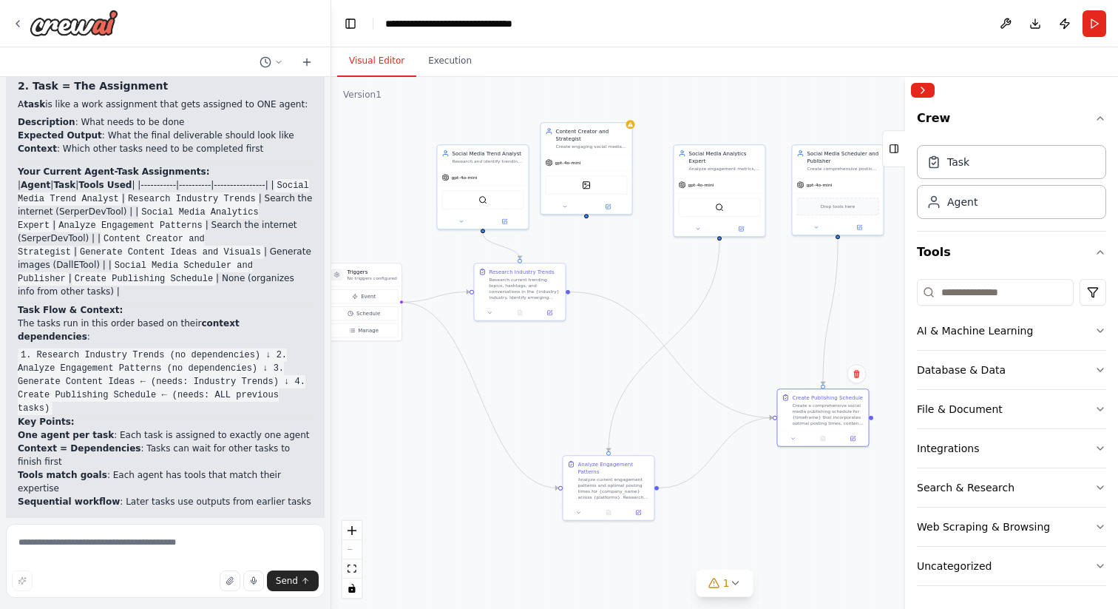
drag, startPoint x: 674, startPoint y: 481, endPoint x: 736, endPoint y: 547, distance: 91.0
click at [736, 547] on div ".deletable-edge-delete-btn { width: 20px; height: 20px; border: 0px solid #ffff…" at bounding box center [724, 343] width 787 height 532
click at [22, 16] on div at bounding box center [65, 23] width 106 height 27
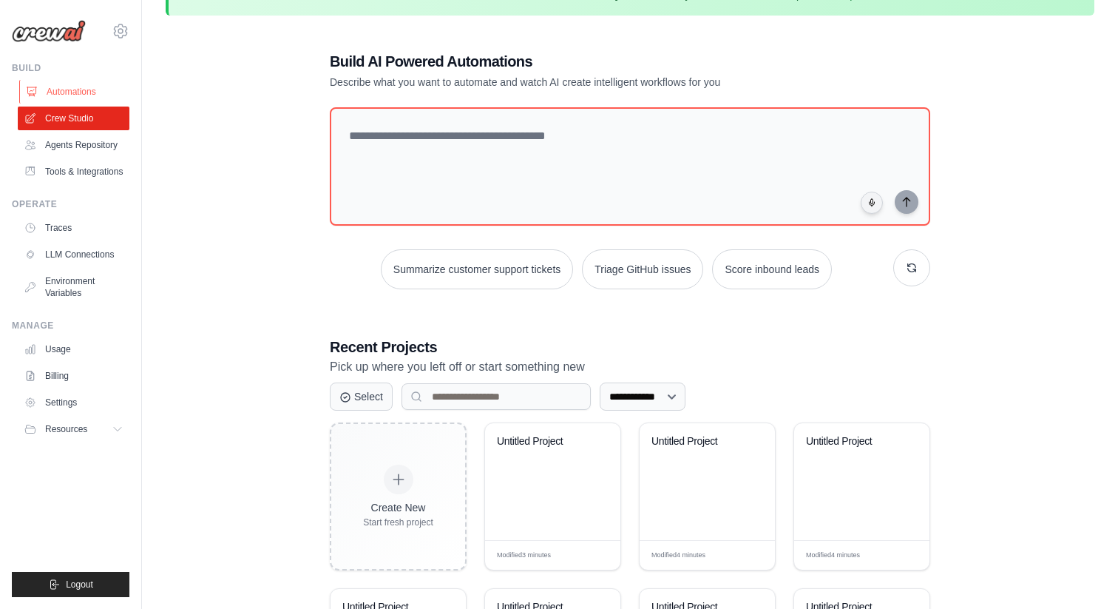
click at [95, 88] on link "Automations" at bounding box center [75, 92] width 112 height 24
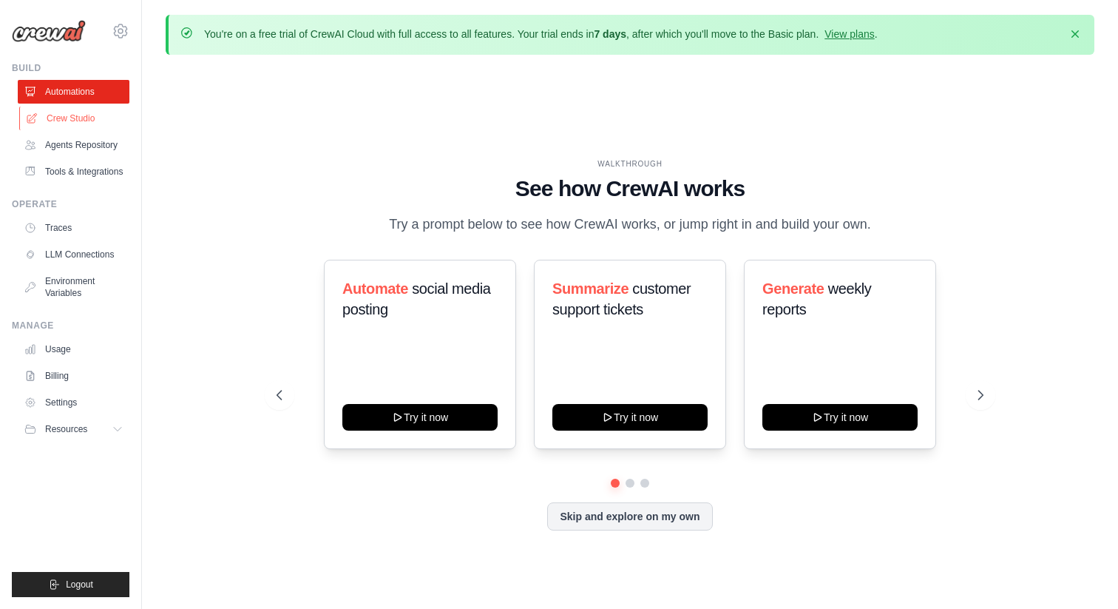
click at [83, 115] on link "Crew Studio" at bounding box center [75, 118] width 112 height 24
click at [88, 122] on link "Crew Studio" at bounding box center [75, 118] width 112 height 24
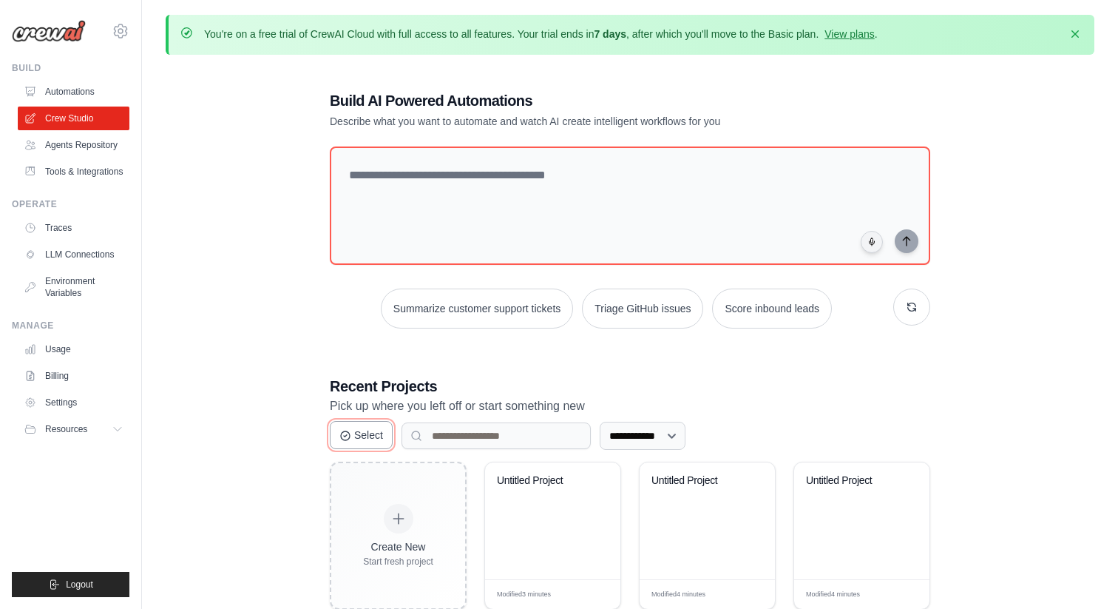
click at [373, 436] on button "Select" at bounding box center [361, 435] width 63 height 28
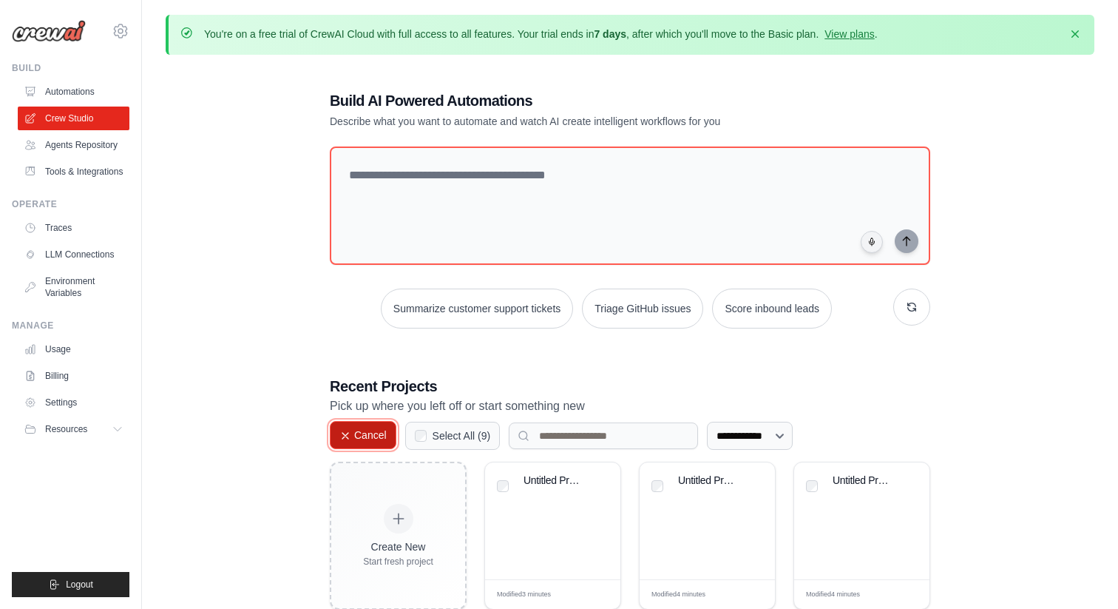
click at [373, 436] on button "Cancel" at bounding box center [363, 435] width 67 height 28
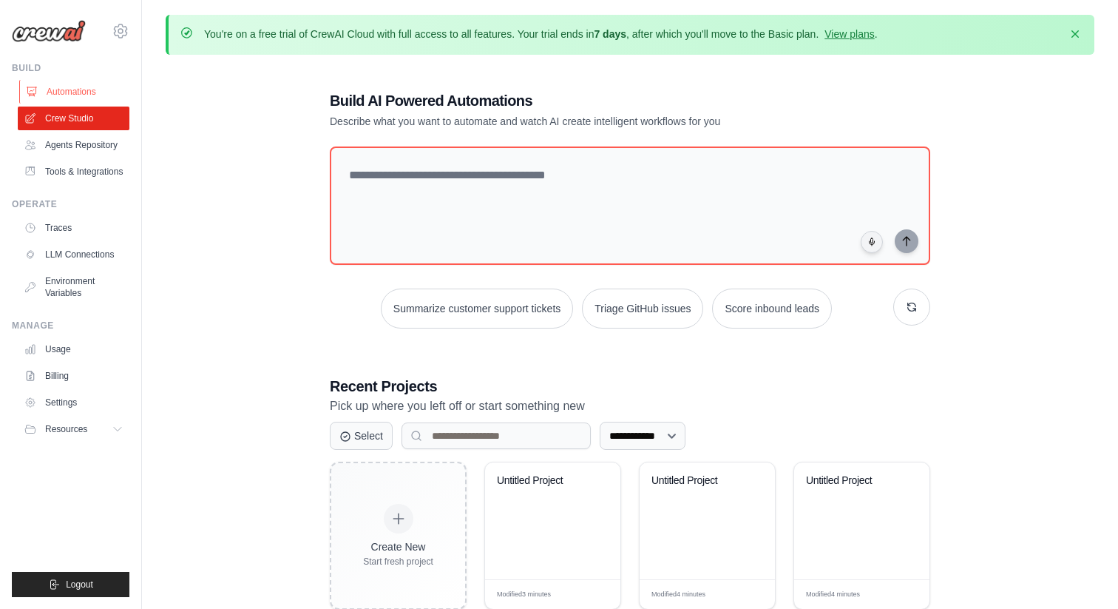
click at [87, 99] on link "Automations" at bounding box center [75, 92] width 112 height 24
click at [89, 94] on link "Automations" at bounding box center [75, 92] width 112 height 24
click at [75, 84] on link "Automations" at bounding box center [75, 92] width 112 height 24
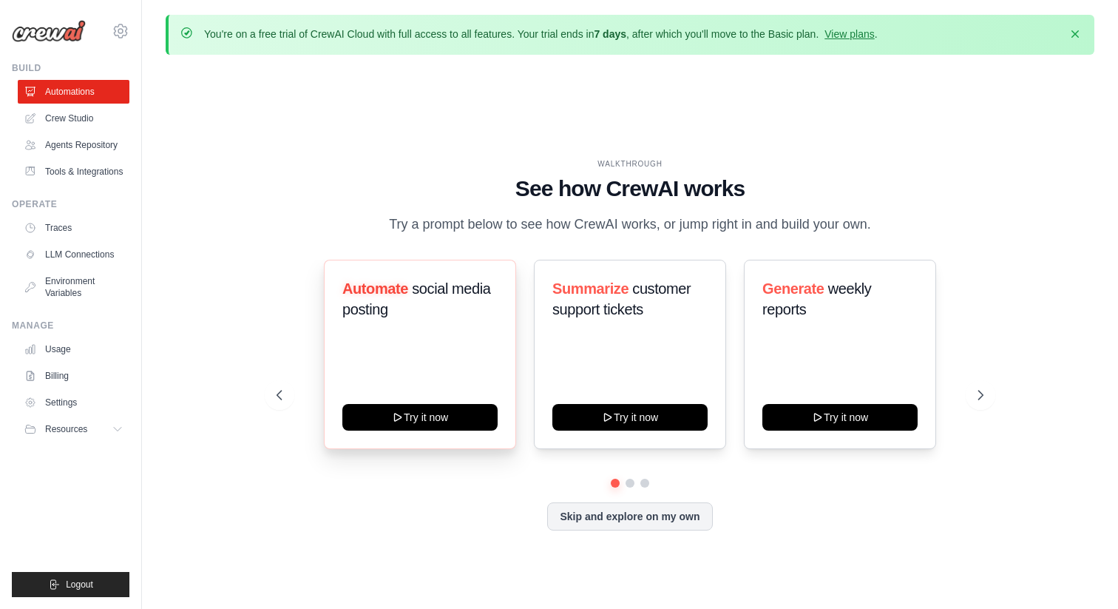
scroll to position [7, 0]
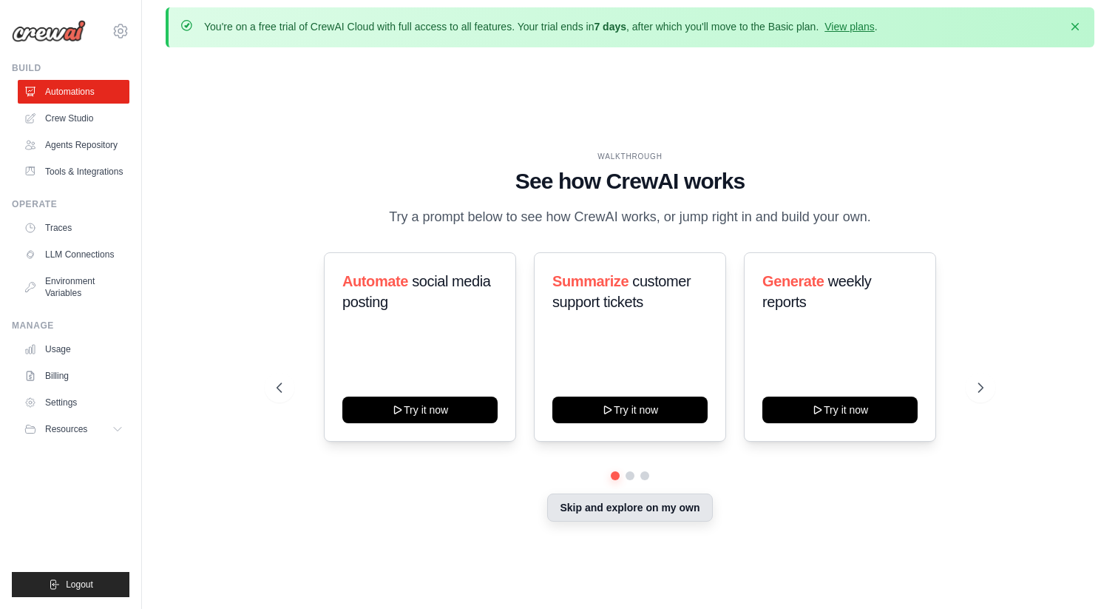
click at [579, 499] on button "Skip and explore on my own" at bounding box center [629, 507] width 165 height 28
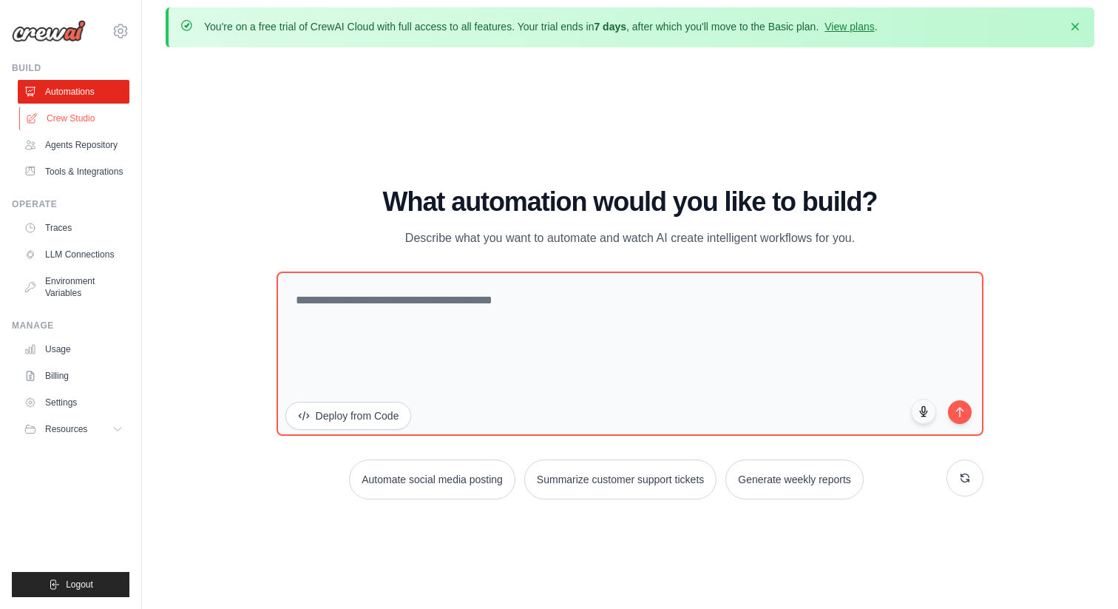
click at [74, 123] on link "Crew Studio" at bounding box center [75, 118] width 112 height 24
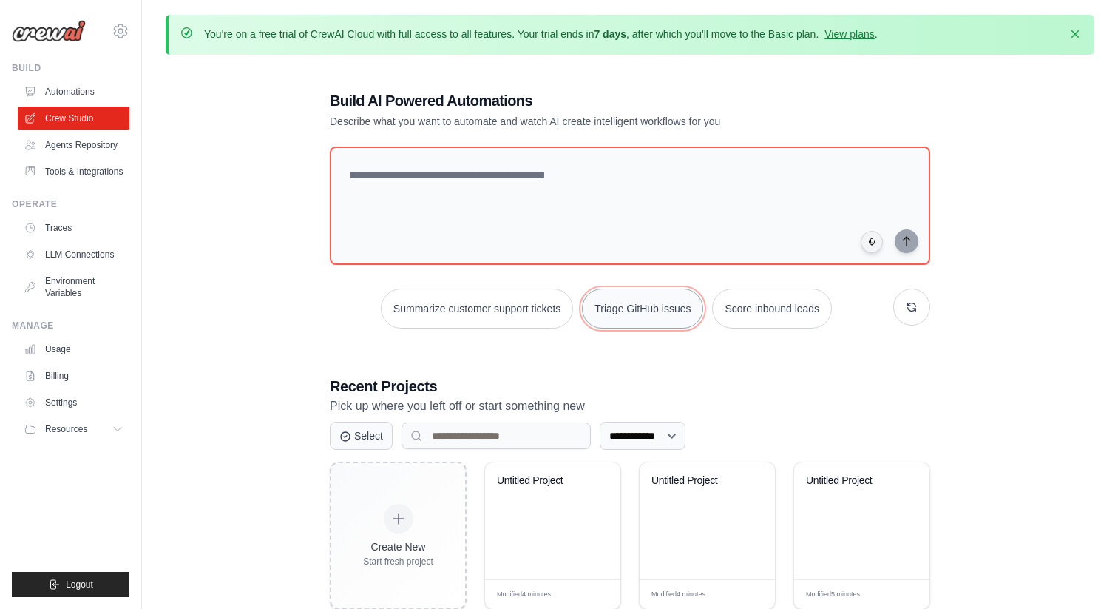
click at [633, 304] on button "Triage GitHub issues" at bounding box center [642, 308] width 121 height 40
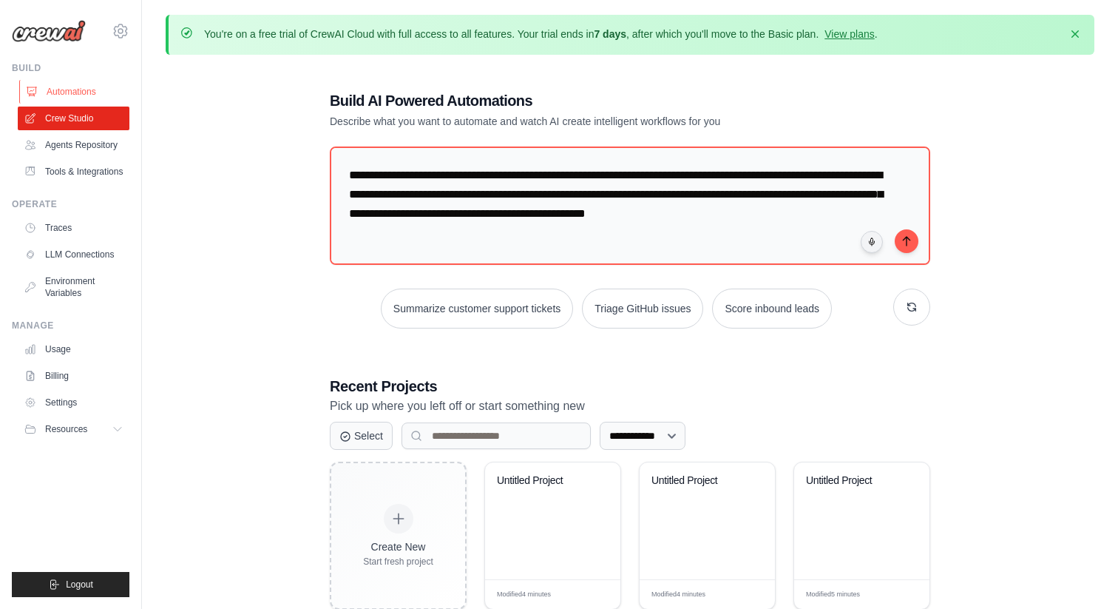
click at [90, 92] on link "Automations" at bounding box center [75, 92] width 112 height 24
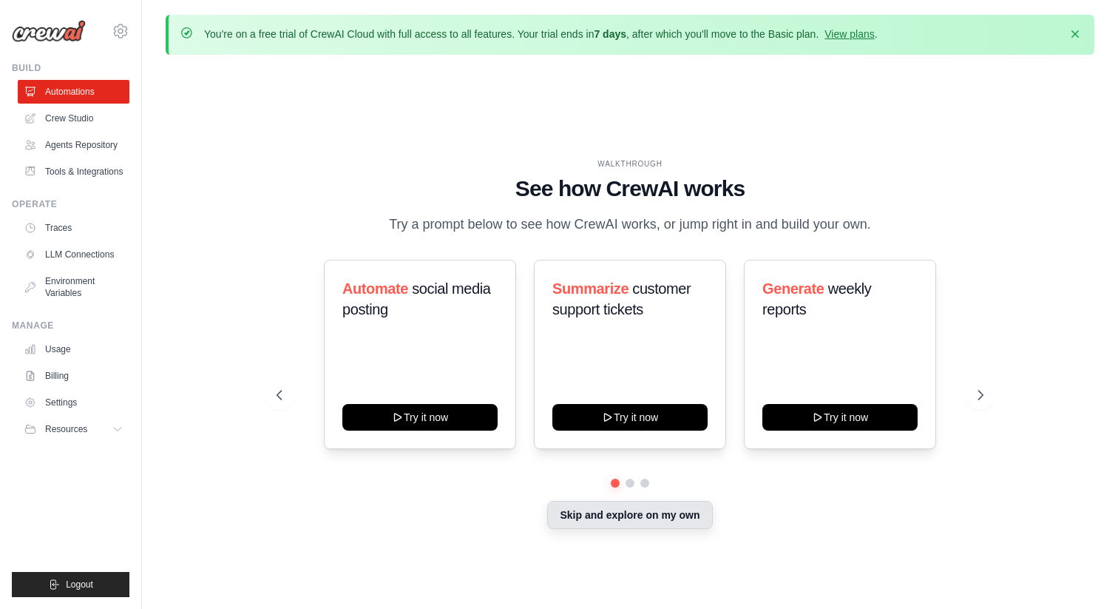
click at [625, 509] on button "Skip and explore on my own" at bounding box center [629, 515] width 165 height 28
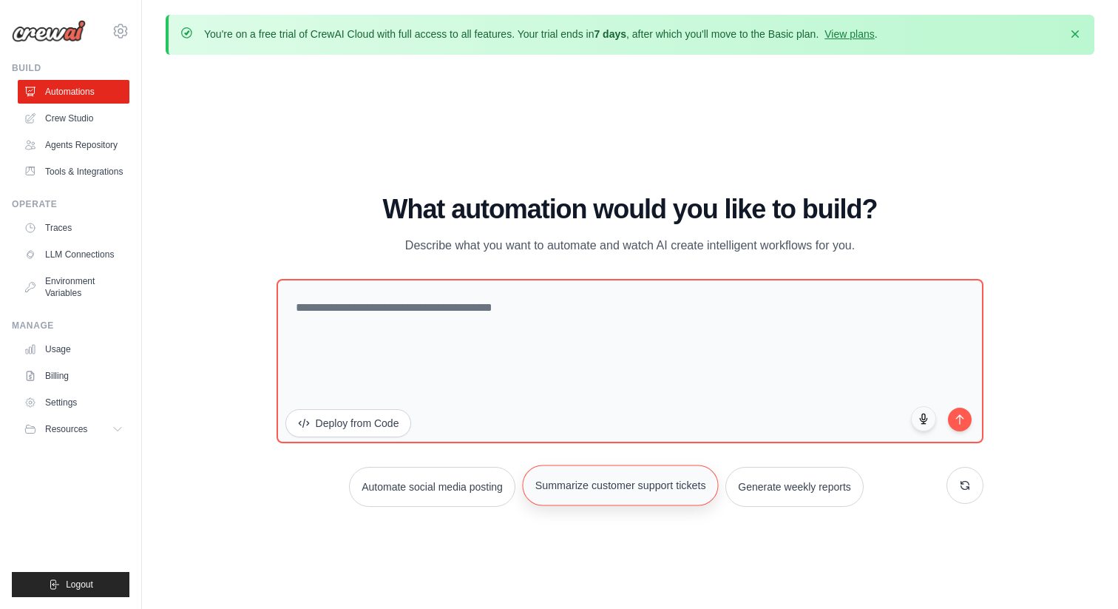
click at [646, 492] on button "Summarize customer support tickets" at bounding box center [620, 484] width 197 height 41
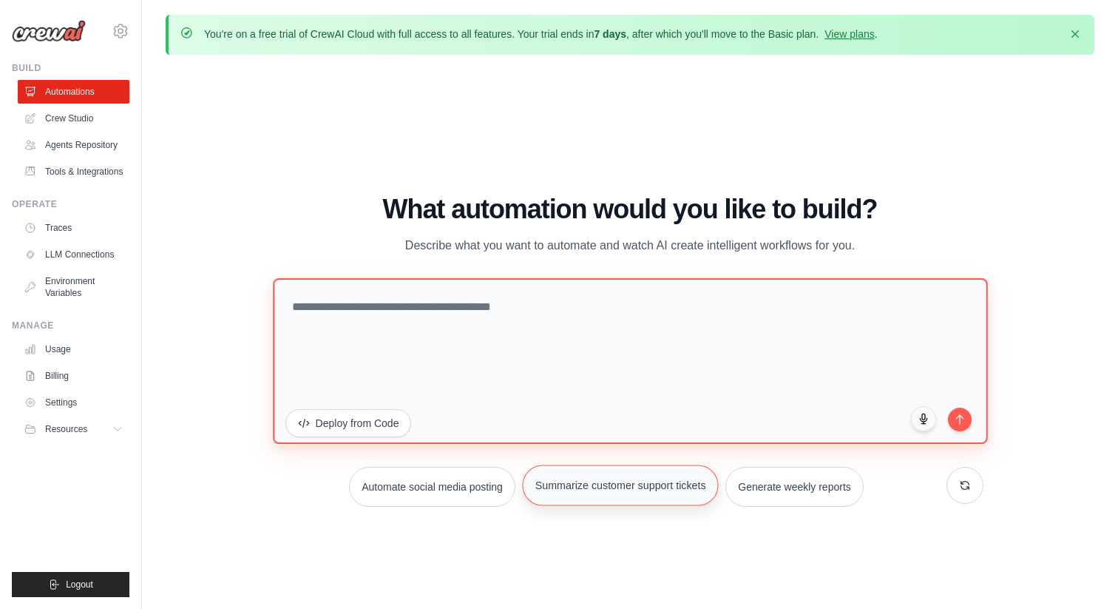
type textarea "**********"
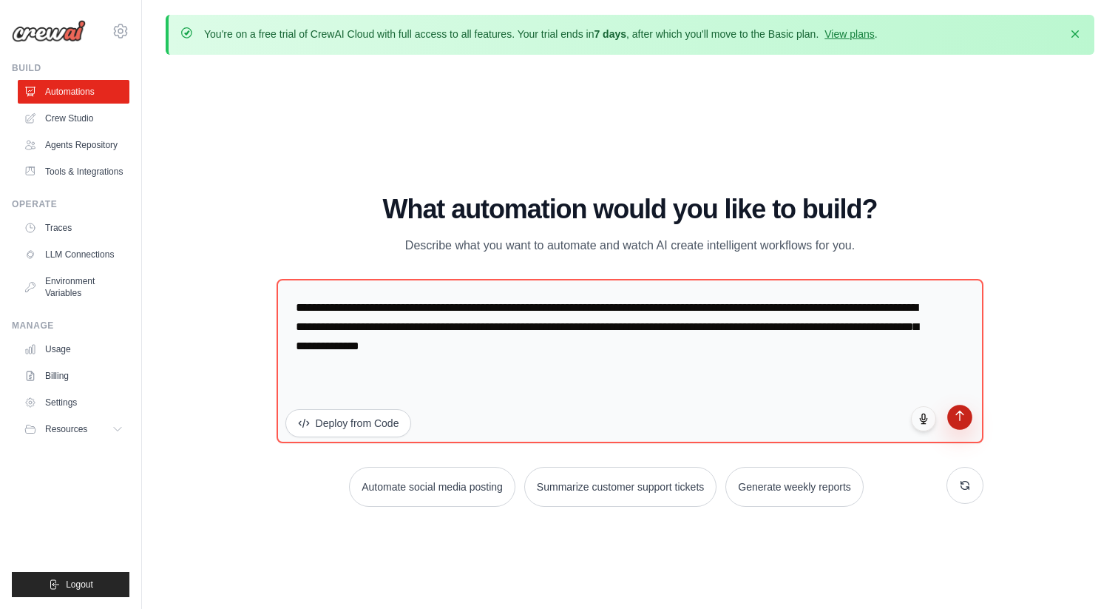
click at [964, 417] on icon "submit" at bounding box center [960, 415] width 13 height 13
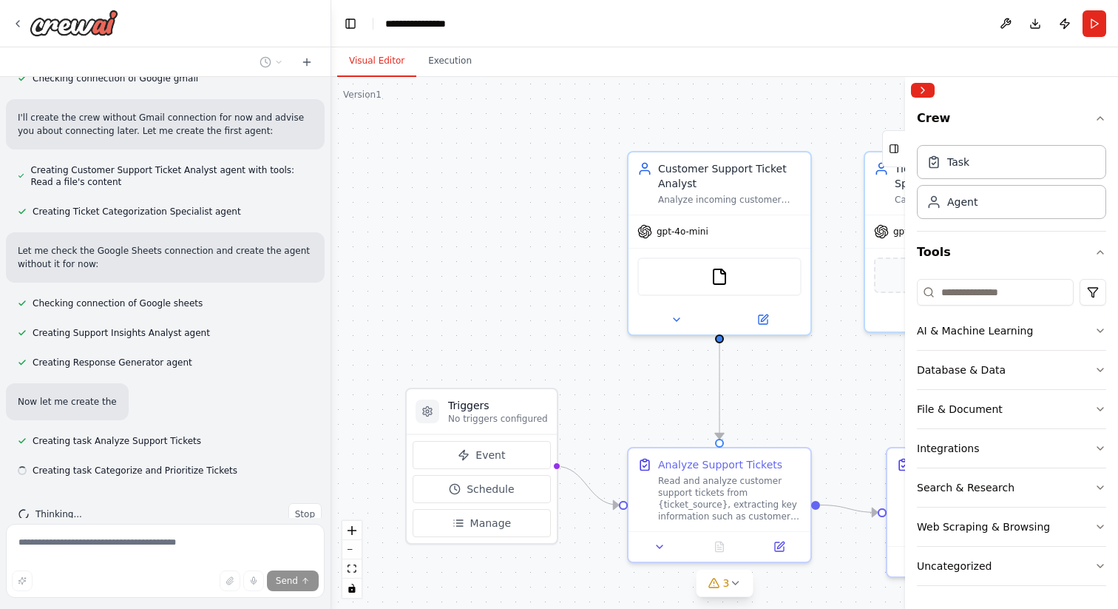
scroll to position [558, 0]
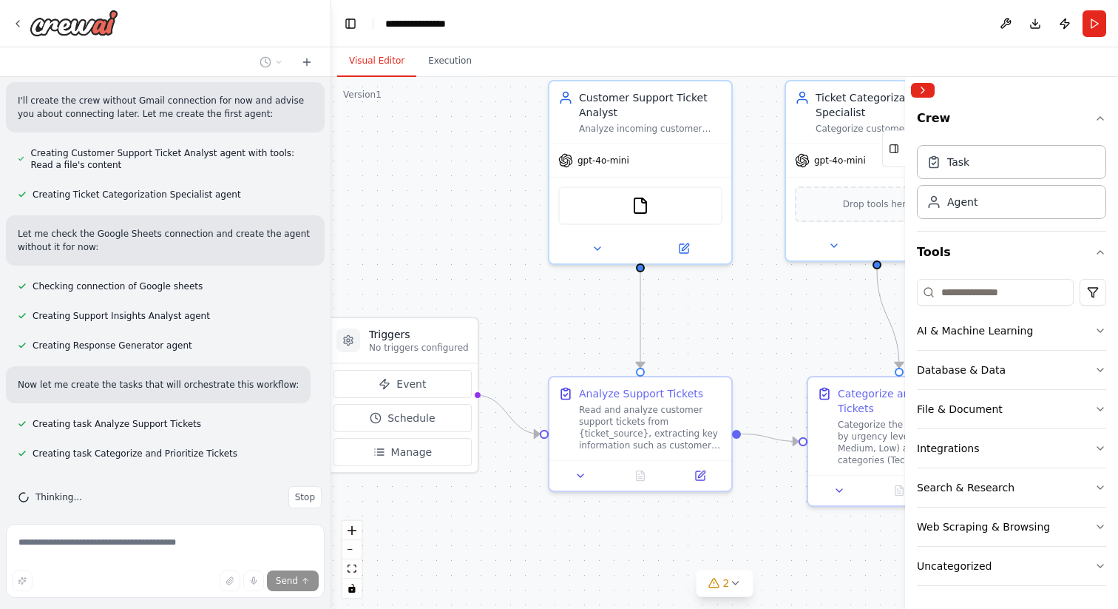
drag, startPoint x: 548, startPoint y: 313, endPoint x: 467, endPoint y: 243, distance: 106.4
click at [468, 243] on div ".deletable-edge-delete-btn { width: 20px; height: 20px; border: 0px solid #ffff…" at bounding box center [724, 343] width 787 height 532
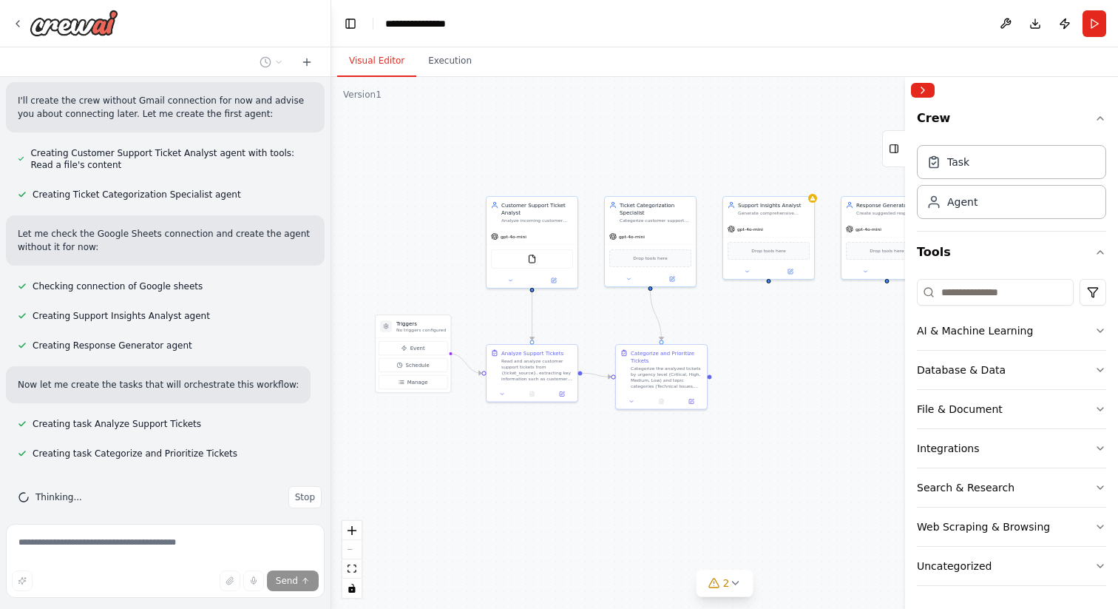
drag, startPoint x: 436, startPoint y: 529, endPoint x: 455, endPoint y: 527, distance: 19.3
click at [457, 528] on div ".deletable-edge-delete-btn { width: 20px; height: 20px; border: 0px solid #ffff…" at bounding box center [724, 343] width 787 height 532
click at [410, 347] on span "Event" at bounding box center [416, 347] width 15 height 7
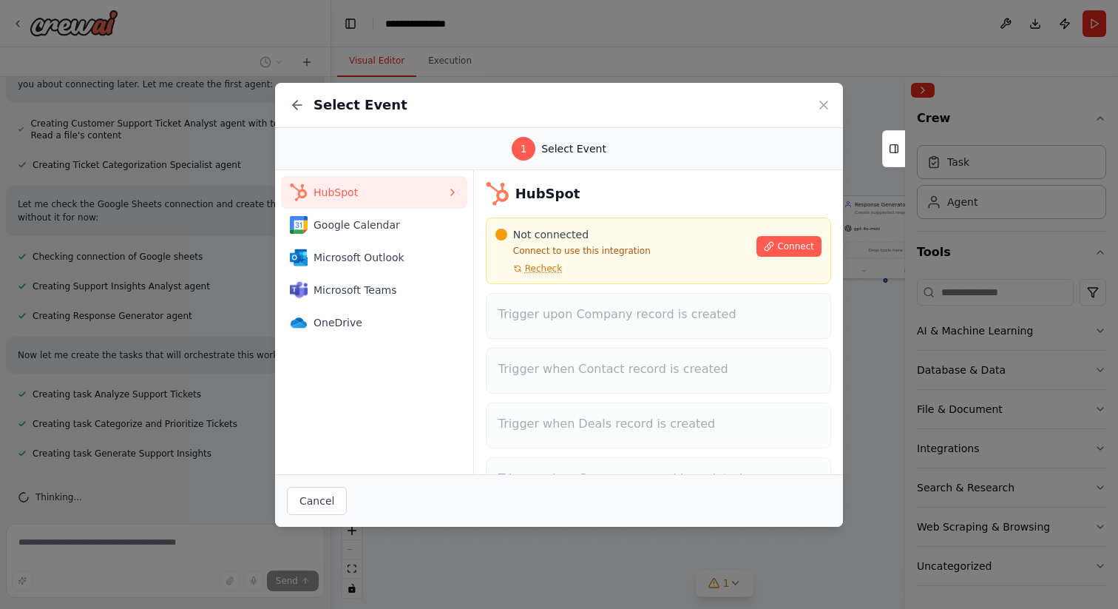
scroll to position [617, 0]
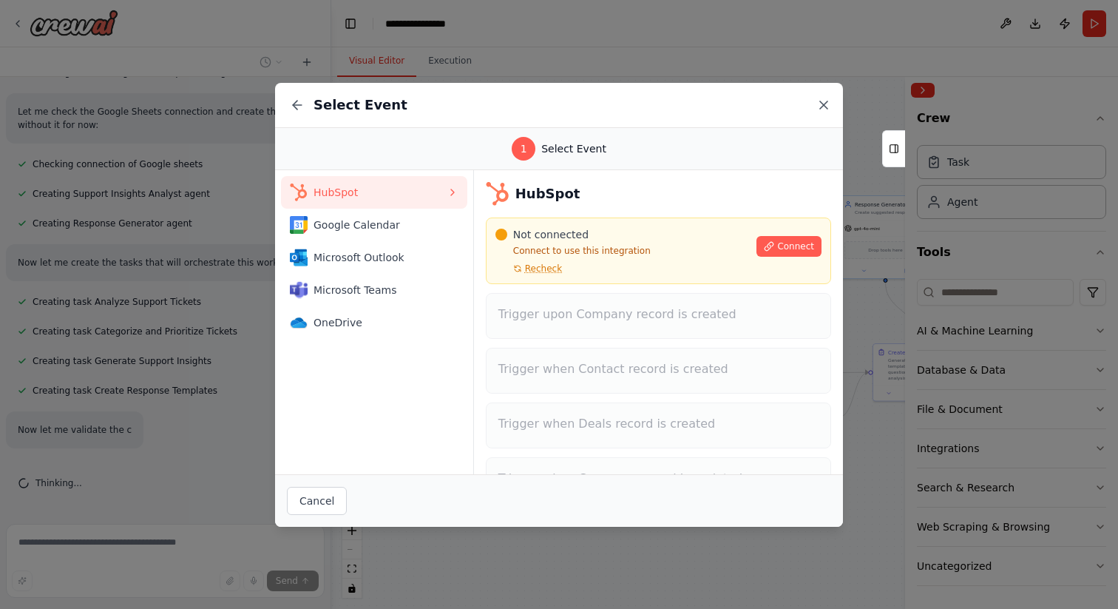
click at [826, 101] on icon at bounding box center [823, 104] width 7 height 7
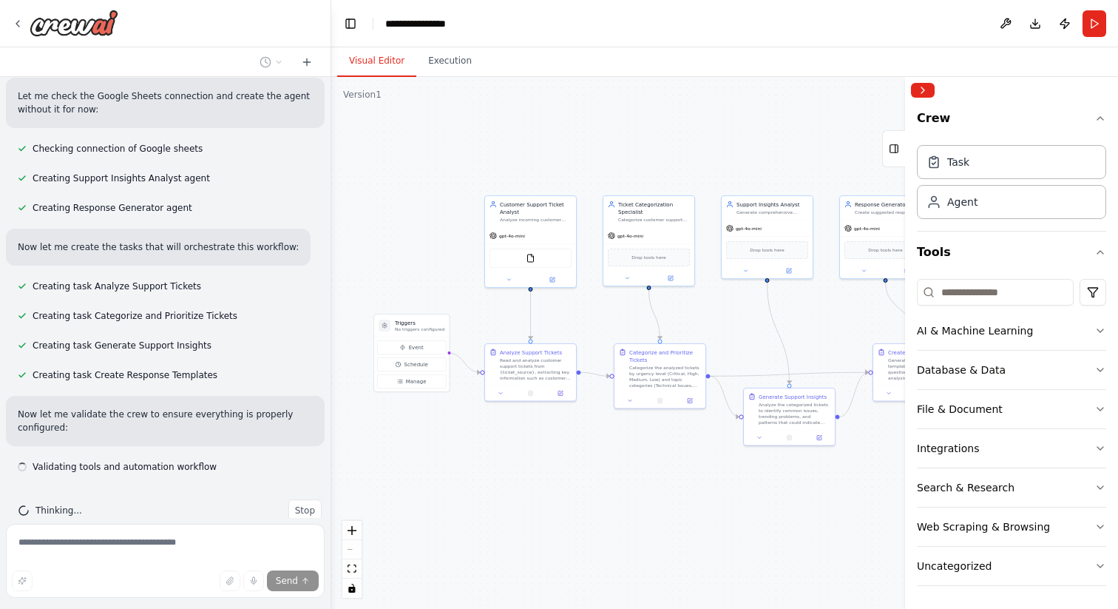
scroll to position [709, 0]
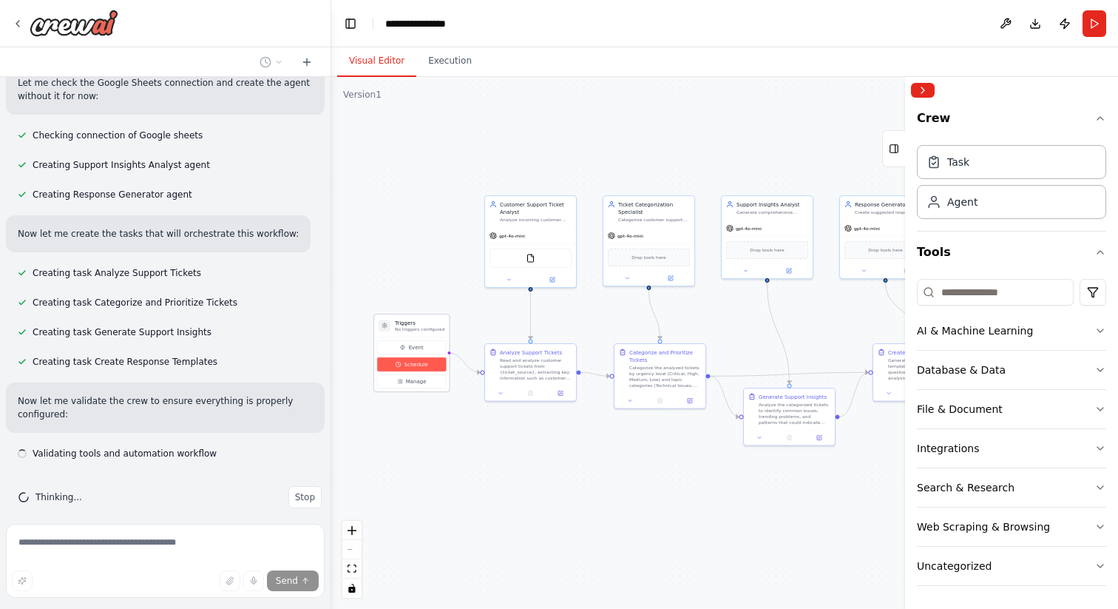
click at [416, 362] on span "Schedule" at bounding box center [416, 364] width 24 height 7
select select "******"
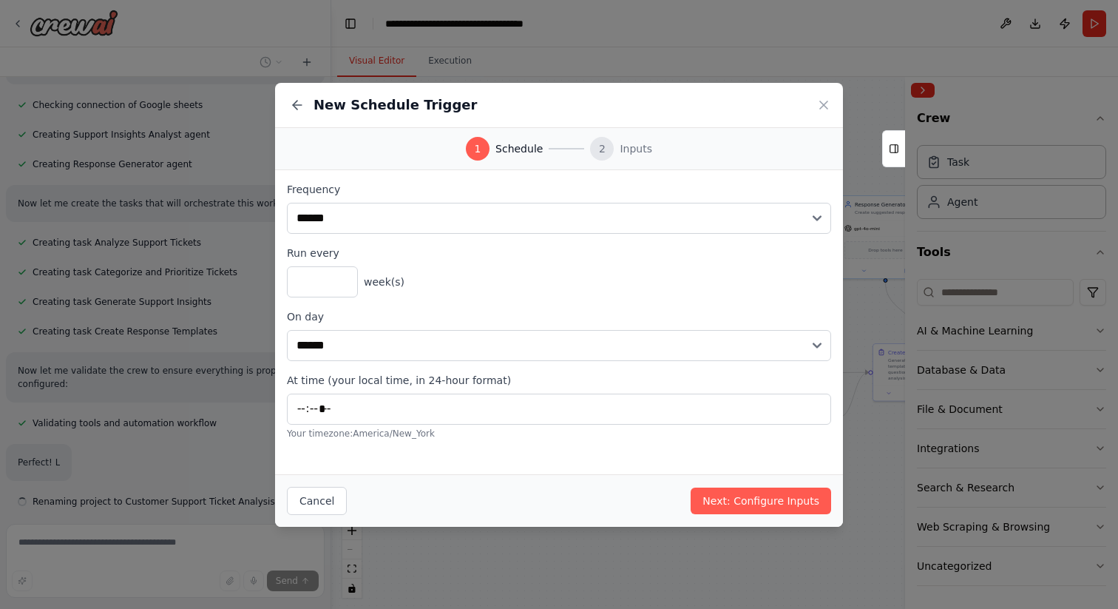
scroll to position [745, 0]
click at [822, 96] on div "New Schedule Trigger" at bounding box center [559, 105] width 568 height 45
click at [824, 101] on icon at bounding box center [823, 105] width 15 height 15
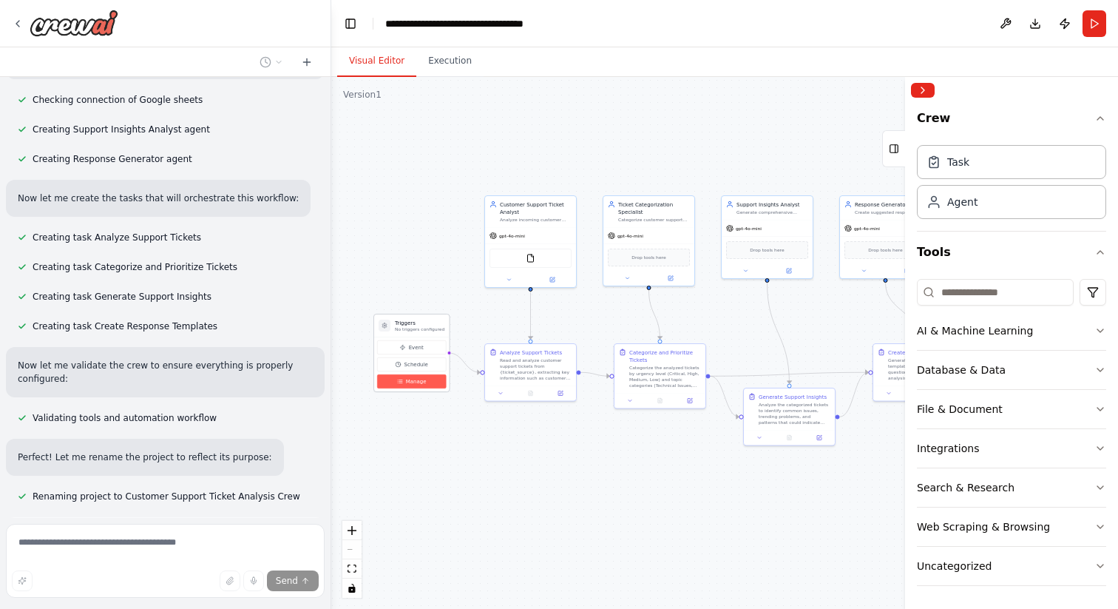
click at [426, 385] on button "Manage" at bounding box center [411, 381] width 69 height 14
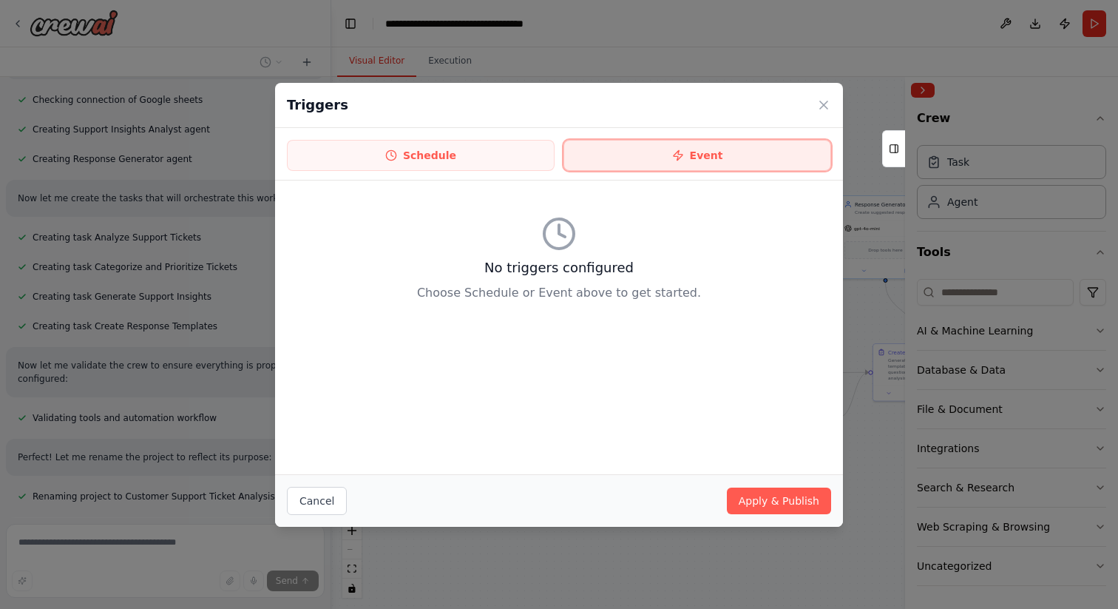
click at [651, 155] on button "Event" at bounding box center [697, 155] width 268 height 31
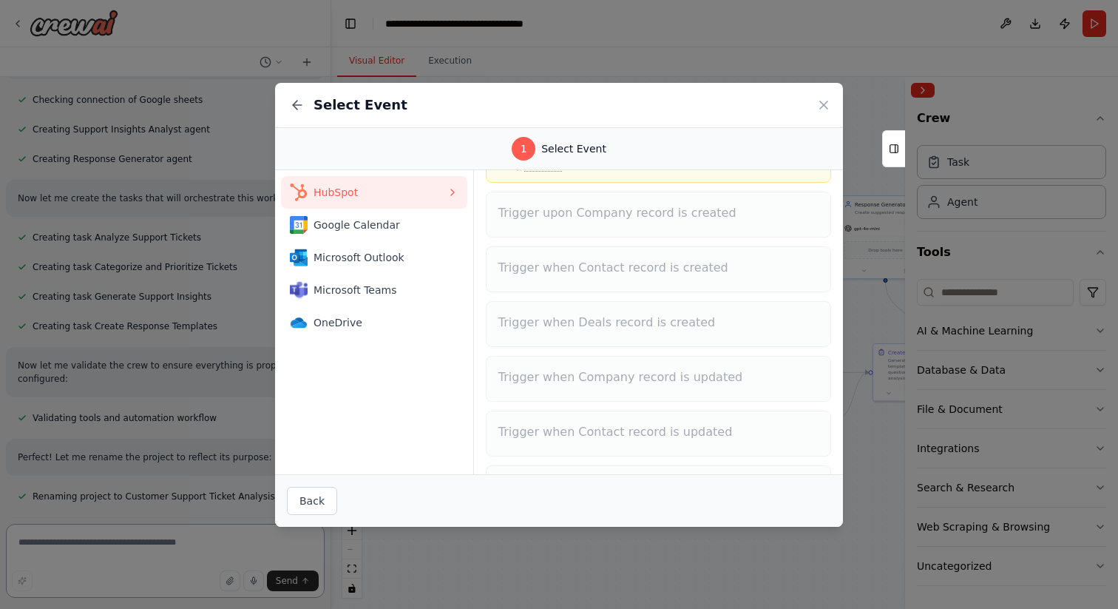
scroll to position [0, 0]
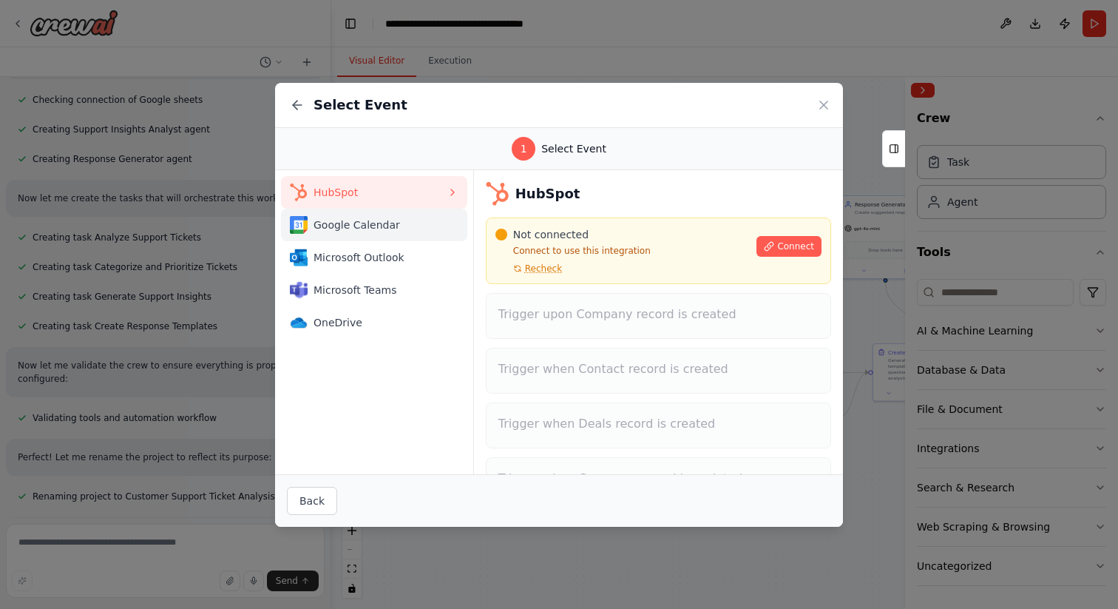
click at [362, 231] on span "Google Calendar" at bounding box center [380, 224] width 133 height 15
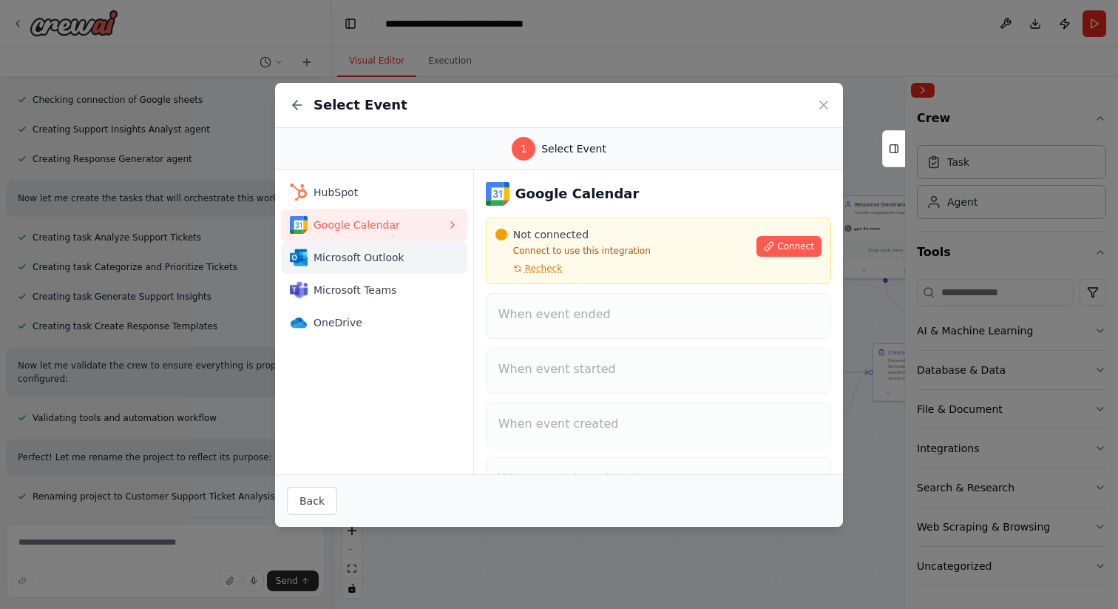
click at [371, 262] on span "Microsoft Outlook" at bounding box center [380, 257] width 133 height 15
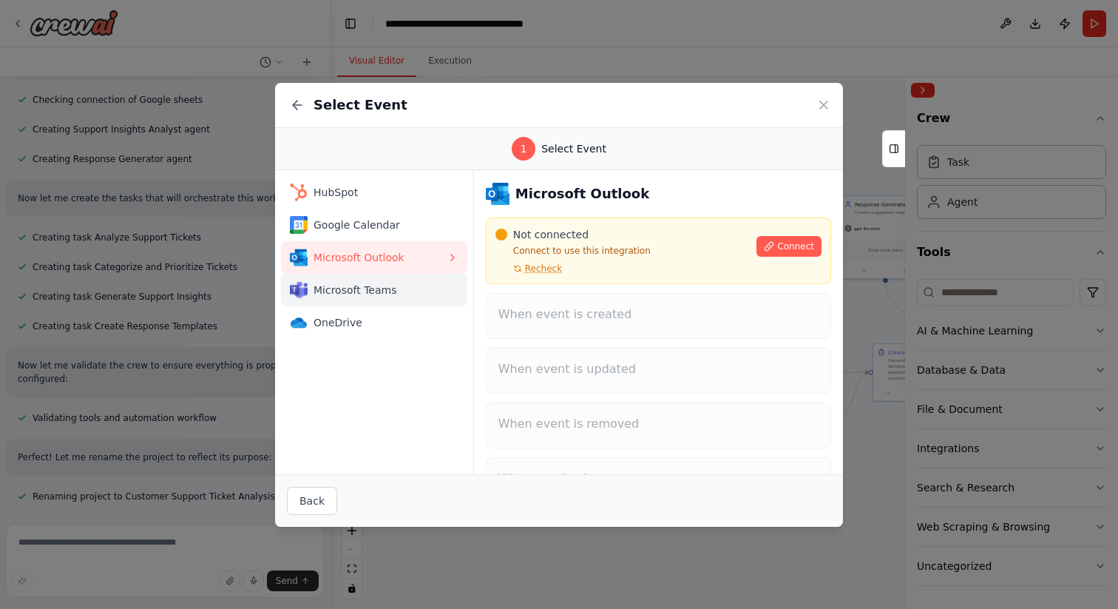
click at [356, 294] on span "Microsoft Teams" at bounding box center [380, 289] width 133 height 15
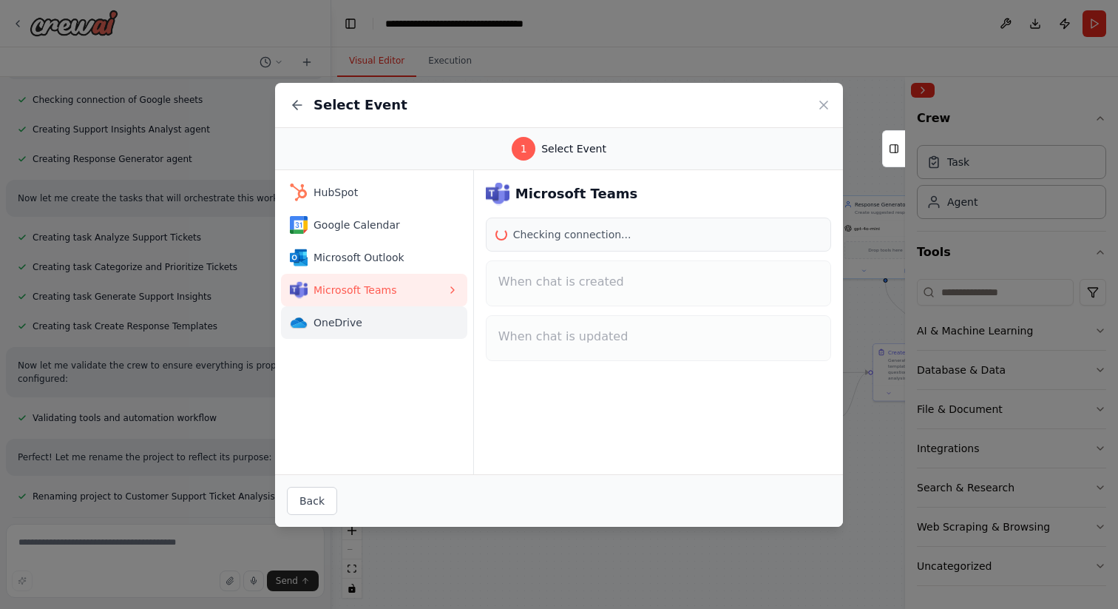
click at [328, 311] on button "OneDrive" at bounding box center [374, 322] width 186 height 33
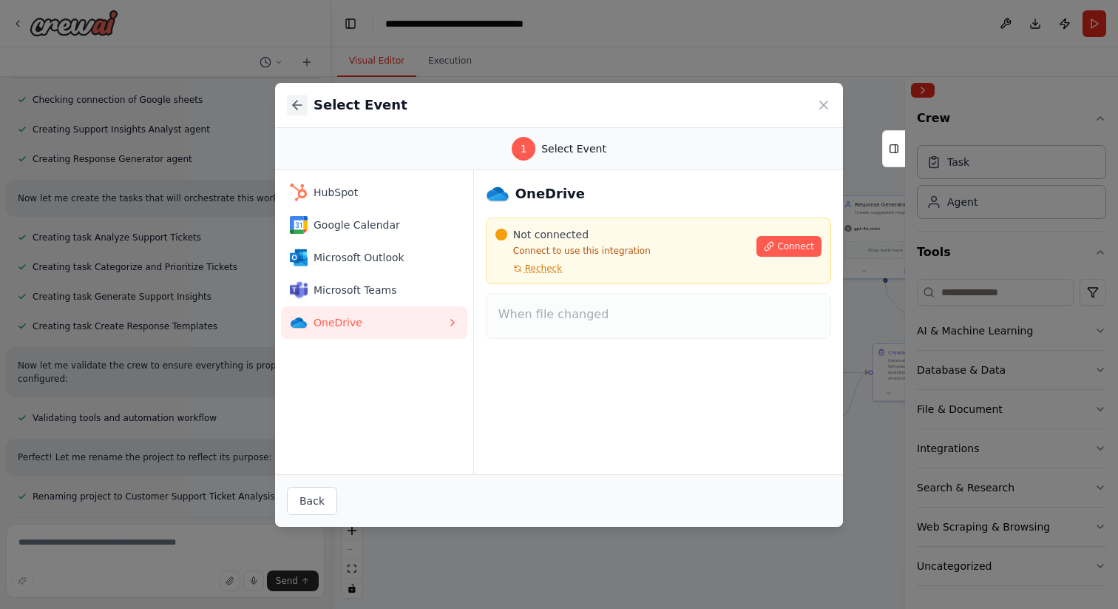
click at [296, 100] on icon at bounding box center [297, 105] width 15 height 15
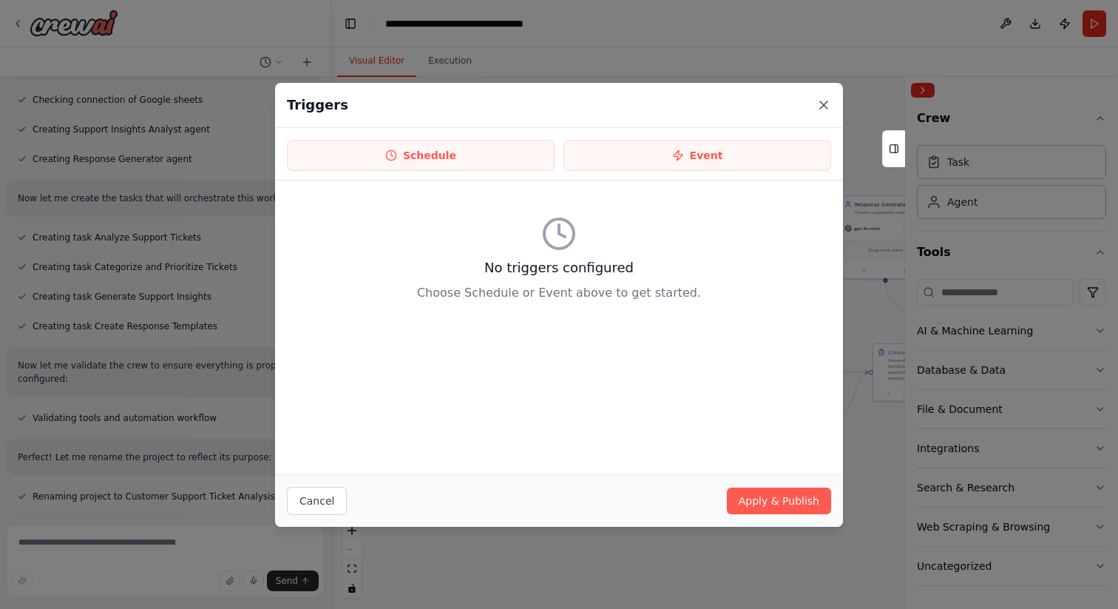
click at [822, 98] on icon at bounding box center [823, 105] width 15 height 15
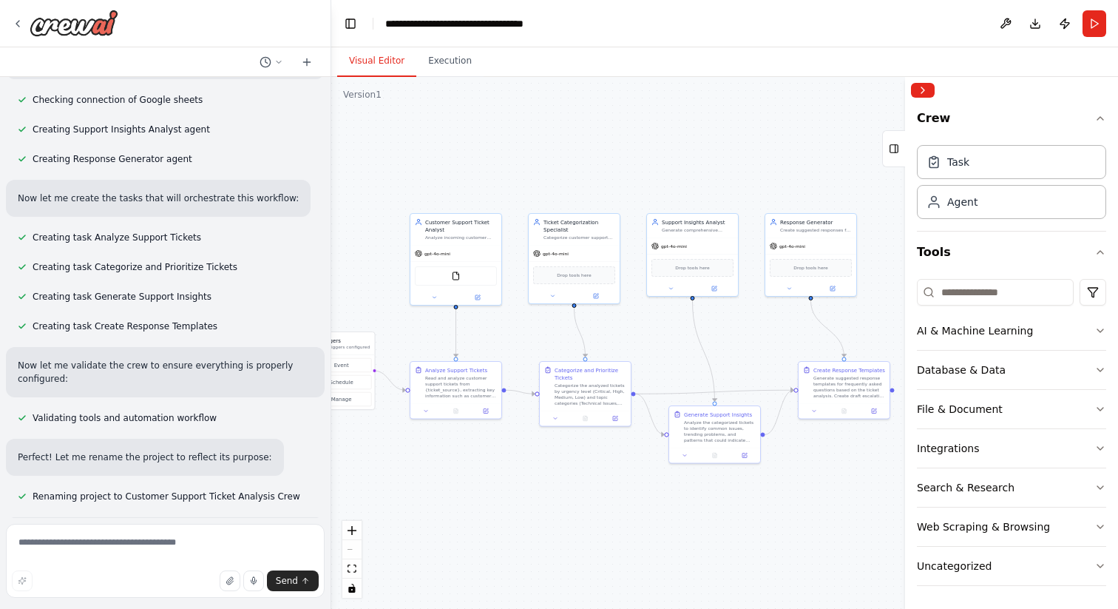
drag, startPoint x: 689, startPoint y: 487, endPoint x: 614, endPoint y: 505, distance: 76.8
click at [614, 505] on div ".deletable-edge-delete-btn { width: 20px; height: 20px; border: 0px solid #ffff…" at bounding box center [724, 343] width 787 height 532
click at [461, 276] on div "FileReadTool" at bounding box center [456, 274] width 82 height 19
click at [434, 299] on button at bounding box center [434, 295] width 42 height 9
click at [482, 431] on div "Read a file's content A tool that reads the content of a file. To use this tool…" at bounding box center [484, 424] width 132 height 24
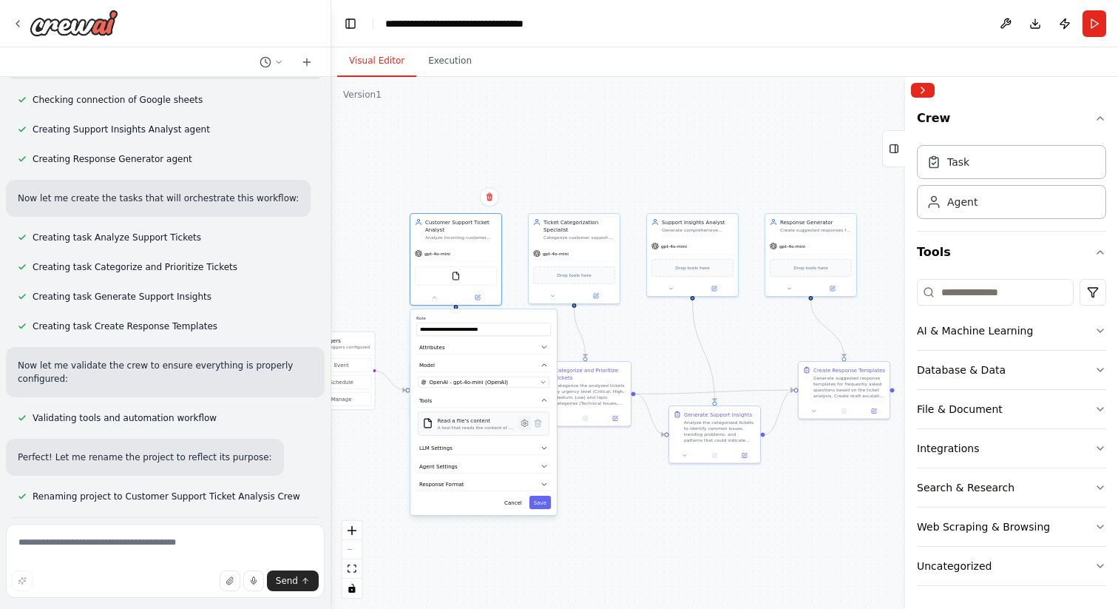
click at [524, 424] on icon at bounding box center [524, 423] width 7 height 7
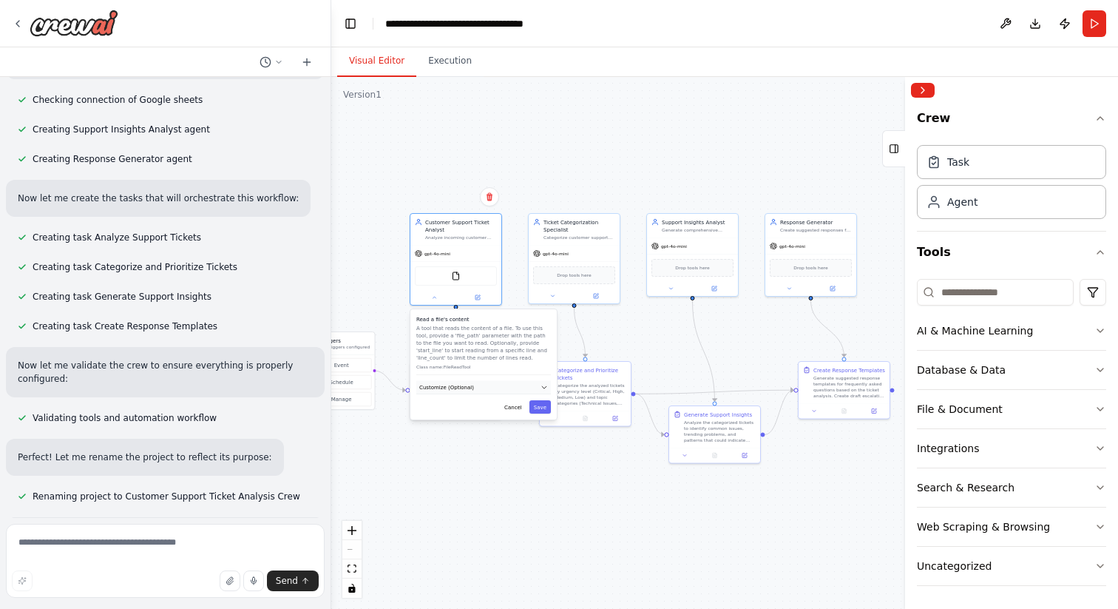
click at [495, 385] on button "Customize (Optional)" at bounding box center [483, 388] width 135 height 14
click at [451, 419] on input "text" at bounding box center [484, 413] width 132 height 13
click at [456, 415] on input "text" at bounding box center [484, 413] width 132 height 13
click at [519, 438] on button "Cancel" at bounding box center [513, 433] width 27 height 13
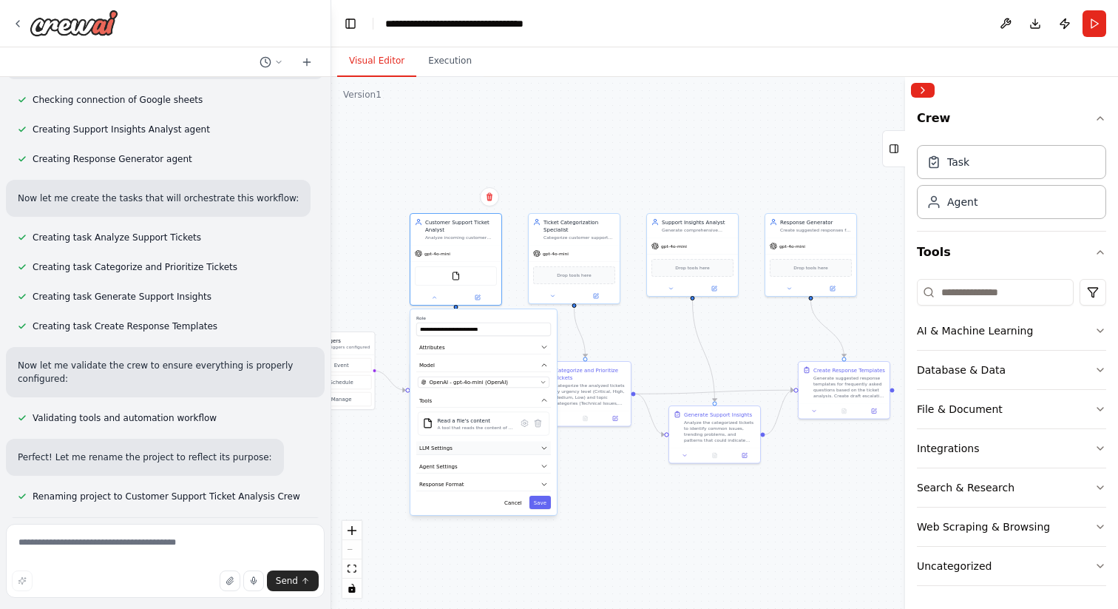
click at [474, 447] on button "LLM Settings" at bounding box center [483, 448] width 135 height 14
click at [514, 503] on button "Cancel" at bounding box center [513, 501] width 27 height 13
click at [430, 410] on button at bounding box center [425, 409] width 25 height 9
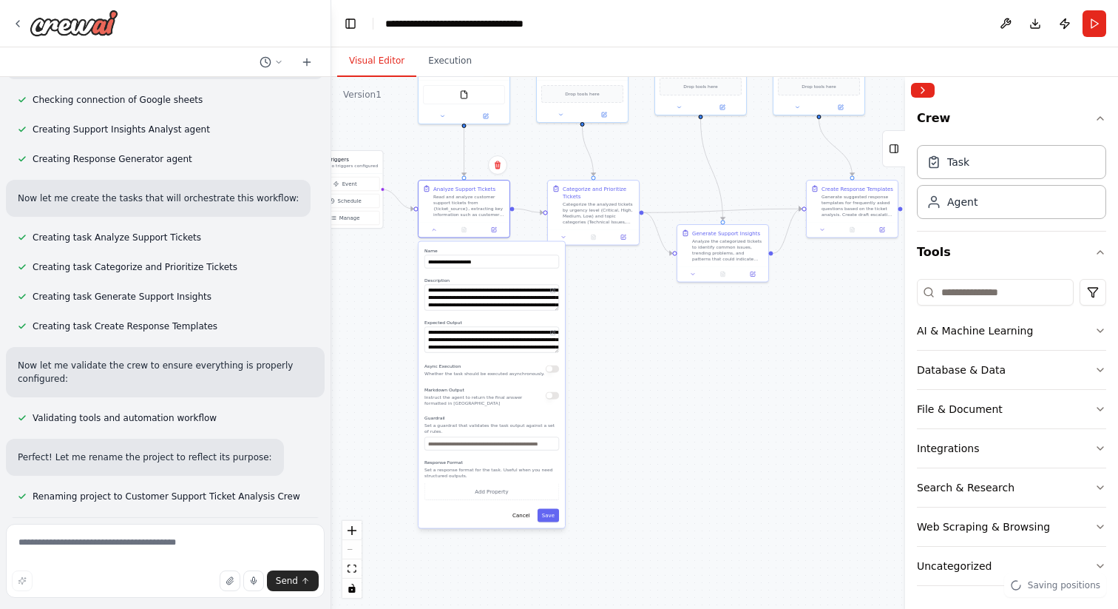
drag, startPoint x: 586, startPoint y: 540, endPoint x: 592, endPoint y: 376, distance: 164.3
click at [593, 376] on div ".deletable-edge-delete-btn { width: 20px; height: 20px; border: 0px solid #ffff…" at bounding box center [724, 343] width 787 height 532
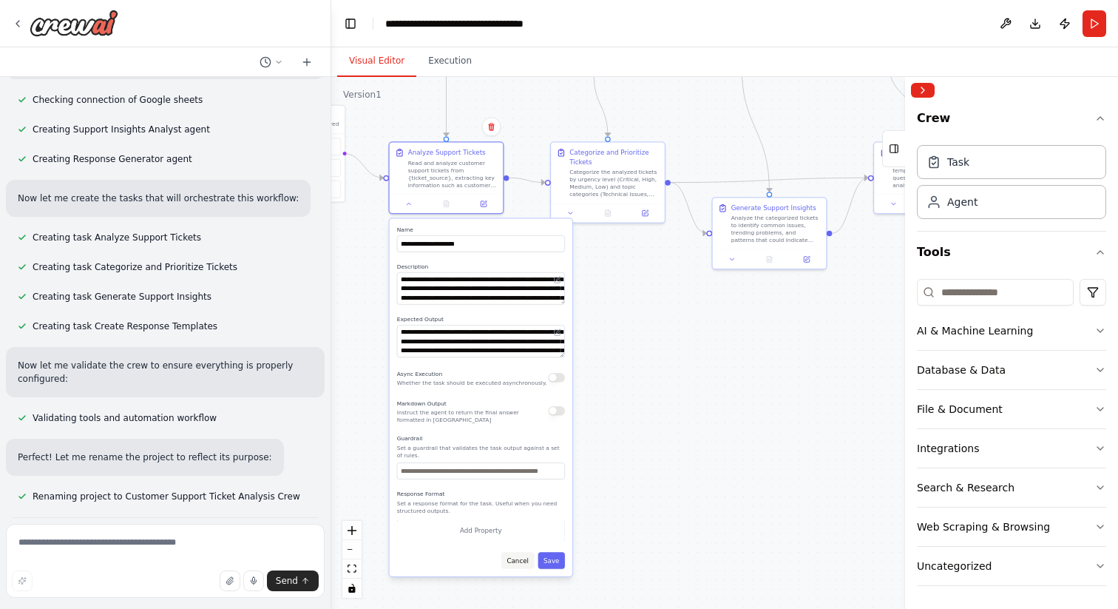
click at [516, 558] on button "Cancel" at bounding box center [517, 560] width 33 height 16
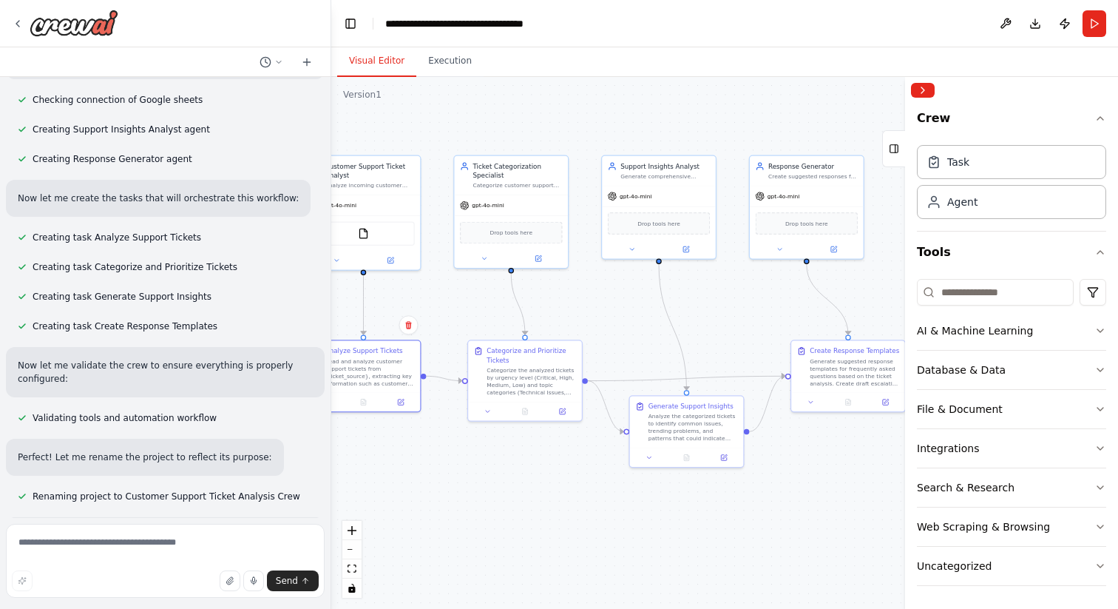
drag, startPoint x: 565, startPoint y: 336, endPoint x: 482, endPoint y: 534, distance: 214.8
click at [482, 534] on div ".deletable-edge-delete-btn { width: 20px; height: 20px; border: 0px solid #ffff…" at bounding box center [724, 343] width 787 height 532
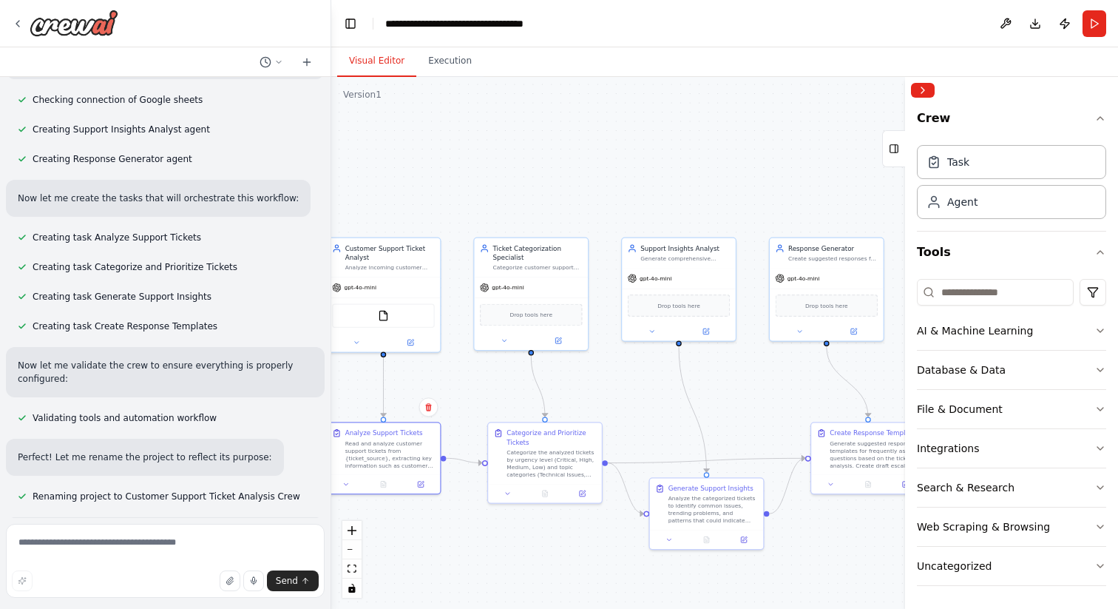
drag, startPoint x: 834, startPoint y: 491, endPoint x: 853, endPoint y: 573, distance: 84.3
click at [853, 573] on div ".deletable-edge-delete-btn { width: 20px; height: 20px; border: 0px solid #ffff…" at bounding box center [724, 343] width 787 height 532
click at [512, 266] on div "Categorize customer support tickets by urgency level (Critical, High, Medium, L…" at bounding box center [536, 265] width 89 height 7
click at [499, 326] on div "Drop tools here" at bounding box center [530, 313] width 114 height 34
click at [498, 335] on button at bounding box center [503, 338] width 53 height 11
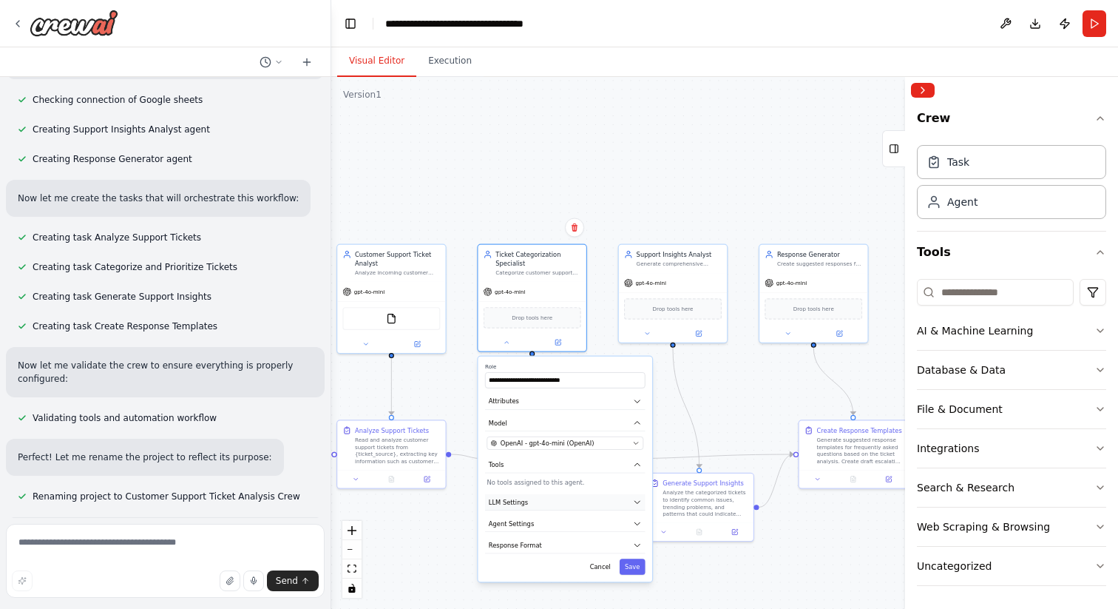
click at [515, 502] on span "LLM Settings" at bounding box center [508, 502] width 39 height 9
click at [515, 525] on span "Agent Settings" at bounding box center [511, 523] width 45 height 9
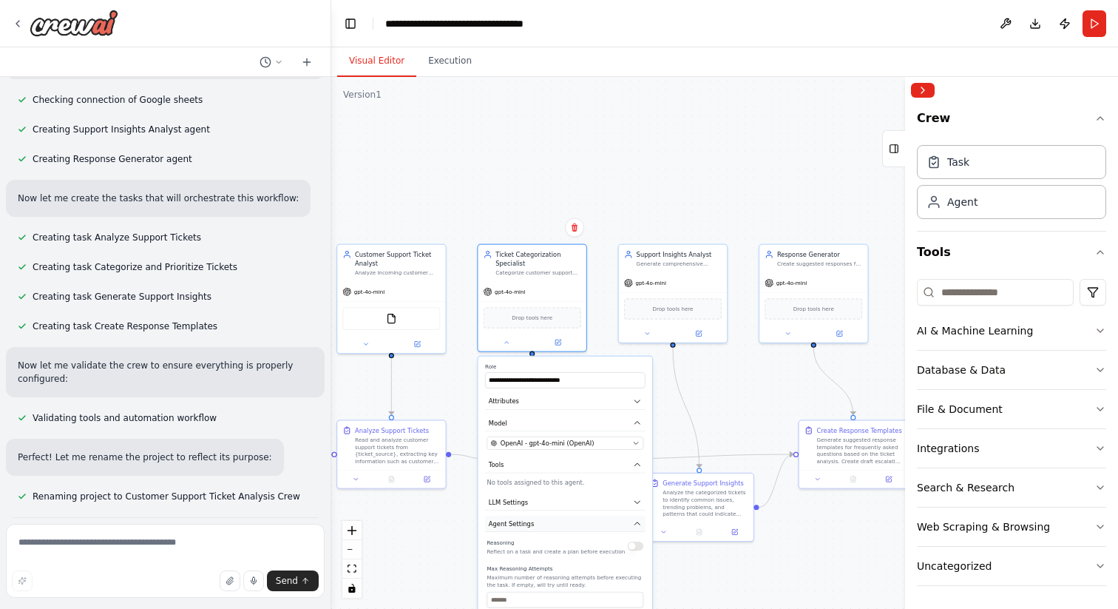
click at [515, 525] on span "Agent Settings" at bounding box center [511, 523] width 45 height 9
click at [521, 546] on span "Response Format" at bounding box center [515, 545] width 53 height 9
click at [447, 374] on div ".deletable-edge-delete-btn { width: 20px; height: 20px; border: 0px solid #ffff…" at bounding box center [724, 343] width 787 height 532
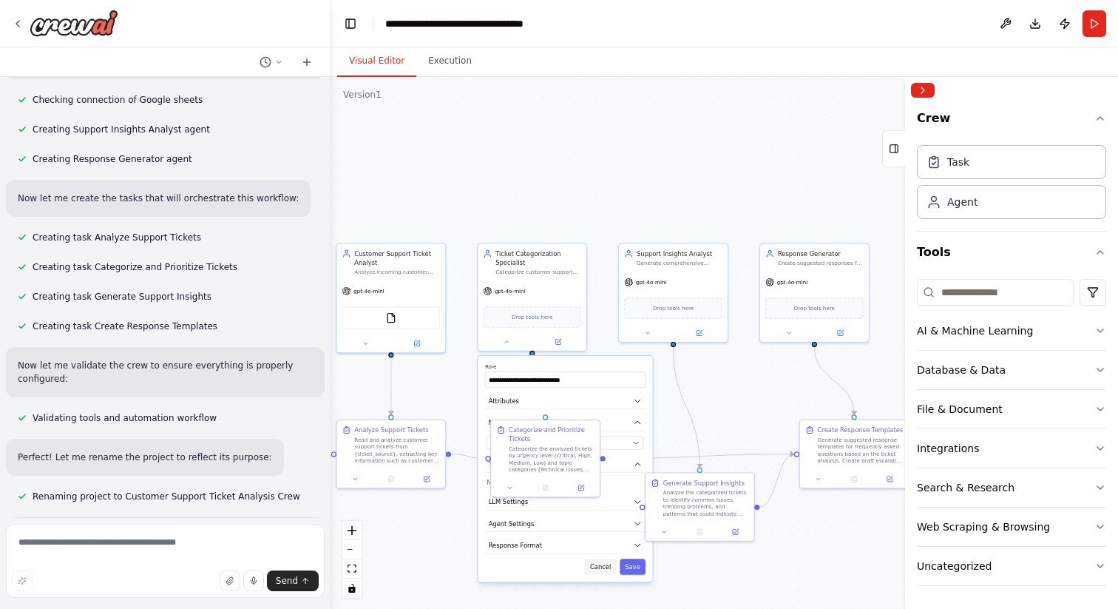
click at [600, 560] on button "Cancel" at bounding box center [601, 566] width 32 height 16
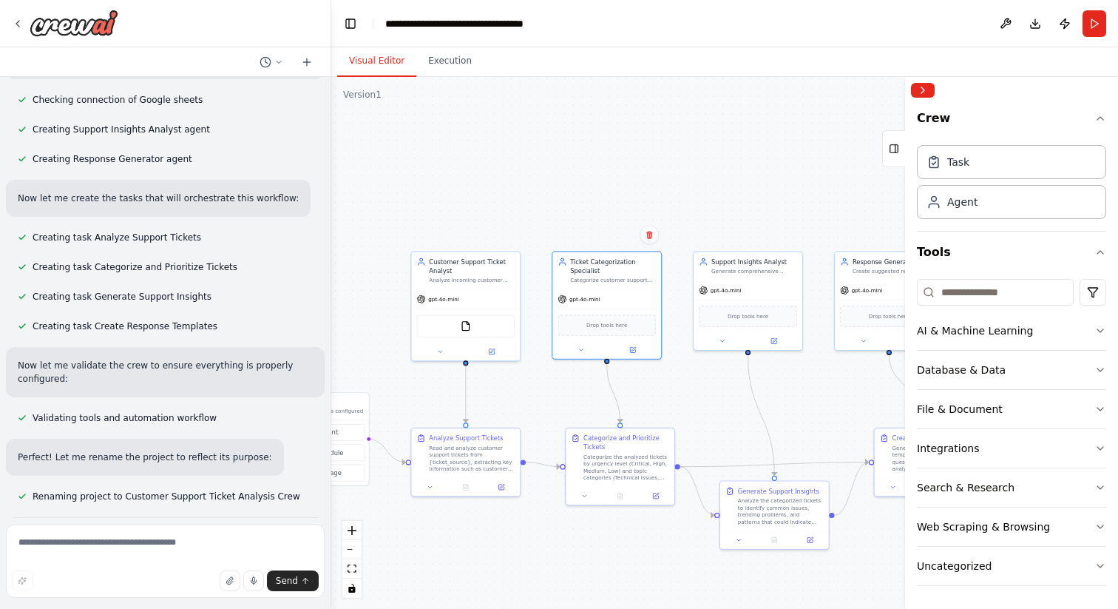
drag, startPoint x: 435, startPoint y: 378, endPoint x: 535, endPoint y: 389, distance: 100.4
click at [535, 389] on div ".deletable-edge-delete-btn { width: 20px; height: 20px; border: 0px solid #ffff…" at bounding box center [724, 343] width 787 height 532
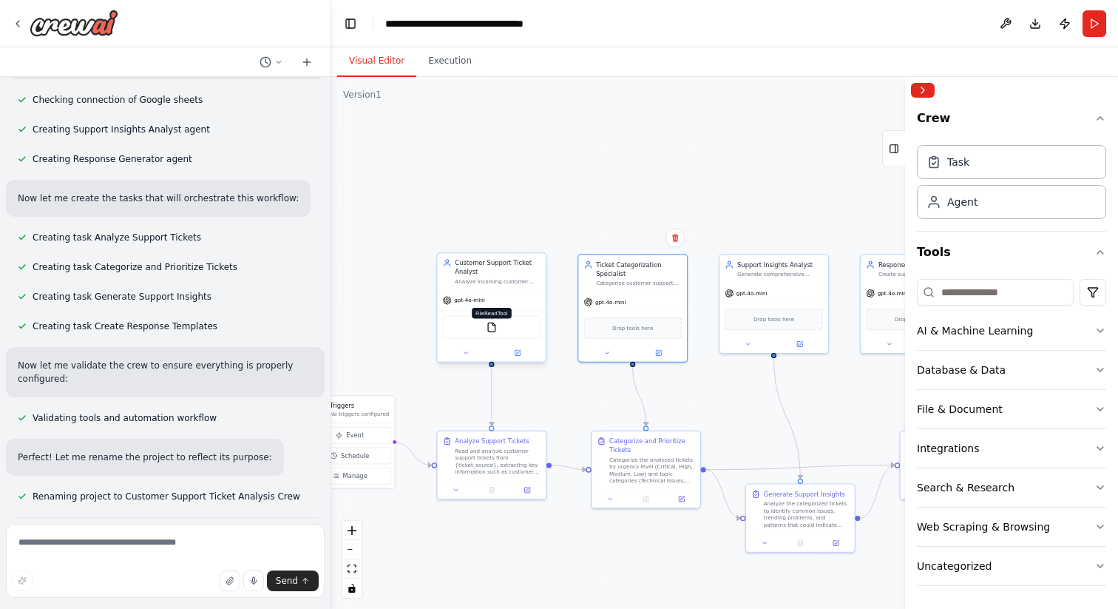
click at [495, 325] on img at bounding box center [492, 327] width 10 height 10
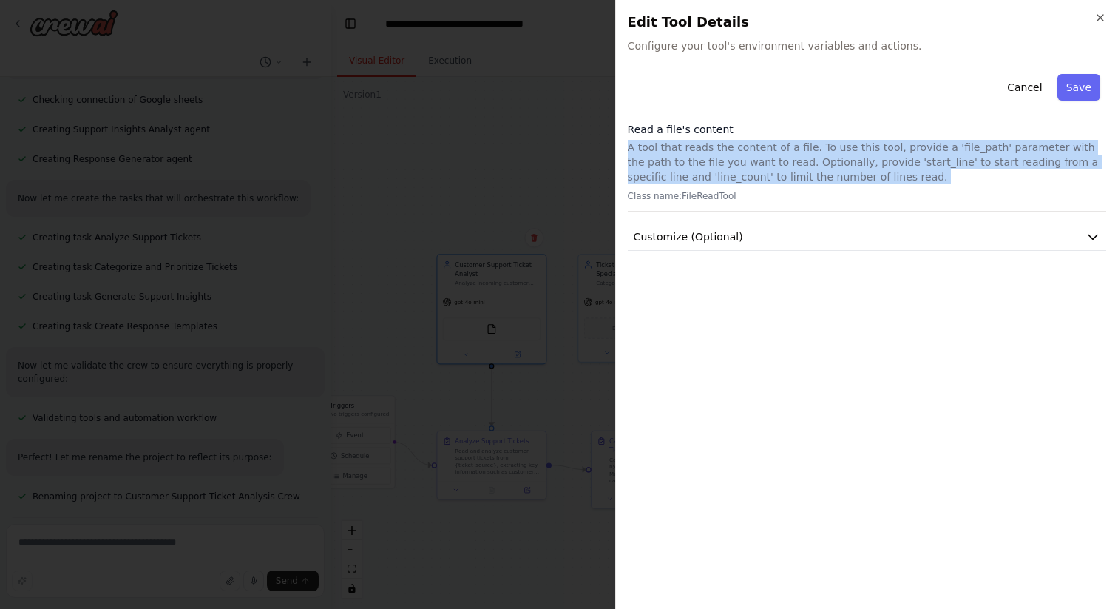
drag, startPoint x: 855, startPoint y: 138, endPoint x: 950, endPoint y: 184, distance: 106.2
click at [950, 184] on div "Read a file's content A tool that reads the content of a file. To use this tool…" at bounding box center [867, 166] width 478 height 89
click at [901, 233] on button "Customize (Optional)" at bounding box center [867, 236] width 478 height 27
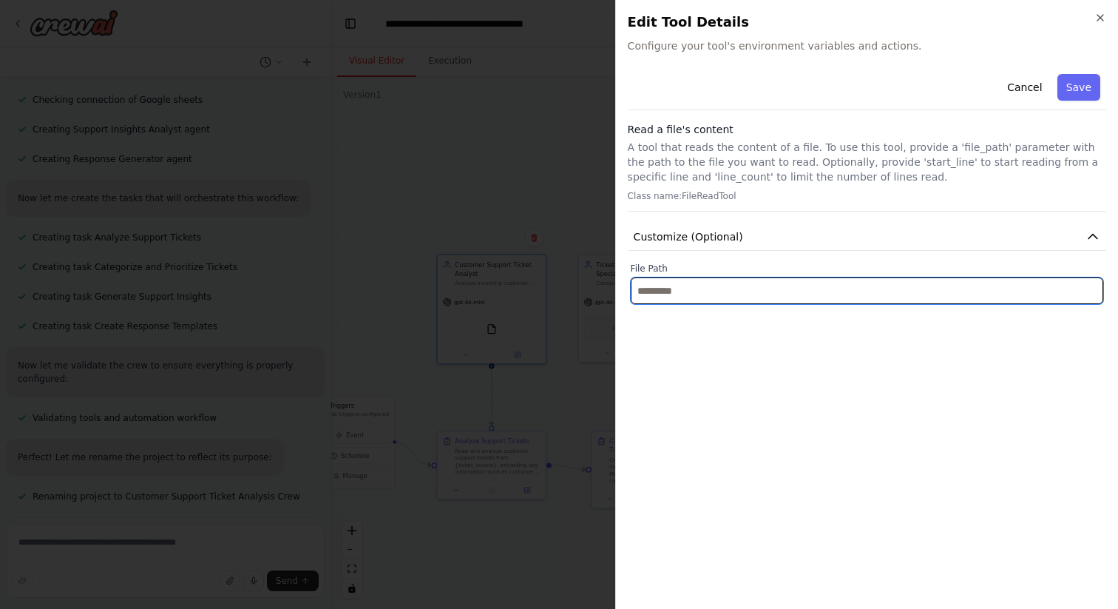
click at [724, 290] on input "text" at bounding box center [867, 290] width 473 height 27
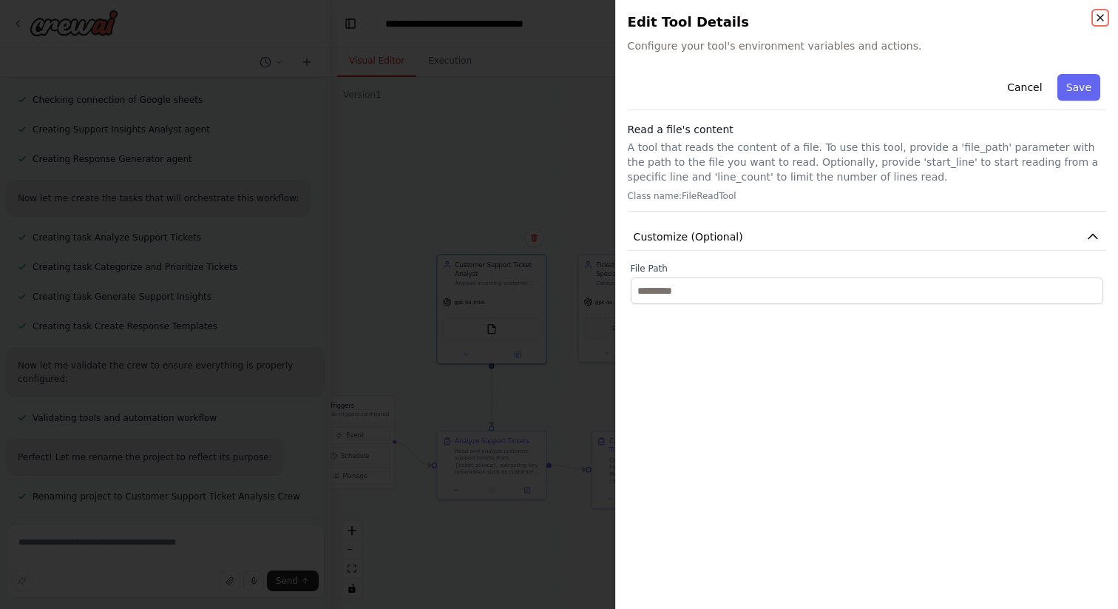
click at [1096, 14] on icon "button" at bounding box center [1100, 18] width 12 height 12
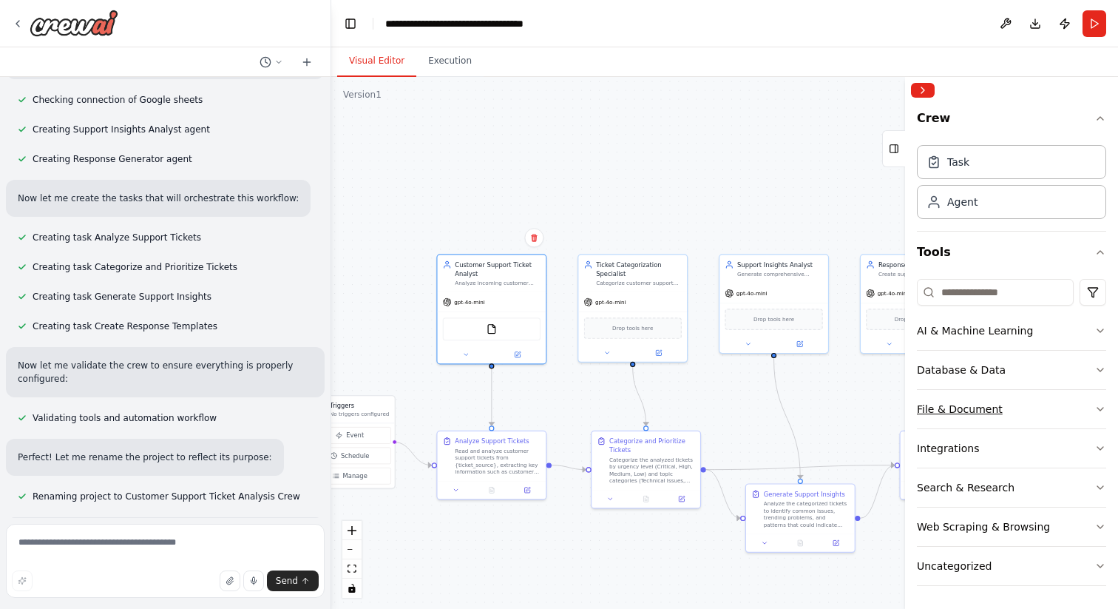
click at [997, 407] on button "File & Document" at bounding box center [1011, 409] width 189 height 38
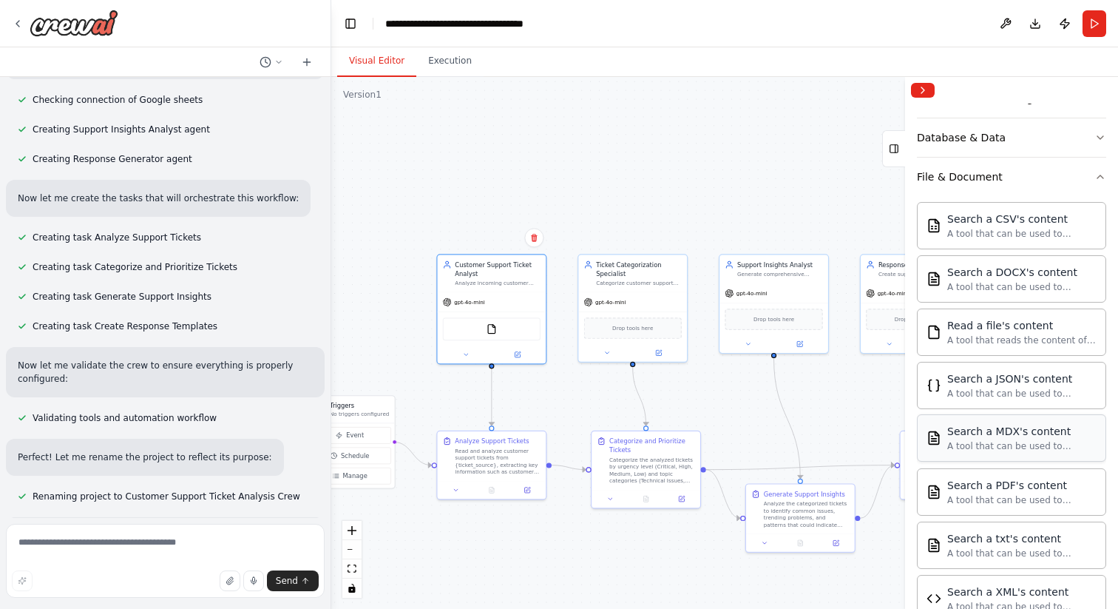
scroll to position [228, 0]
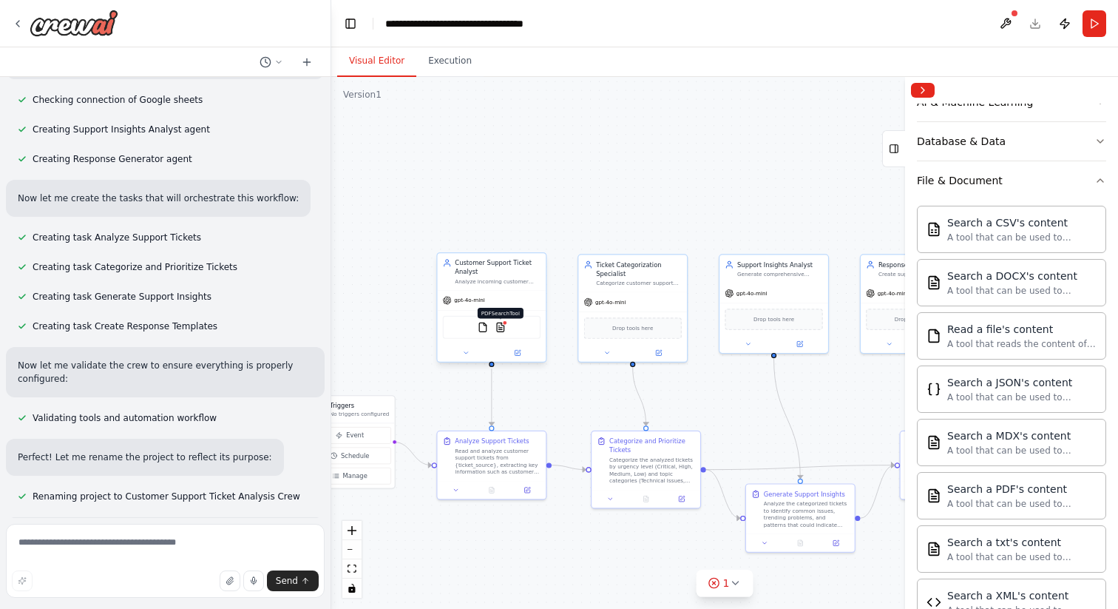
click at [501, 326] on img at bounding box center [500, 327] width 10 height 10
click at [484, 331] on img at bounding box center [483, 327] width 10 height 10
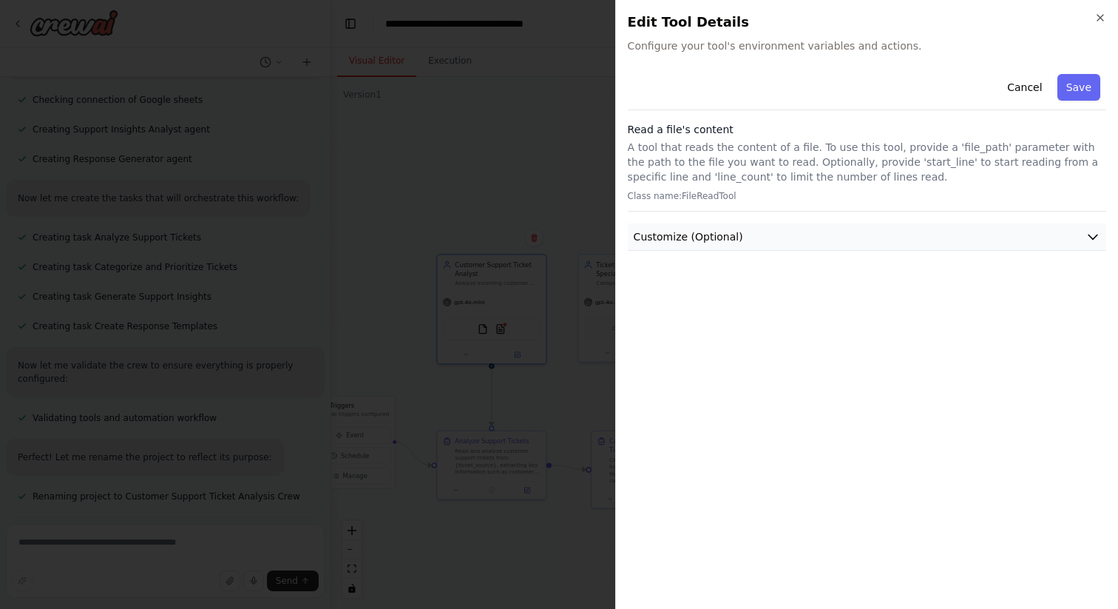
click at [802, 234] on button "Customize (Optional)" at bounding box center [867, 236] width 478 height 27
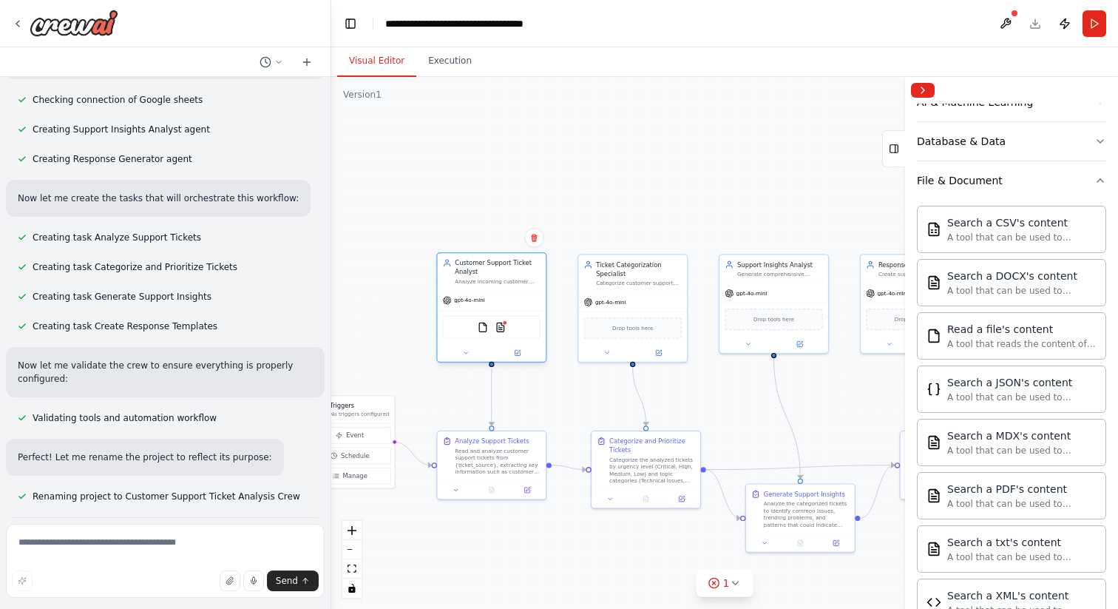
click at [483, 280] on div "Analyze incoming customer support tickets from {ticket_source} and extract key …" at bounding box center [498, 281] width 86 height 7
click at [462, 346] on div at bounding box center [492, 353] width 109 height 18
click at [462, 350] on icon at bounding box center [465, 352] width 7 height 7
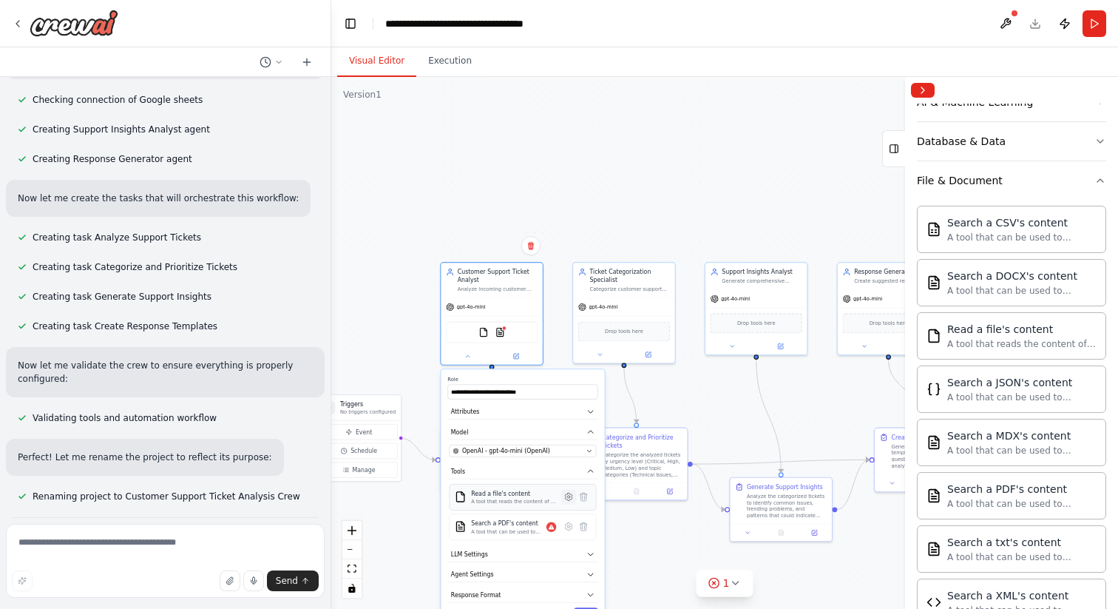
click at [569, 497] on icon at bounding box center [568, 496] width 2 height 2
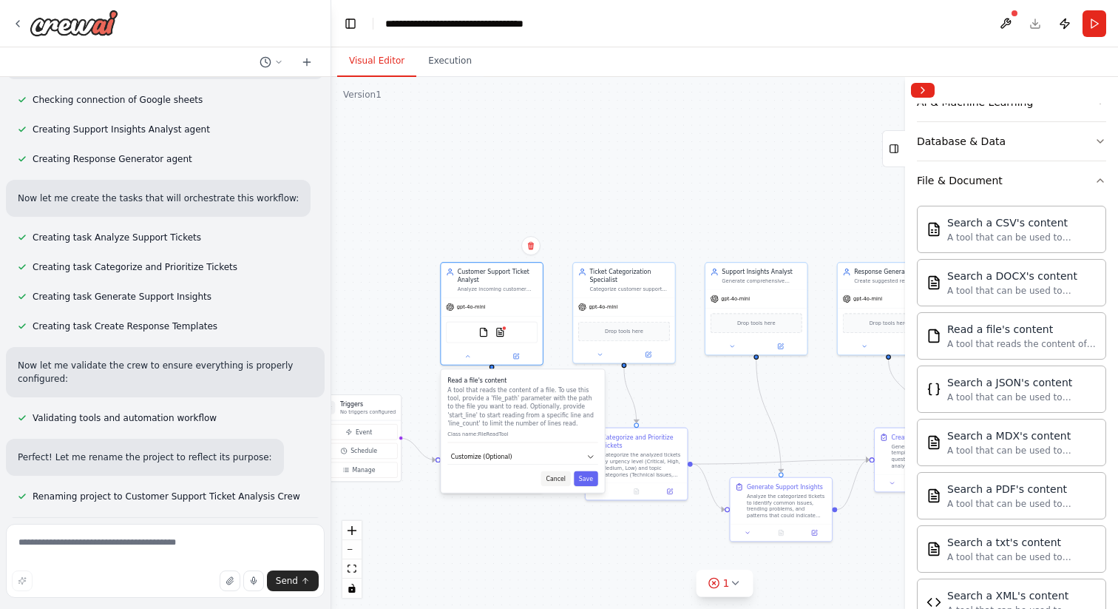
click at [563, 480] on button "Cancel" at bounding box center [556, 478] width 30 height 15
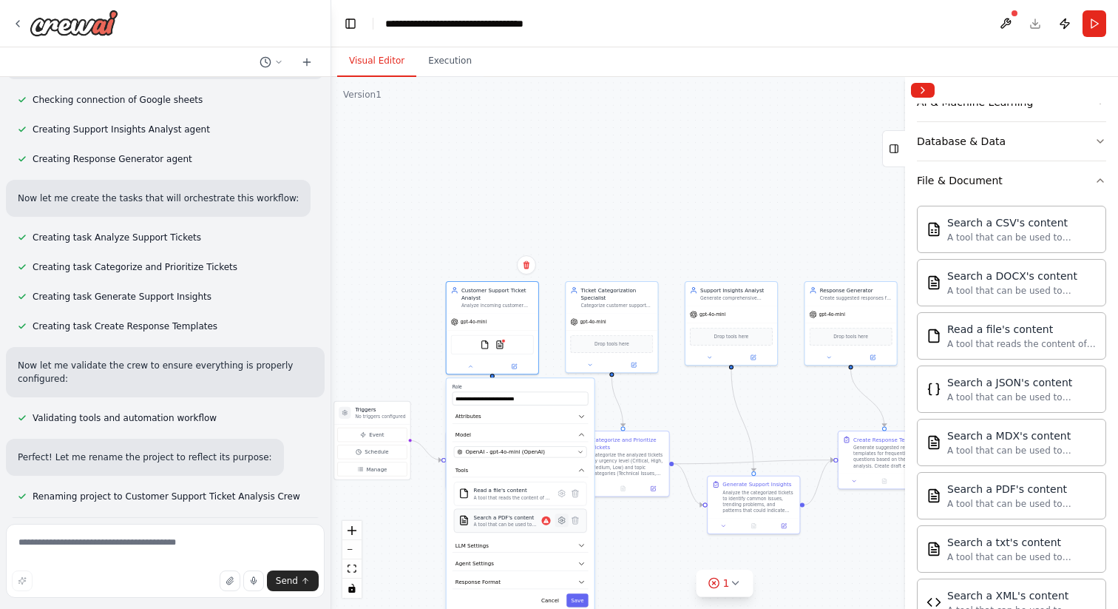
click at [562, 520] on icon at bounding box center [562, 520] width 2 height 2
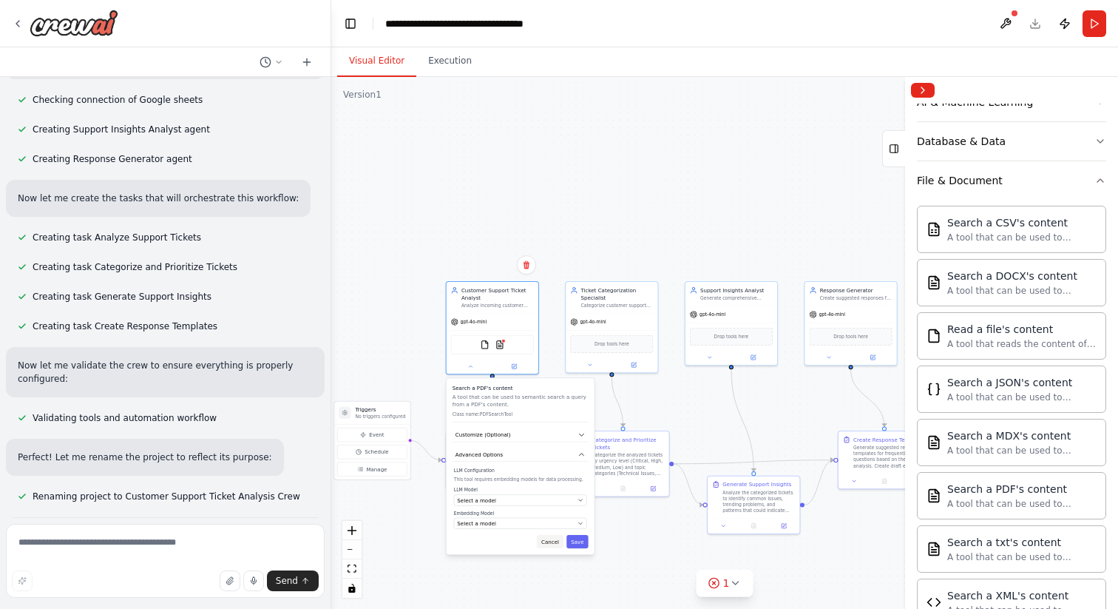
click at [560, 541] on button "Cancel" at bounding box center [550, 541] width 27 height 13
click at [501, 348] on img at bounding box center [500, 344] width 9 height 9
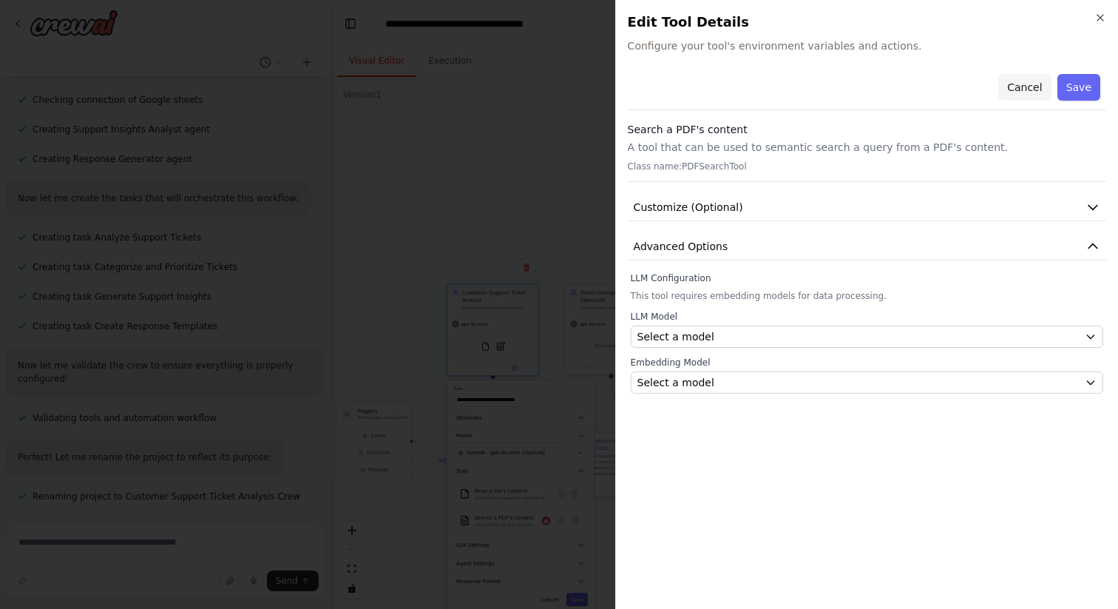
click at [1023, 86] on button "Cancel" at bounding box center [1024, 87] width 53 height 27
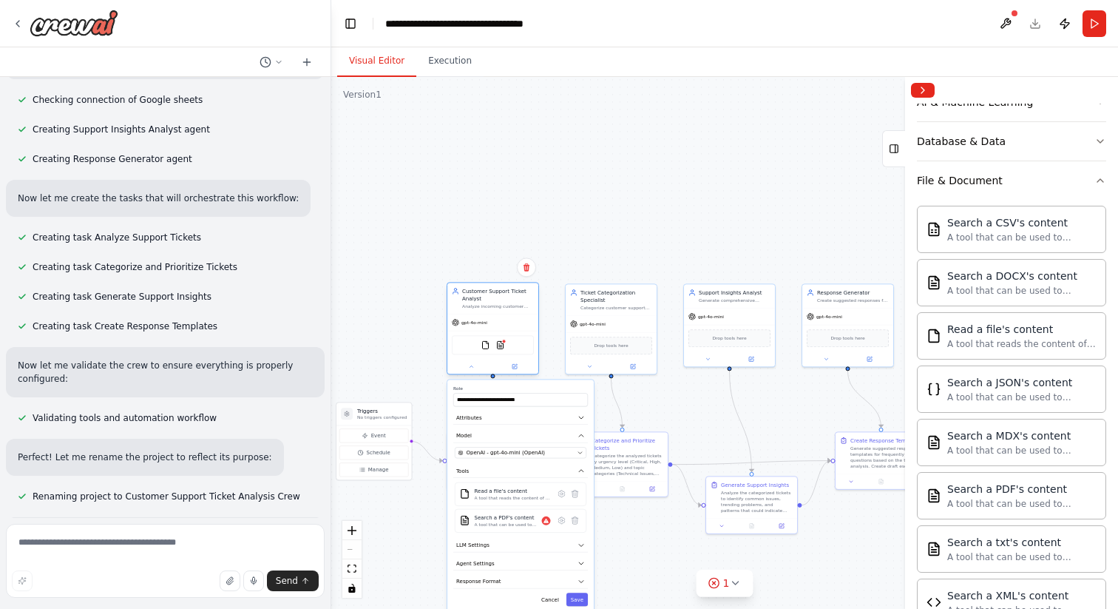
click at [481, 351] on div "FileReadTool PDFSearchTool" at bounding box center [493, 344] width 82 height 19
click at [491, 348] on div "FileReadTool PDFSearchTool" at bounding box center [493, 344] width 82 height 19
click at [575, 521] on icon at bounding box center [575, 519] width 6 height 7
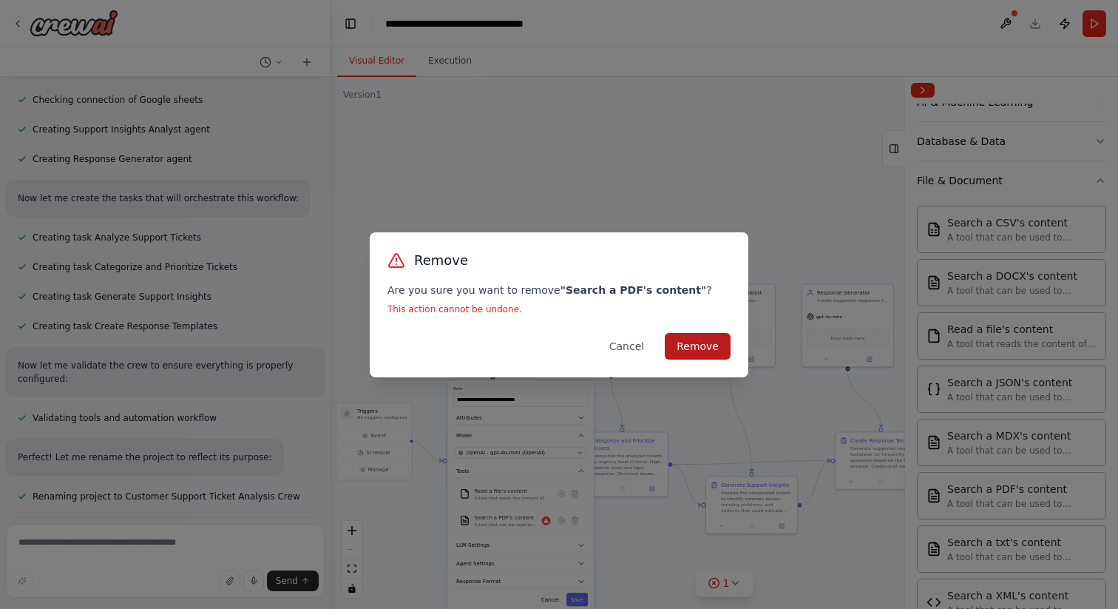
click at [691, 350] on button "Remove" at bounding box center [698, 346] width 66 height 27
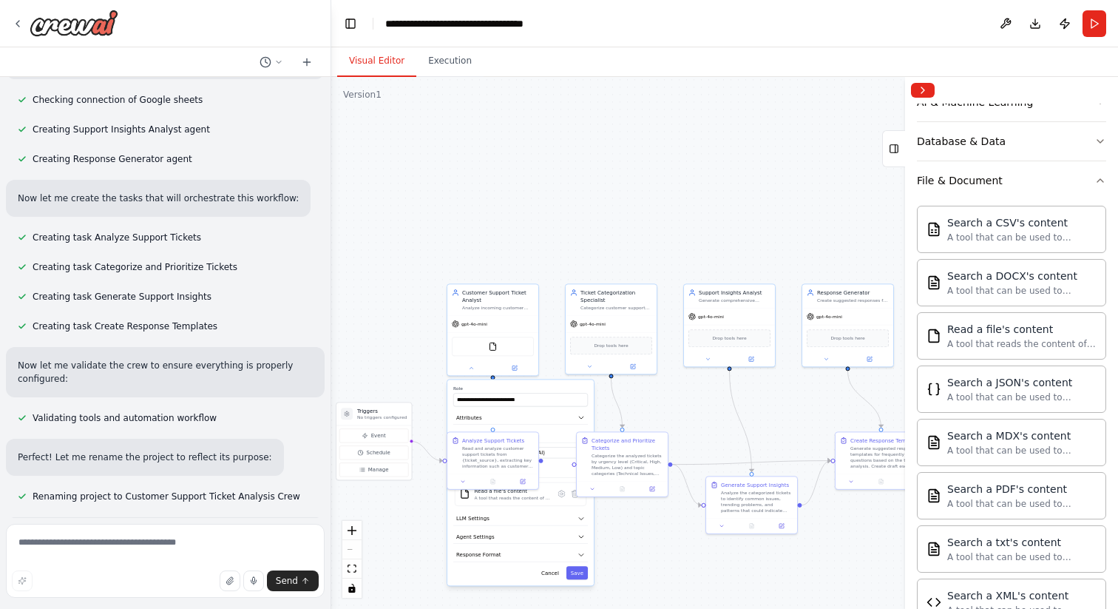
click at [576, 496] on div "Categorize and Prioritize Tickets Categorize the analyzed tickets by urgency le…" at bounding box center [622, 464] width 92 height 66
click at [573, 497] on icon at bounding box center [575, 493] width 9 height 9
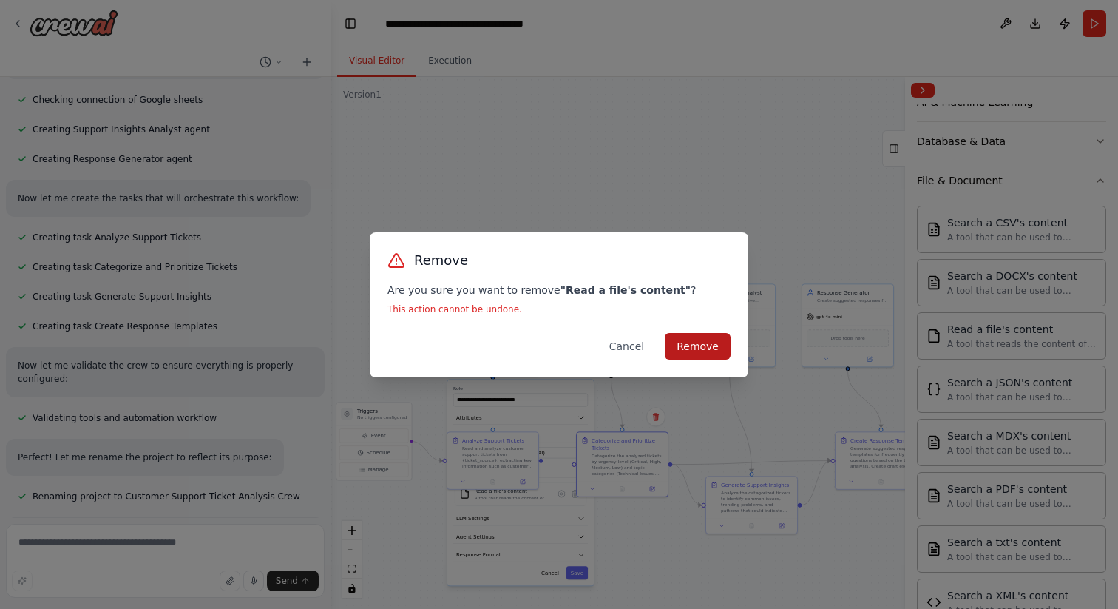
click at [699, 338] on button "Remove" at bounding box center [698, 346] width 66 height 27
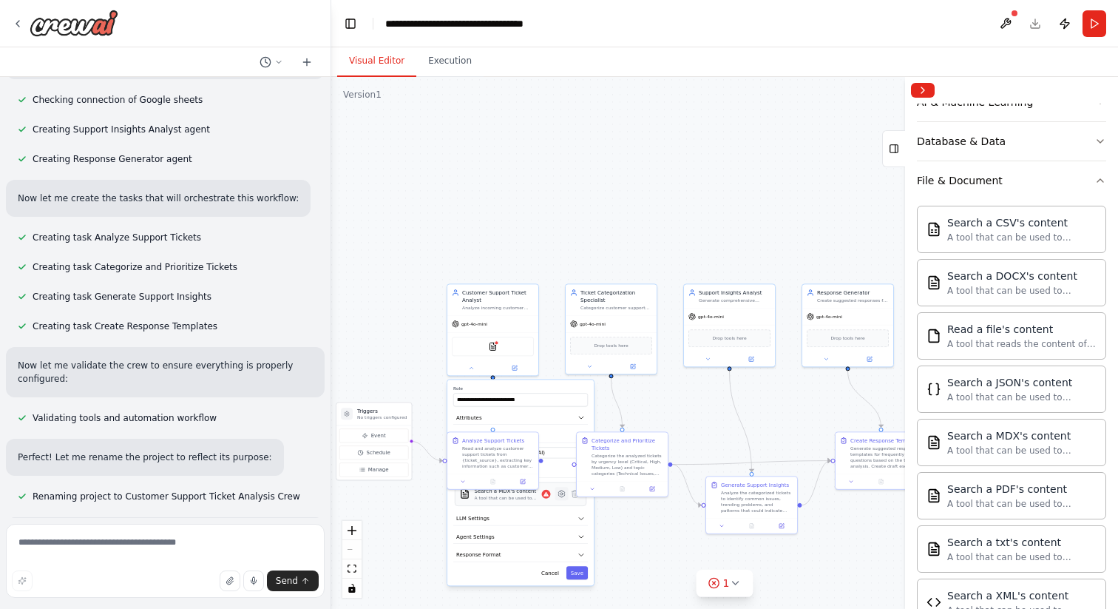
click at [559, 493] on icon at bounding box center [561, 493] width 7 height 7
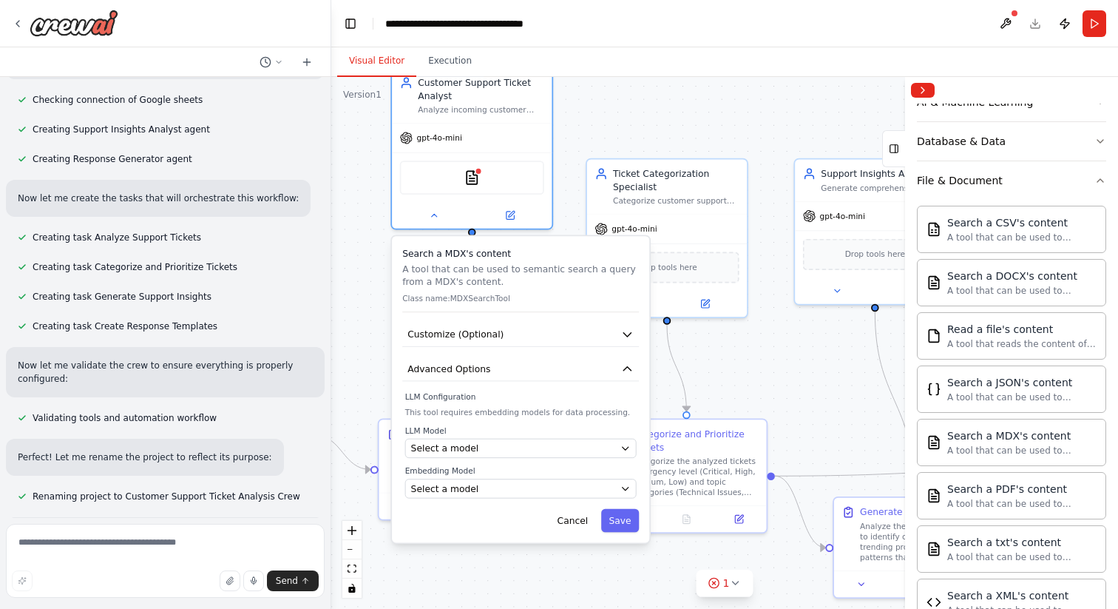
drag, startPoint x: 558, startPoint y: 390, endPoint x: 563, endPoint y: 296, distance: 94.8
click at [564, 296] on p "Class name: MDXSearchTool" at bounding box center [520, 299] width 237 height 10
click at [502, 448] on div "Select a model" at bounding box center [513, 447] width 204 height 13
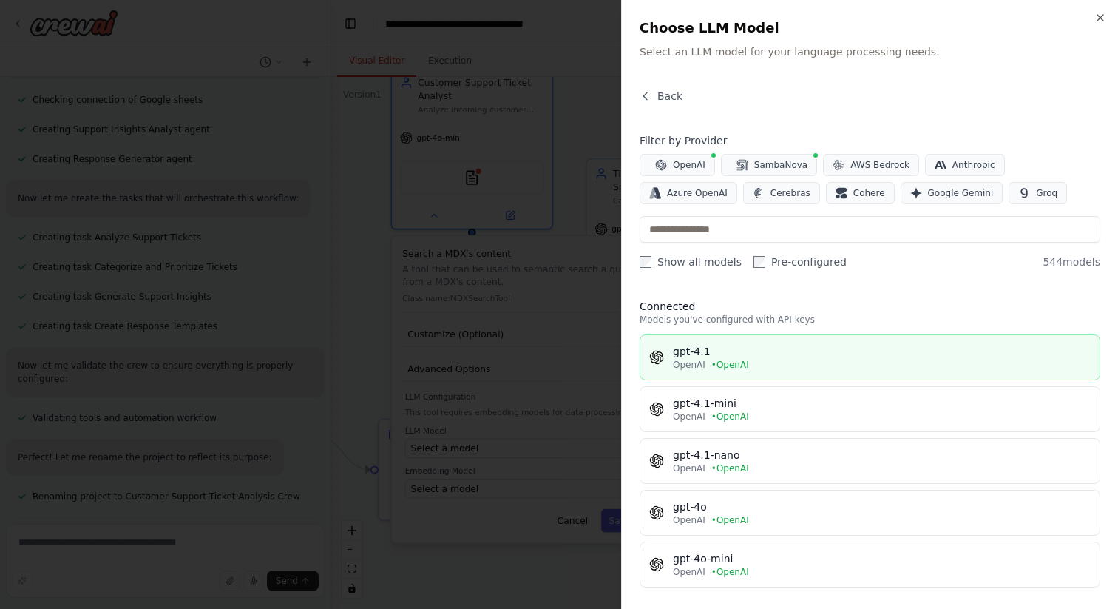
click at [697, 351] on div "gpt-4.1" at bounding box center [882, 351] width 418 height 15
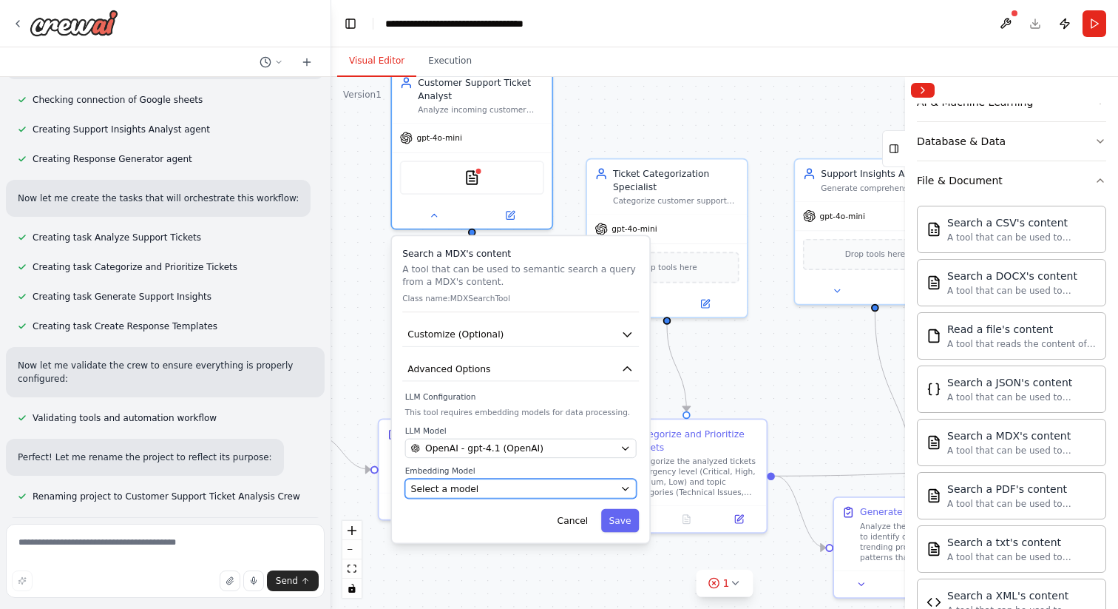
click at [485, 487] on div "Select a model" at bounding box center [513, 488] width 204 height 13
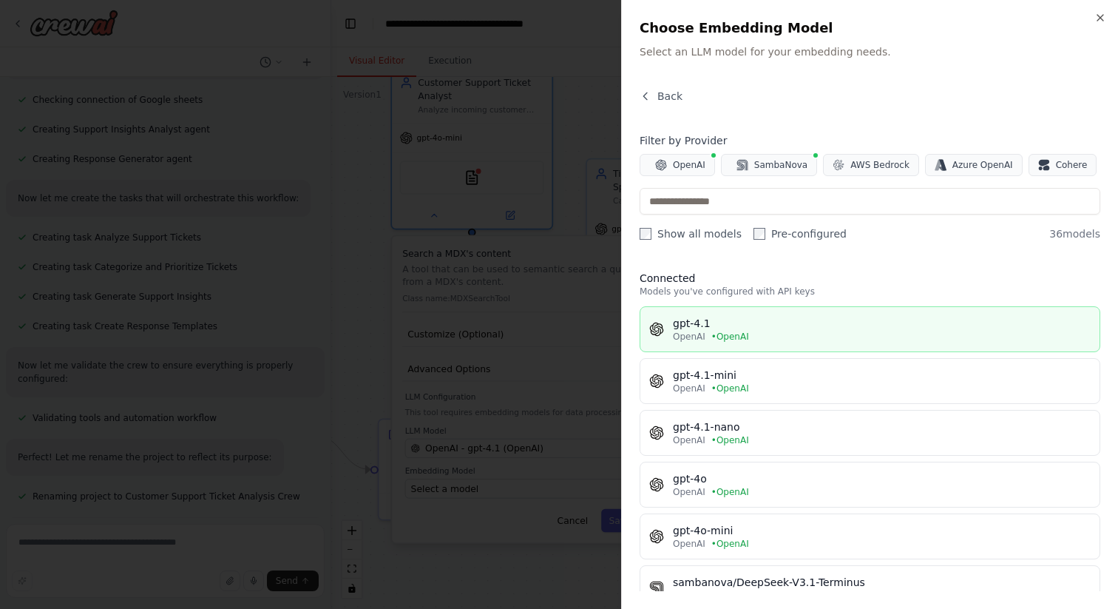
click at [707, 323] on div "gpt-4.1" at bounding box center [882, 323] width 418 height 15
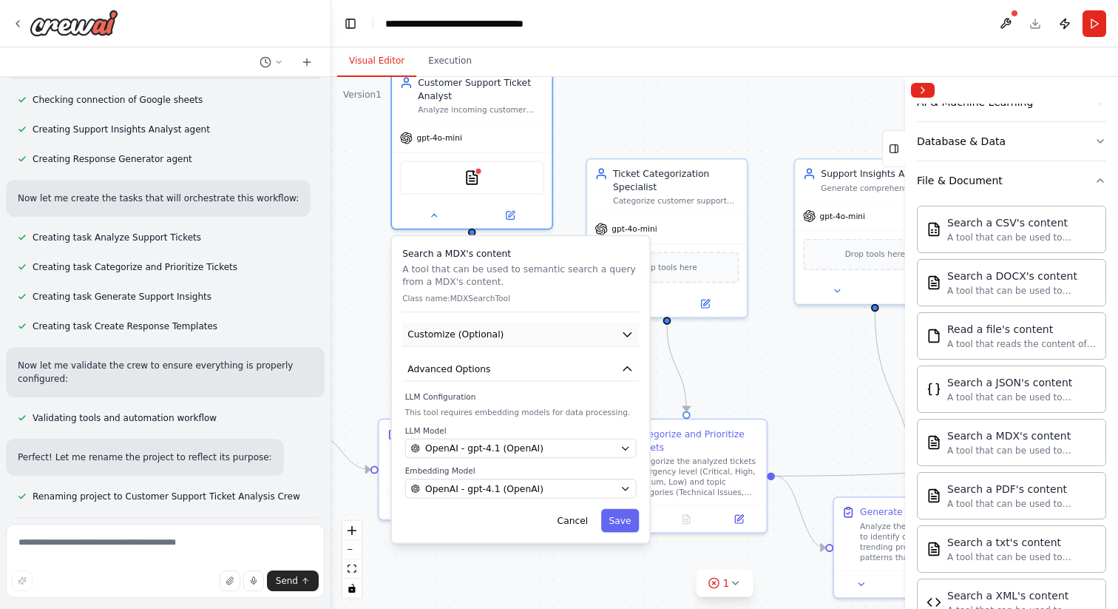
click at [545, 334] on button "Customize (Optional)" at bounding box center [520, 334] width 237 height 24
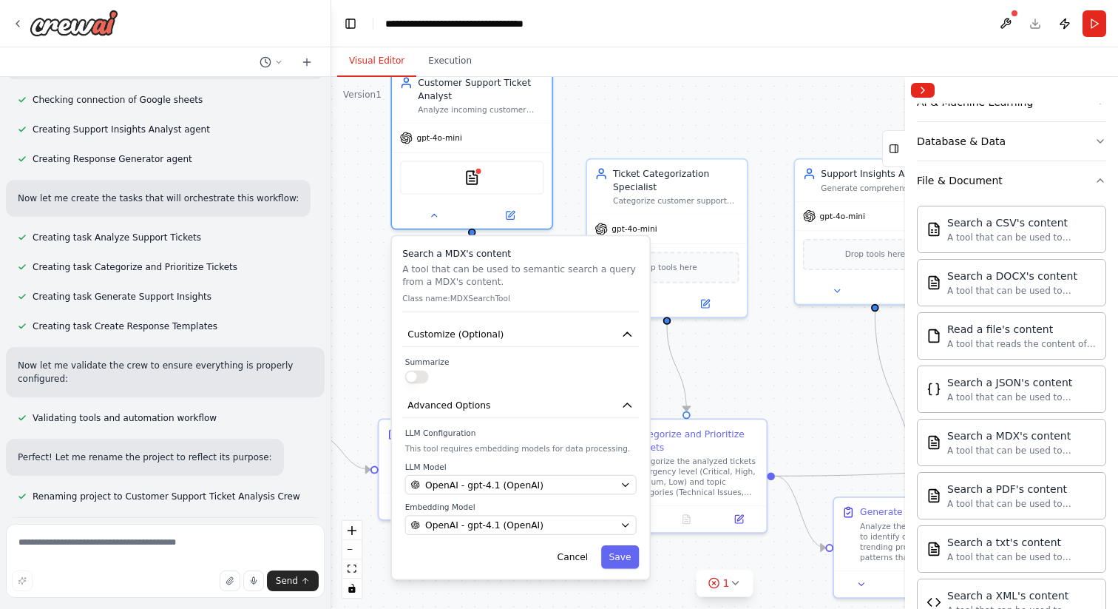
click at [419, 376] on button "button" at bounding box center [417, 376] width 24 height 13
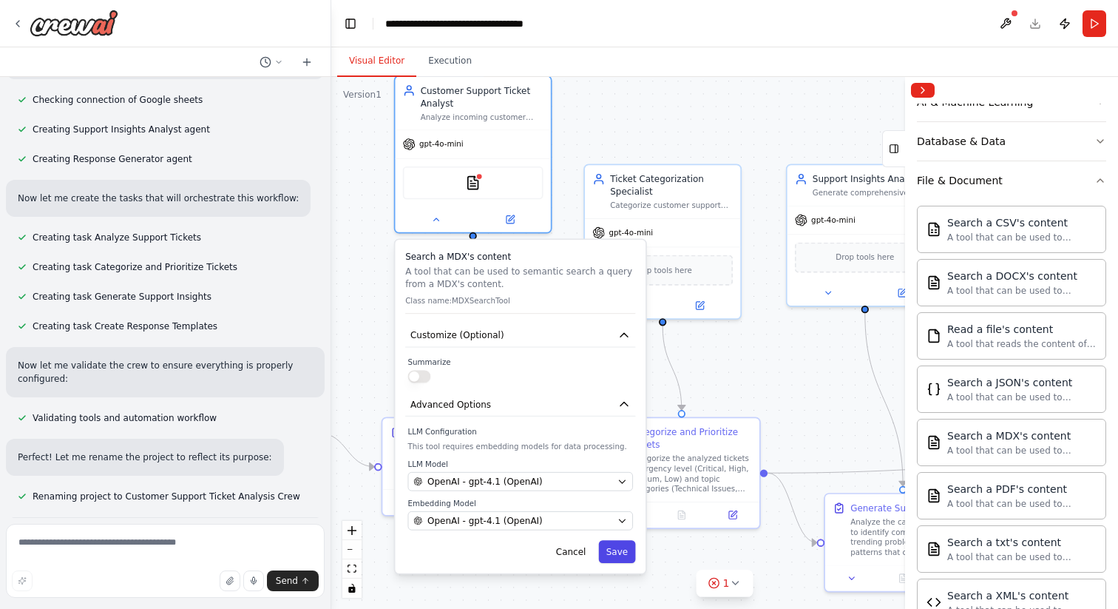
click at [616, 552] on button "Save" at bounding box center [616, 551] width 37 height 23
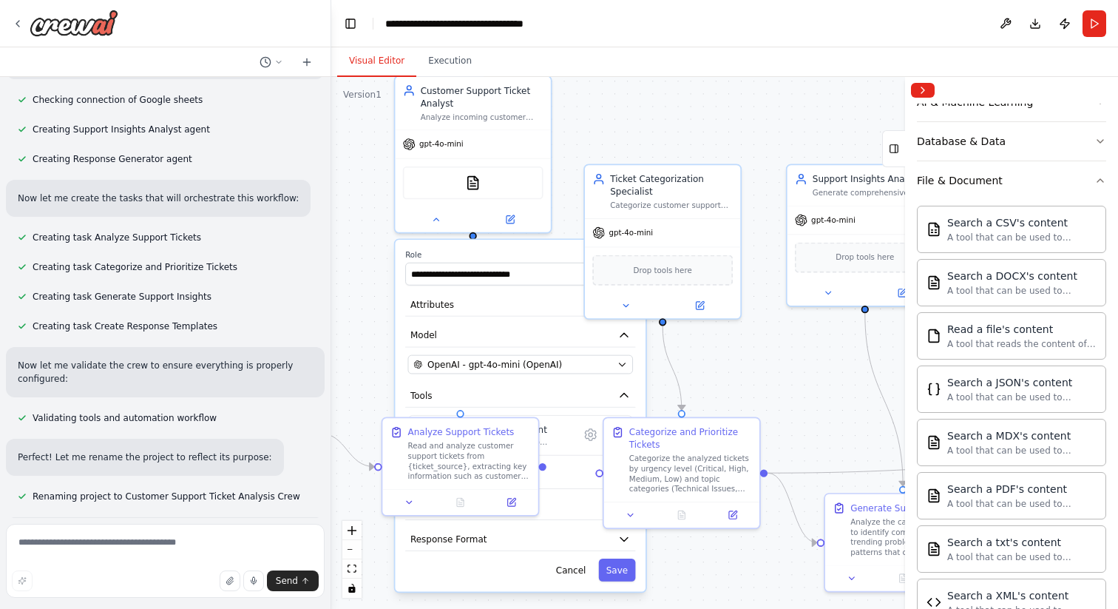
click at [362, 341] on div ".deletable-edge-delete-btn { width: 20px; height: 20px; border: 0px solid #ffff…" at bounding box center [724, 343] width 787 height 532
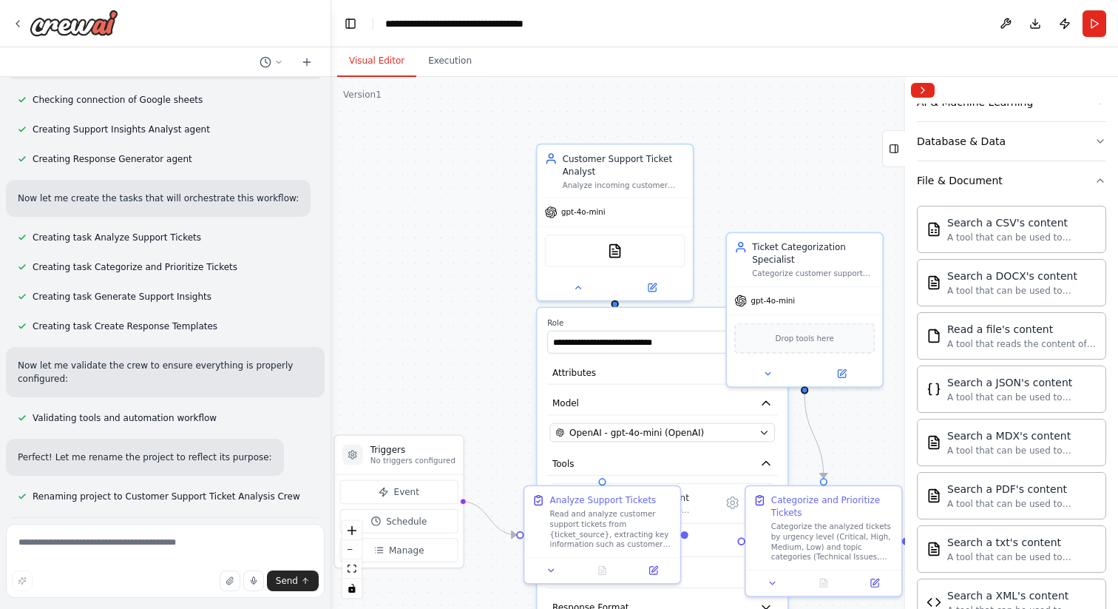
drag, startPoint x: 365, startPoint y: 341, endPoint x: 507, endPoint y: 409, distance: 156.8
click at [507, 409] on div ".deletable-edge-delete-btn { width: 20px; height: 20px; border: 0px solid #ffff…" at bounding box center [724, 343] width 787 height 532
click at [579, 283] on icon at bounding box center [577, 285] width 10 height 10
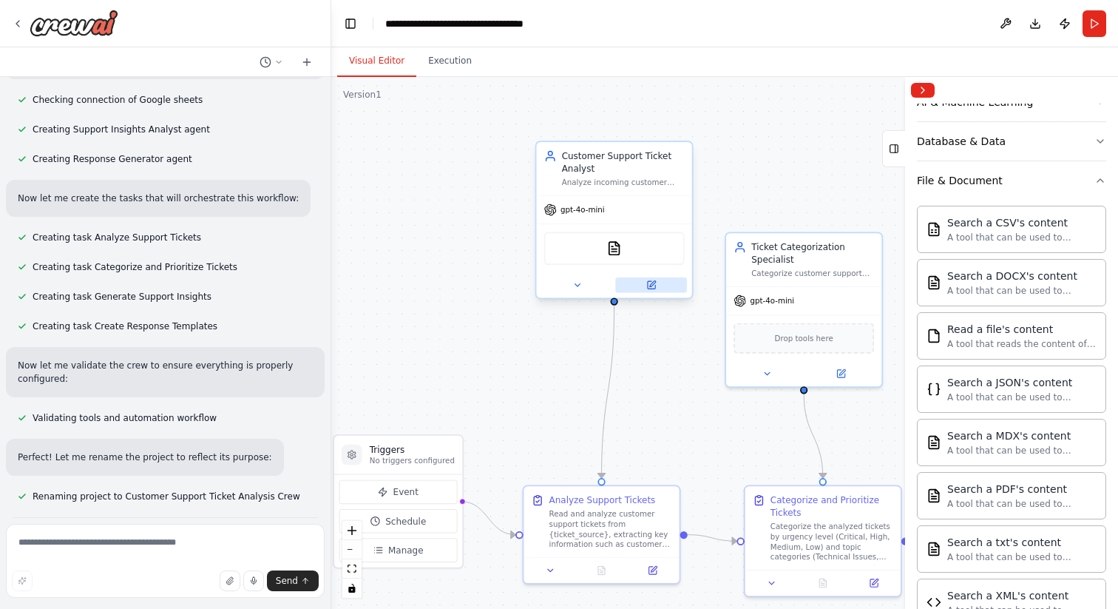
click at [656, 282] on button at bounding box center [651, 285] width 72 height 16
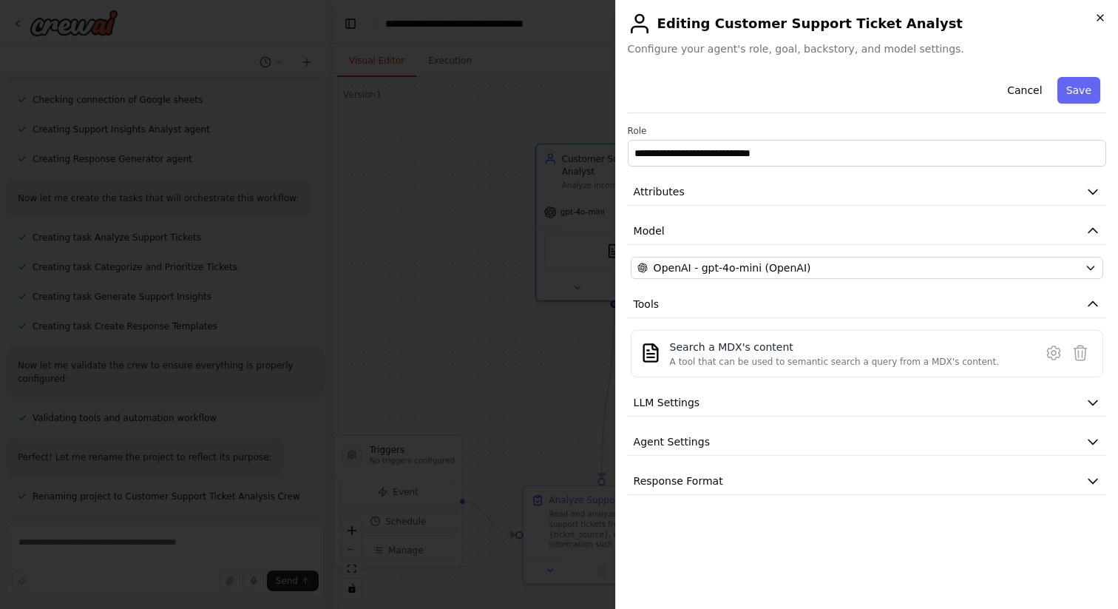
click at [1101, 21] on icon "button" at bounding box center [1100, 18] width 12 height 12
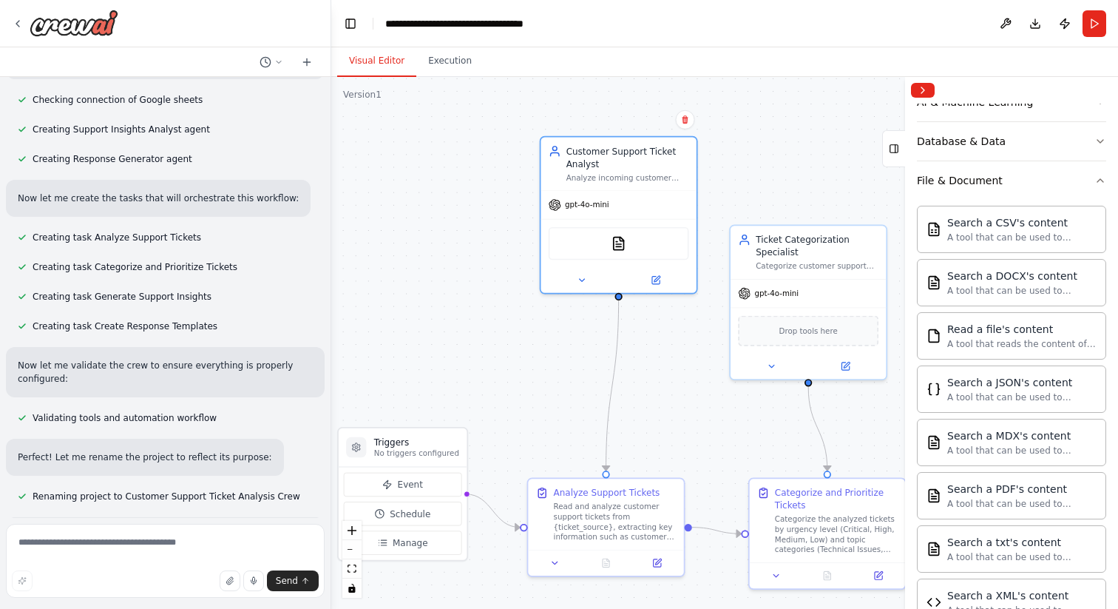
drag, startPoint x: 426, startPoint y: 361, endPoint x: 493, endPoint y: 282, distance: 103.3
click at [494, 282] on div ".deletable-edge-delete-btn { width: 20px; height: 20px; border: 0px solid #ffff…" at bounding box center [724, 343] width 787 height 532
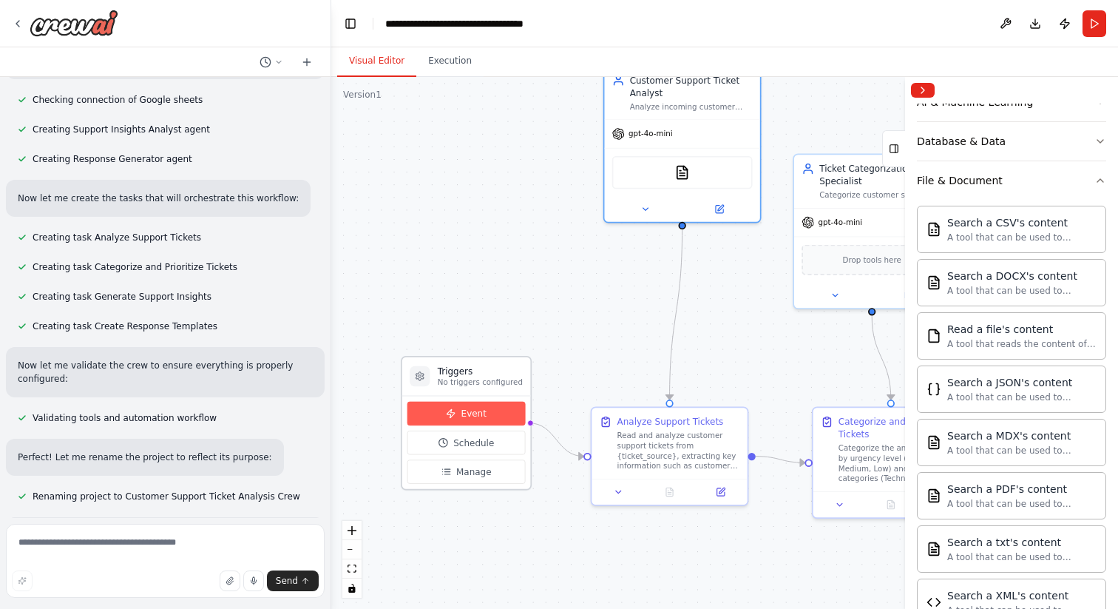
click at [457, 414] on button "Event" at bounding box center [466, 414] width 118 height 24
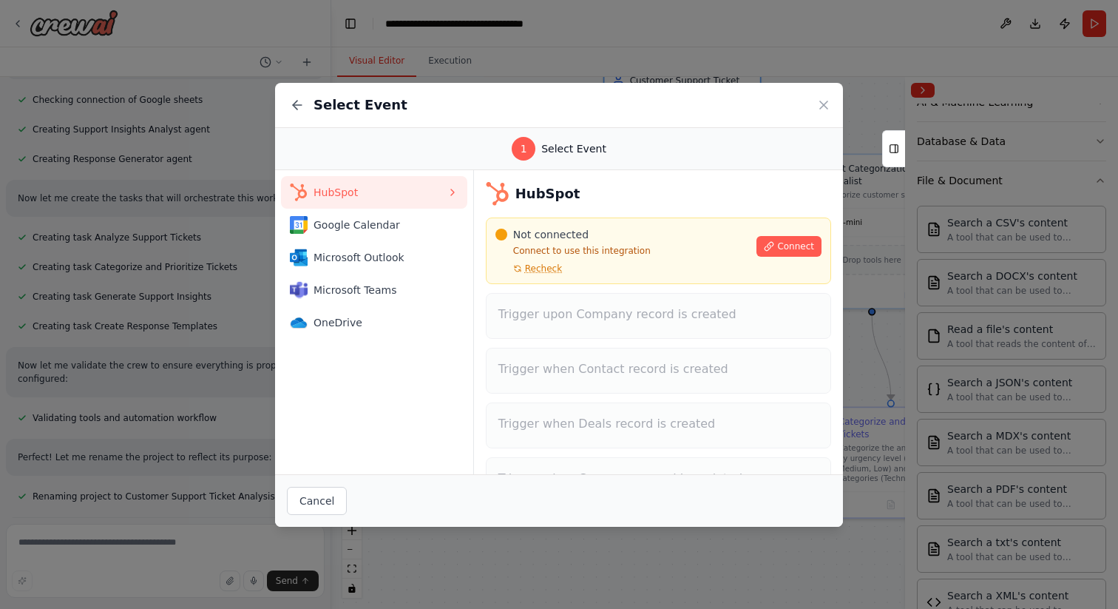
click at [456, 558] on div "Select Event 1 Select Event HubSpot Google Calendar Microsoft Outlook Microsoft…" at bounding box center [559, 304] width 1118 height 609
click at [815, 101] on div "Select Event" at bounding box center [559, 105] width 568 height 45
click at [824, 98] on icon at bounding box center [823, 105] width 15 height 15
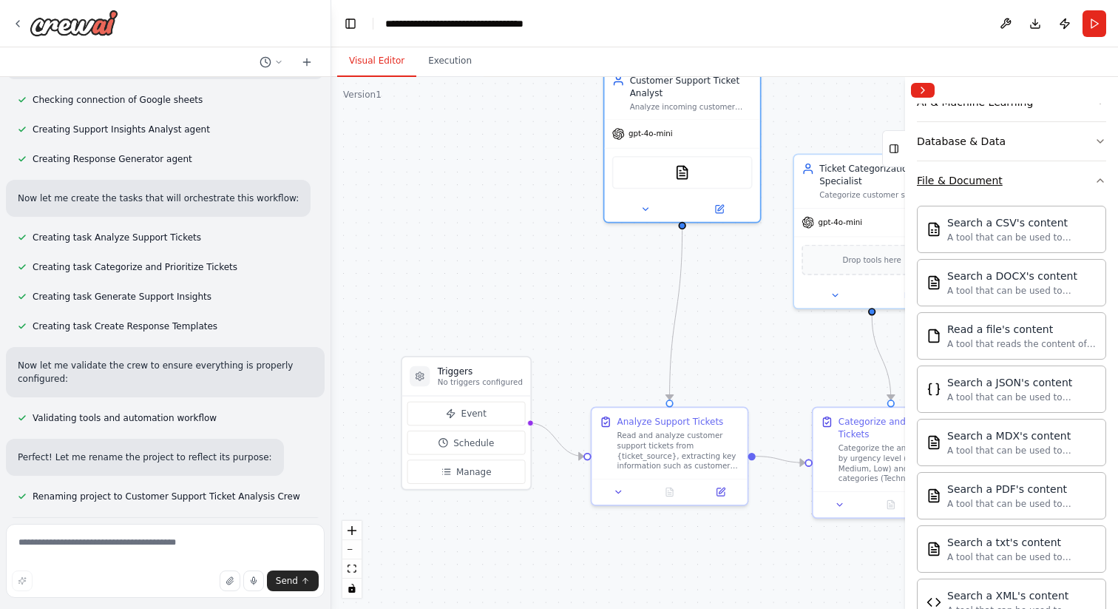
click at [1100, 180] on icon "button" at bounding box center [1100, 181] width 12 height 12
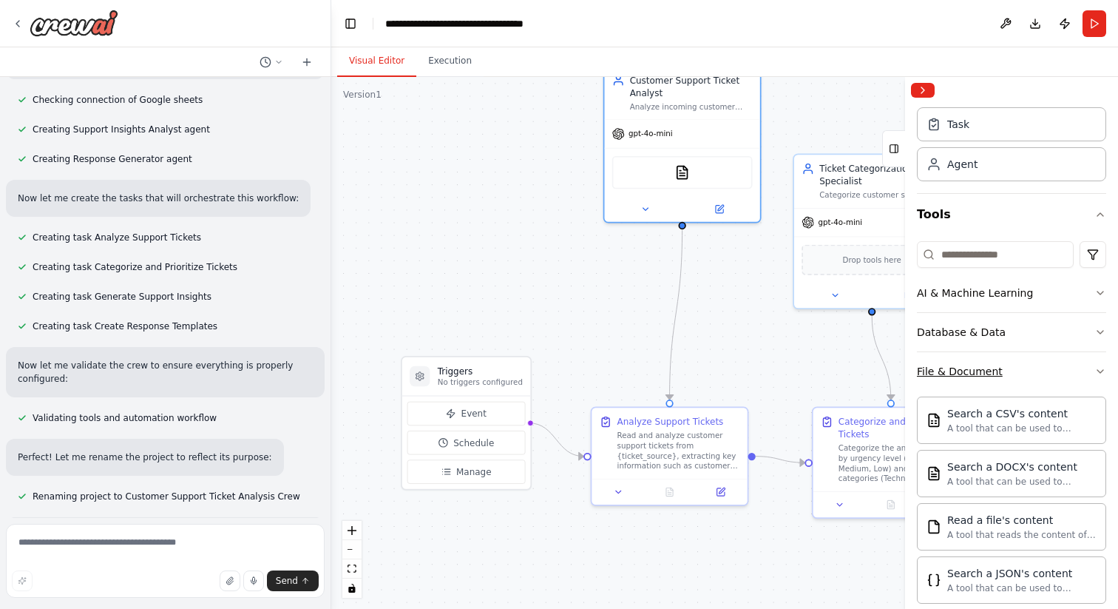
scroll to position [1, 0]
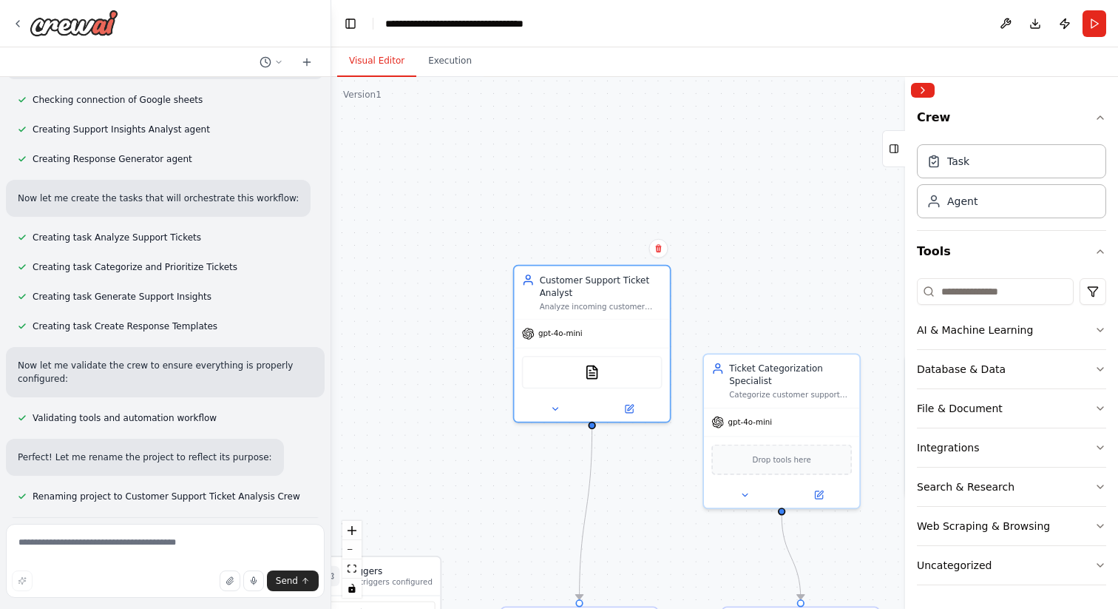
drag, startPoint x: 607, startPoint y: 288, endPoint x: 514, endPoint y: 493, distance: 225.7
click at [515, 493] on div ".deletable-edge-delete-btn { width: 20px; height: 20px; border: 0px solid #ffff…" at bounding box center [724, 343] width 787 height 532
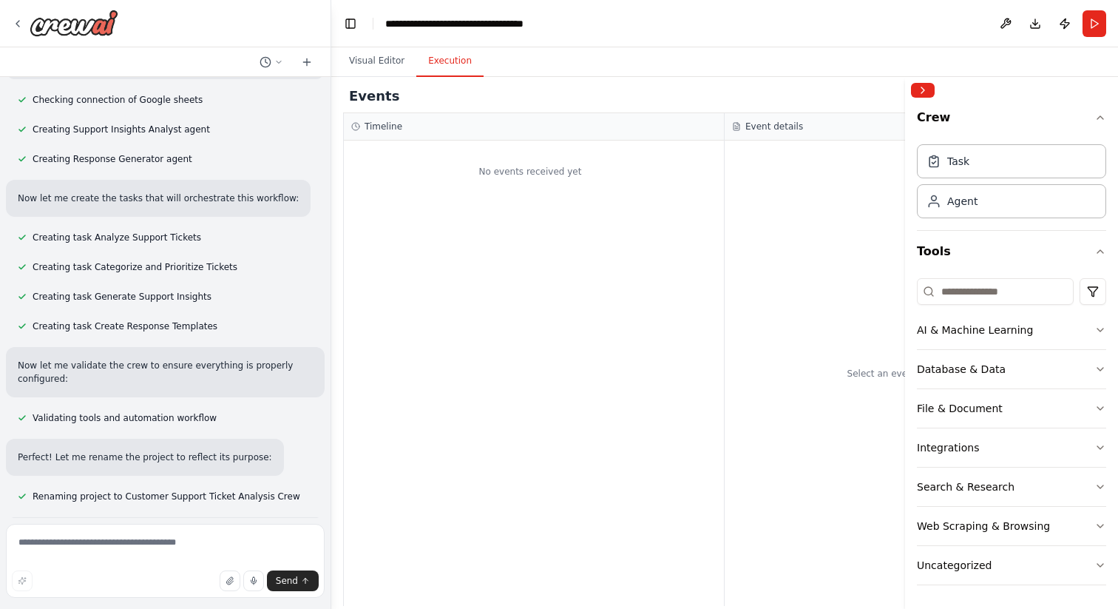
click at [450, 54] on button "Execution" at bounding box center [449, 61] width 67 height 31
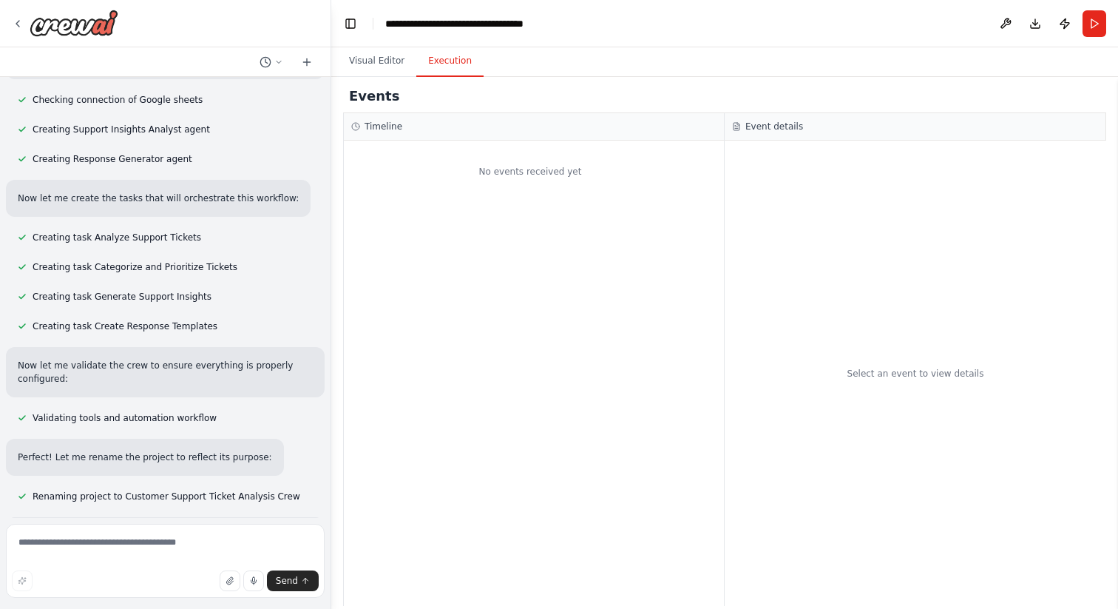
click at [563, 260] on div "No events received yet" at bounding box center [534, 372] width 380 height 465
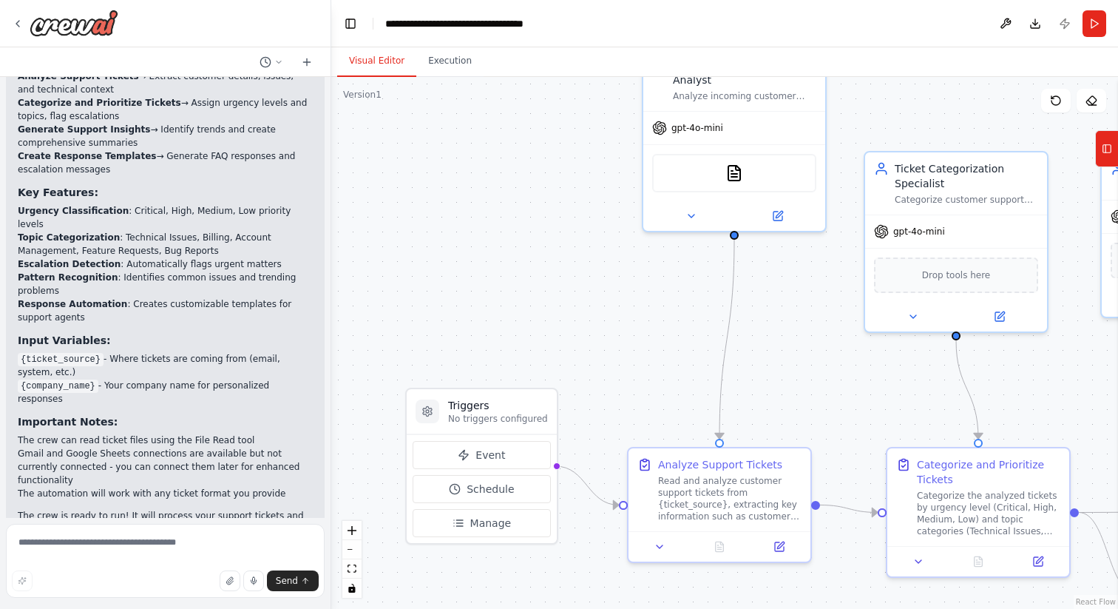
scroll to position [1407, 0]
click at [1091, 21] on button "Run" at bounding box center [1095, 23] width 24 height 27
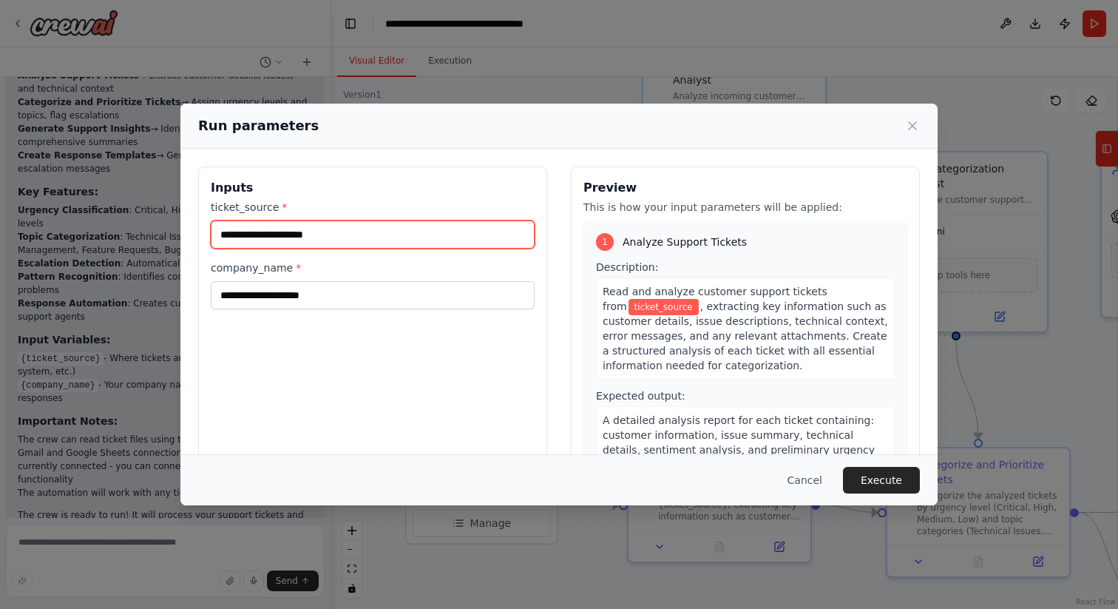
click at [273, 240] on input "ticket_source *" at bounding box center [373, 234] width 324 height 28
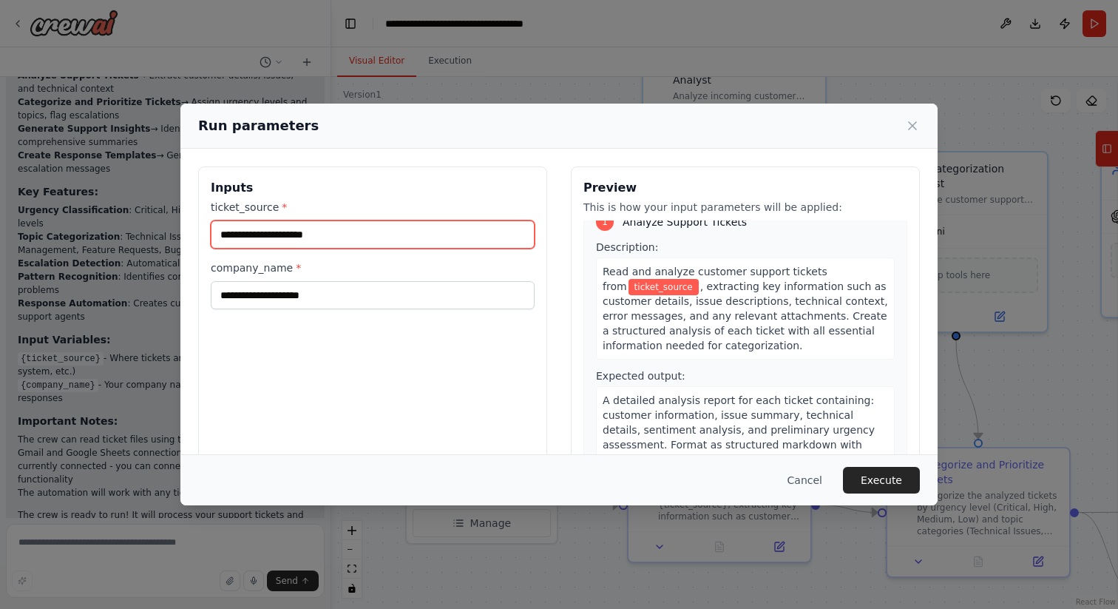
scroll to position [0, 0]
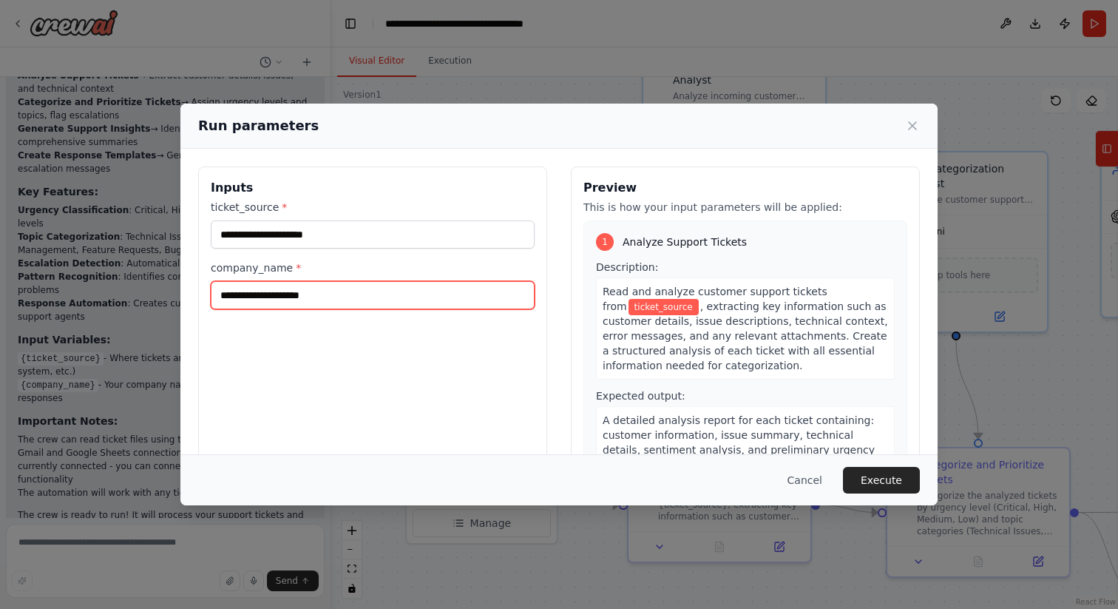
click at [336, 291] on input "company_name *" at bounding box center [373, 295] width 324 height 28
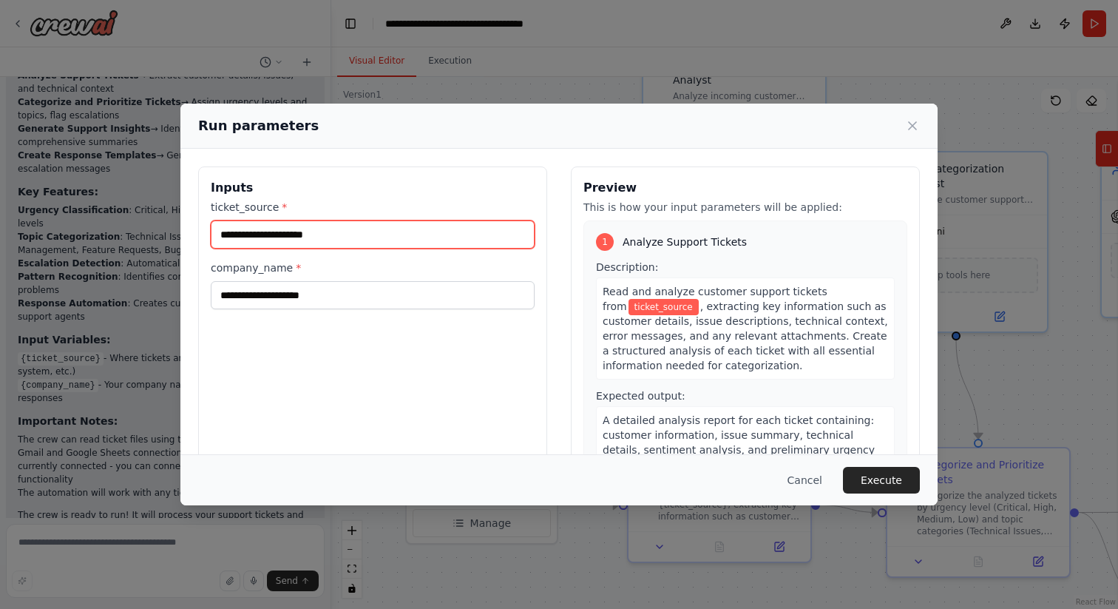
click at [289, 224] on input "ticket_source *" at bounding box center [373, 234] width 324 height 28
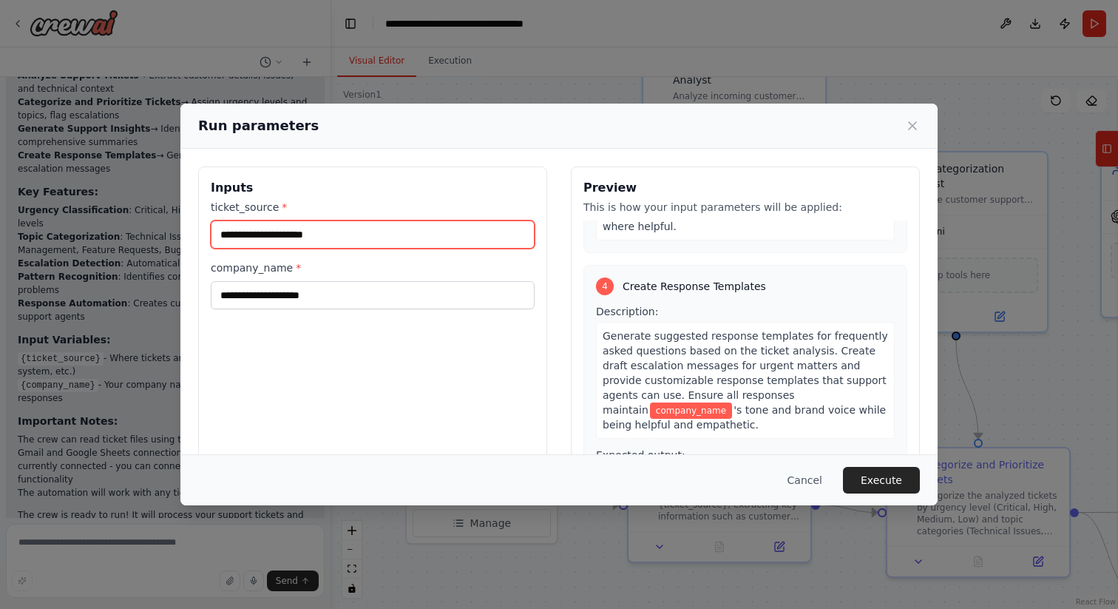
scroll to position [908, 0]
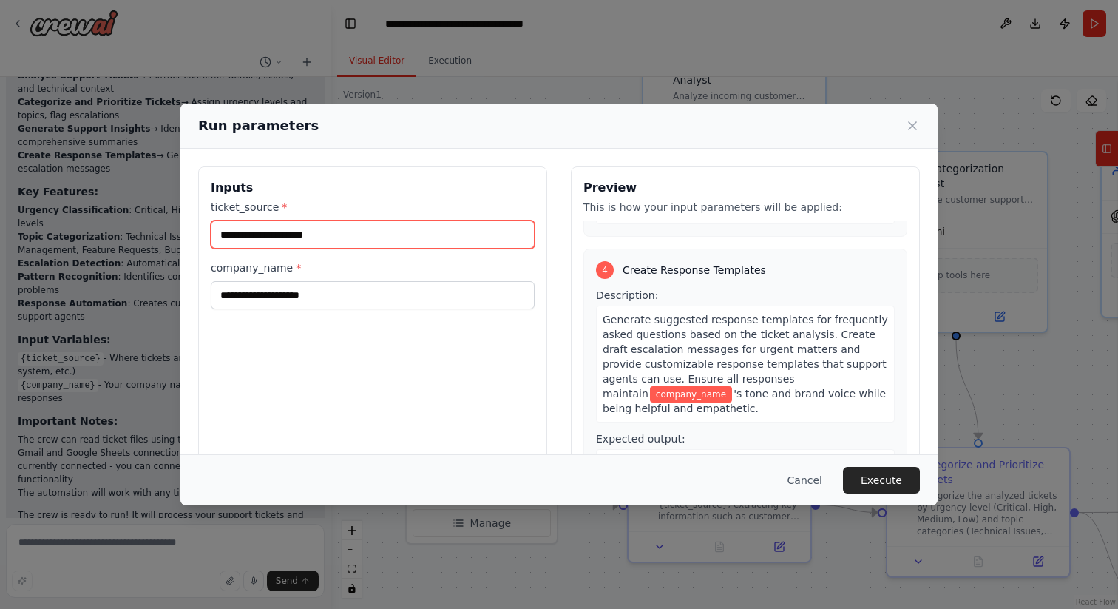
click at [280, 235] on input "ticket_source *" at bounding box center [373, 234] width 324 height 28
type input "*"
click at [331, 224] on input "ticket_source *" at bounding box center [373, 234] width 324 height 28
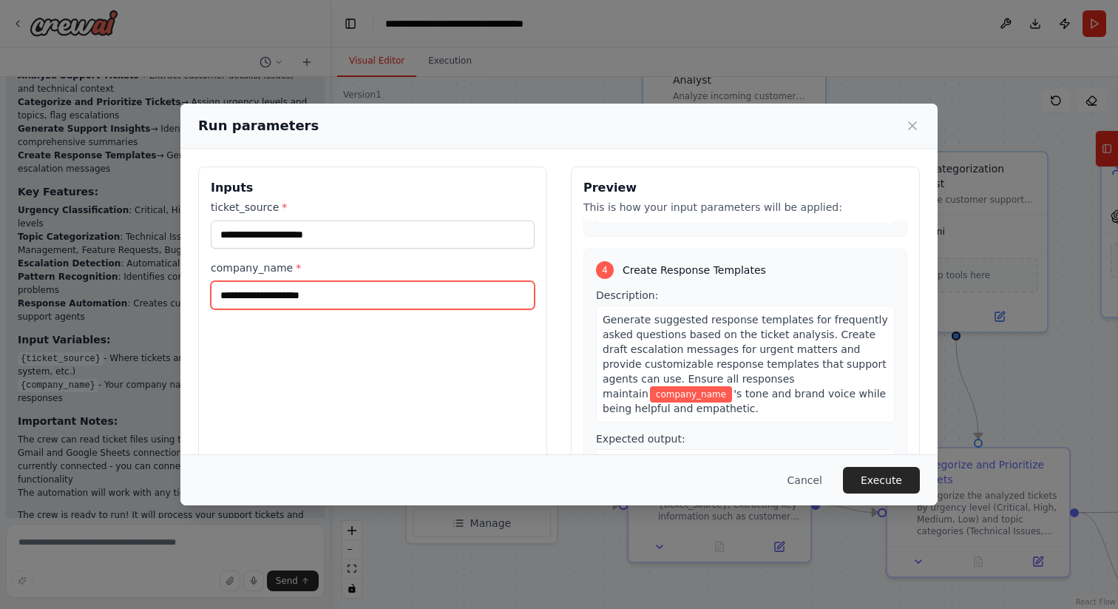
click at [319, 282] on input "company_name *" at bounding box center [373, 295] width 324 height 28
click at [799, 469] on button "Cancel" at bounding box center [805, 480] width 58 height 27
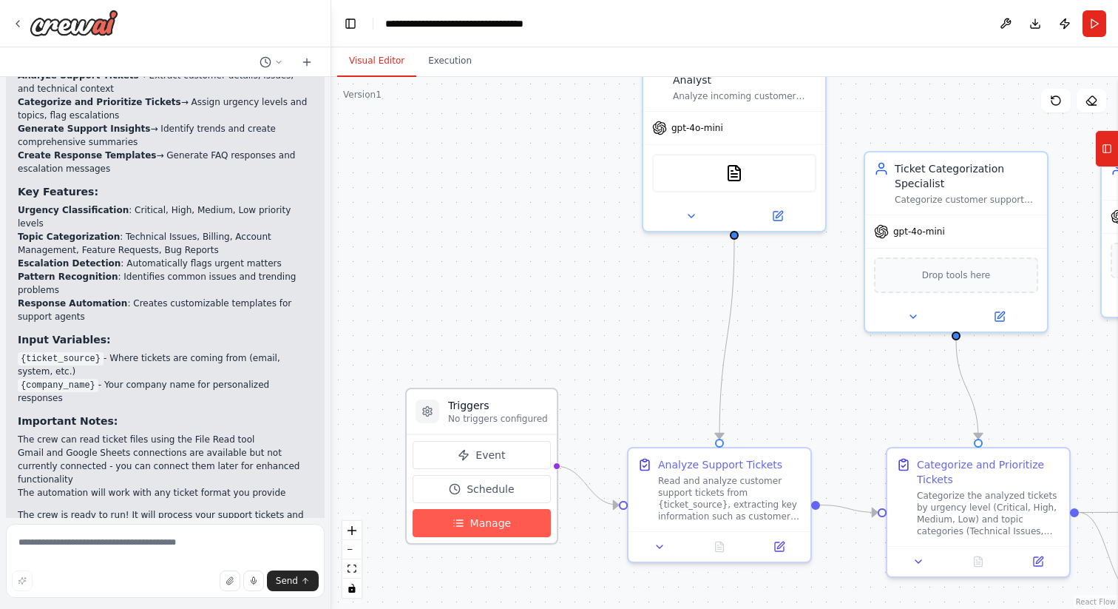
click at [482, 530] on button "Manage" at bounding box center [482, 523] width 138 height 28
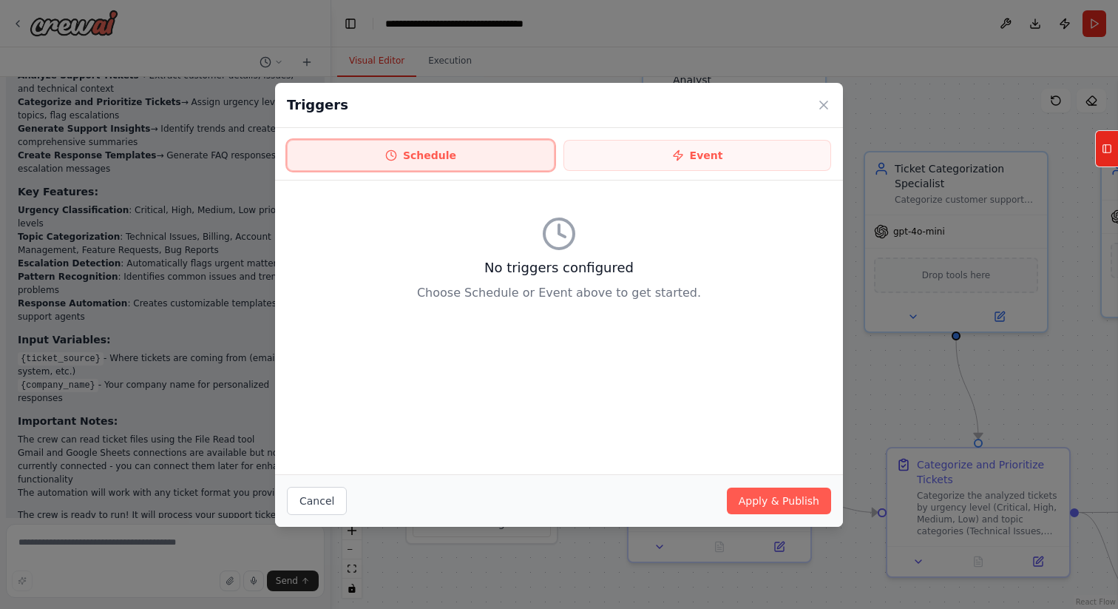
click at [433, 157] on button "Schedule" at bounding box center [421, 155] width 268 height 31
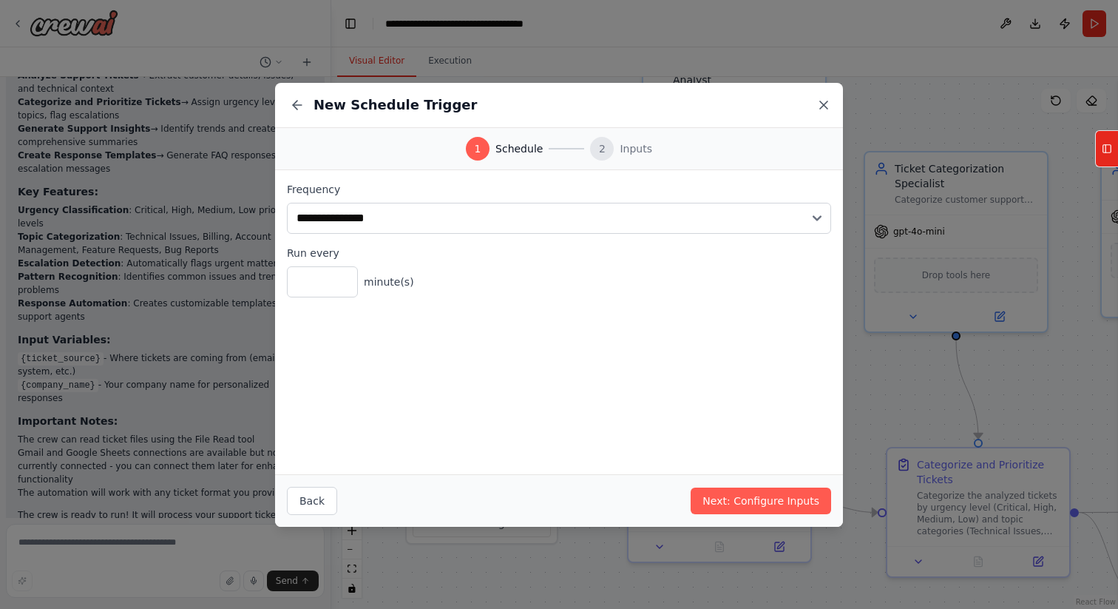
click at [824, 104] on icon at bounding box center [823, 104] width 7 height 7
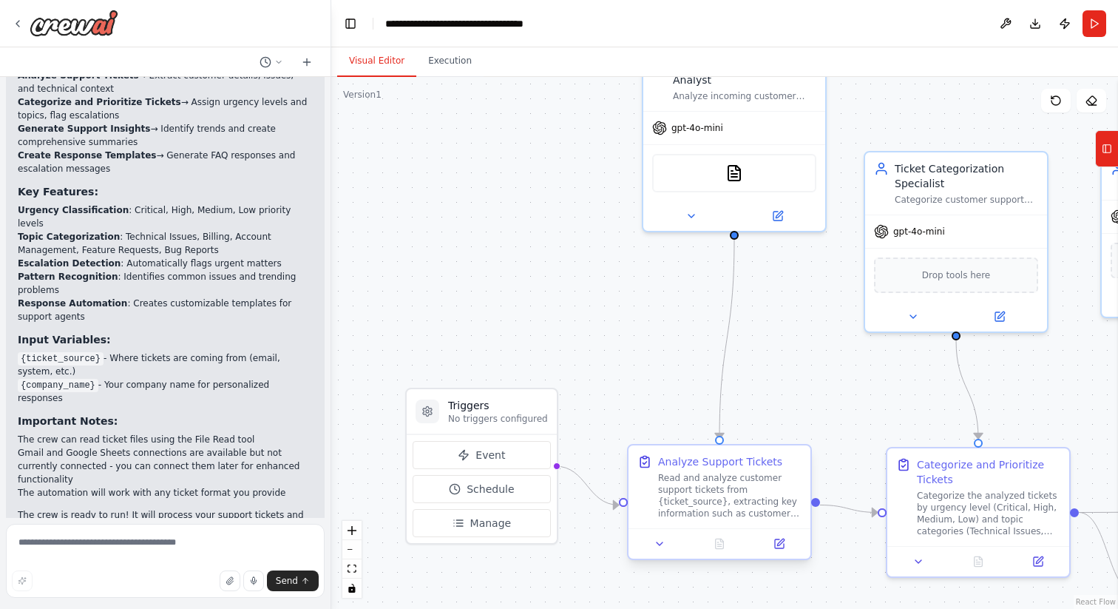
click at [705, 490] on div "Read and analyze customer support tickets from {ticket_source}, extracting key …" at bounding box center [729, 495] width 143 height 47
click at [779, 549] on button at bounding box center [779, 544] width 51 height 18
click at [779, 541] on icon at bounding box center [779, 543] width 9 height 9
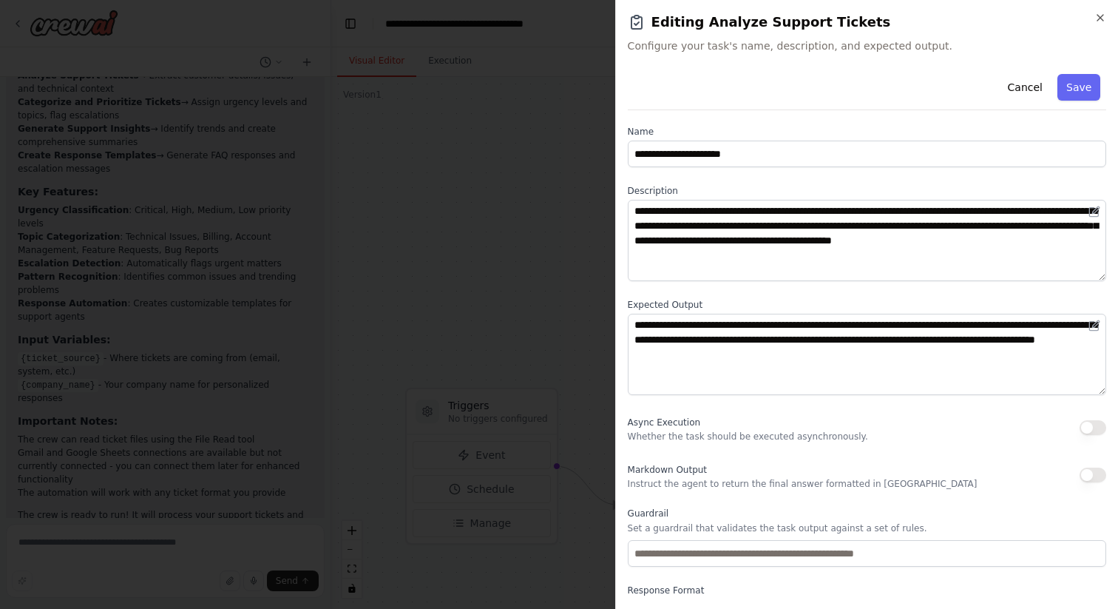
scroll to position [0, 0]
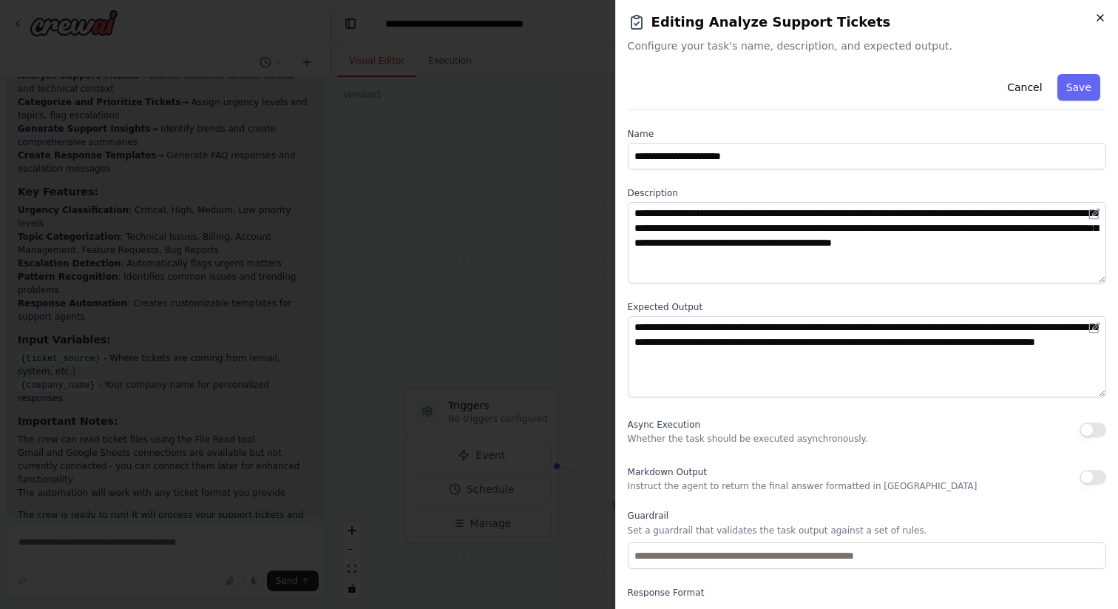
click at [1102, 14] on icon "button" at bounding box center [1100, 18] width 12 height 12
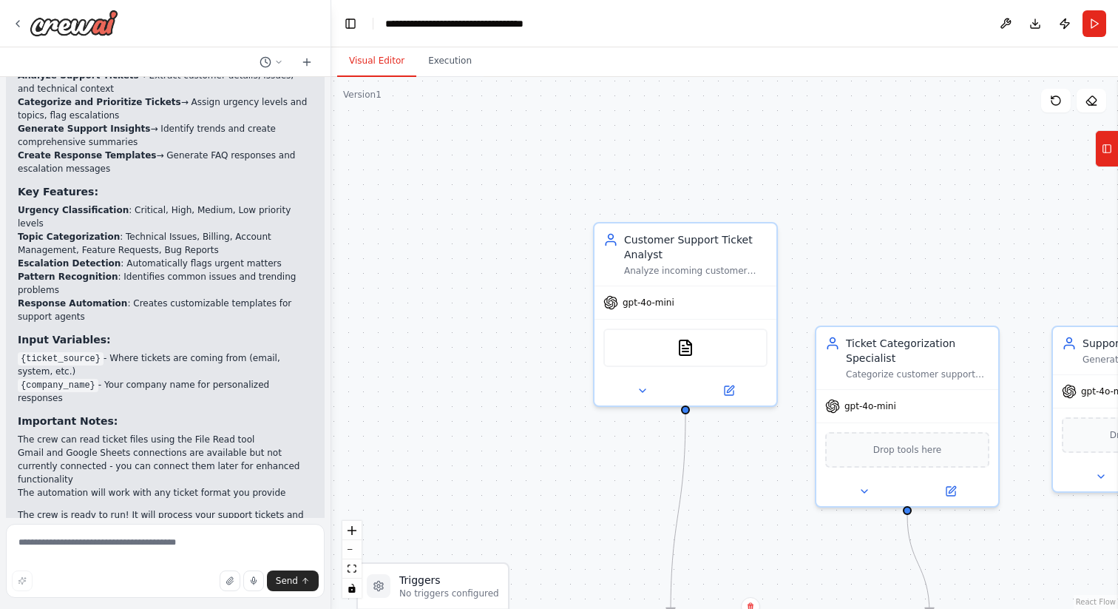
drag, startPoint x: 521, startPoint y: 234, endPoint x: 472, endPoint y: 409, distance: 181.9
click at [472, 409] on div ".deletable-edge-delete-btn { width: 20px; height: 20px; border: 0px solid #ffff…" at bounding box center [724, 343] width 787 height 532
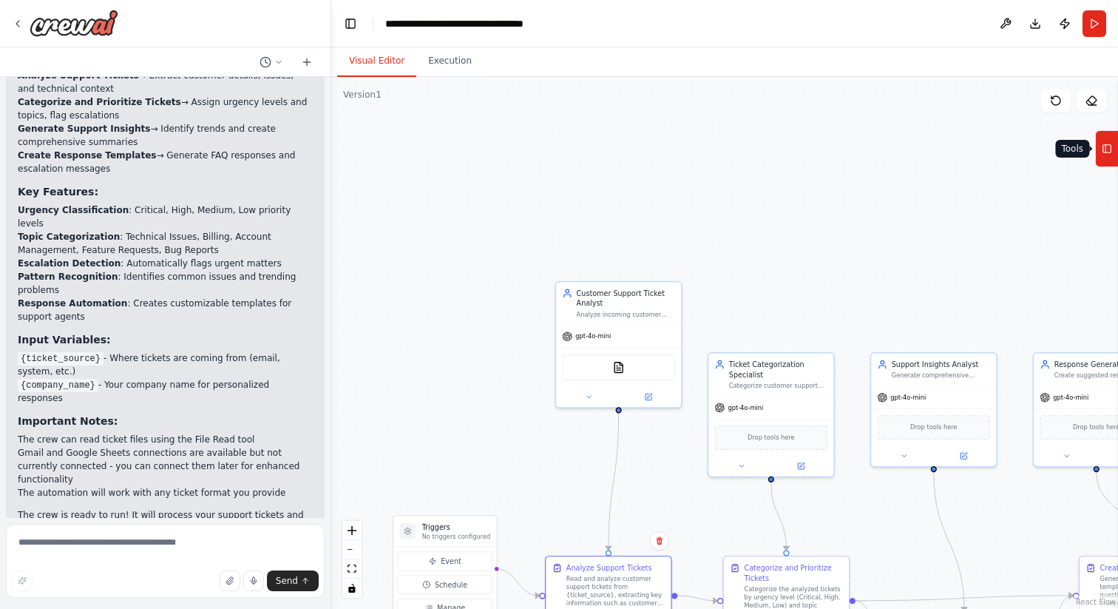
click at [1098, 141] on button "Tools" at bounding box center [1106, 148] width 23 height 37
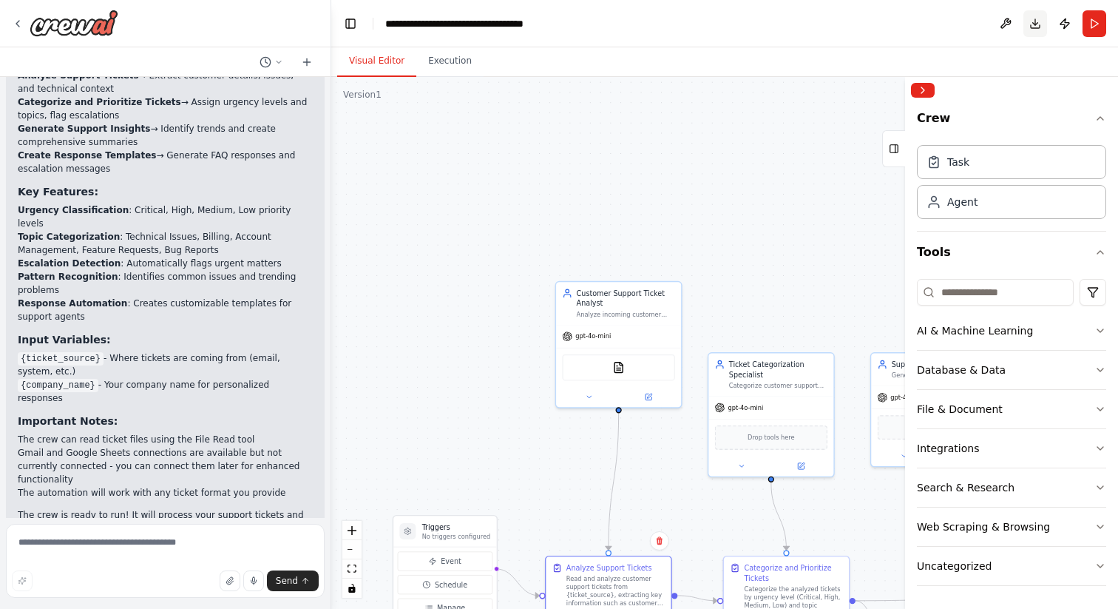
click at [1038, 22] on button "Download" at bounding box center [1035, 23] width 24 height 27
click at [1060, 24] on button "Publish" at bounding box center [1065, 23] width 24 height 27
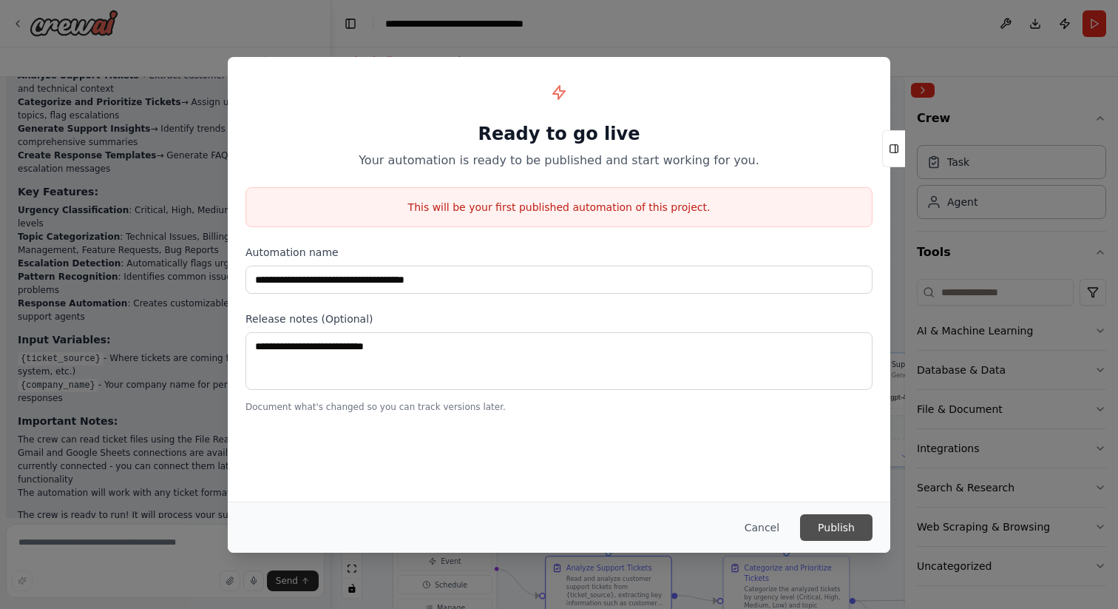
click at [836, 526] on button "Publish" at bounding box center [836, 527] width 72 height 27
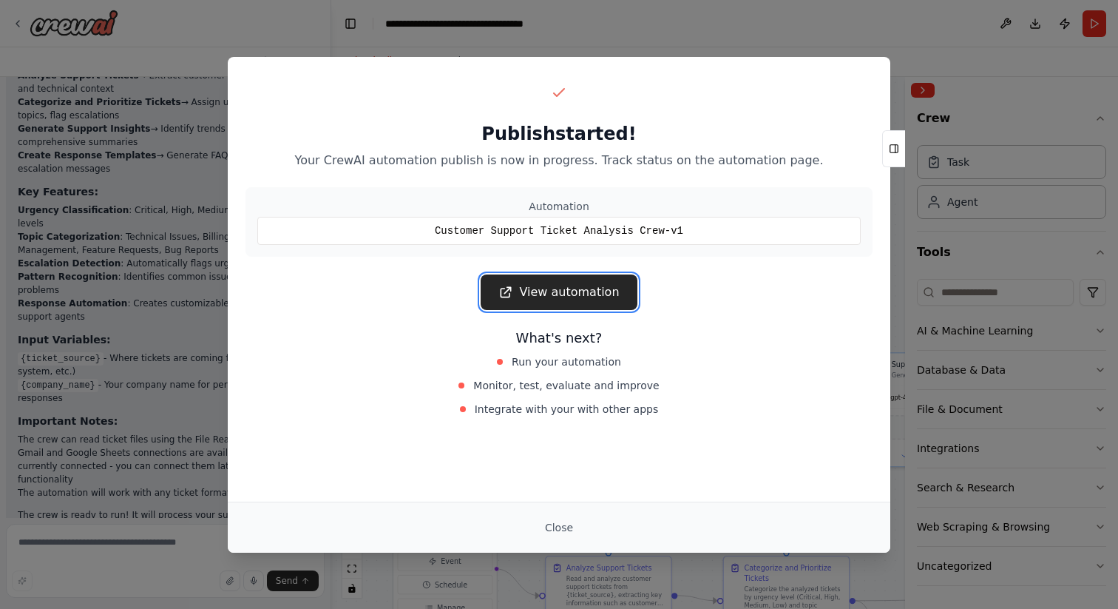
click at [602, 294] on link "View automation" at bounding box center [559, 291] width 156 height 35
click at [708, 25] on div "Publish started! Your CrewAI automation publish is now in progress. Track statu…" at bounding box center [559, 304] width 1118 height 609
click at [558, 519] on button "Close" at bounding box center [559, 527] width 52 height 27
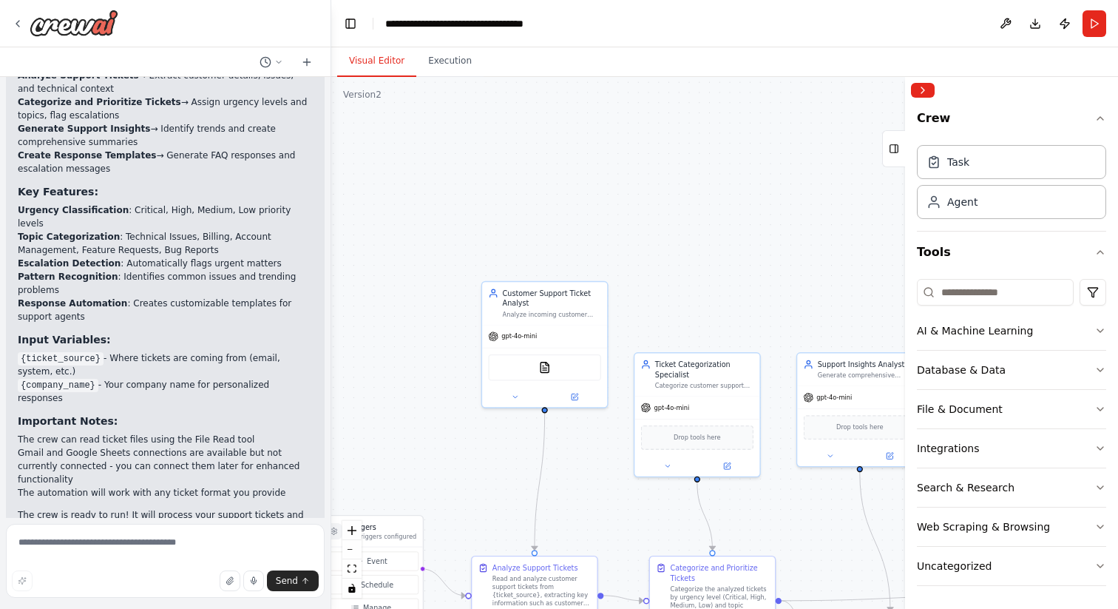
drag, startPoint x: 727, startPoint y: 243, endPoint x: 651, endPoint y: 243, distance: 75.4
click at [652, 243] on div ".deletable-edge-delete-btn { width: 20px; height: 20px; border: 0px solid #ffff…" at bounding box center [724, 343] width 787 height 532
click at [1094, 23] on button "Run" at bounding box center [1095, 23] width 24 height 27
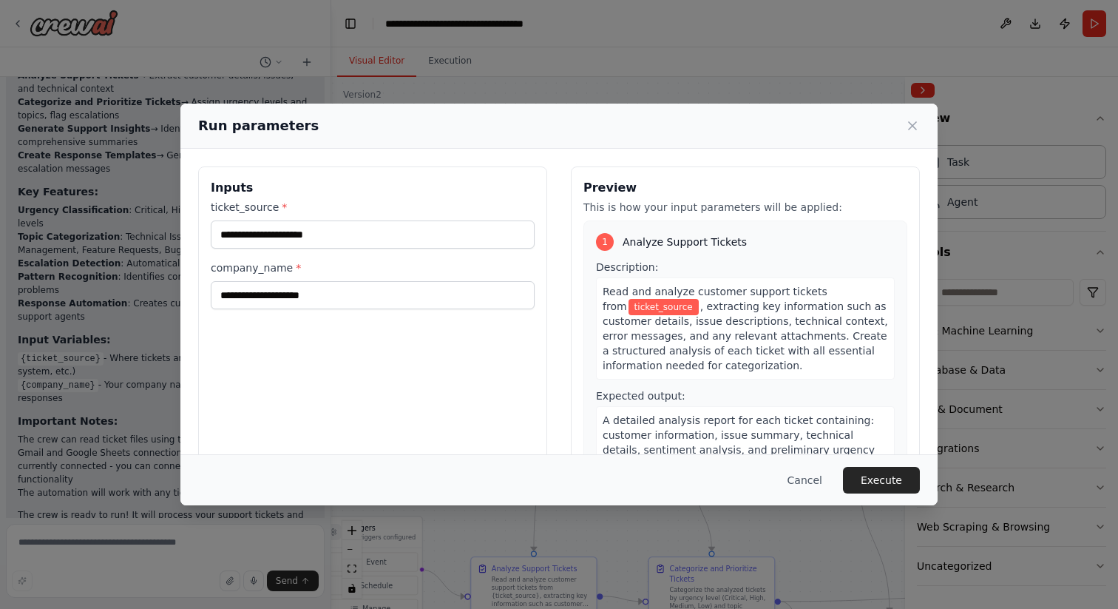
click at [501, 88] on div "Run parameters Inputs ticket_source * company_name * Preview This is how your i…" at bounding box center [559, 304] width 1118 height 609
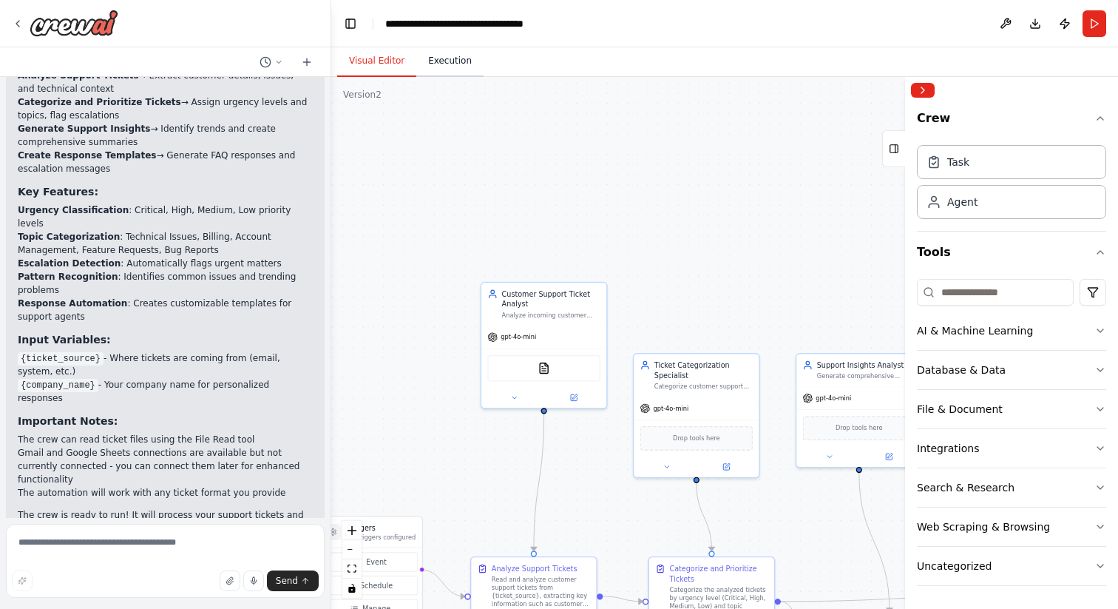
click at [444, 63] on button "Execution" at bounding box center [449, 61] width 67 height 31
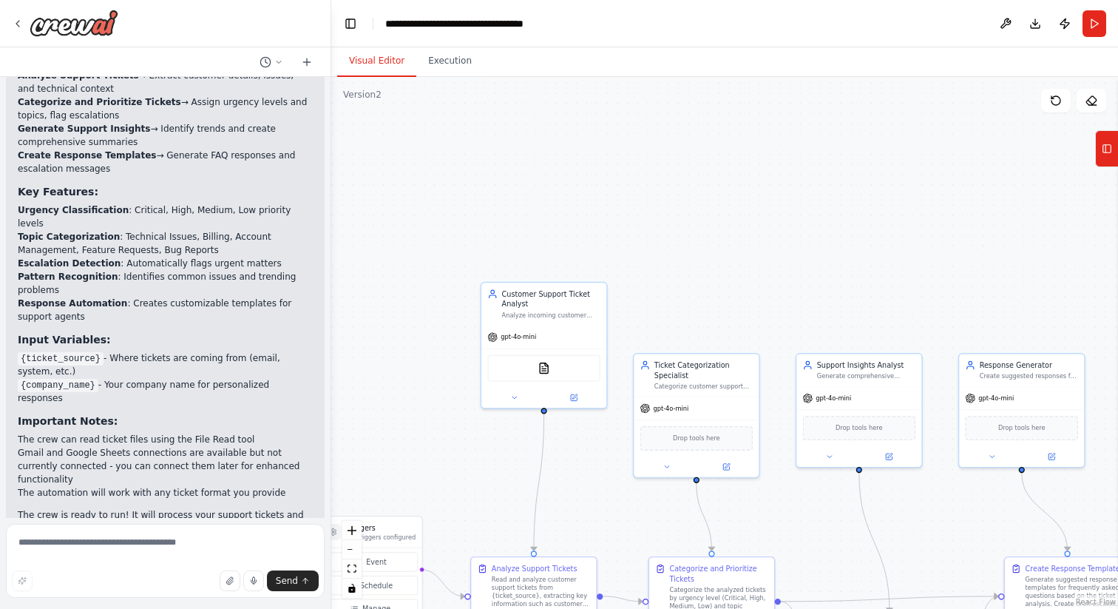
click at [392, 61] on button "Visual Editor" at bounding box center [376, 61] width 79 height 31
click at [1102, 26] on button "Run" at bounding box center [1095, 23] width 24 height 27
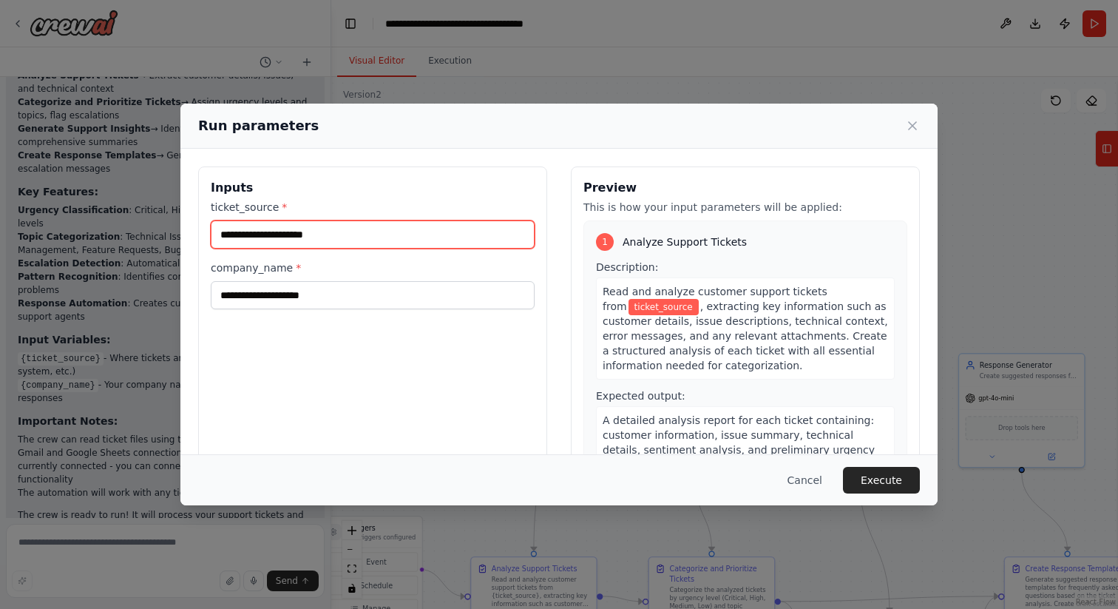
click at [409, 234] on input "ticket_source *" at bounding box center [373, 234] width 324 height 28
click at [659, 307] on span "ticket_source" at bounding box center [664, 307] width 70 height 16
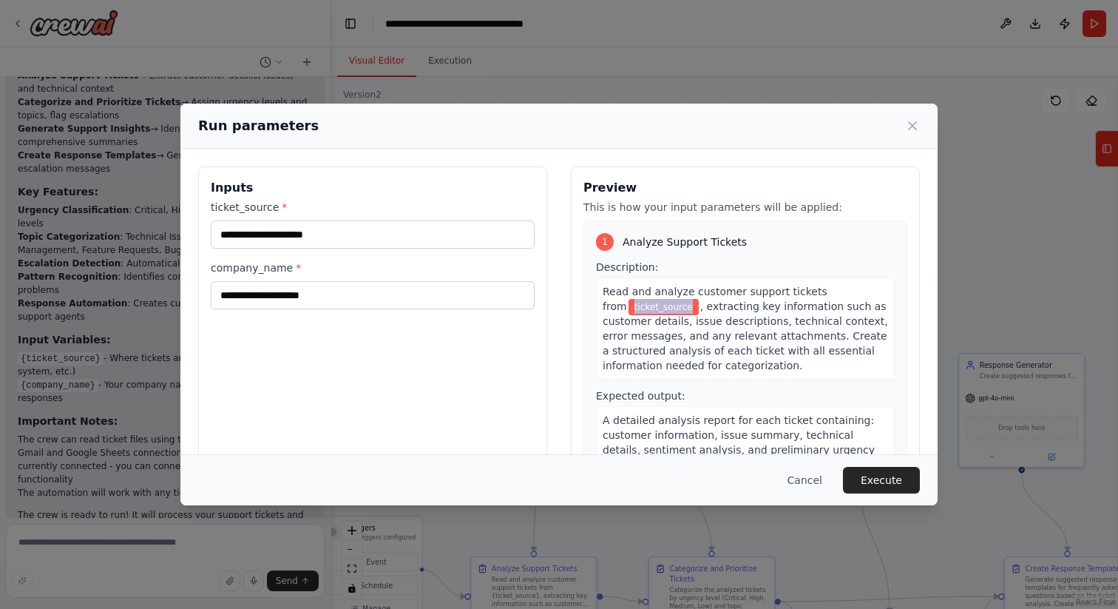
click at [659, 307] on span "ticket_source" at bounding box center [664, 307] width 70 height 16
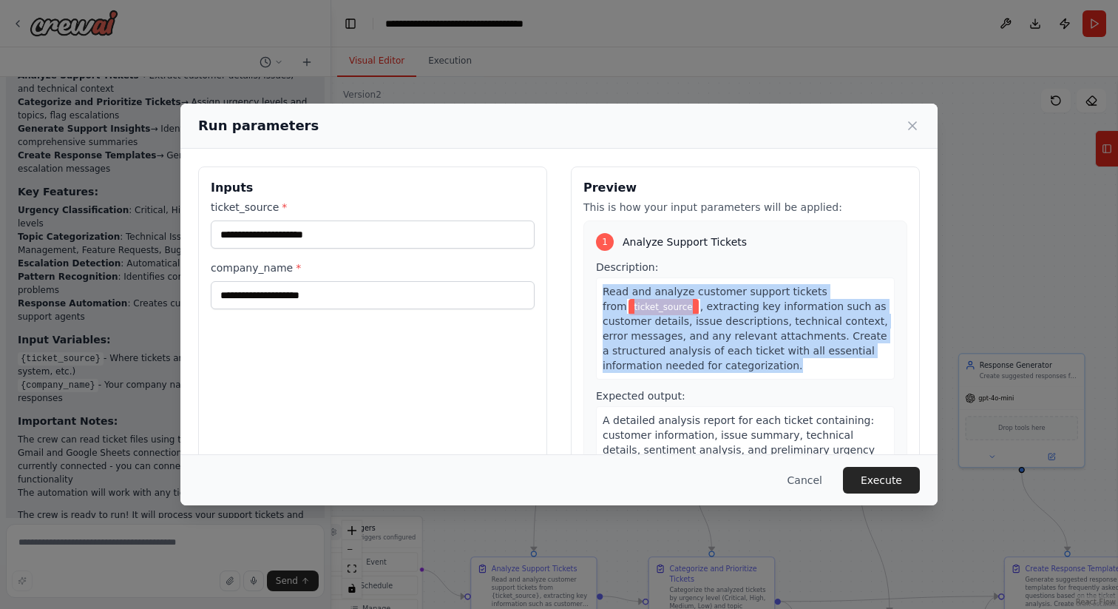
click at [659, 307] on span "ticket_source" at bounding box center [664, 307] width 70 height 16
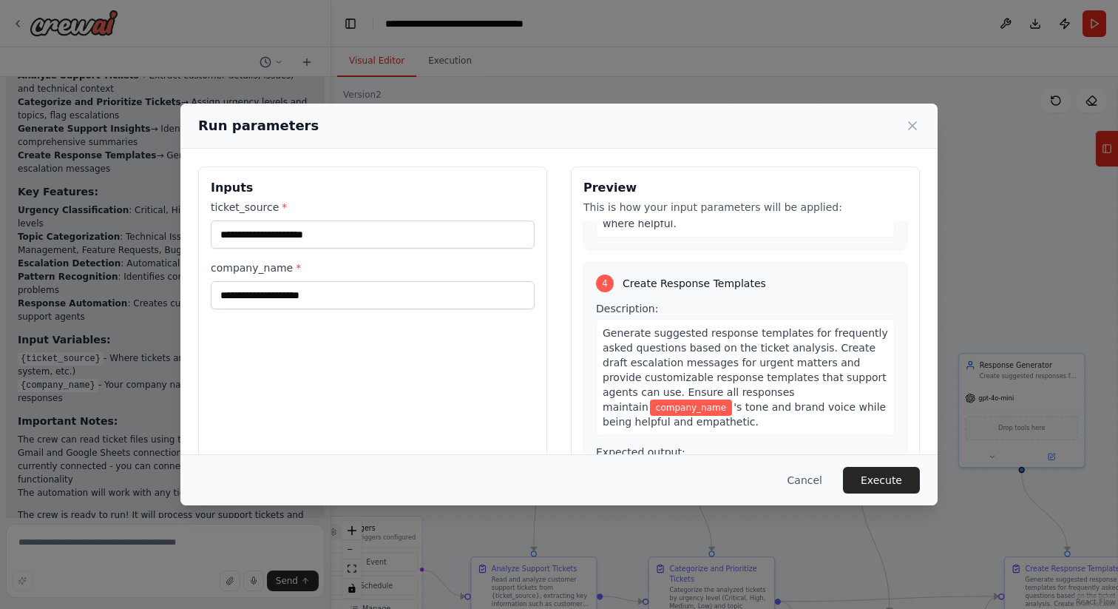
scroll to position [908, 0]
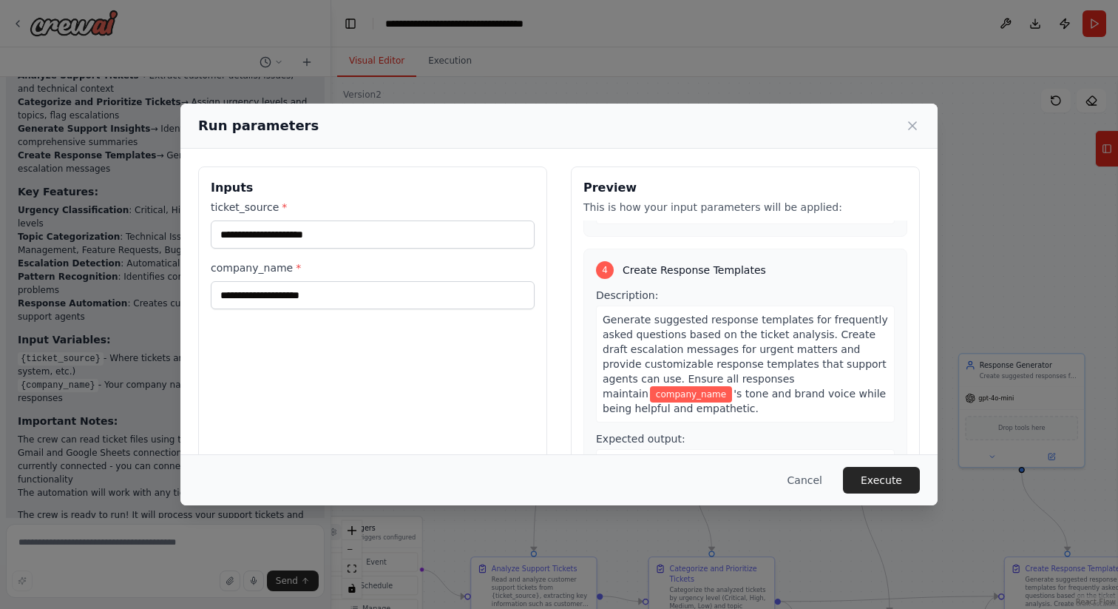
click at [732, 386] on span "company_name" at bounding box center [691, 394] width 82 height 16
click at [243, 223] on input "ticket_source *" at bounding box center [373, 234] width 324 height 28
type input "********"
click at [249, 294] on input "company_name *" at bounding box center [373, 295] width 324 height 28
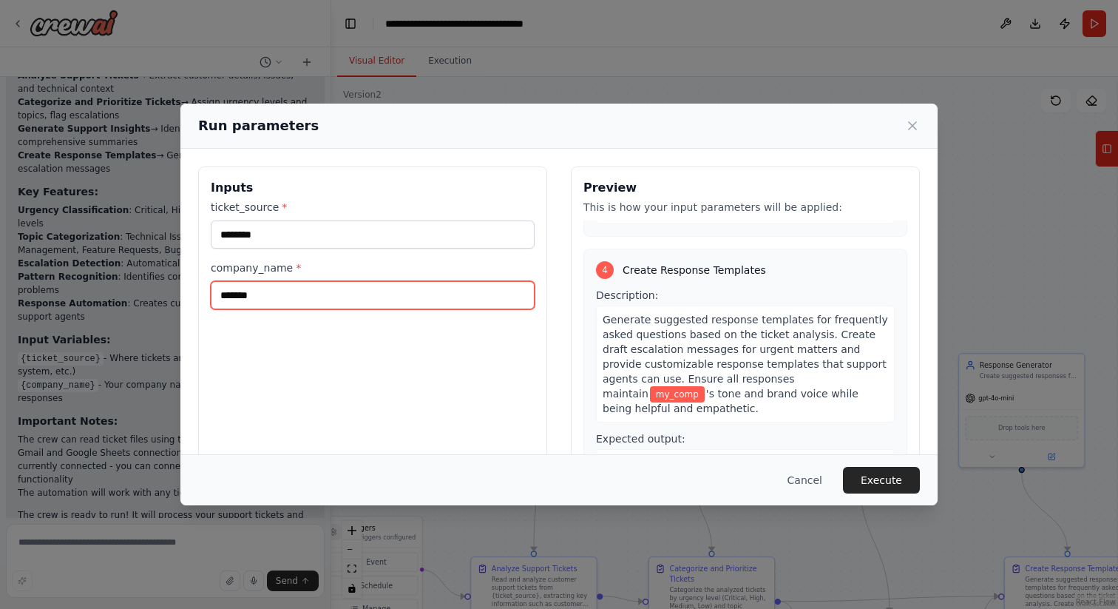
type input "*******"
click at [859, 463] on div "Cancel Execute" at bounding box center [558, 479] width 757 height 51
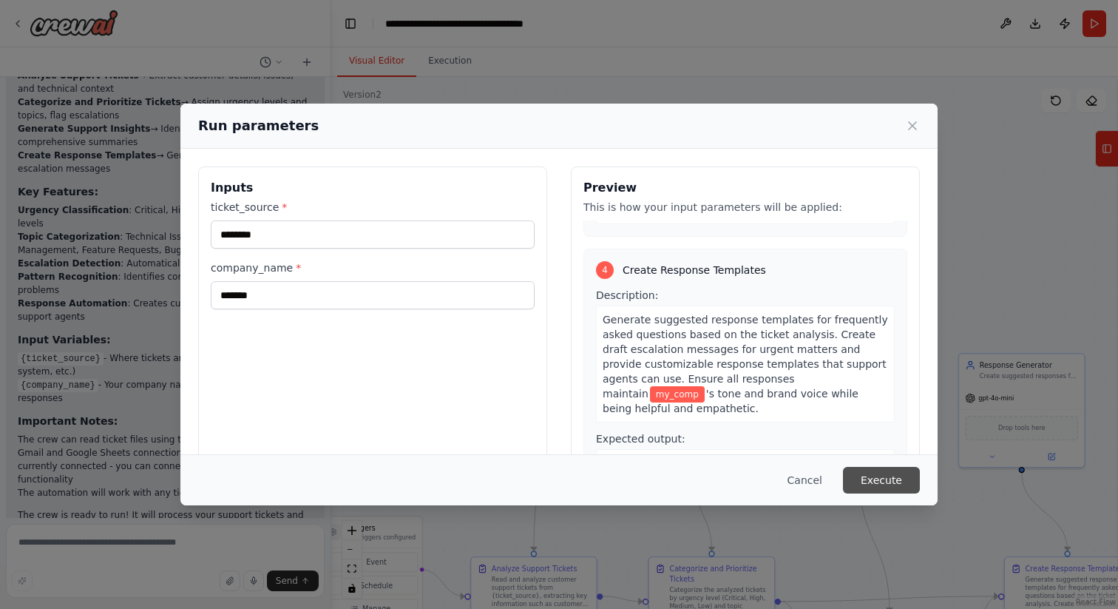
click at [859, 474] on button "Execute" at bounding box center [881, 480] width 77 height 27
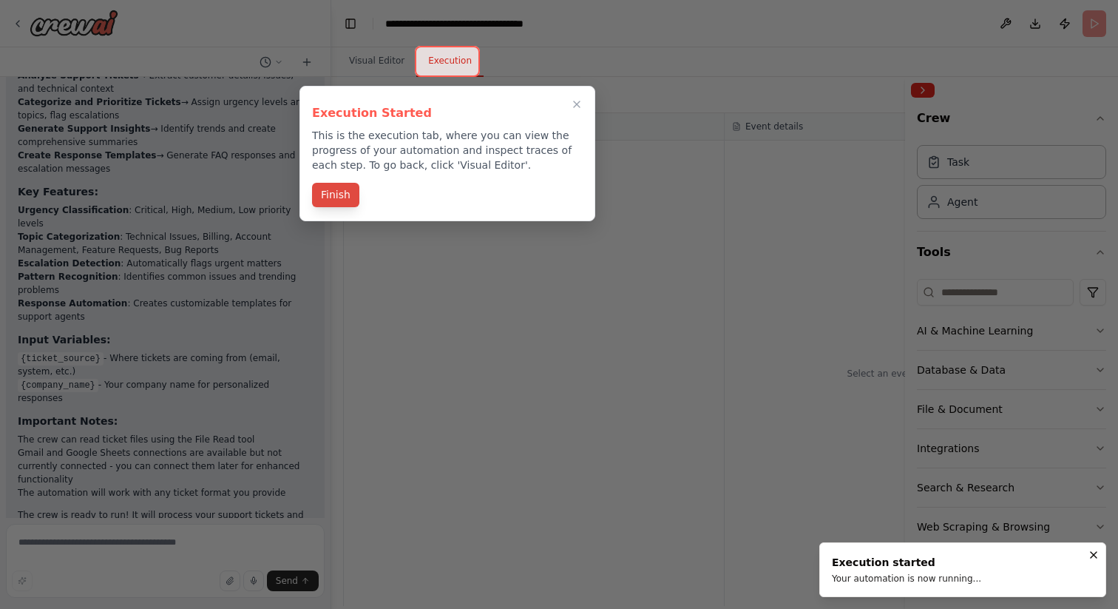
click at [336, 192] on button "Finish" at bounding box center [335, 195] width 47 height 24
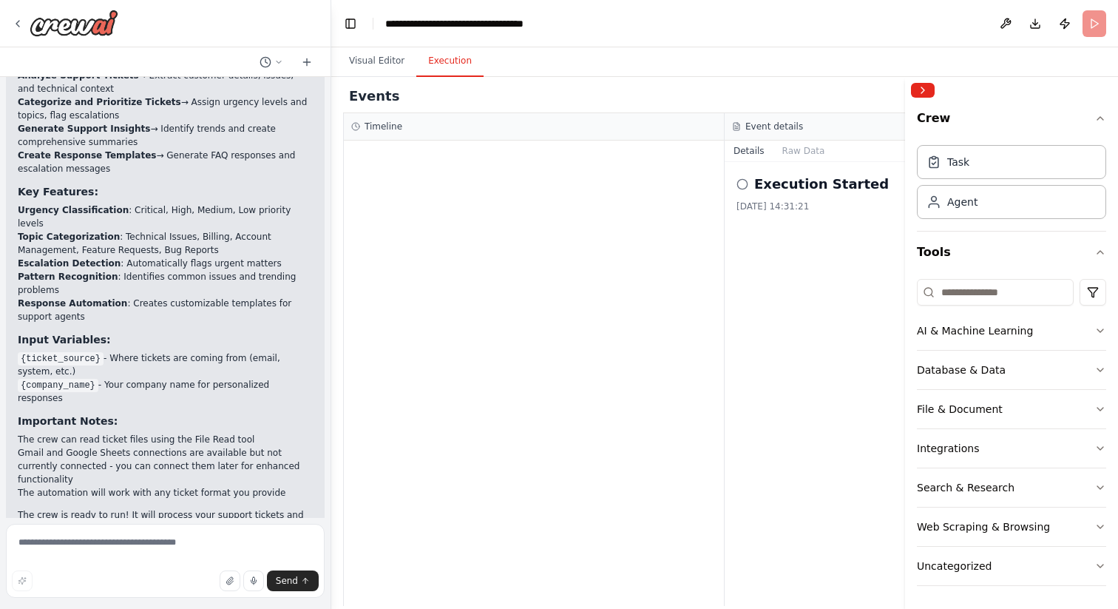
click at [448, 65] on button "Execution" at bounding box center [449, 61] width 67 height 31
click at [923, 87] on button "Collapse right sidebar" at bounding box center [923, 90] width 24 height 15
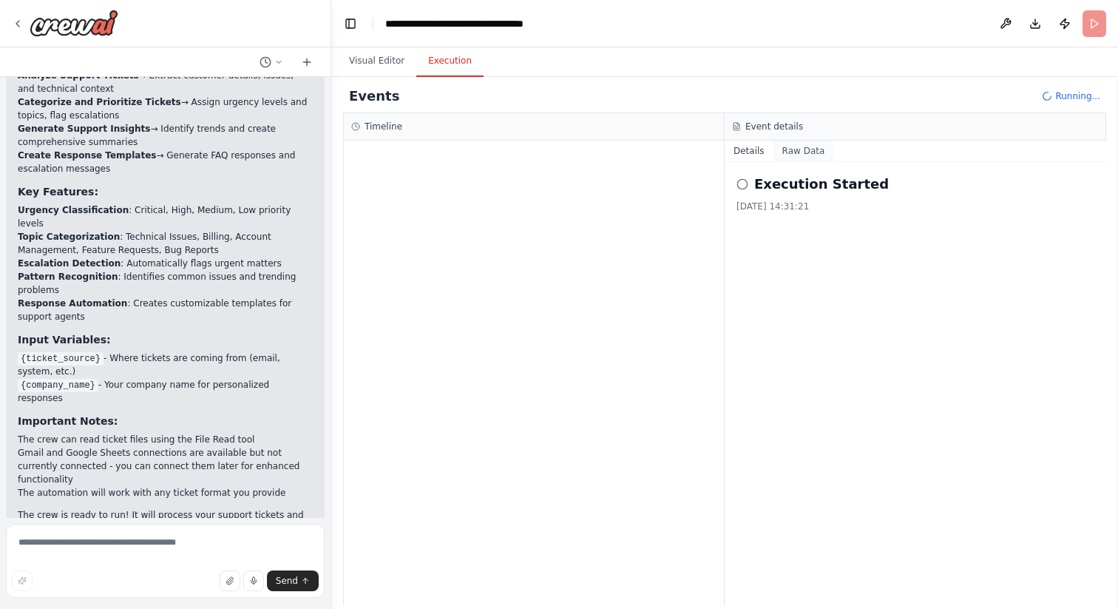
click at [799, 150] on button "Raw Data" at bounding box center [803, 150] width 61 height 21
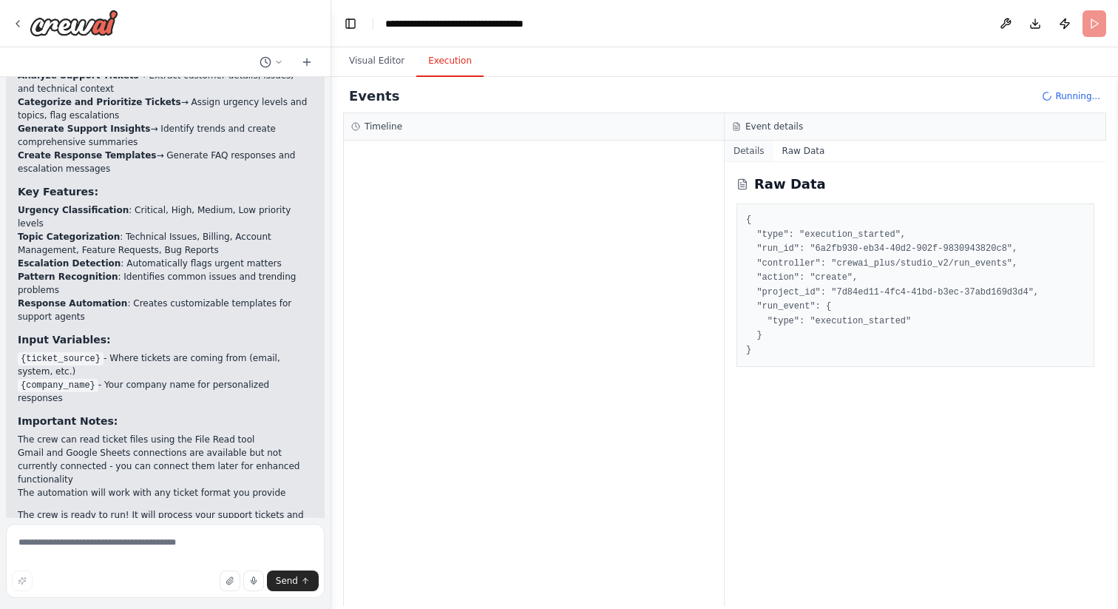
click at [742, 143] on button "Details" at bounding box center [749, 150] width 49 height 21
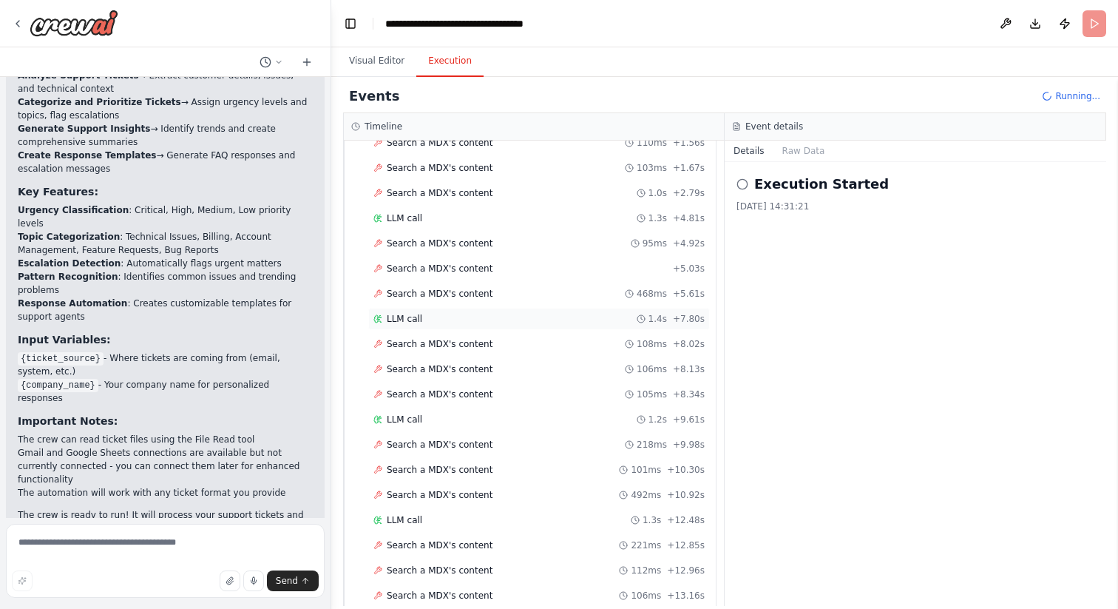
scroll to position [0, 0]
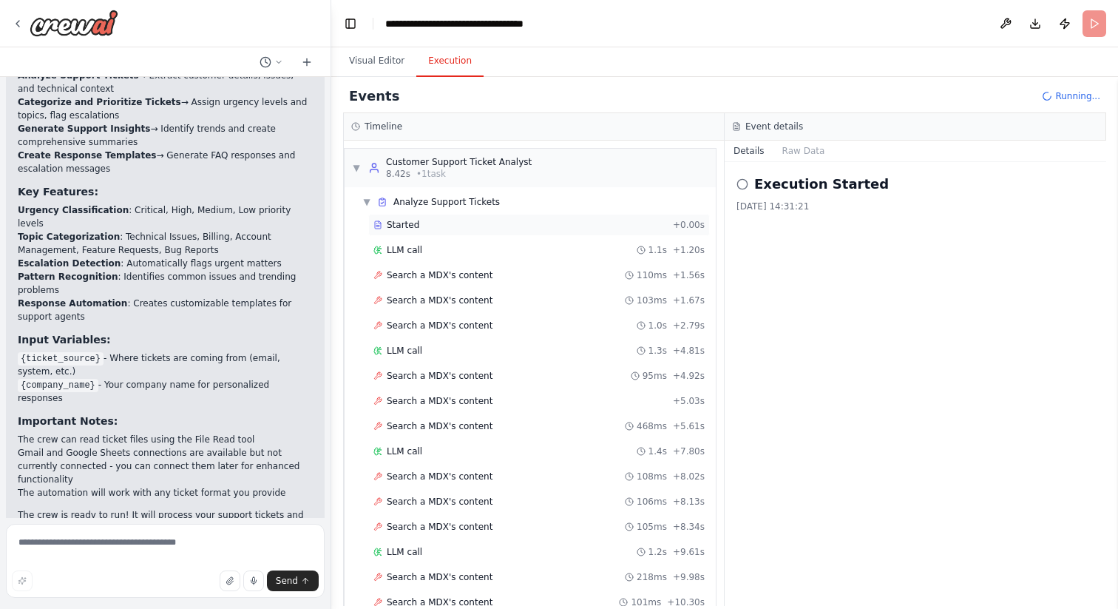
click at [414, 220] on span "Started" at bounding box center [403, 225] width 33 height 12
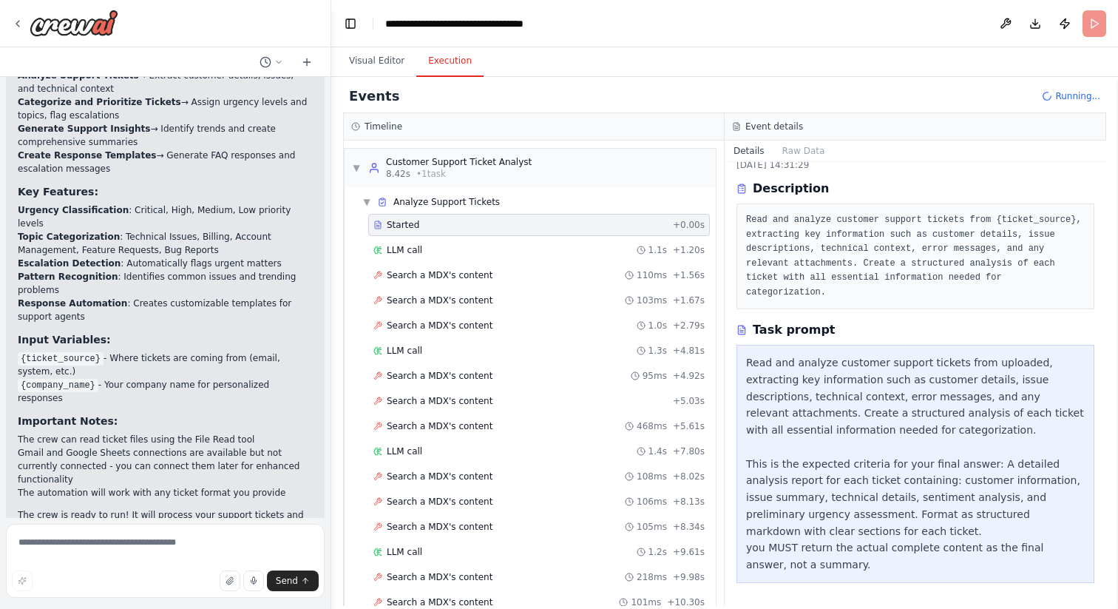
scroll to position [42, 0]
click at [411, 202] on span "Analyze Support Tickets" at bounding box center [446, 202] width 106 height 12
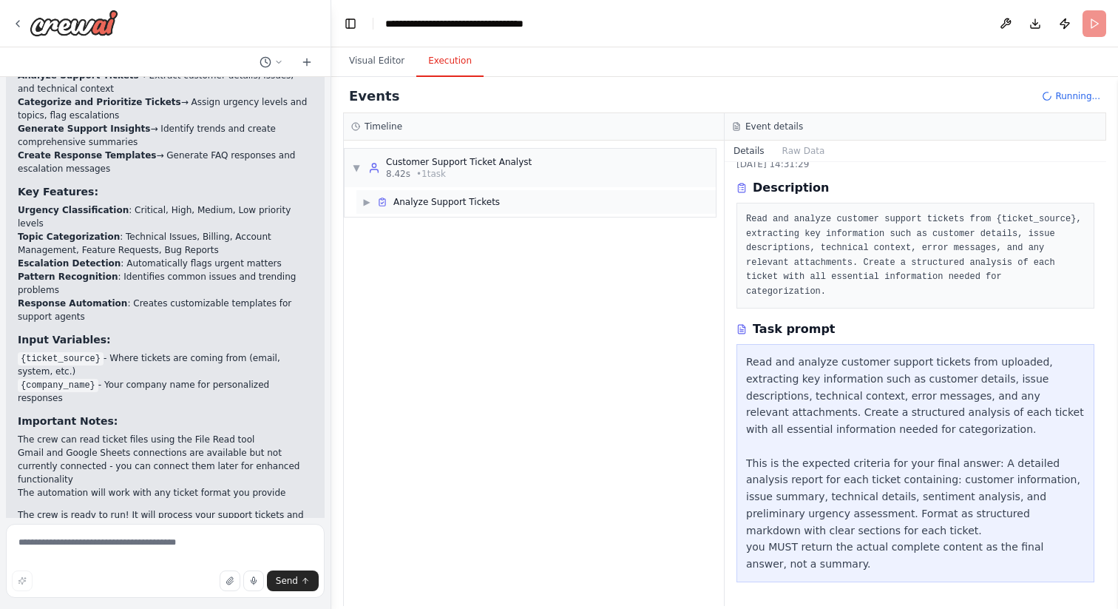
click at [365, 197] on span "▶" at bounding box center [366, 202] width 9 height 12
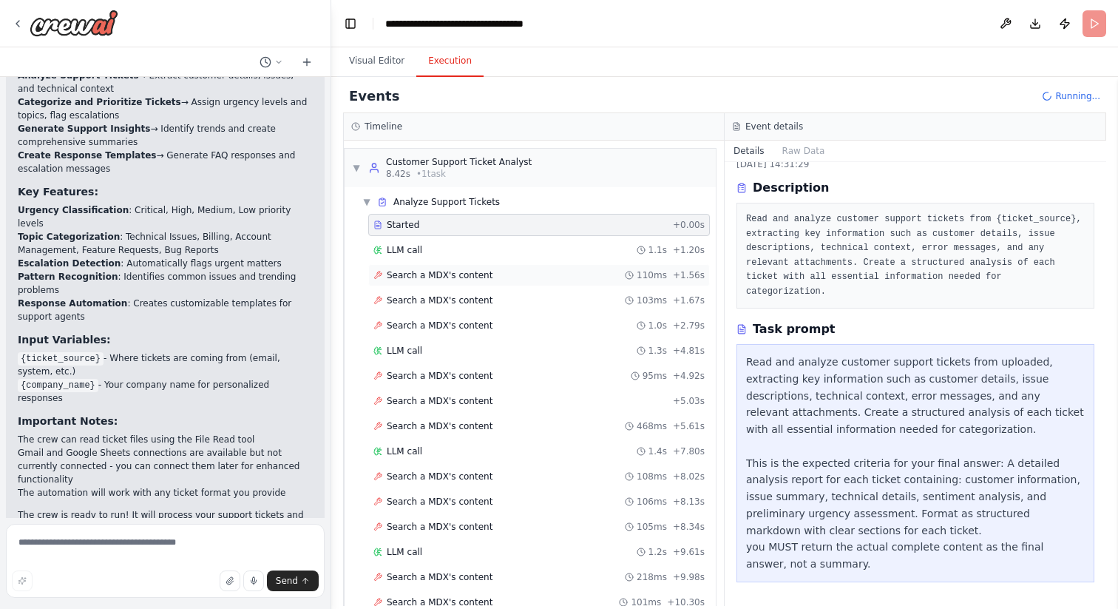
click at [410, 285] on div "Search a MDX's content 110ms + 1.56s" at bounding box center [539, 275] width 342 height 22
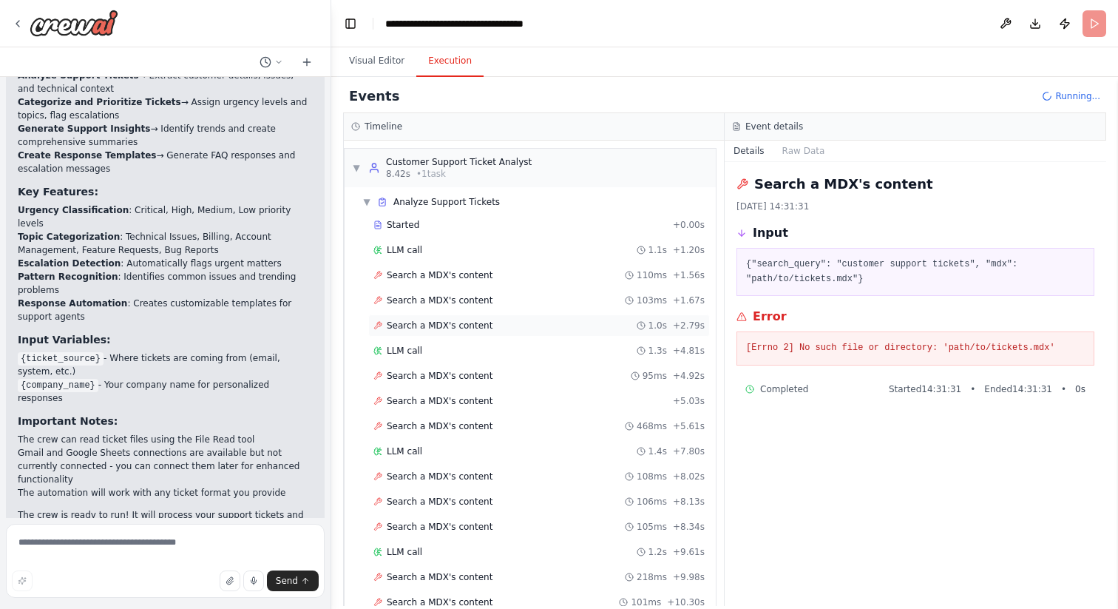
scroll to position [13, 0]
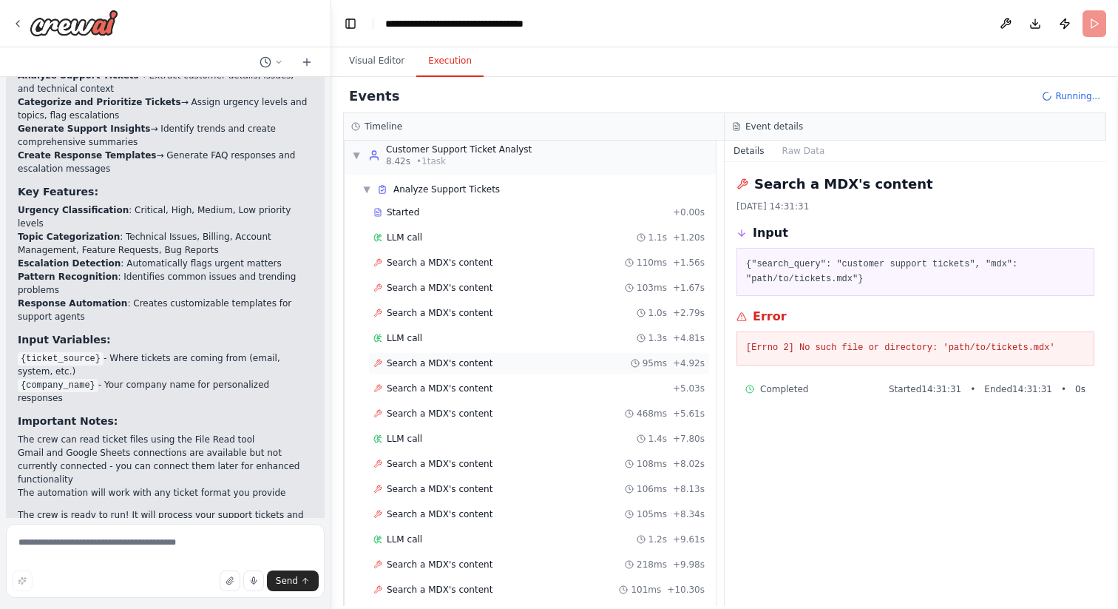
click at [421, 373] on div "Search a MDX's content 95ms + 4.92s" at bounding box center [539, 363] width 342 height 22
click at [417, 387] on span "Search a MDX's content" at bounding box center [440, 388] width 106 height 12
click at [419, 440] on span "LLM call" at bounding box center [404, 439] width 35 height 12
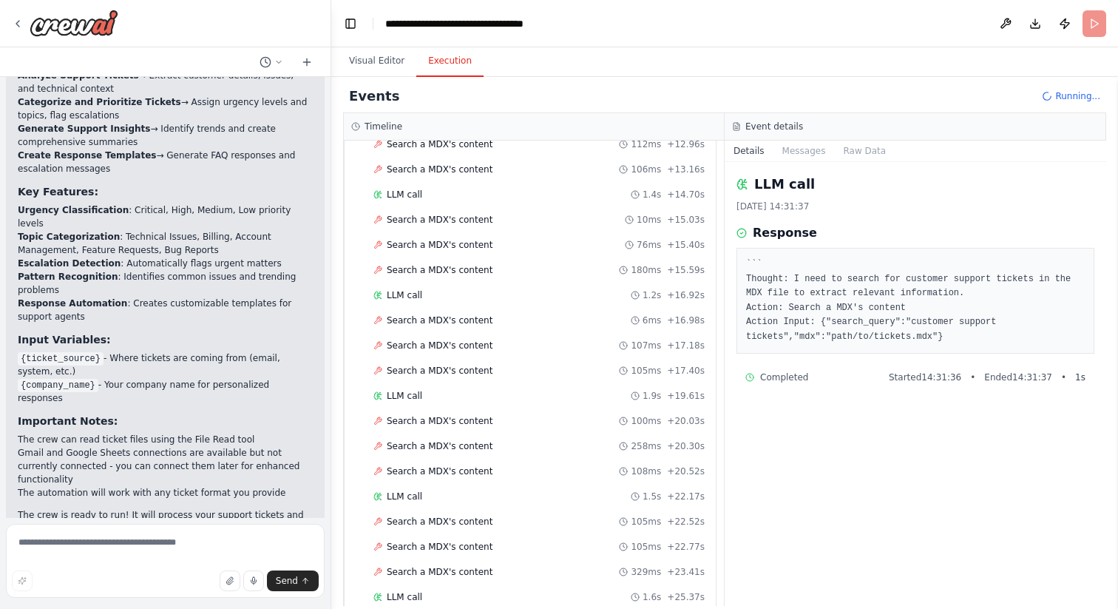
scroll to position [885, 0]
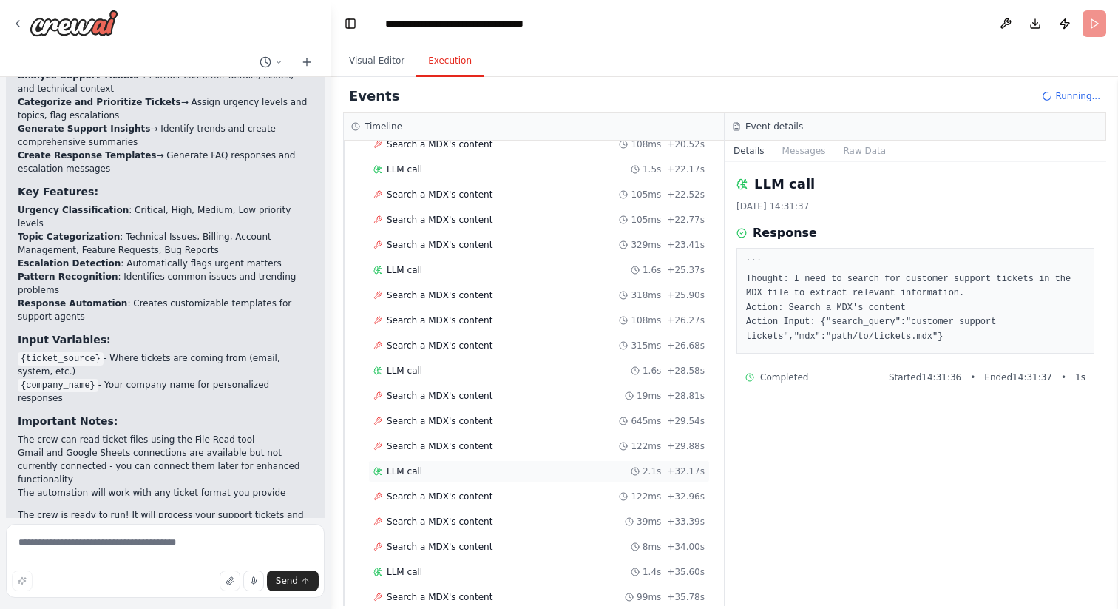
click at [412, 472] on span "LLM call" at bounding box center [404, 471] width 35 height 12
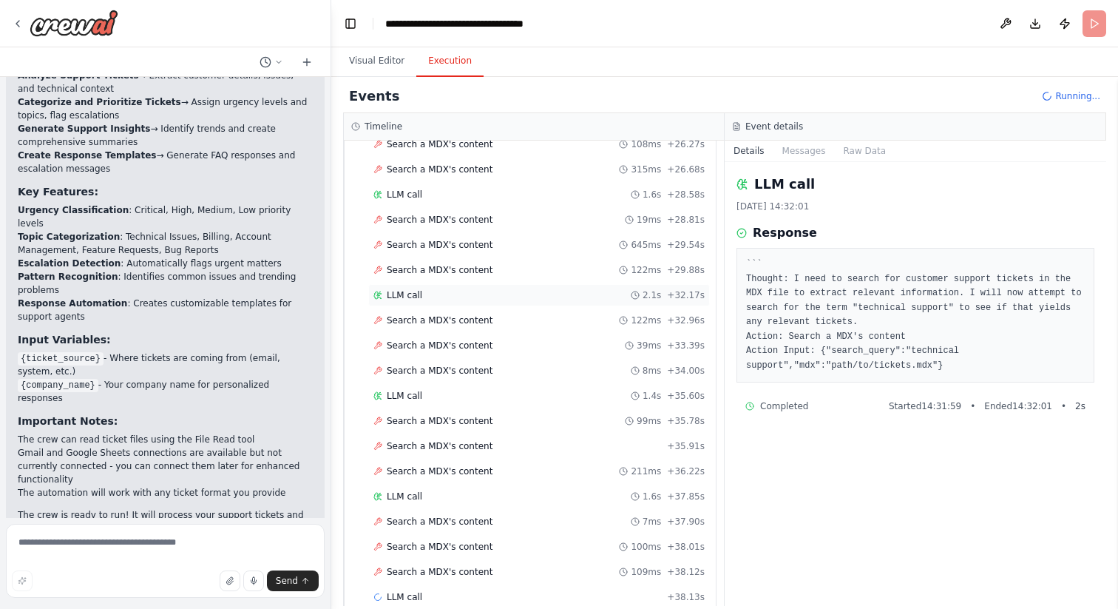
scroll to position [1086, 0]
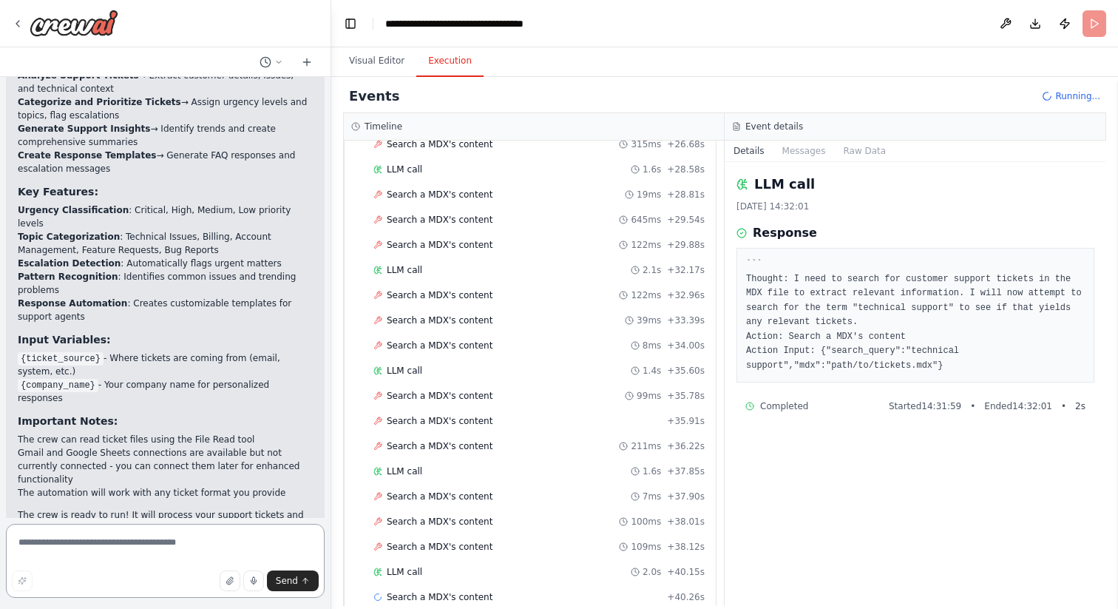
click at [72, 556] on textarea at bounding box center [165, 561] width 319 height 74
type textarea "**********"
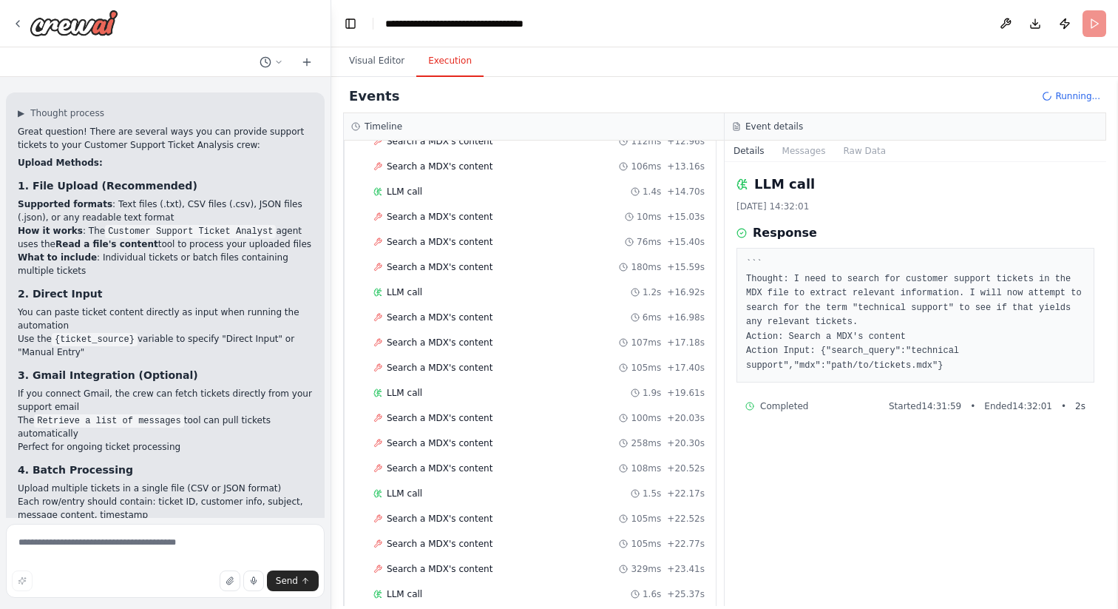
scroll to position [396, 0]
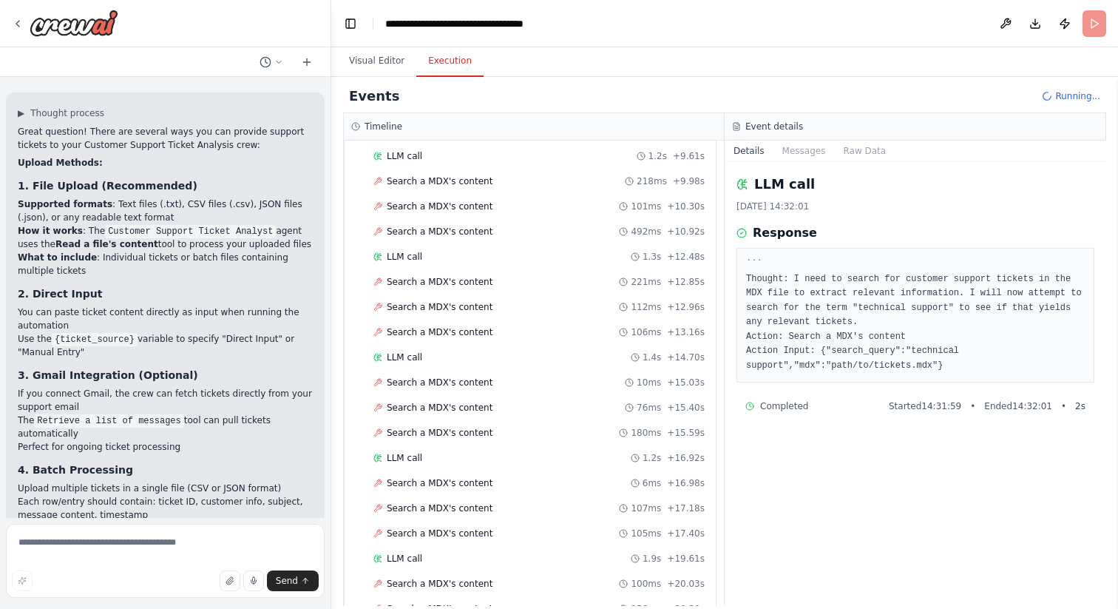
click at [1070, 97] on span "Running..." at bounding box center [1077, 96] width 45 height 12
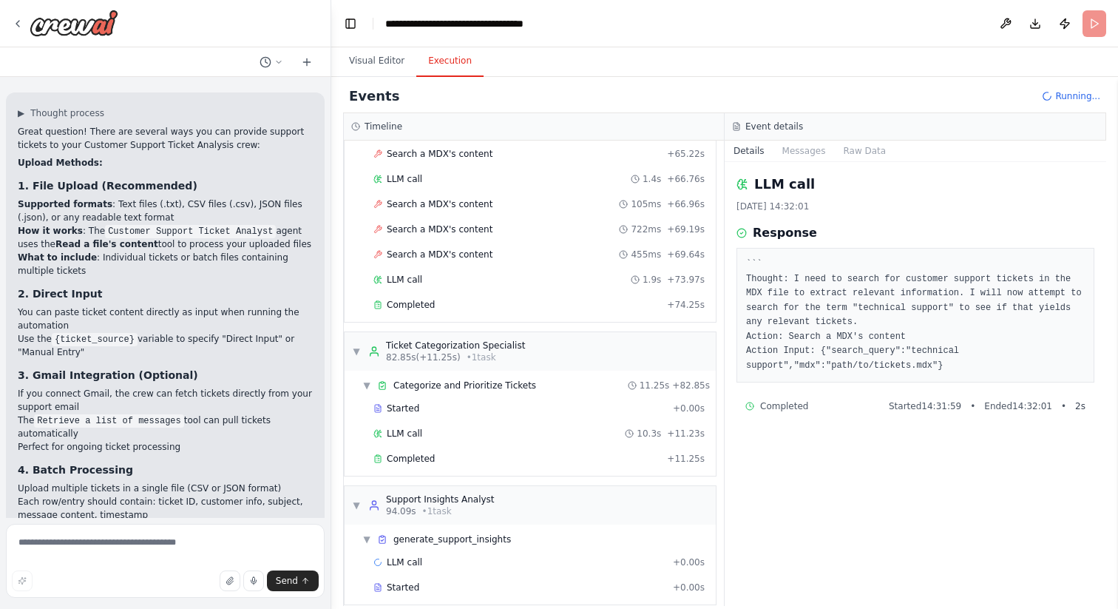
scroll to position [2500, 0]
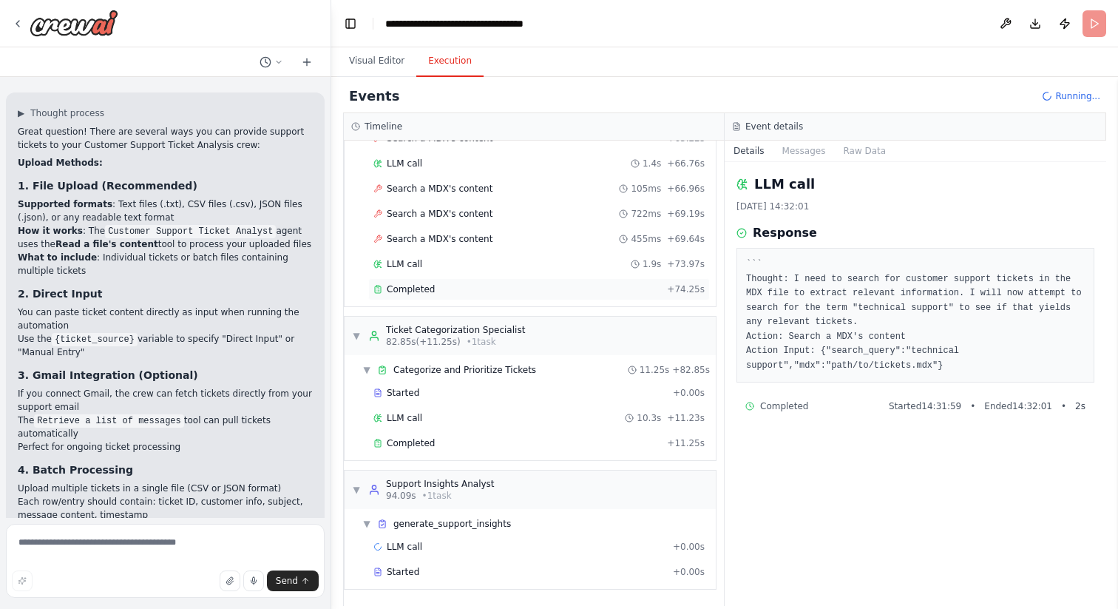
click at [401, 292] on span "Completed" at bounding box center [411, 289] width 48 height 12
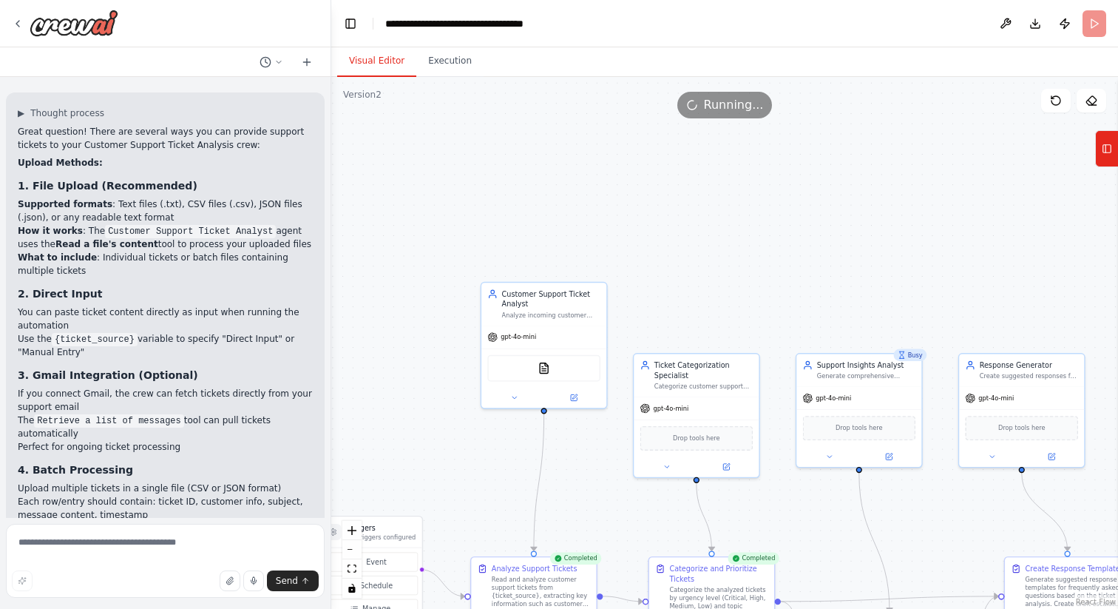
click at [370, 59] on button "Visual Editor" at bounding box center [376, 61] width 79 height 31
click at [532, 364] on div "MDXSearchTool" at bounding box center [543, 366] width 113 height 27
click at [1108, 146] on icon at bounding box center [1107, 149] width 10 height 24
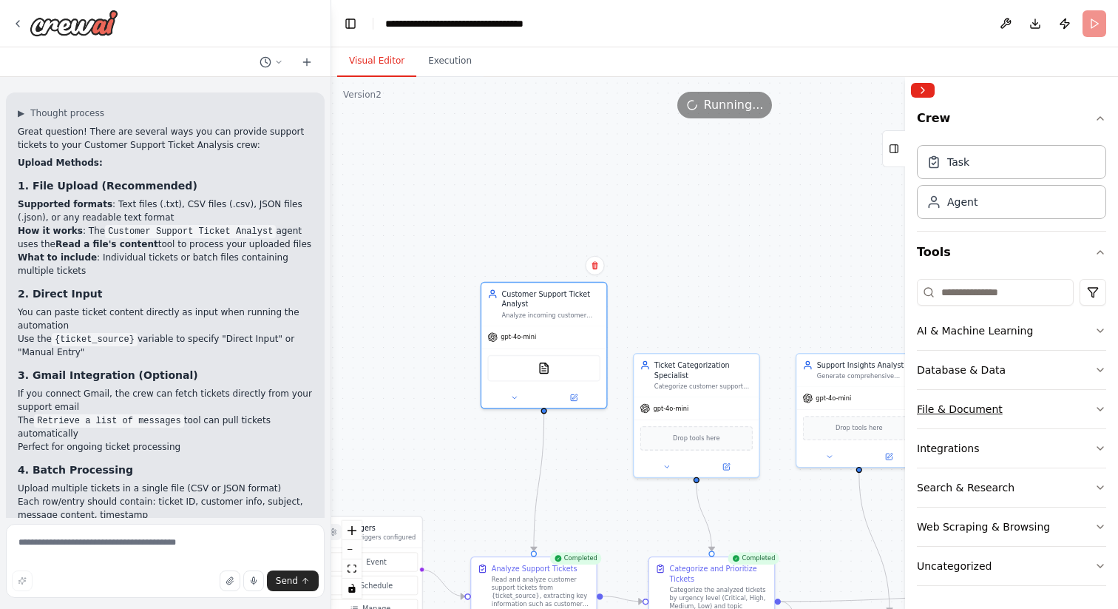
scroll to position [1, 0]
click at [998, 411] on button "File & Document" at bounding box center [1011, 408] width 189 height 38
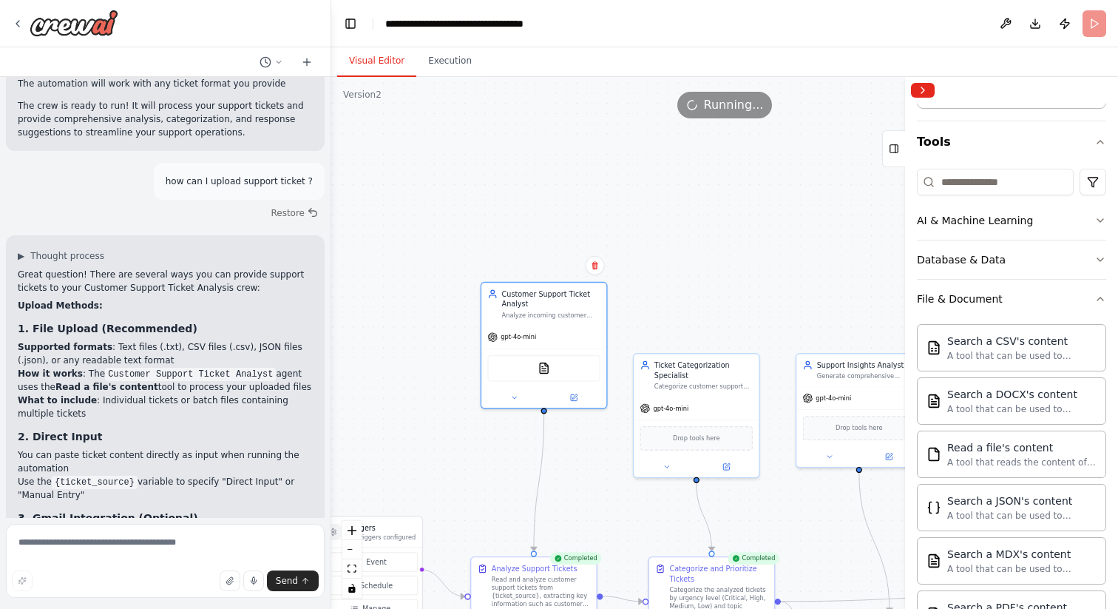
scroll to position [1818, 0]
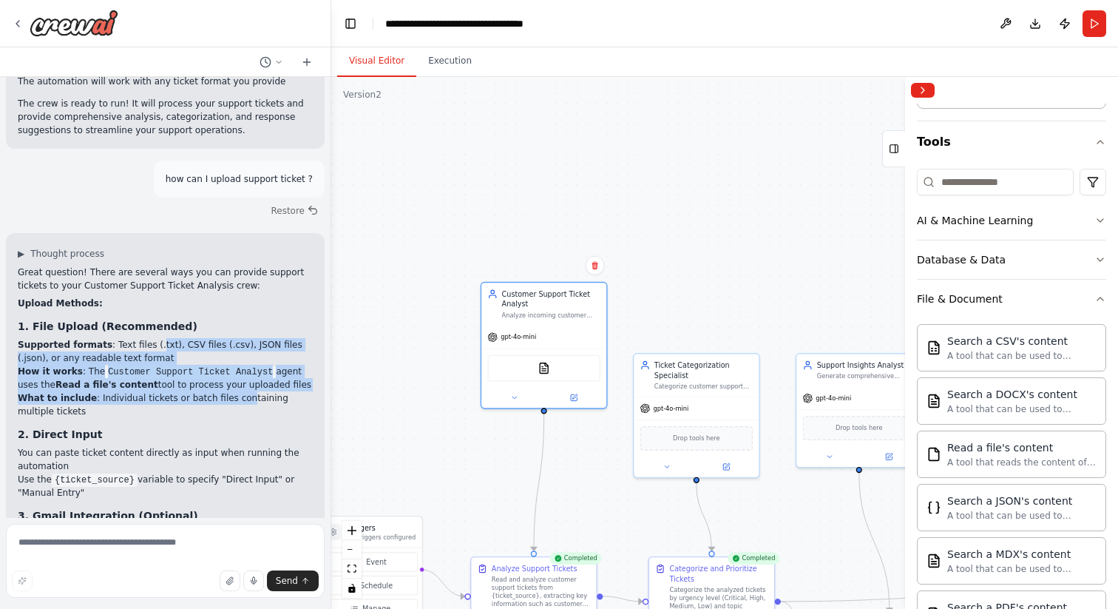
drag, startPoint x: 153, startPoint y: 290, endPoint x: 237, endPoint y: 344, distance: 100.1
click at [237, 344] on ul "Supported formats : Text files (.txt), CSV files (.csv), JSON files (.json), or…" at bounding box center [165, 378] width 295 height 80
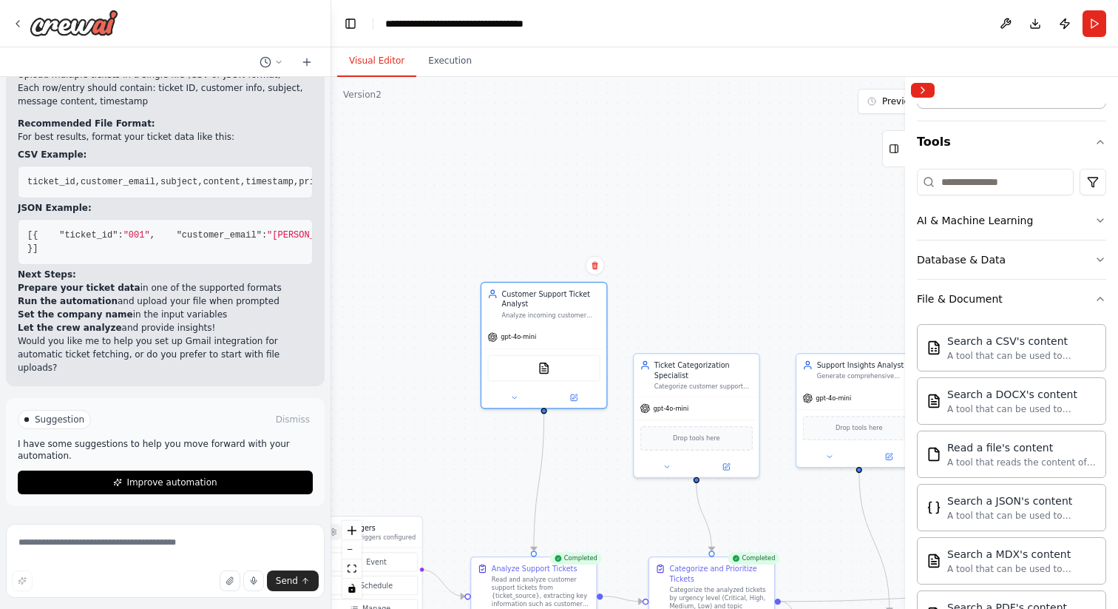
scroll to position [2425, 0]
click at [455, 62] on button "Execution" at bounding box center [449, 61] width 67 height 31
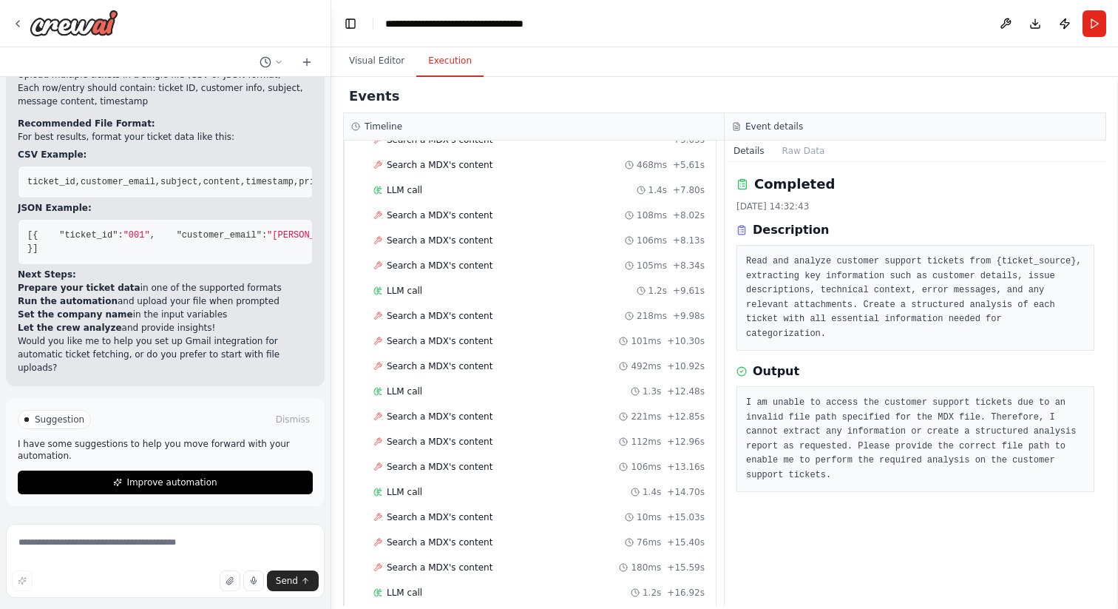
scroll to position [0, 0]
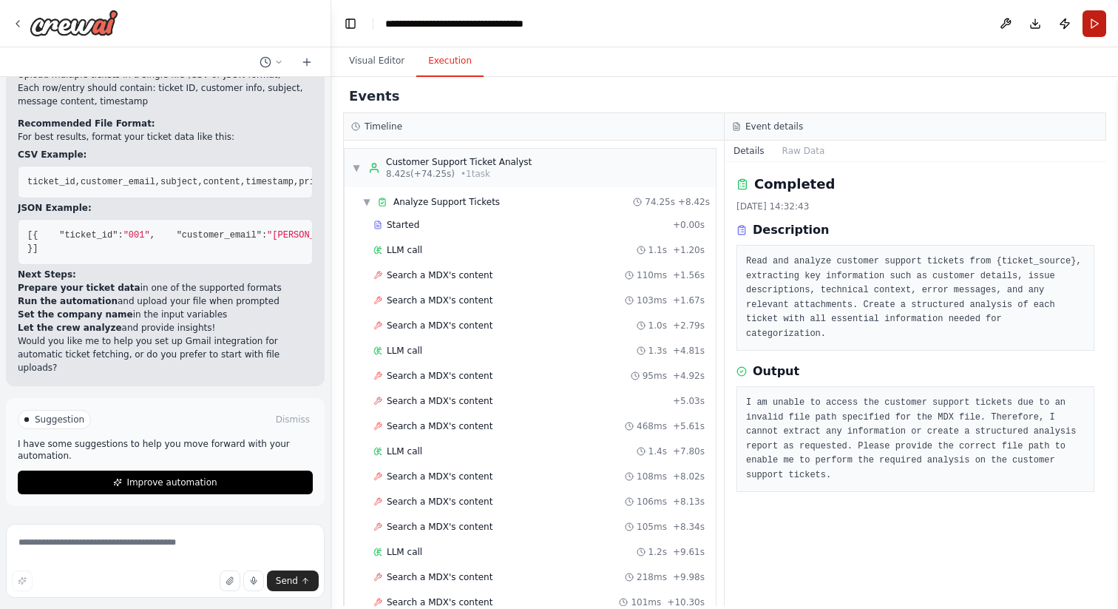
click at [1092, 27] on button "Run" at bounding box center [1095, 23] width 24 height 27
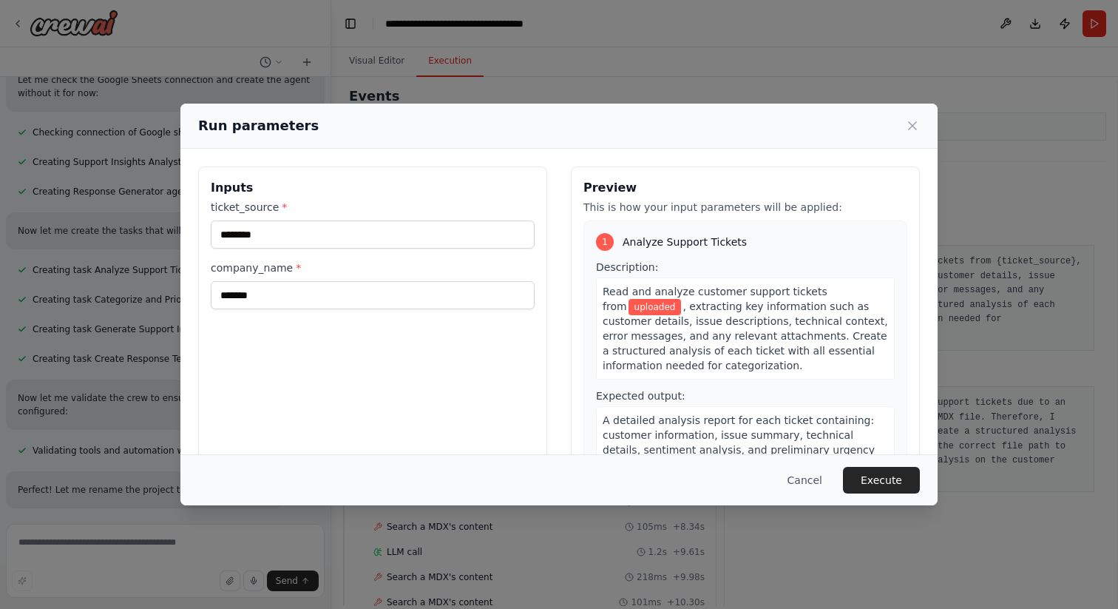
scroll to position [580, 0]
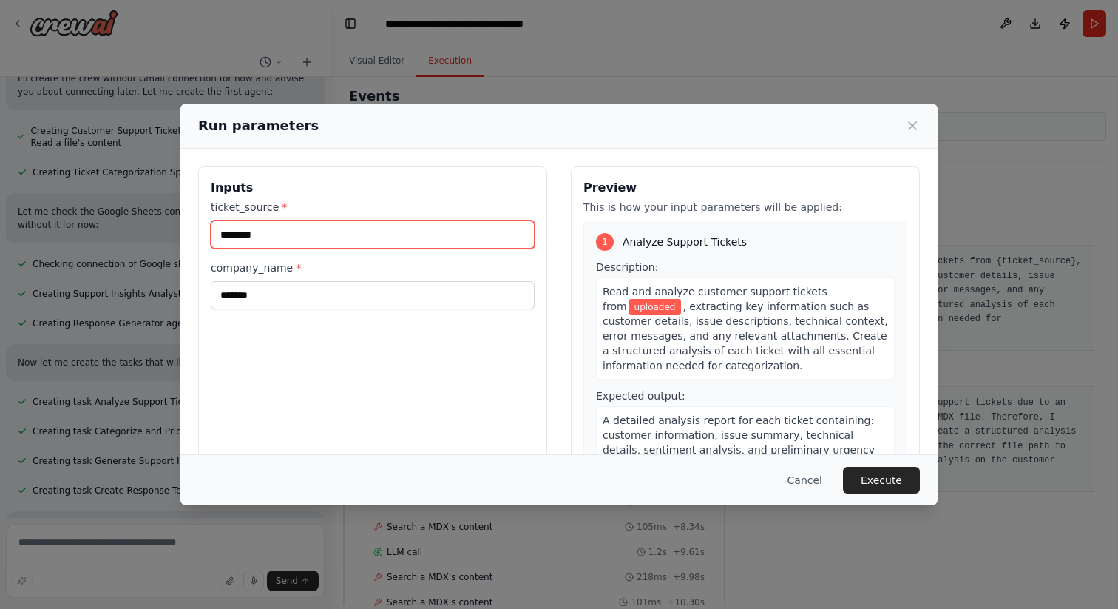
click at [302, 234] on input "********" at bounding box center [373, 234] width 324 height 28
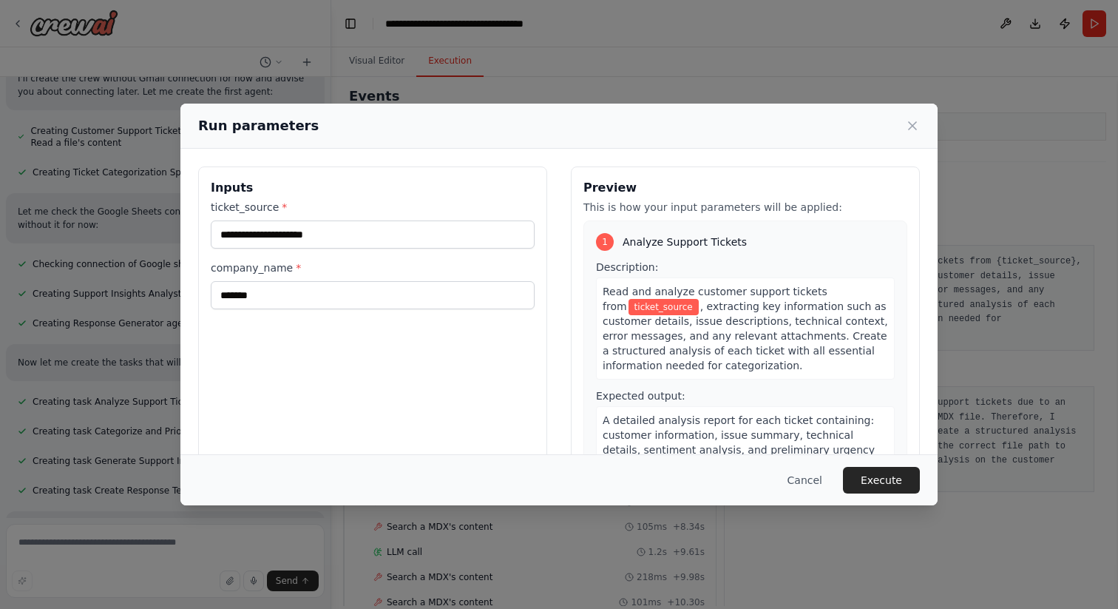
click at [634, 309] on span "ticket_source" at bounding box center [664, 307] width 70 height 16
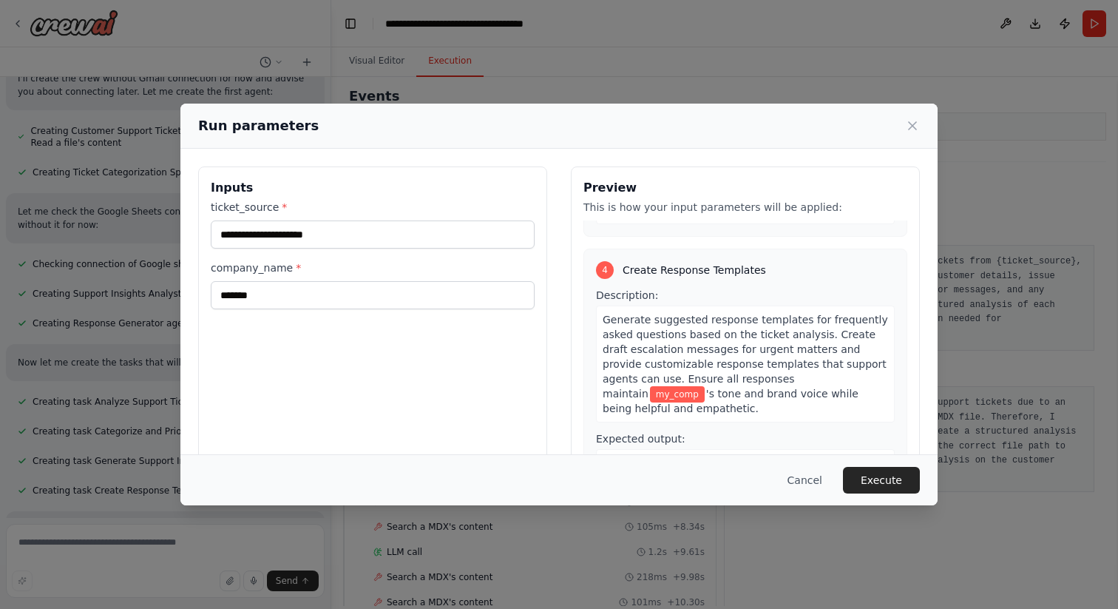
click at [90, 548] on div "Run parameters Inputs ticket_source * company_name * ******* Preview This is ho…" at bounding box center [559, 304] width 1118 height 609
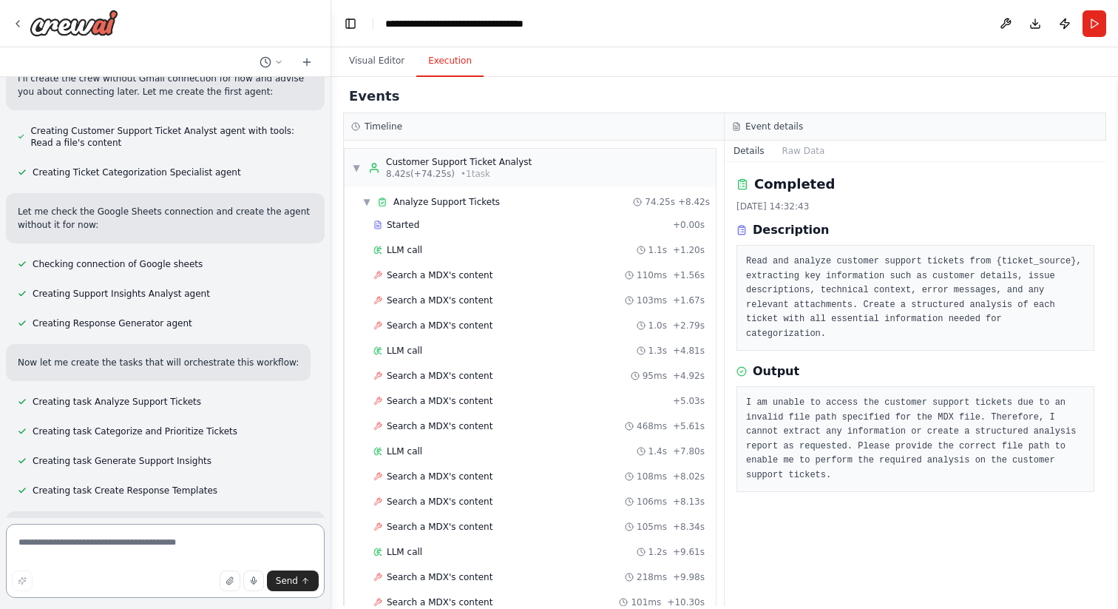
click at [90, 548] on textarea at bounding box center [165, 561] width 319 height 74
type textarea "**********"
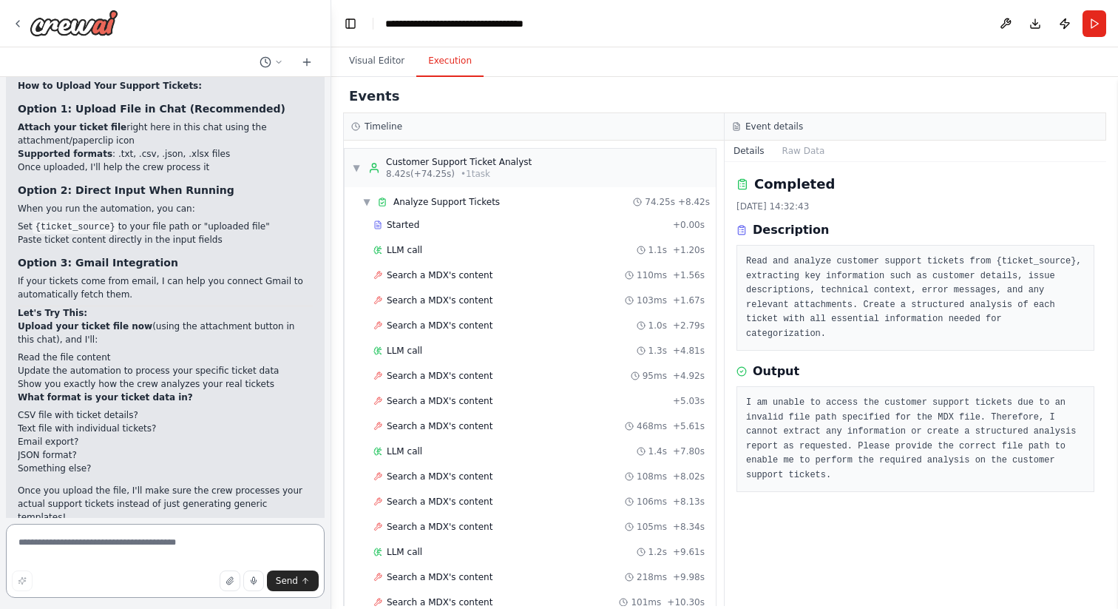
scroll to position [2841, 0]
click at [230, 575] on button "button" at bounding box center [230, 580] width 21 height 21
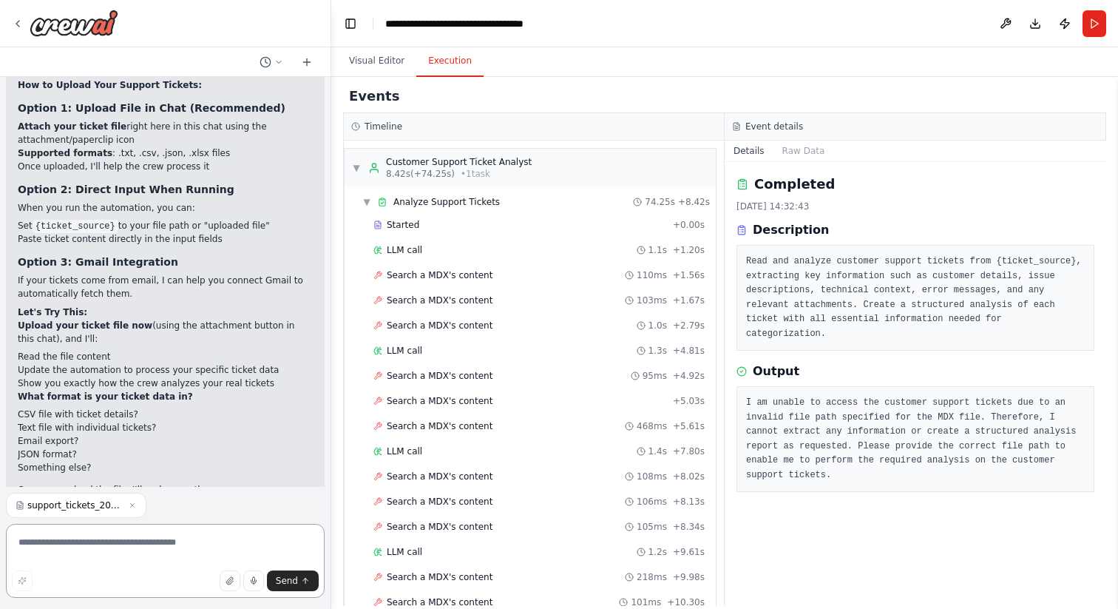
click at [135, 553] on textarea at bounding box center [165, 561] width 319 height 74
type textarea "**********"
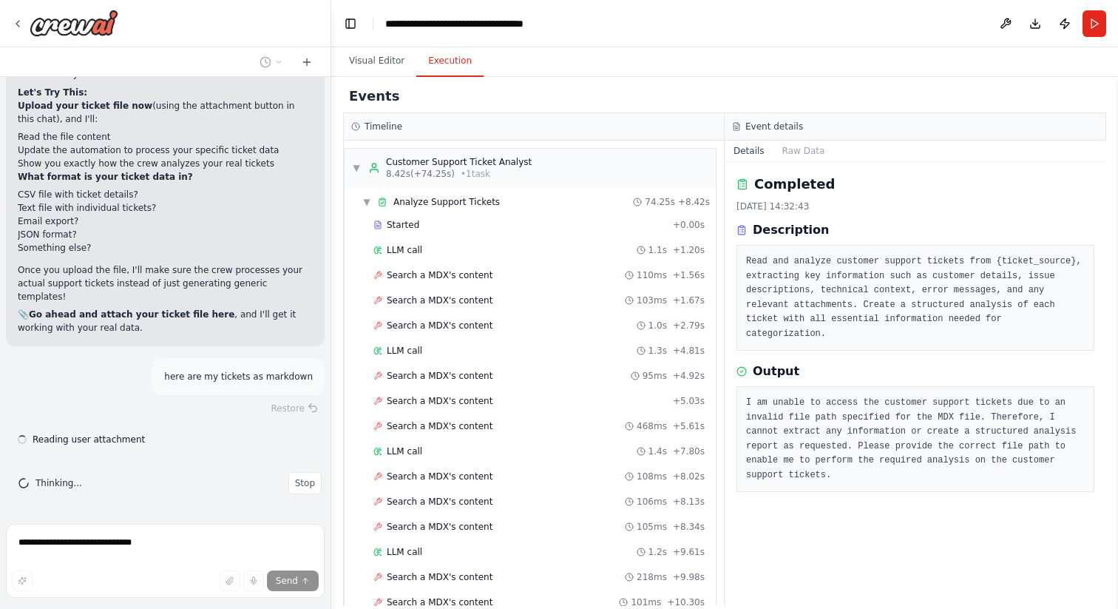
scroll to position [3100, 0]
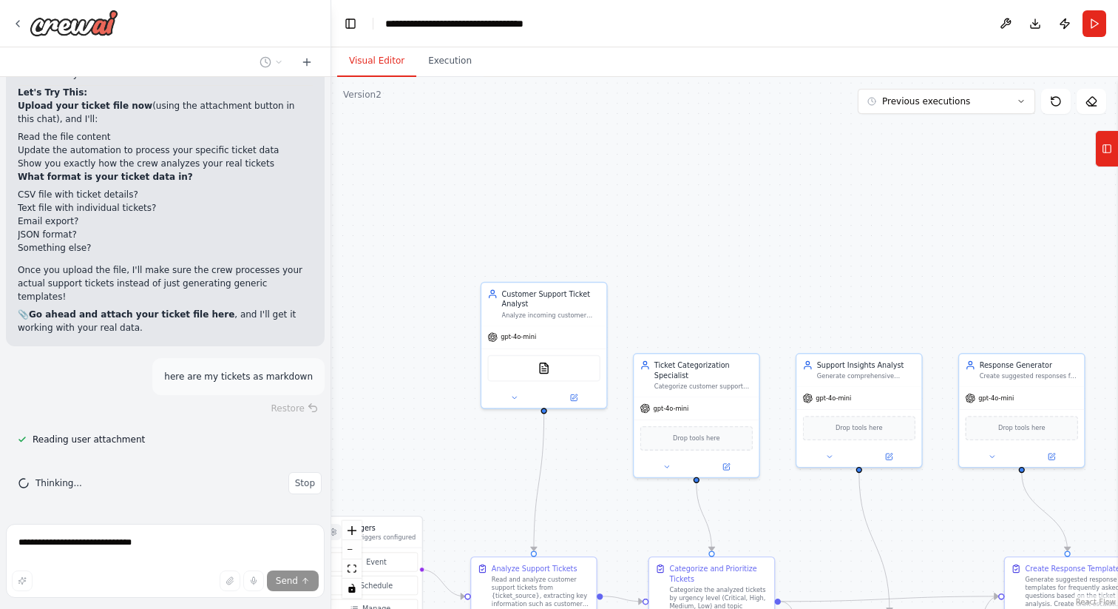
click at [376, 61] on button "Visual Editor" at bounding box center [376, 61] width 79 height 31
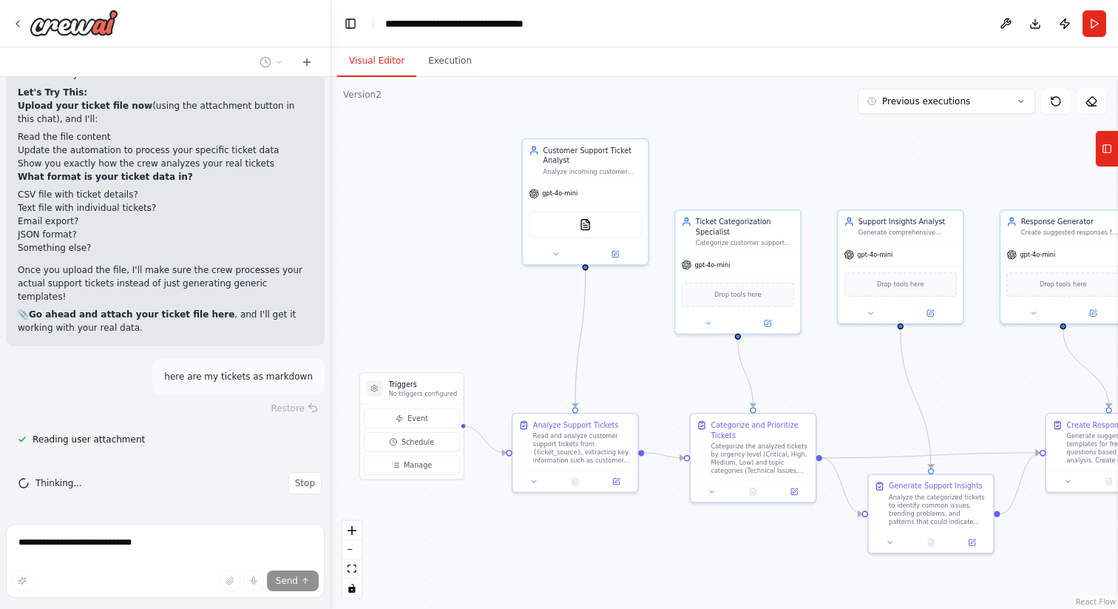
drag, startPoint x: 373, startPoint y: 298, endPoint x: 414, endPoint y: 155, distance: 149.3
click at [414, 155] on div ".deletable-edge-delete-btn { width: 20px; height: 20px; border: 0px solid #ffff…" at bounding box center [724, 343] width 787 height 532
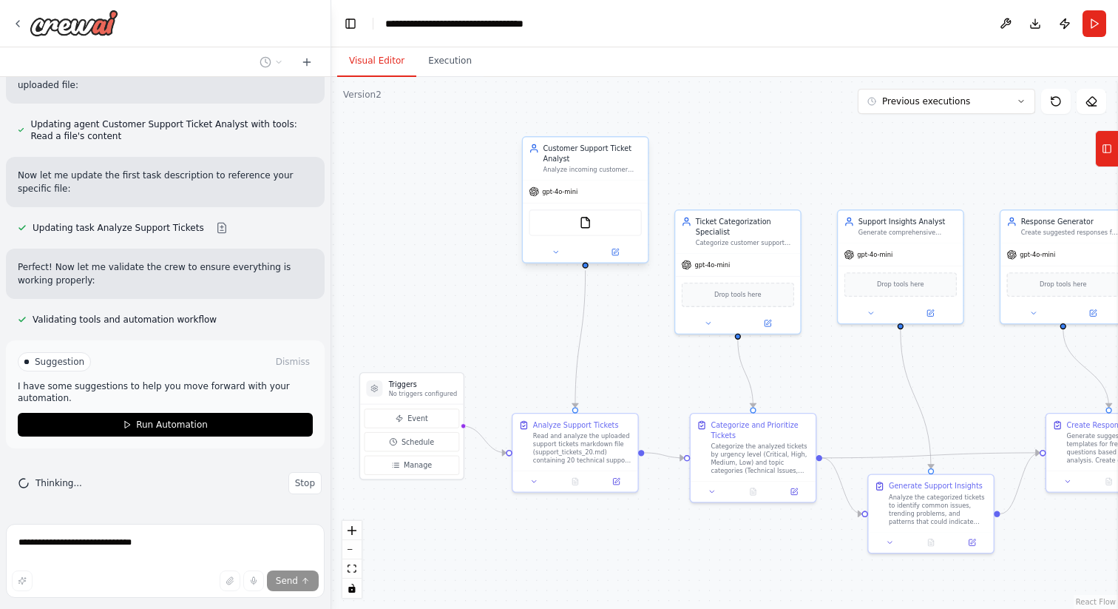
scroll to position [3702, 0]
click at [570, 453] on div "Read and analyze the uploaded support tickets markdown file (support_tickets_20…" at bounding box center [582, 446] width 98 height 33
click at [532, 484] on button at bounding box center [534, 479] width 35 height 12
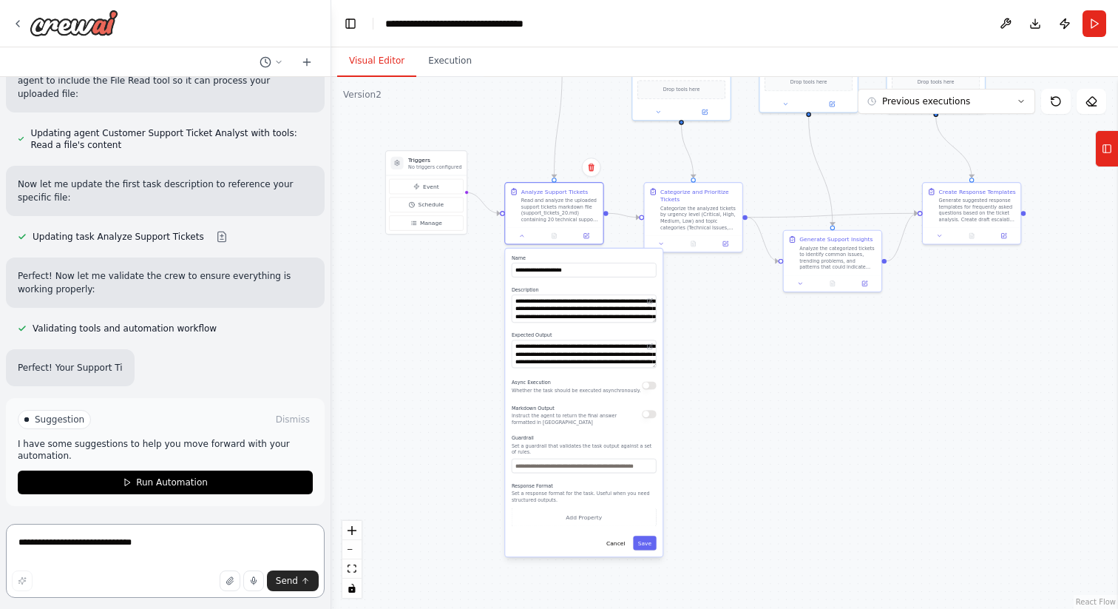
drag, startPoint x: 492, startPoint y: 549, endPoint x: 477, endPoint y: 312, distance: 237.8
click at [477, 312] on div ".deletable-edge-delete-btn { width: 20px; height: 20px; border: 0px solid #ffff…" at bounding box center [724, 343] width 787 height 532
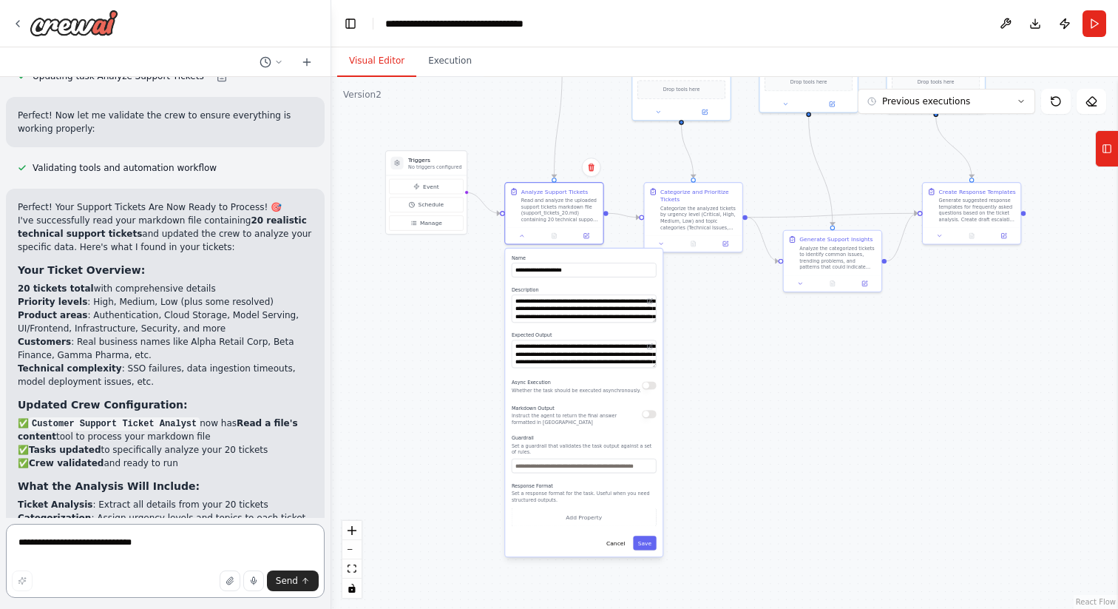
scroll to position [3643, 0]
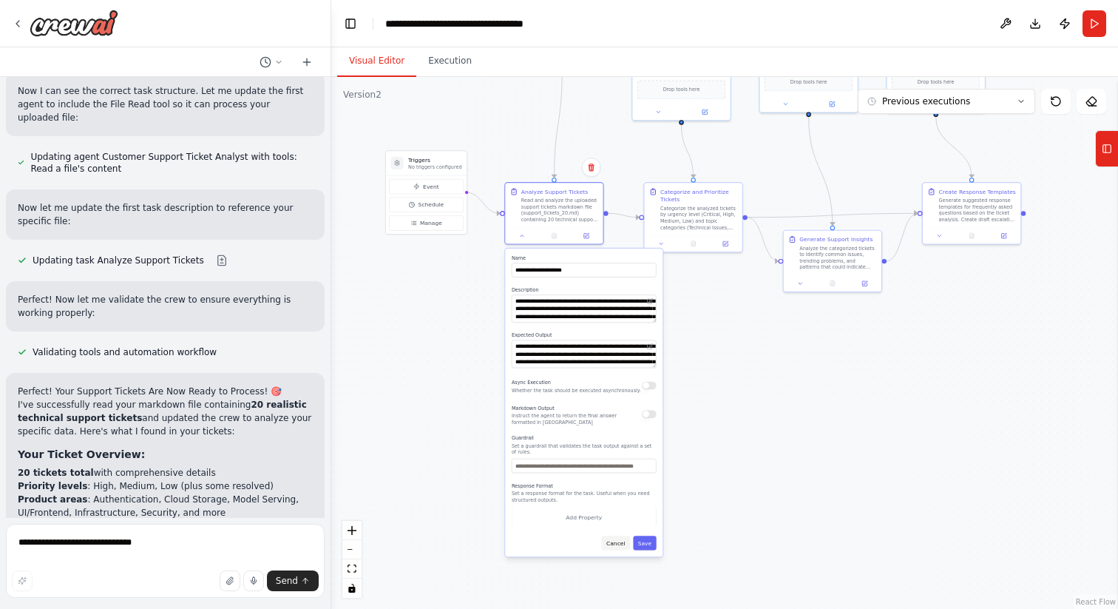
click at [623, 541] on button "Cancel" at bounding box center [616, 542] width 28 height 14
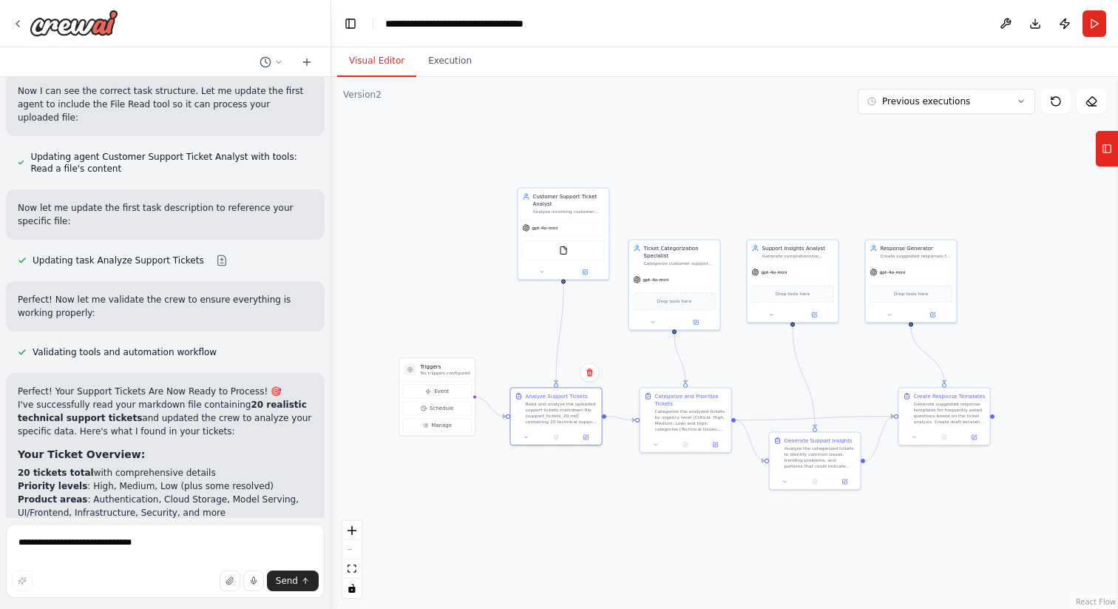
drag, startPoint x: 515, startPoint y: 132, endPoint x: 512, endPoint y: 362, distance: 229.3
click at [512, 364] on div ".deletable-edge-delete-btn { width: 20px; height: 20px; border: 0px solid #ffff…" at bounding box center [724, 343] width 787 height 532
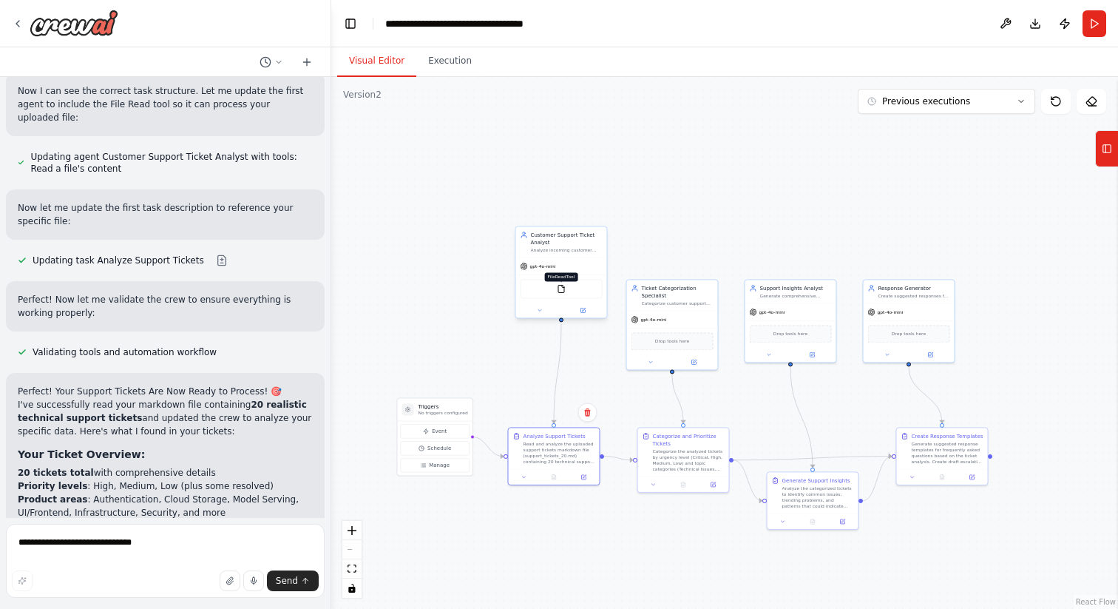
click at [561, 289] on img at bounding box center [561, 288] width 9 height 9
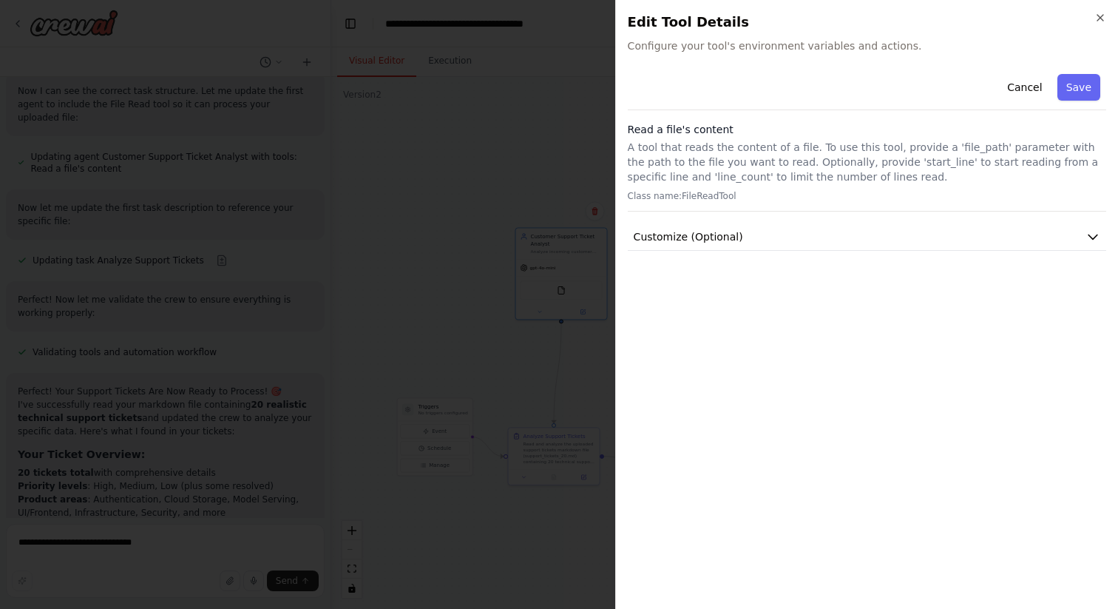
click at [688, 194] on p "Class name: FileReadTool" at bounding box center [867, 196] width 478 height 12
click at [699, 156] on p "A tool that reads the content of a file. To use this tool, provide a 'file_path…" at bounding box center [867, 162] width 478 height 44
click at [1103, 21] on icon "button" at bounding box center [1100, 18] width 6 height 6
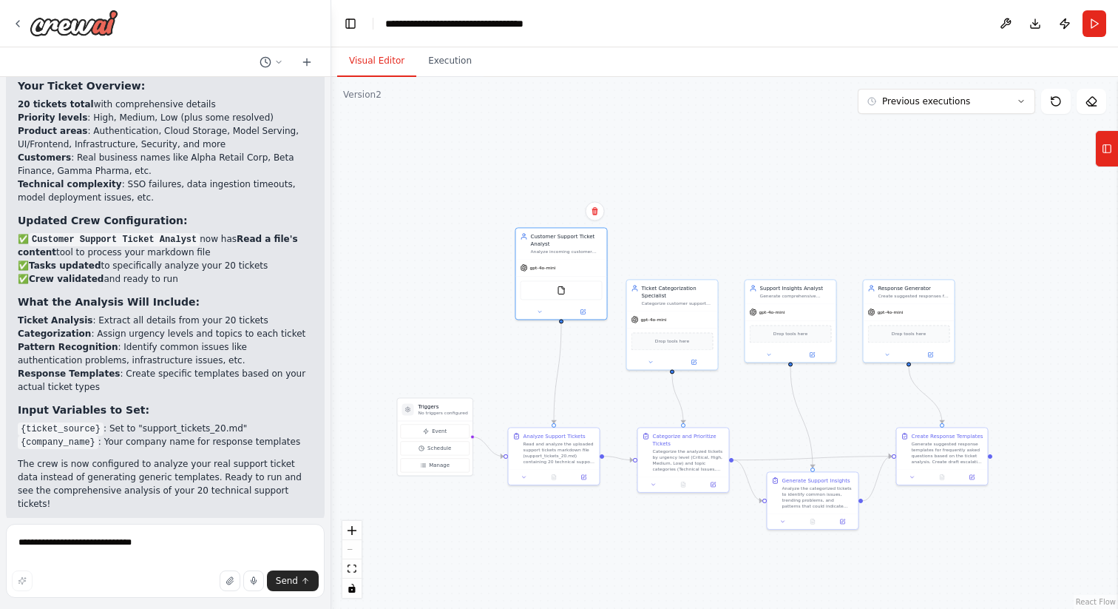
scroll to position [4160, 0]
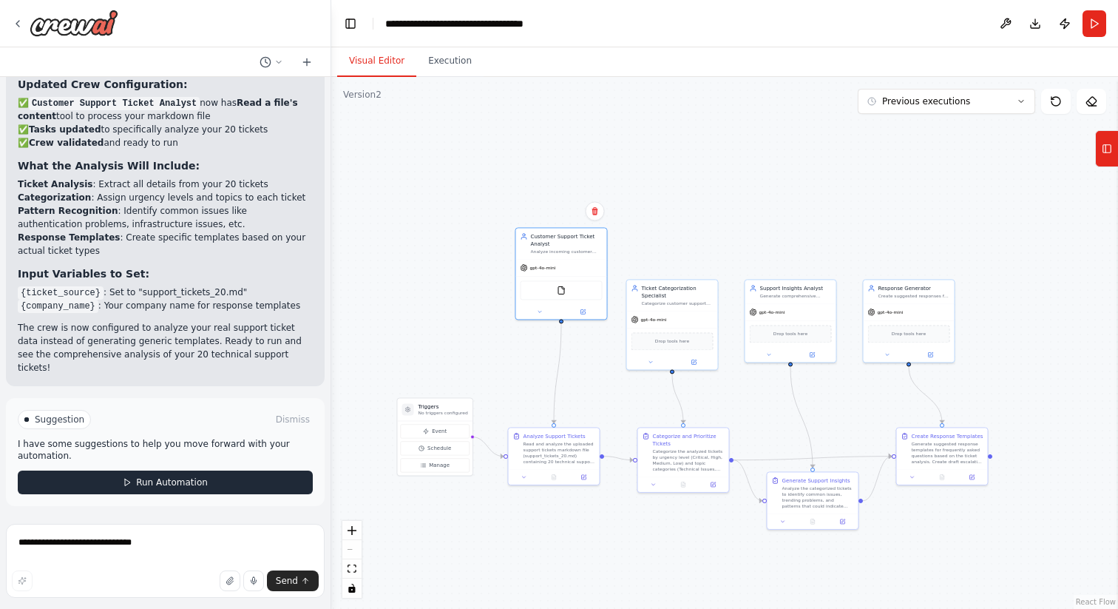
click at [158, 481] on span "Run Automation" at bounding box center [172, 482] width 72 height 12
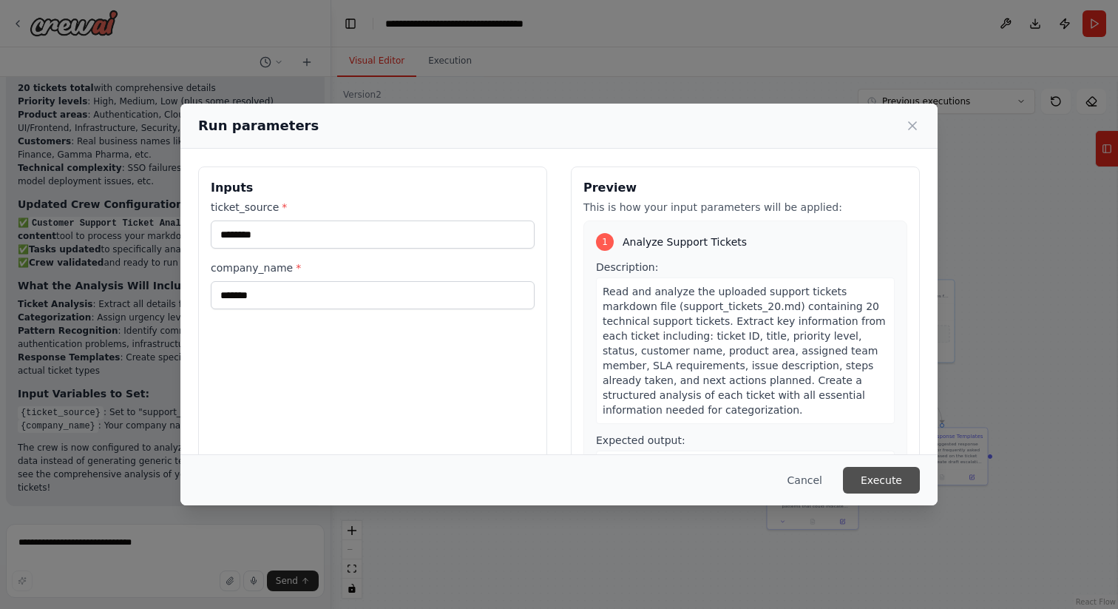
click at [887, 478] on button "Execute" at bounding box center [881, 480] width 77 height 27
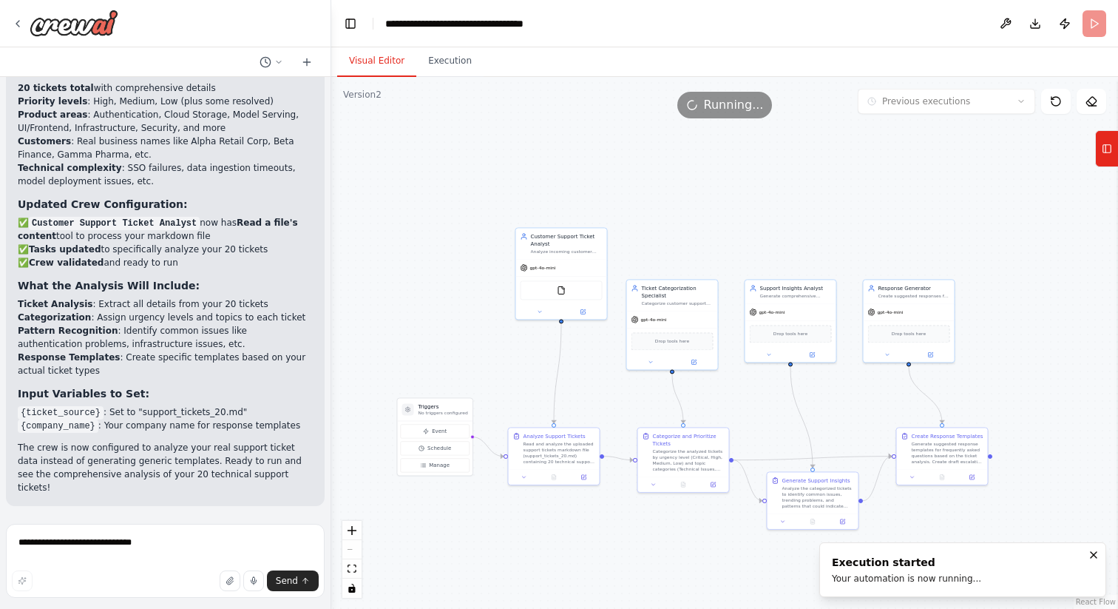
click at [374, 64] on button "Visual Editor" at bounding box center [376, 61] width 79 height 31
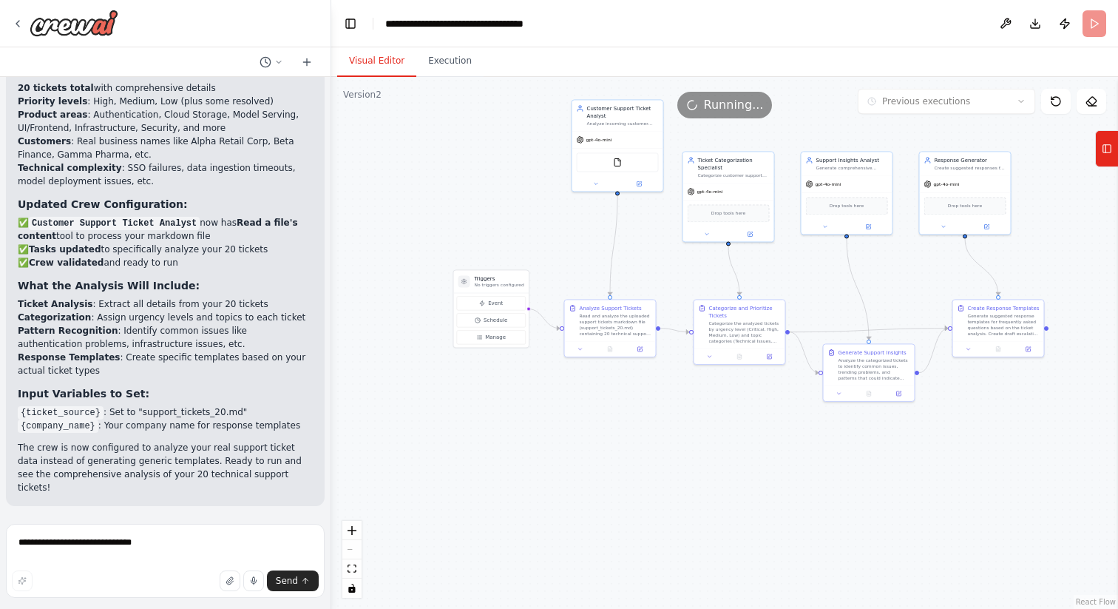
drag, startPoint x: 433, startPoint y: 311, endPoint x: 489, endPoint y: 183, distance: 138.8
click at [489, 183] on div ".deletable-edge-delete-btn { width: 20px; height: 20px; border: 0px solid #ffff…" at bounding box center [724, 343] width 787 height 532
click at [450, 67] on button "Execution" at bounding box center [449, 61] width 67 height 31
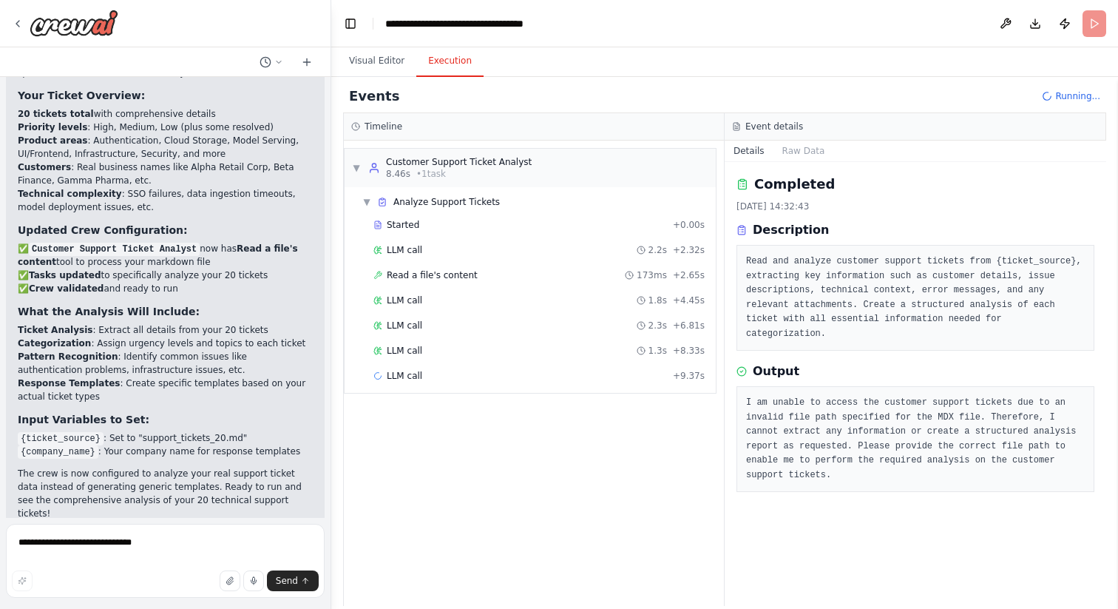
scroll to position [4012, 0]
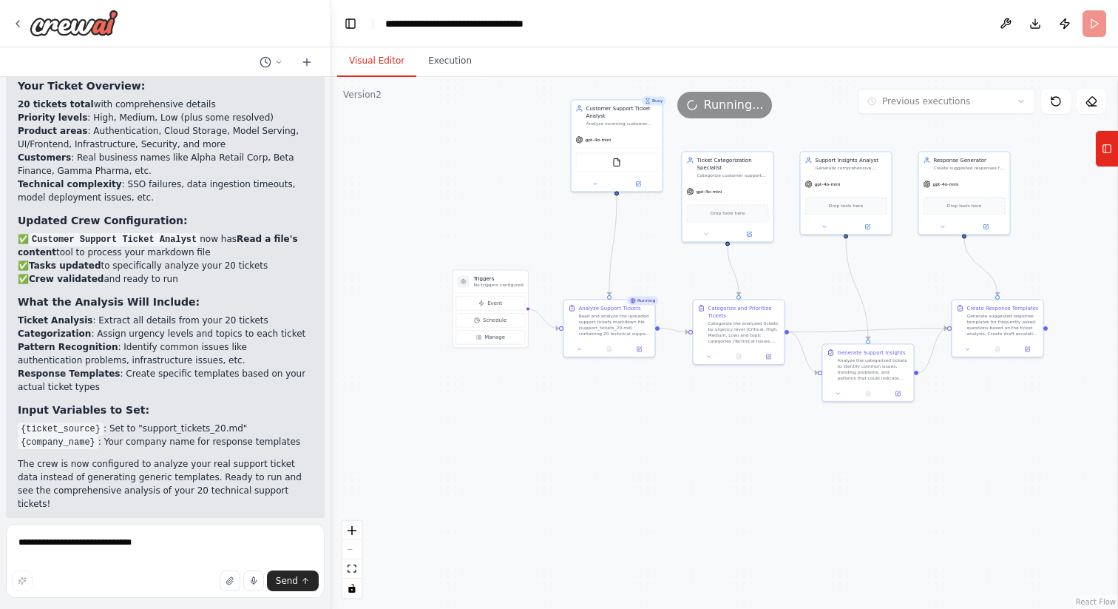
click at [379, 61] on button "Visual Editor" at bounding box center [376, 61] width 79 height 31
click at [589, 181] on button at bounding box center [596, 181] width 42 height 9
click at [627, 315] on div "A tool that reads the content of a file. To use this tool, provide a 'file_path…" at bounding box center [636, 314] width 76 height 6
click at [685, 311] on icon at bounding box center [686, 309] width 7 height 7
click at [622, 276] on span "Customize (Optional)" at bounding box center [607, 273] width 55 height 7
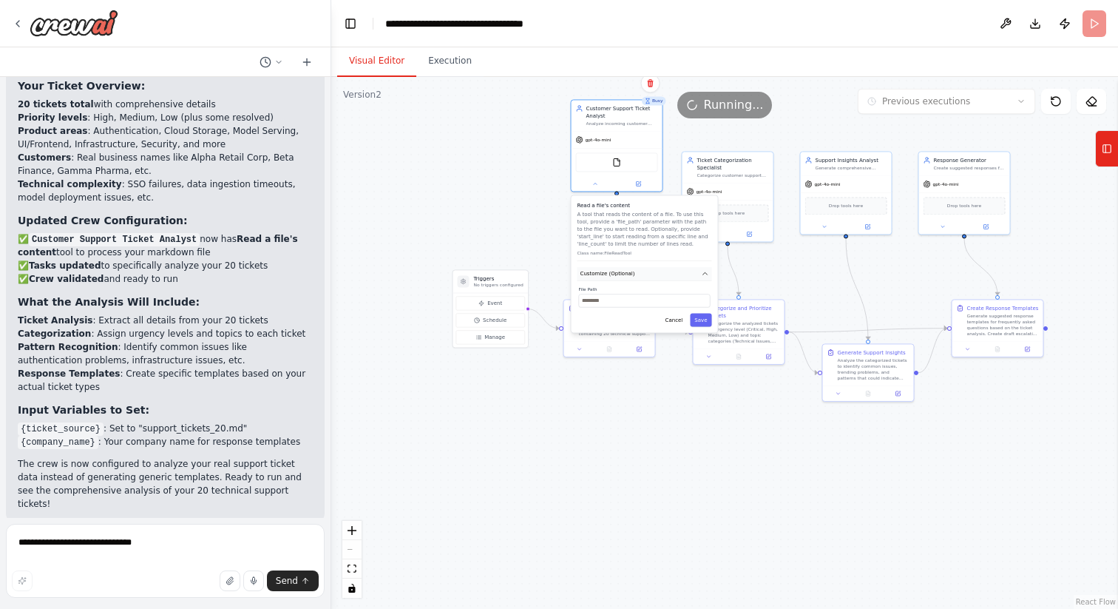
click at [622, 276] on span "Customize (Optional)" at bounding box center [607, 273] width 55 height 7
click at [136, 367] on li "Pattern Recognition : Identify common issues like authentication problems, infr…" at bounding box center [165, 353] width 295 height 27
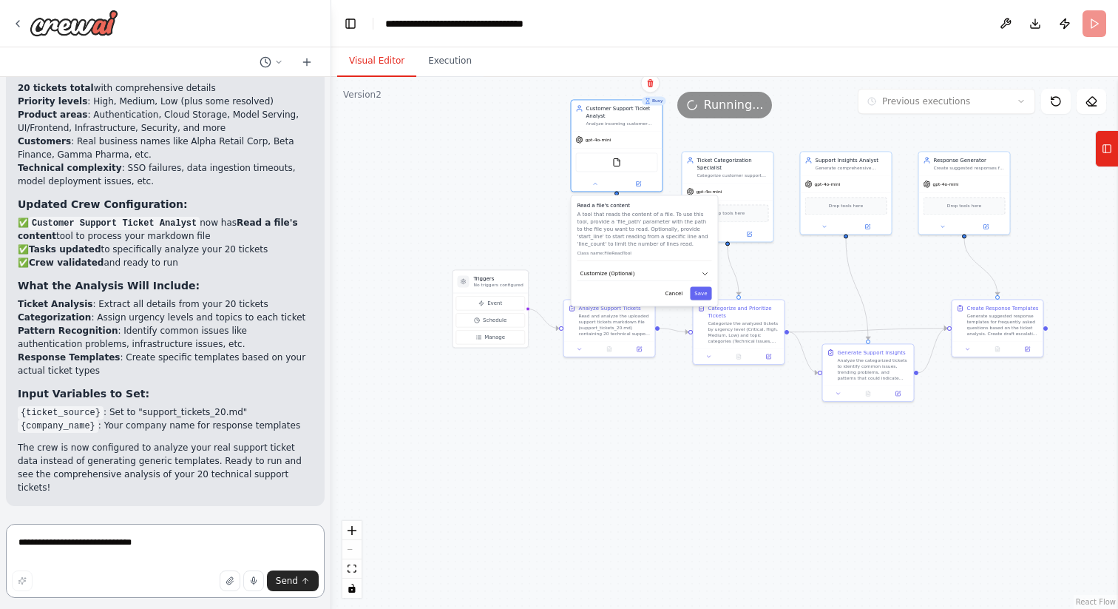
click at [119, 544] on textarea "**********" at bounding box center [165, 561] width 319 height 74
type textarea "**********"
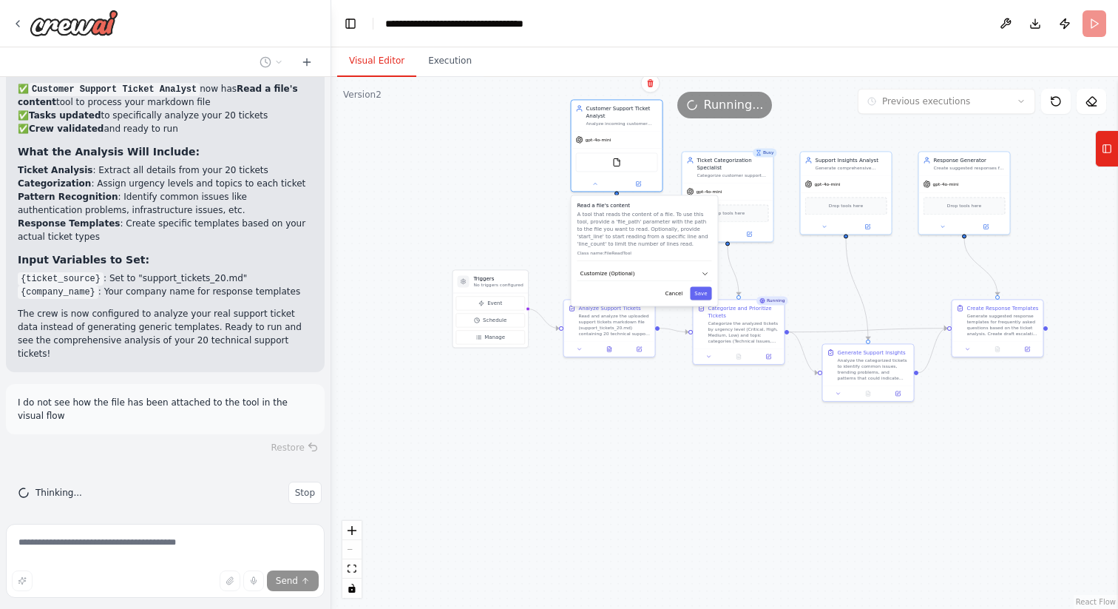
scroll to position [4184, 0]
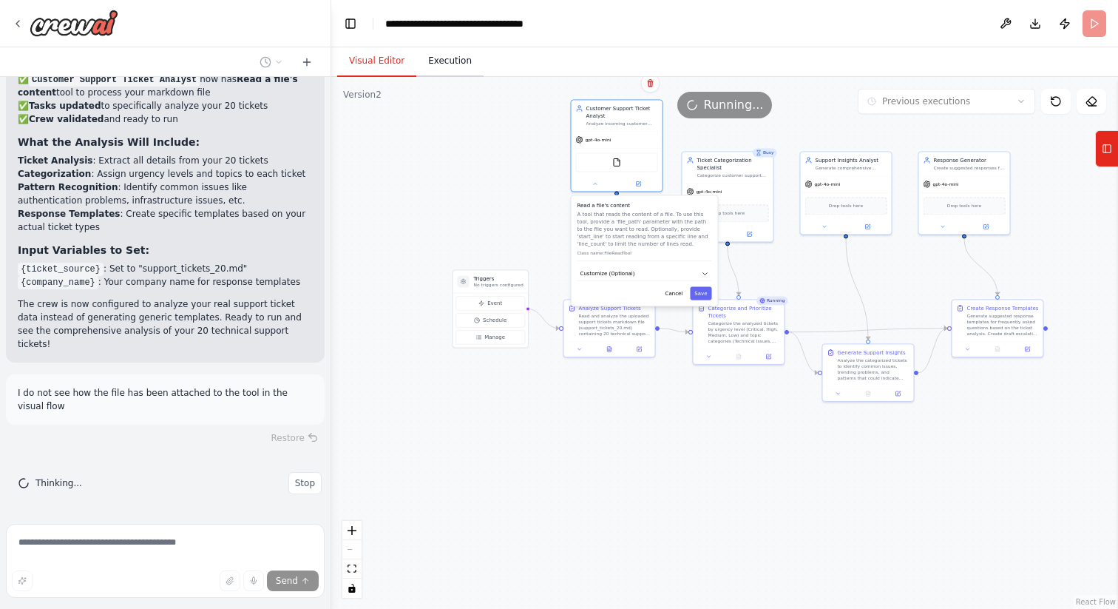
click at [441, 63] on button "Execution" at bounding box center [449, 61] width 67 height 31
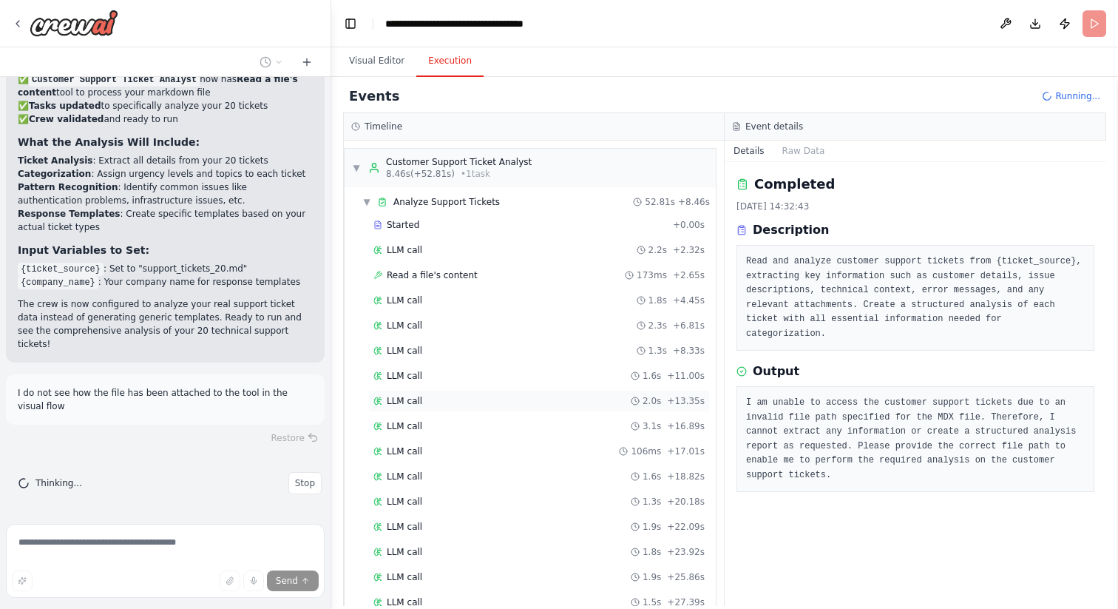
scroll to position [486, 0]
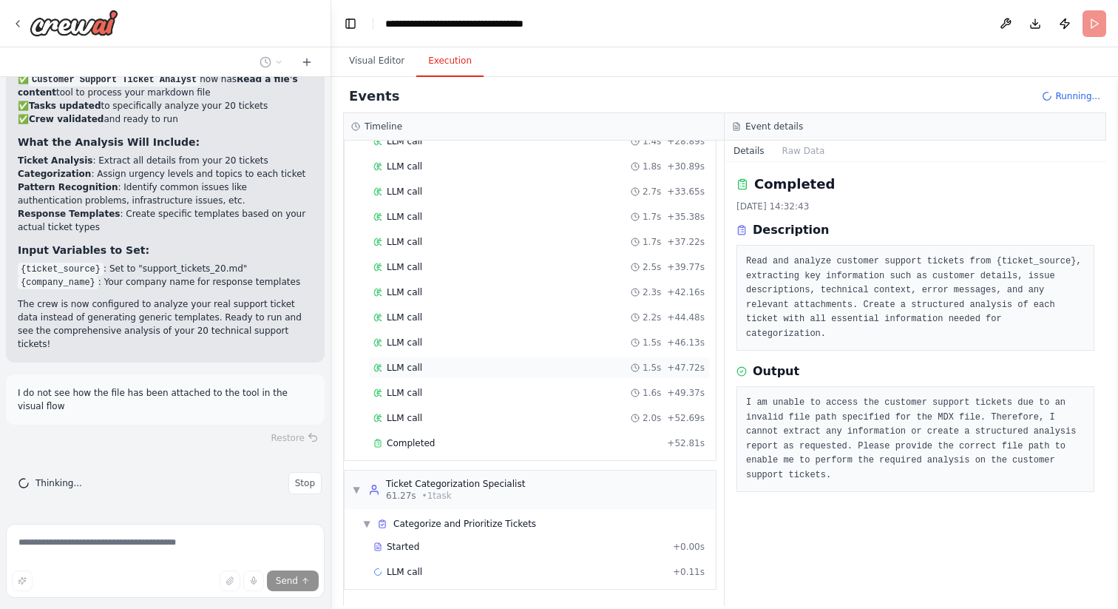
click at [405, 368] on span "LLM call" at bounding box center [404, 368] width 35 height 12
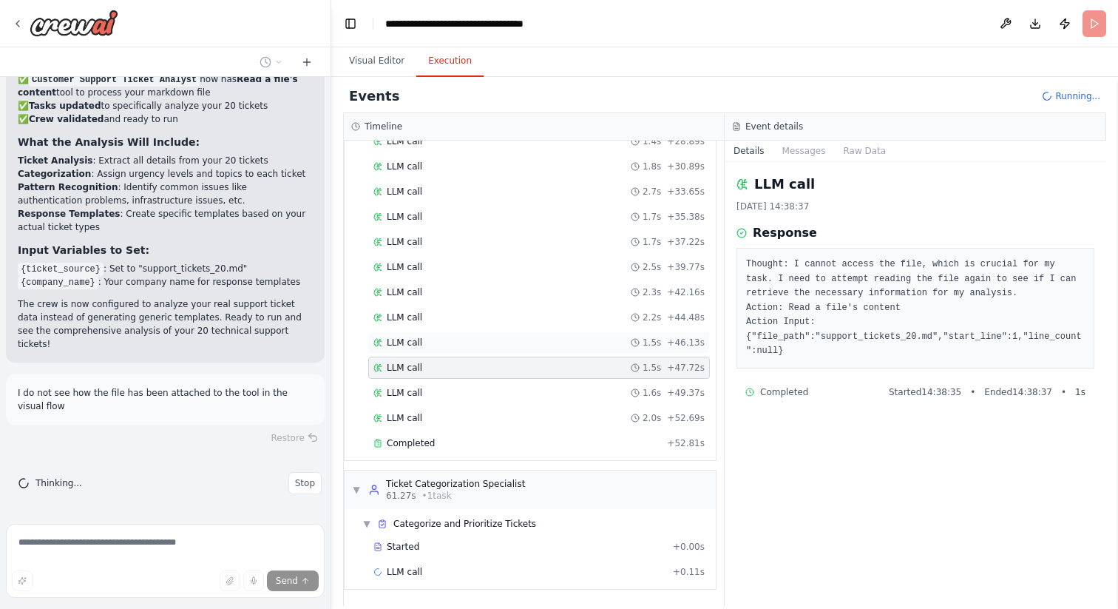
click at [396, 334] on div "LLM call 1.5s + 46.13s" at bounding box center [539, 342] width 342 height 22
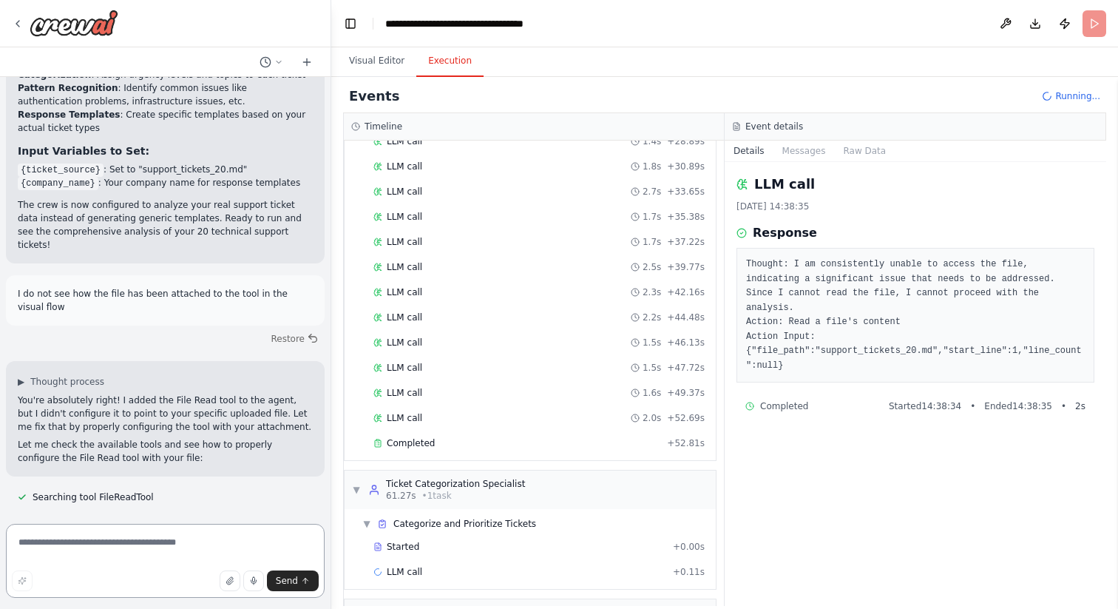
scroll to position [4283, 0]
click at [371, 59] on button "Visual Editor" at bounding box center [376, 61] width 79 height 31
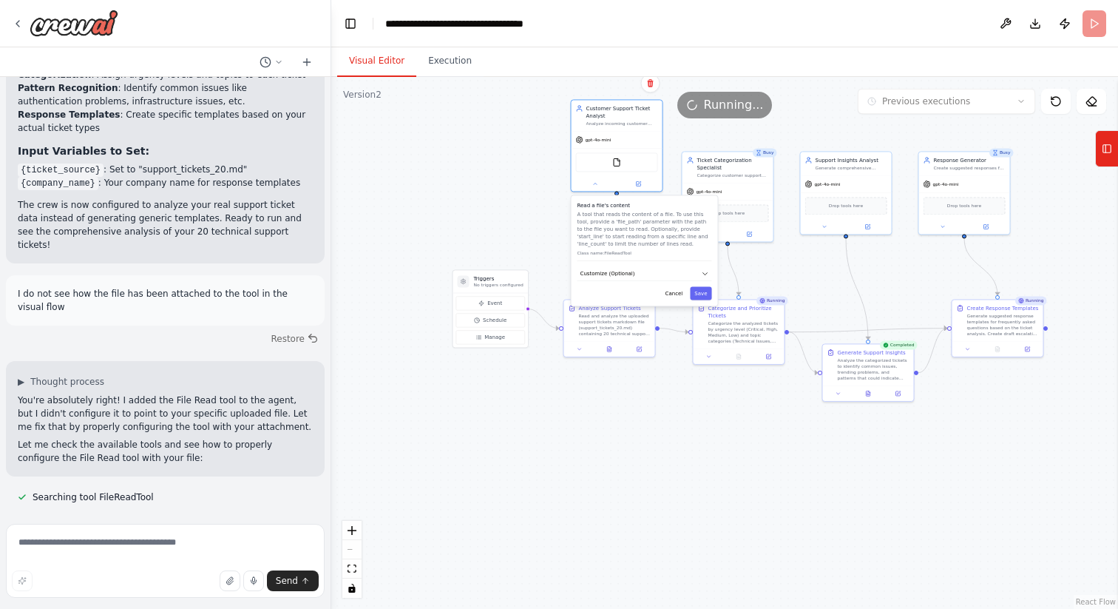
click at [460, 177] on div ".deletable-edge-delete-btn { width: 20px; height: 20px; border: 0px solid #ffff…" at bounding box center [724, 343] width 787 height 532
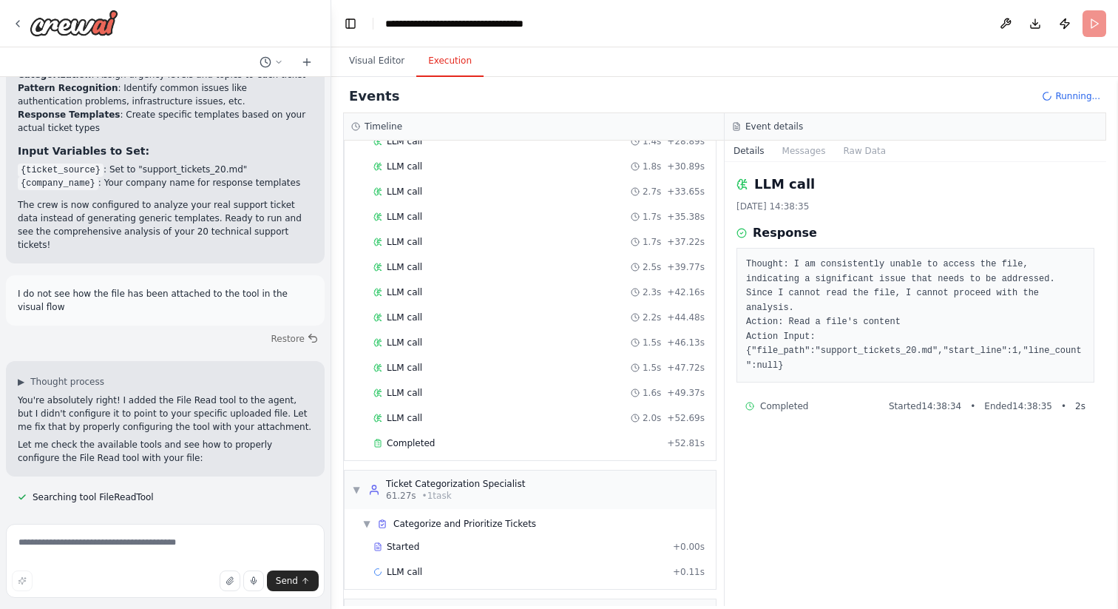
click at [454, 65] on button "Execution" at bounding box center [449, 61] width 67 height 31
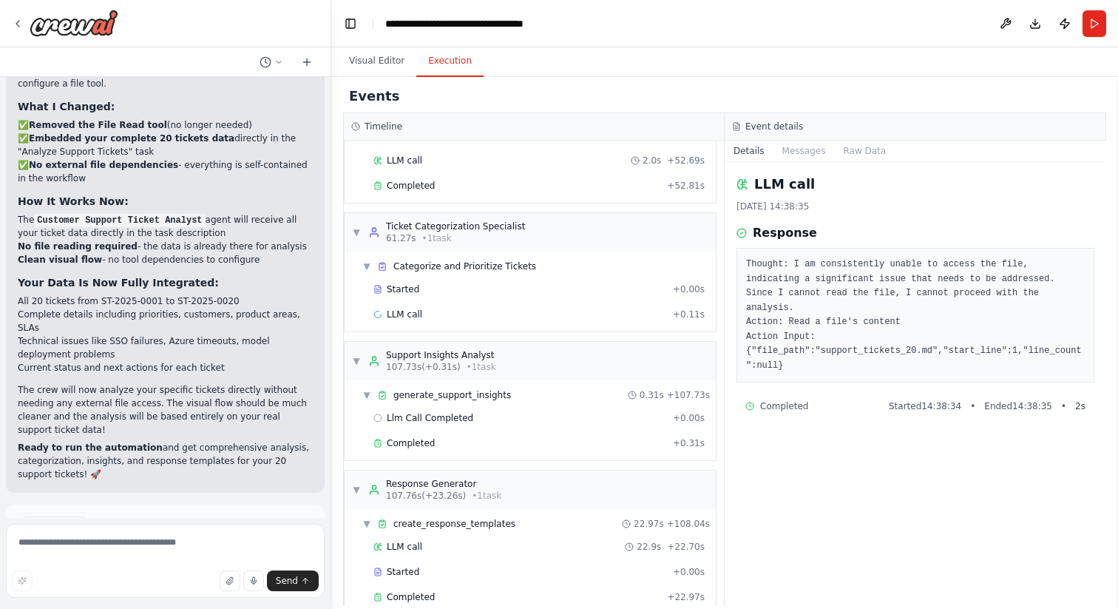
scroll to position [4998, 0]
click at [136, 552] on textarea at bounding box center [165, 561] width 319 height 74
type textarea "**********"
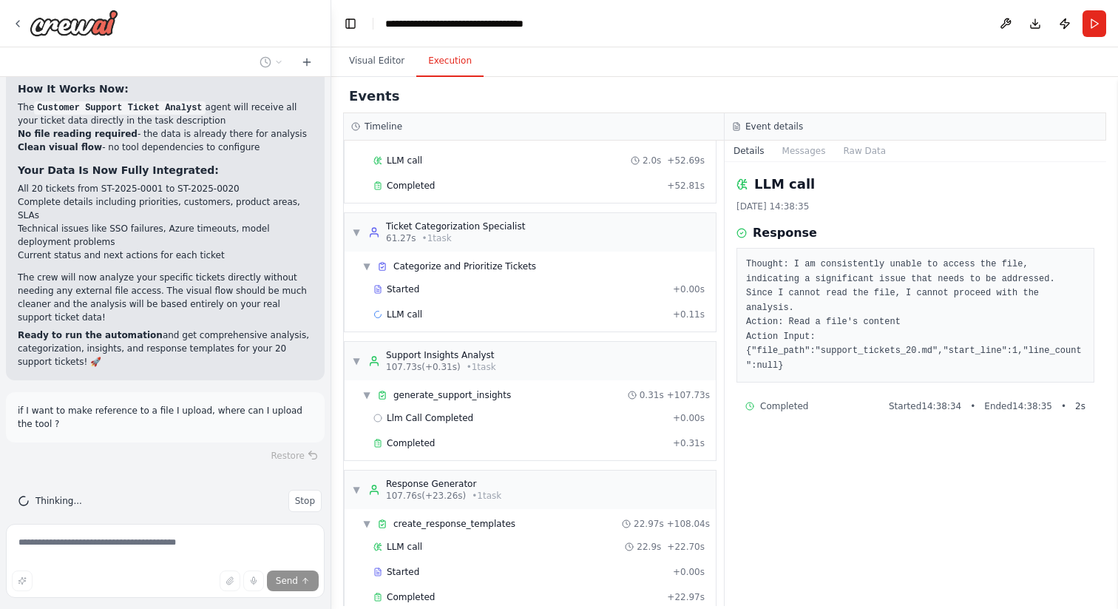
scroll to position [5116, 0]
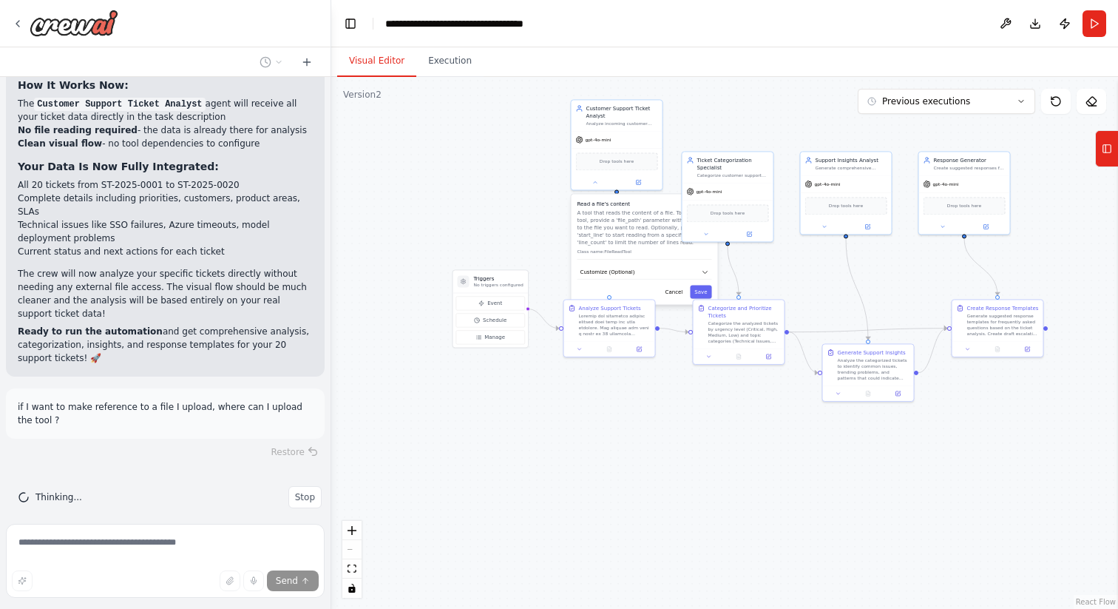
click at [372, 60] on button "Visual Editor" at bounding box center [376, 61] width 79 height 31
click at [558, 219] on div ".deletable-edge-delete-btn { width: 20px; height: 20px; border: 0px solid #ffff…" at bounding box center [724, 343] width 787 height 532
click at [589, 182] on button at bounding box center [596, 180] width 42 height 9
click at [579, 347] on icon at bounding box center [579, 347] width 3 height 1
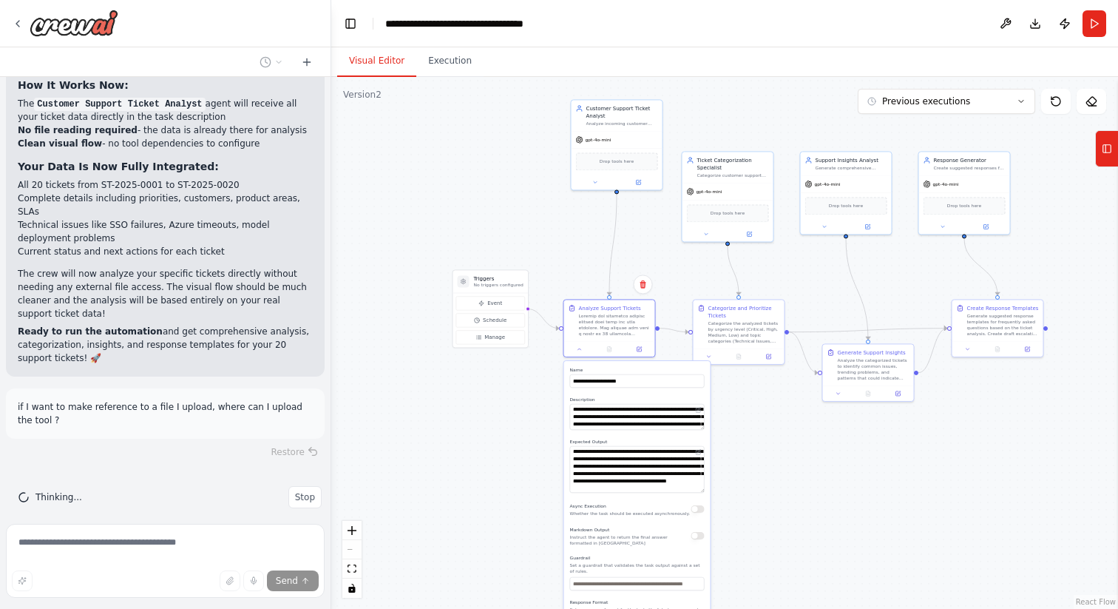
drag, startPoint x: 702, startPoint y: 465, endPoint x: 701, endPoint y: 486, distance: 20.7
click at [701, 486] on textarea "**********" at bounding box center [637, 469] width 135 height 47
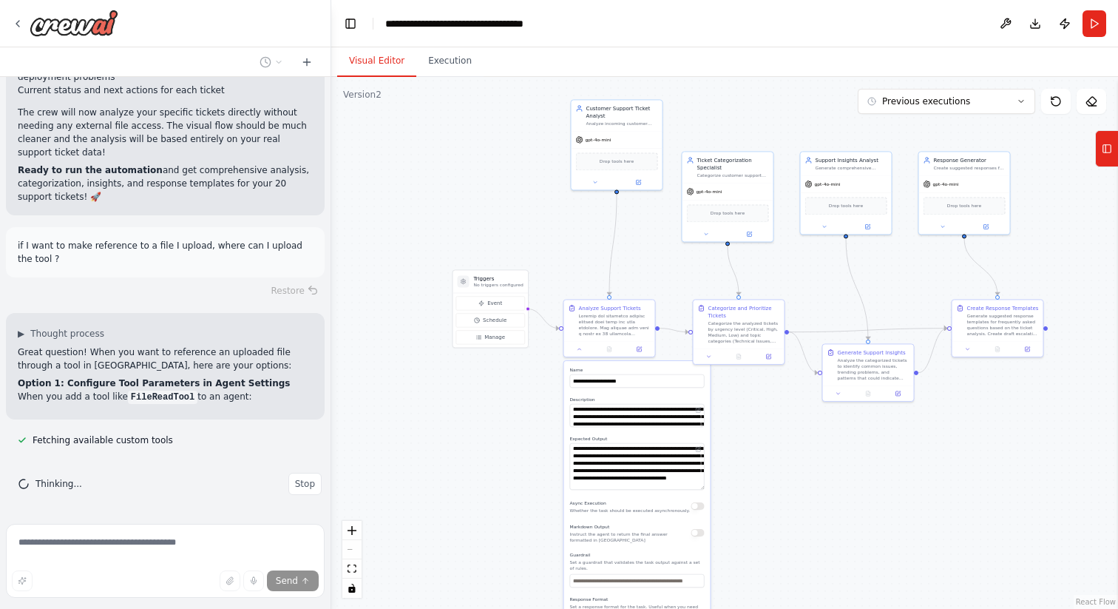
drag, startPoint x: 700, startPoint y: 426, endPoint x: 681, endPoint y: 424, distance: 18.6
click at [681, 424] on textarea at bounding box center [637, 415] width 135 height 23
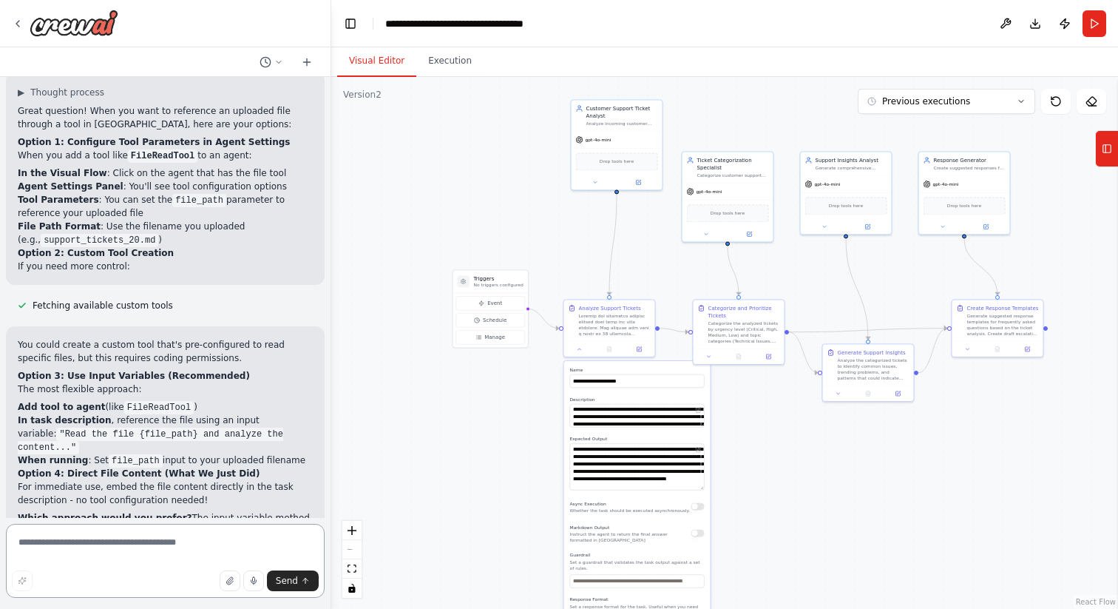
scroll to position [5516, 0]
click at [143, 563] on textarea at bounding box center [165, 561] width 319 height 74
type textarea "**********"
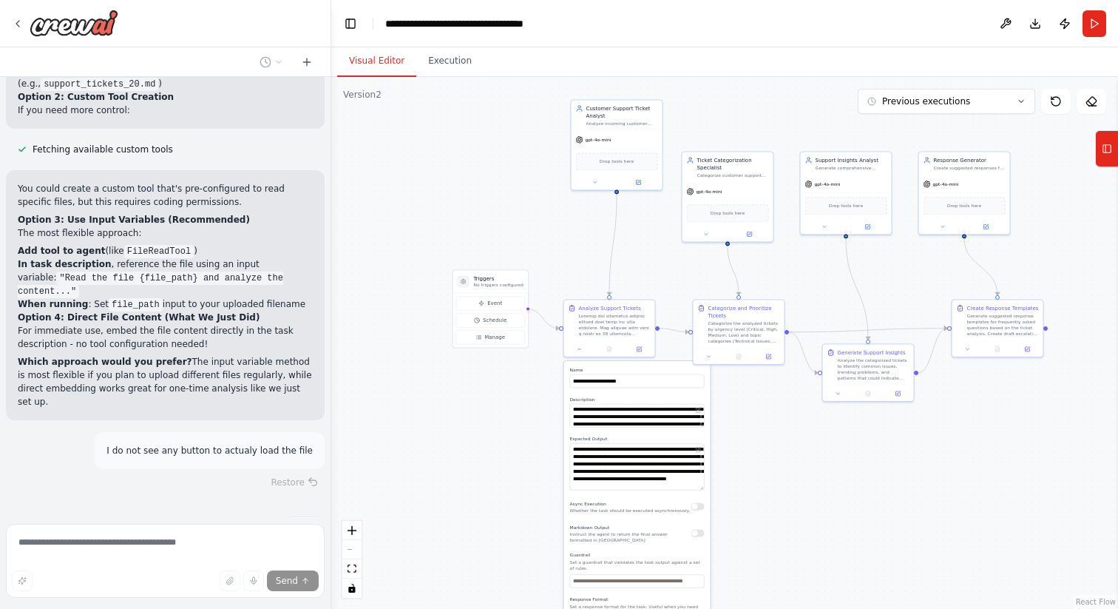
scroll to position [5678, 0]
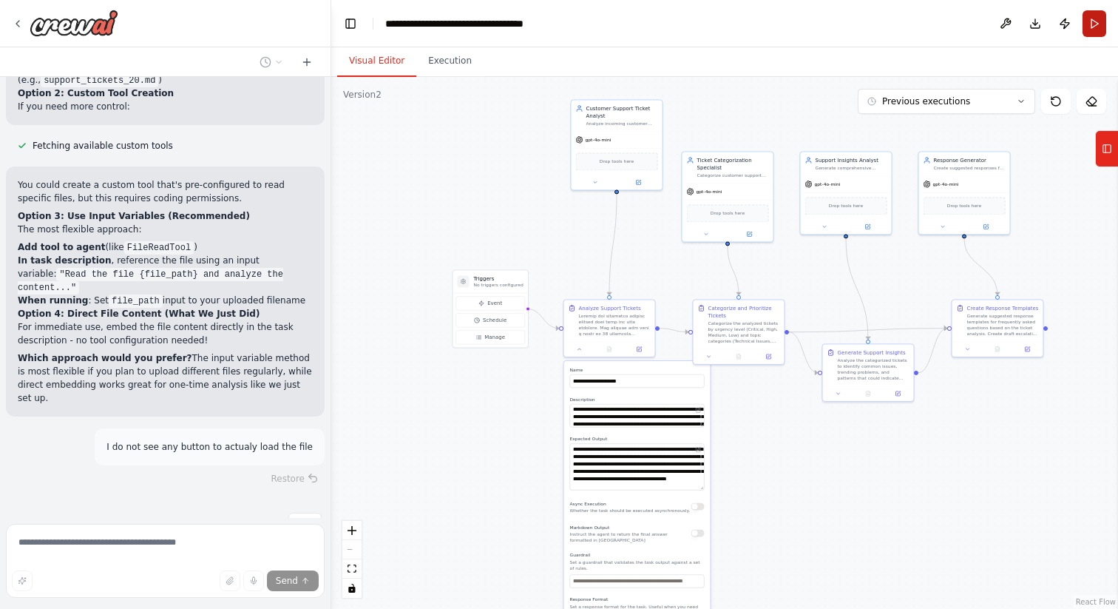
click at [1094, 23] on button "Run" at bounding box center [1095, 23] width 24 height 27
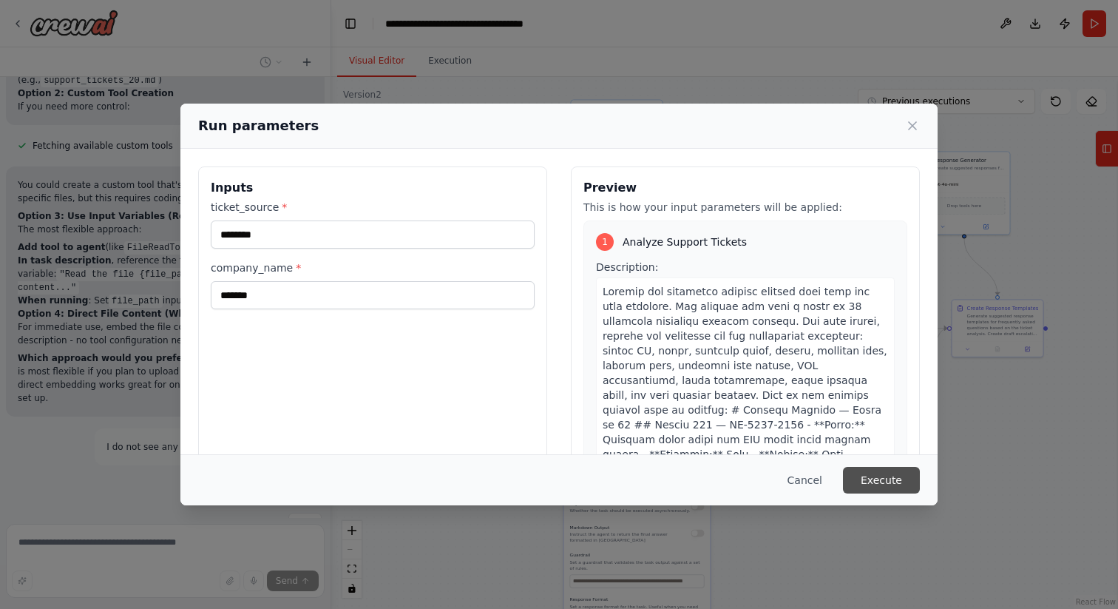
click at [878, 480] on button "Execute" at bounding box center [881, 480] width 77 height 27
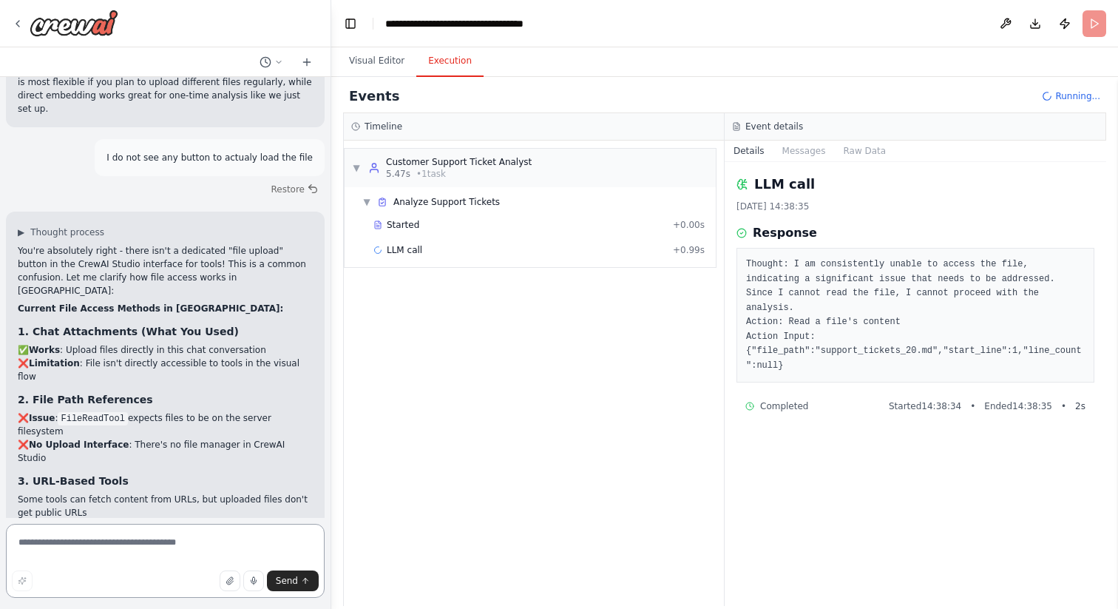
scroll to position [5982, 0]
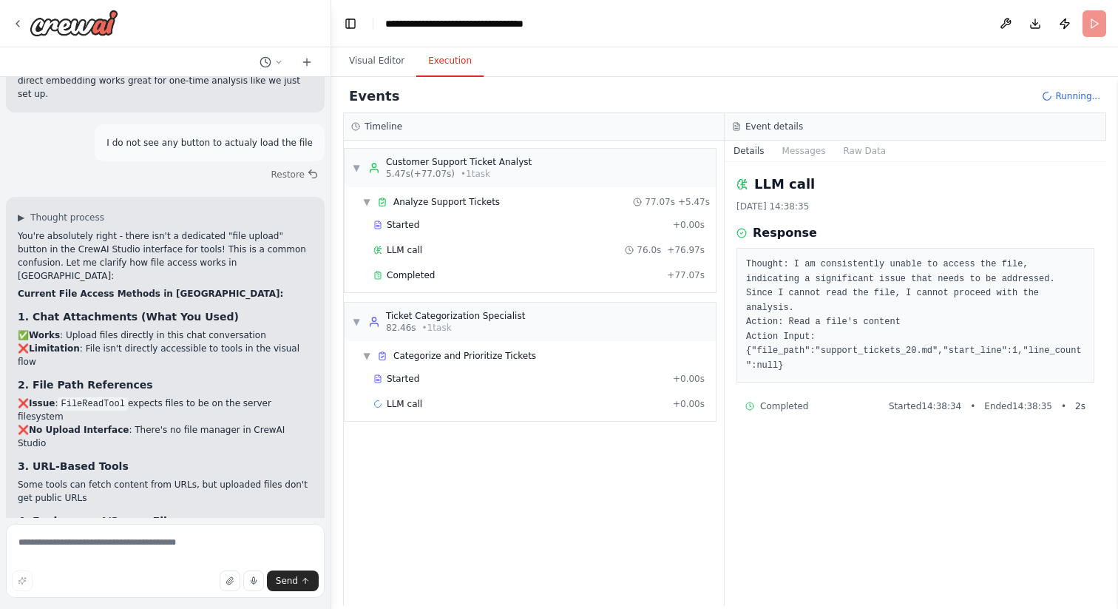
drag, startPoint x: 310, startPoint y: 337, endPoint x: 20, endPoint y: 322, distance: 290.2
click at [20, 322] on div "You're absolutely right - there isn't a dedicated "file upload" button in the C…" at bounding box center [165, 563] width 295 height 668
copy div "2. File Path References ❌ Issue : FileReadTool expects files to be on the serve…"
click at [70, 544] on textarea at bounding box center [165, 561] width 319 height 74
paste textarea "**********"
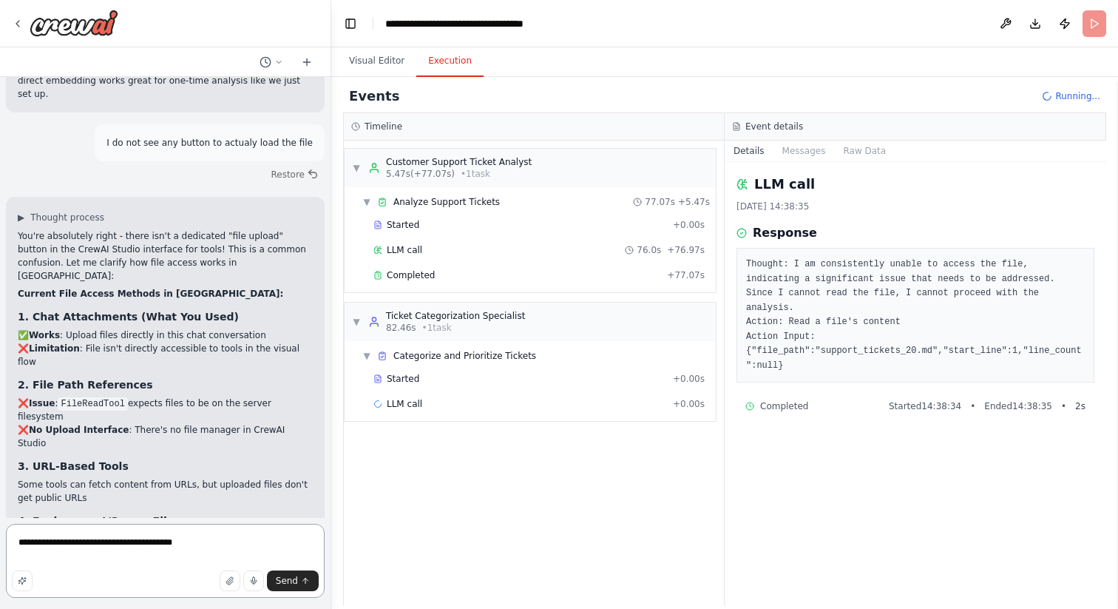
type textarea "**********"
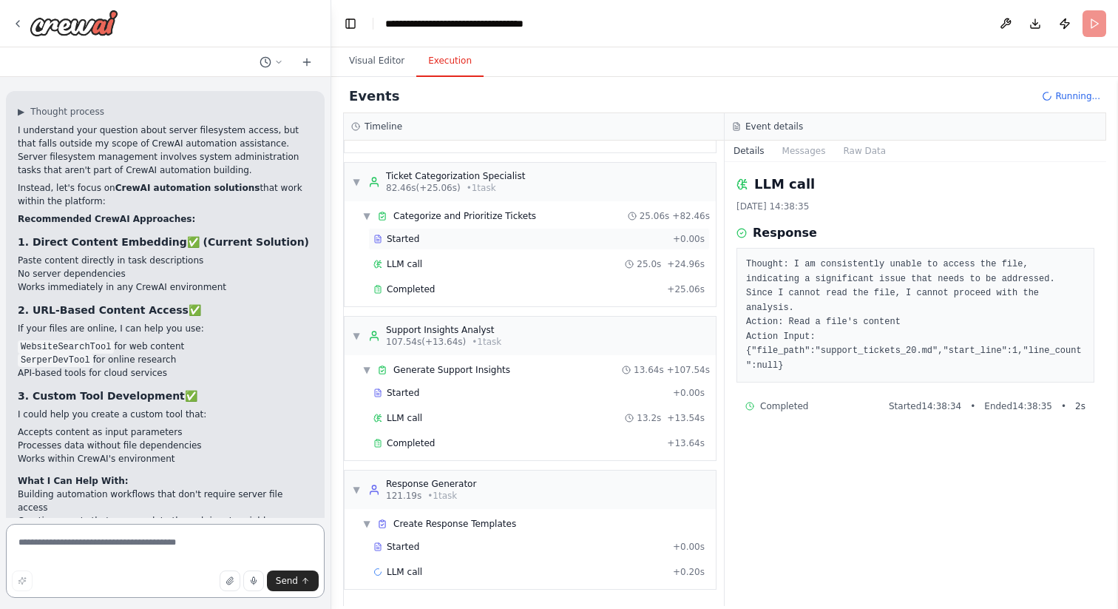
scroll to position [0, 0]
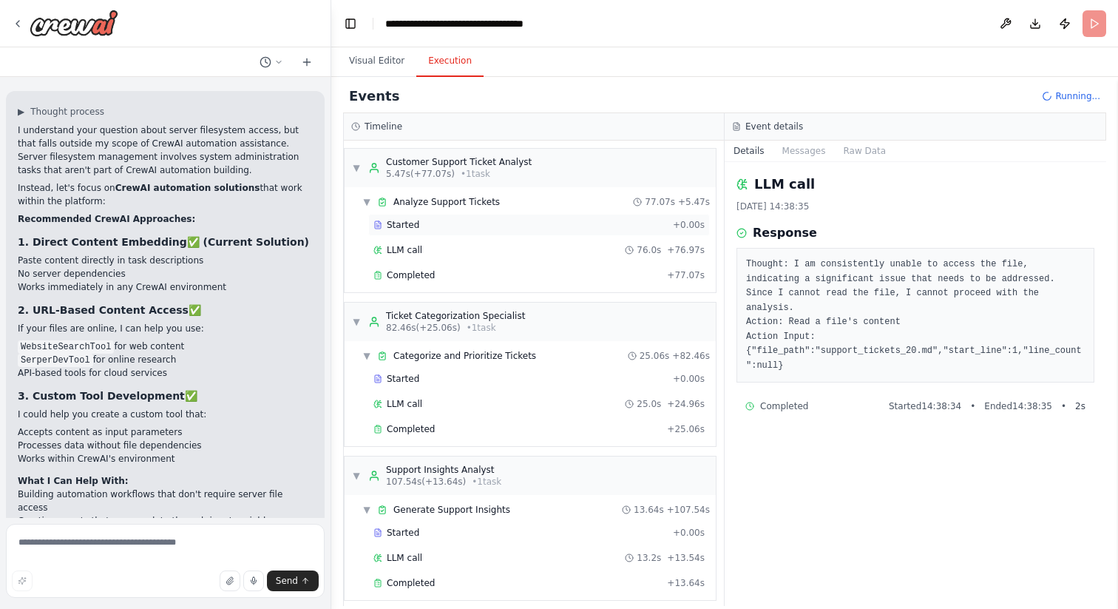
click at [414, 228] on span "Started" at bounding box center [403, 225] width 33 height 12
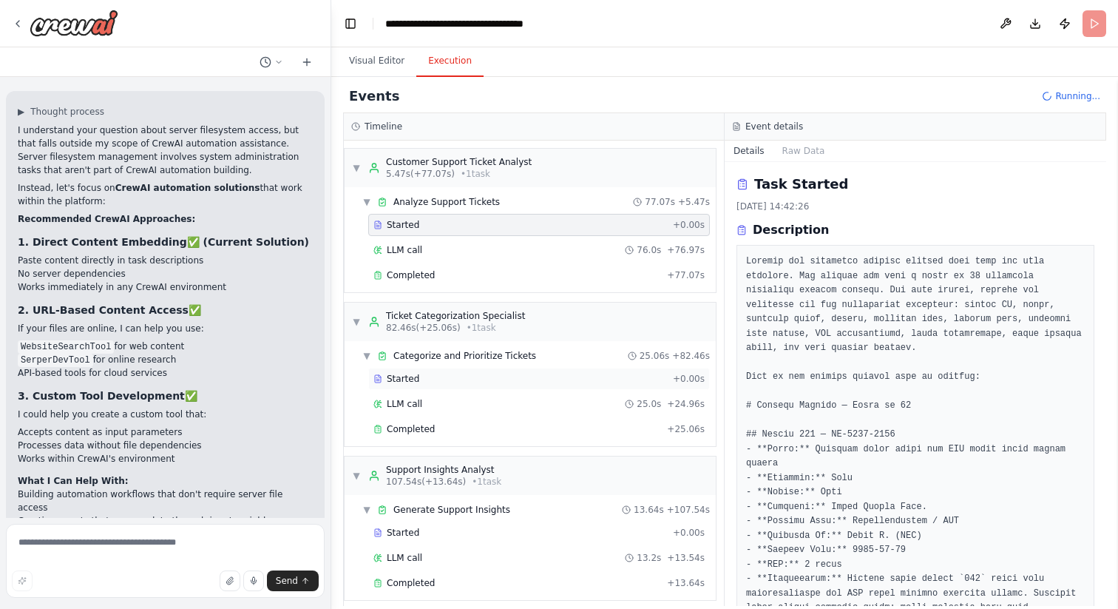
click at [406, 374] on span "Started" at bounding box center [403, 379] width 33 height 12
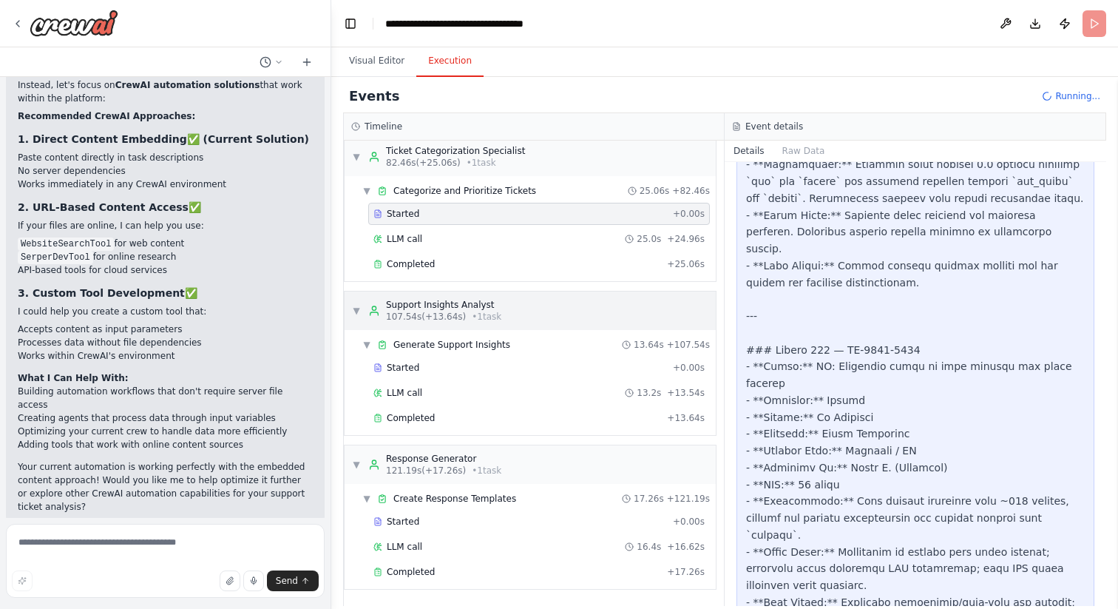
scroll to position [7035, 0]
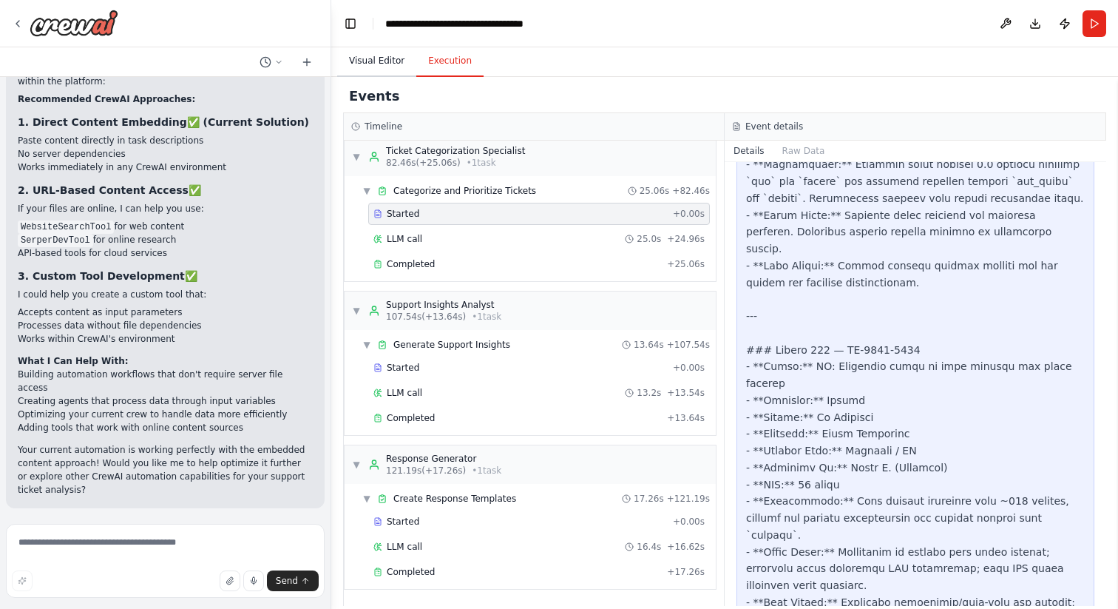
click at [382, 61] on button "Visual Editor" at bounding box center [376, 61] width 79 height 31
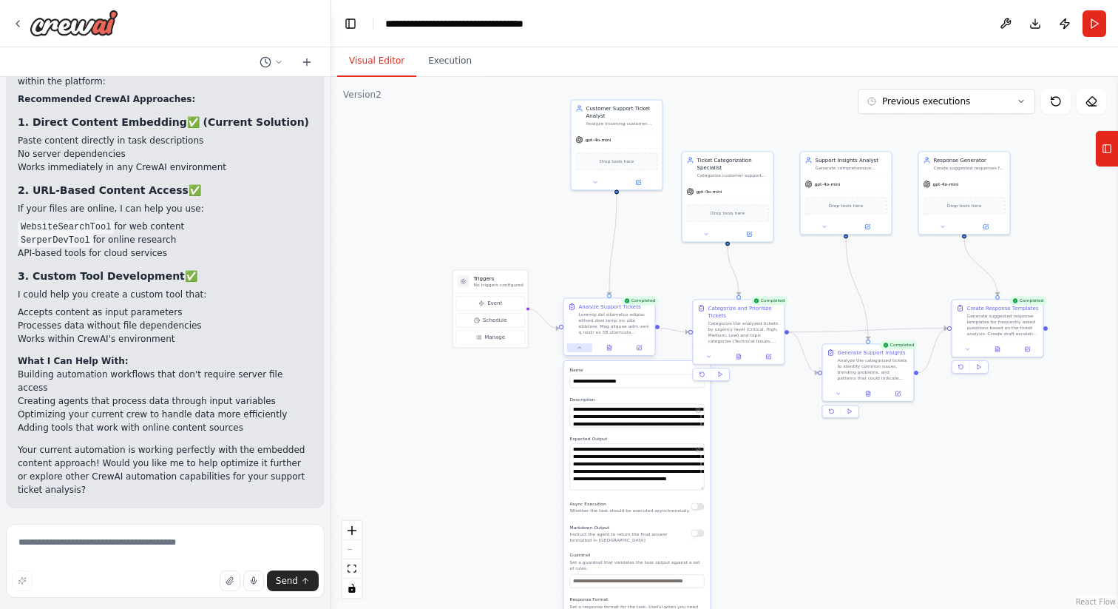
click at [581, 350] on icon at bounding box center [580, 348] width 6 height 6
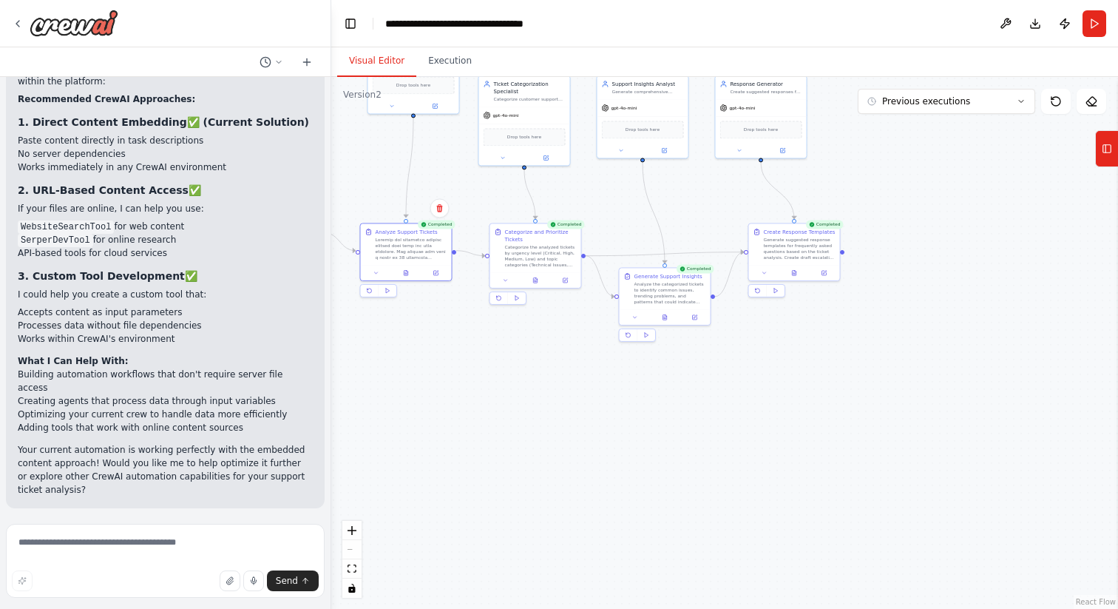
drag, startPoint x: 766, startPoint y: 505, endPoint x: 558, endPoint y: 428, distance: 222.3
click at [558, 428] on div ".deletable-edge-delete-btn { width: 20px; height: 20px; border: 0px solid #ffff…" at bounding box center [724, 343] width 787 height 532
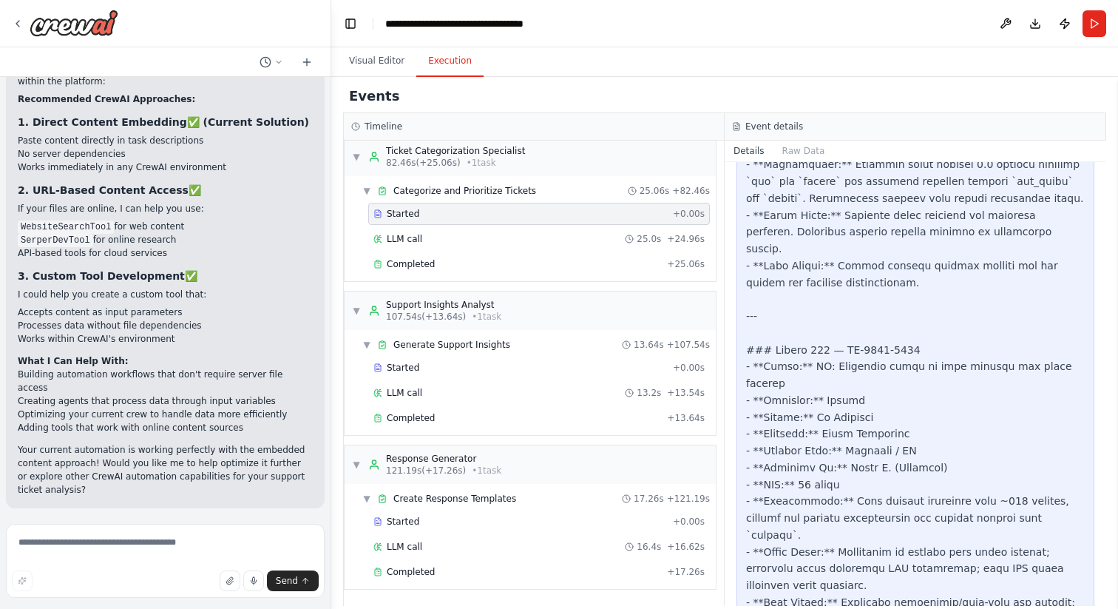
click at [443, 59] on button "Execution" at bounding box center [449, 61] width 67 height 31
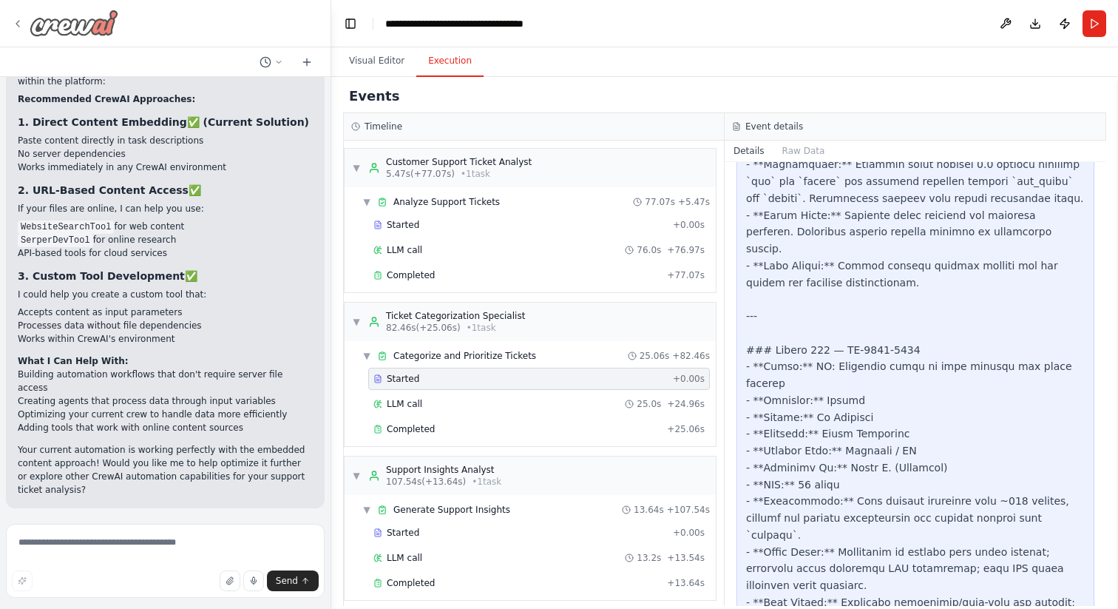
click at [21, 20] on icon at bounding box center [18, 24] width 12 height 12
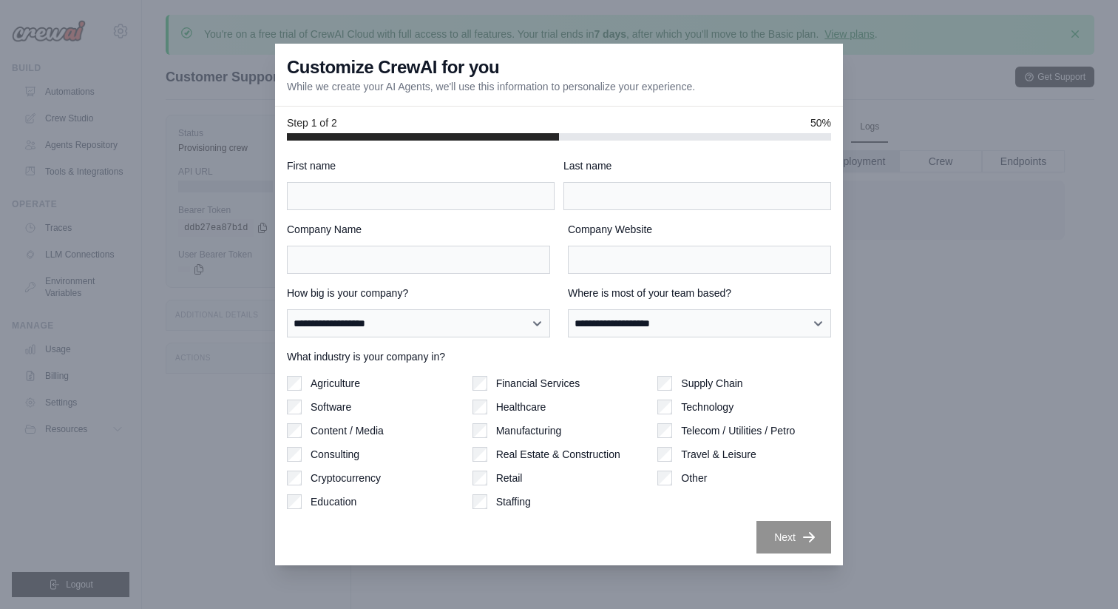
click at [197, 311] on div at bounding box center [559, 304] width 1118 height 609
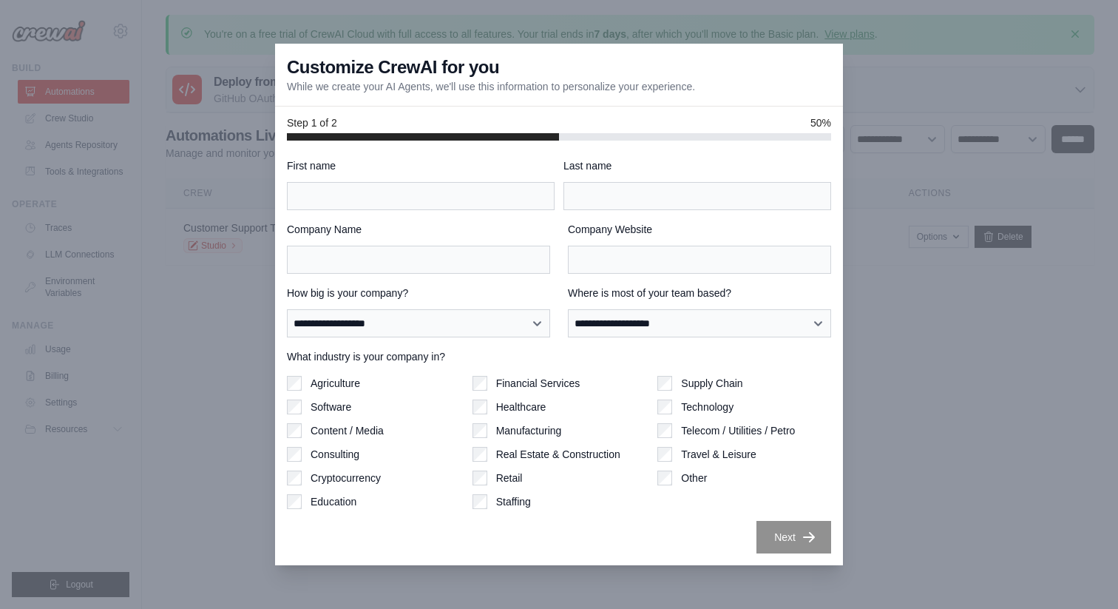
click at [251, 351] on div at bounding box center [559, 304] width 1118 height 609
click at [1074, 313] on div at bounding box center [559, 304] width 1118 height 609
click at [193, 158] on div at bounding box center [559, 304] width 1118 height 609
click at [246, 248] on div at bounding box center [559, 304] width 1118 height 609
click at [208, 217] on div at bounding box center [559, 304] width 1118 height 609
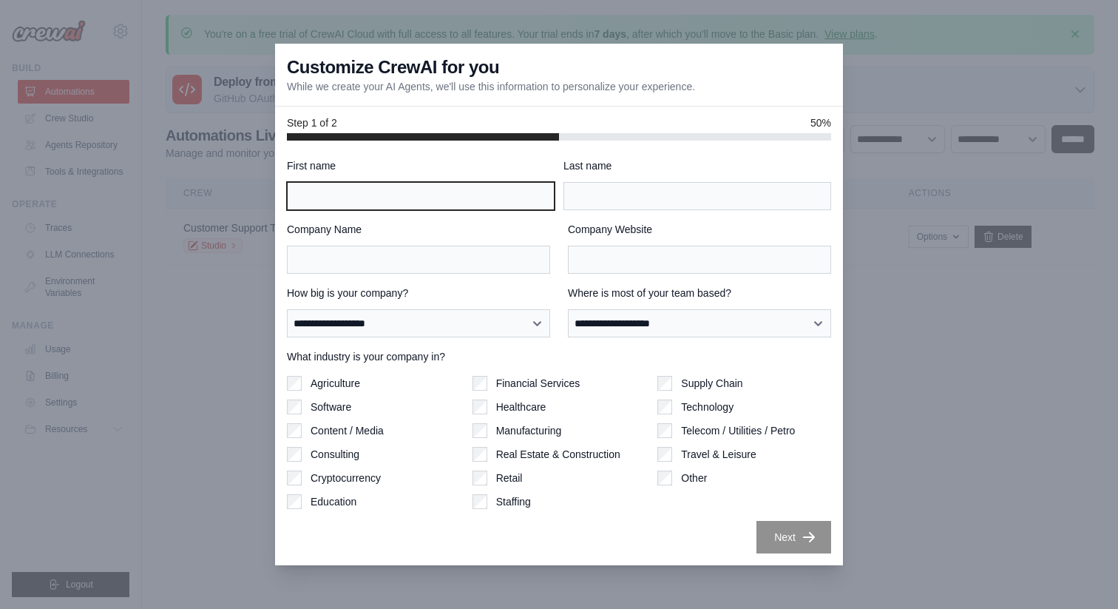
click at [433, 200] on input "First name" at bounding box center [421, 196] width 268 height 28
click at [912, 391] on div at bounding box center [559, 304] width 1118 height 609
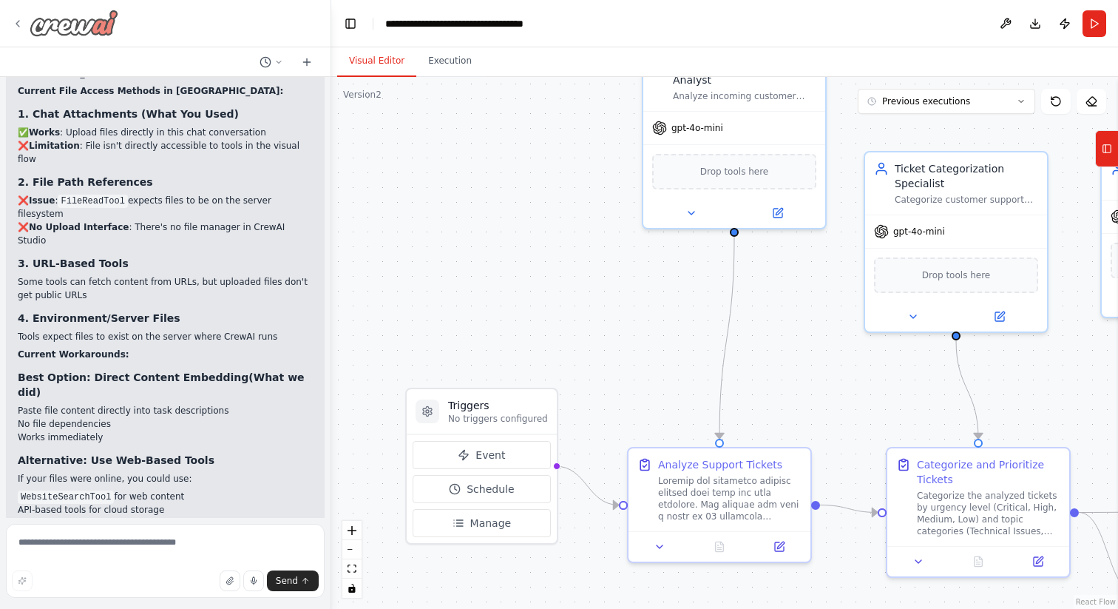
click at [19, 19] on icon at bounding box center [18, 24] width 12 height 12
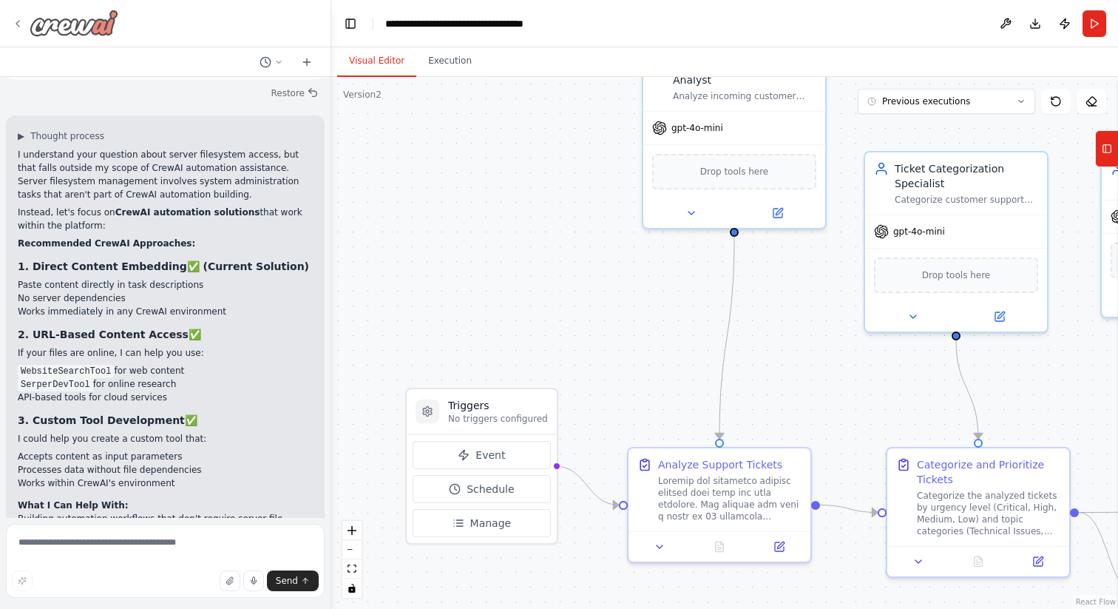
scroll to position [6904, 0]
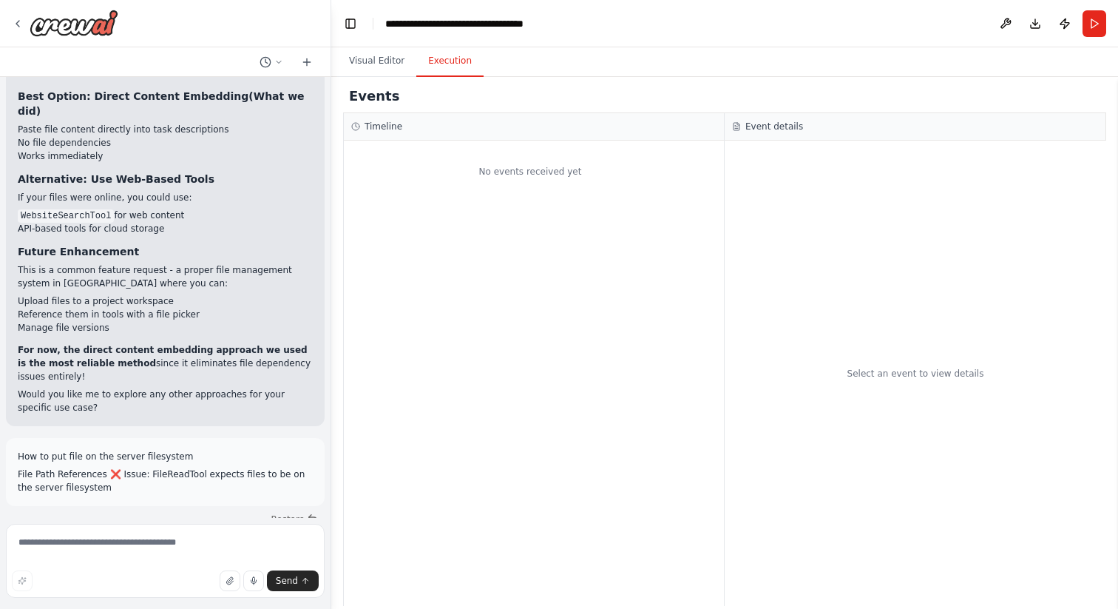
click at [450, 61] on button "Execution" at bounding box center [449, 61] width 67 height 31
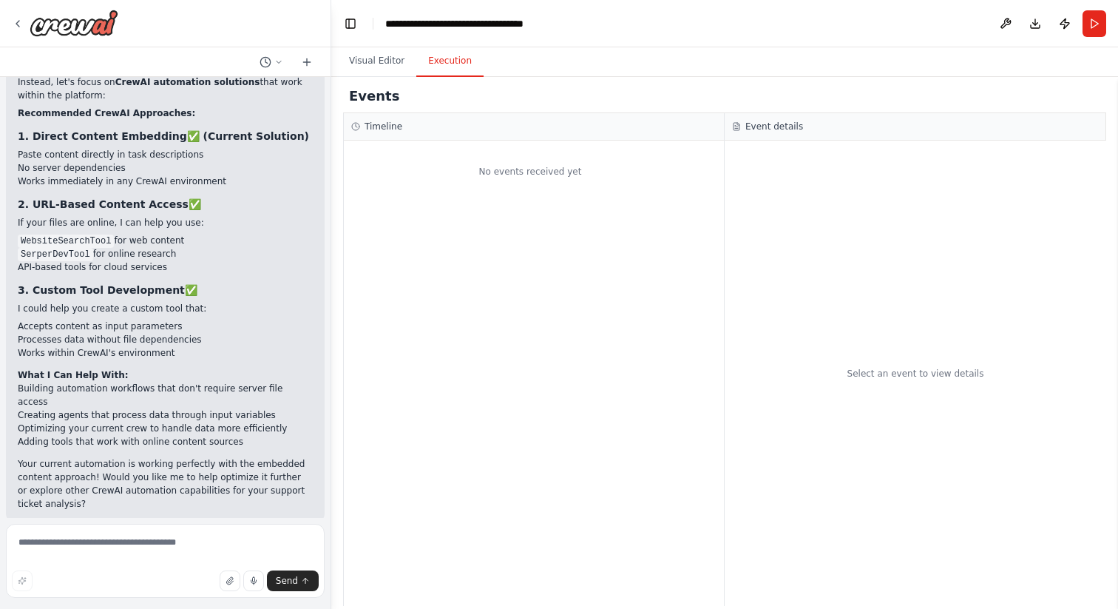
scroll to position [7571, 0]
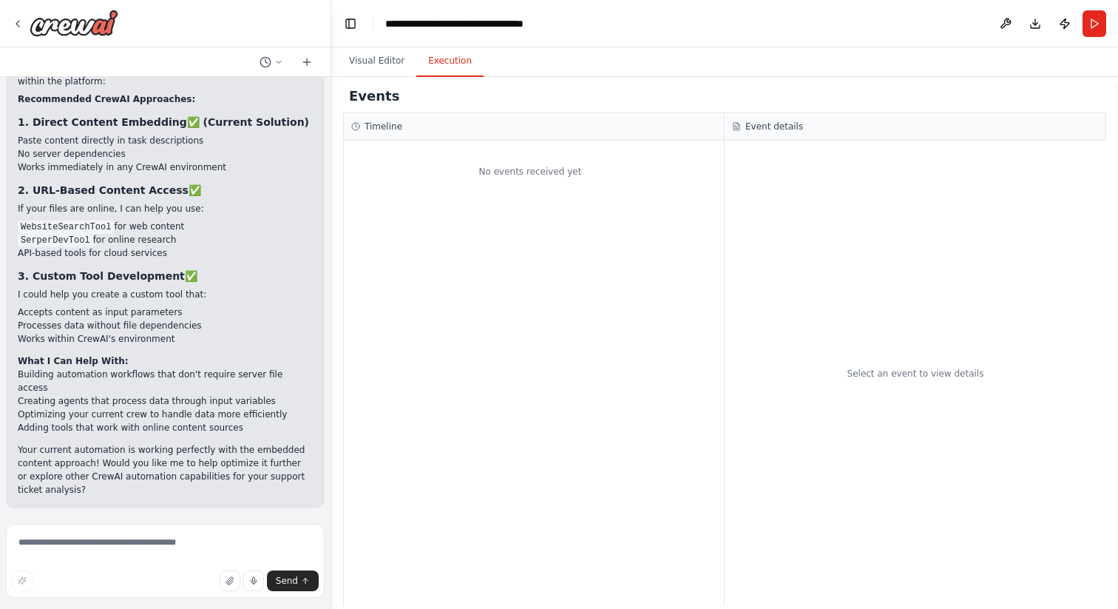
click at [194, 598] on span "Improve automation" at bounding box center [171, 604] width 90 height 12
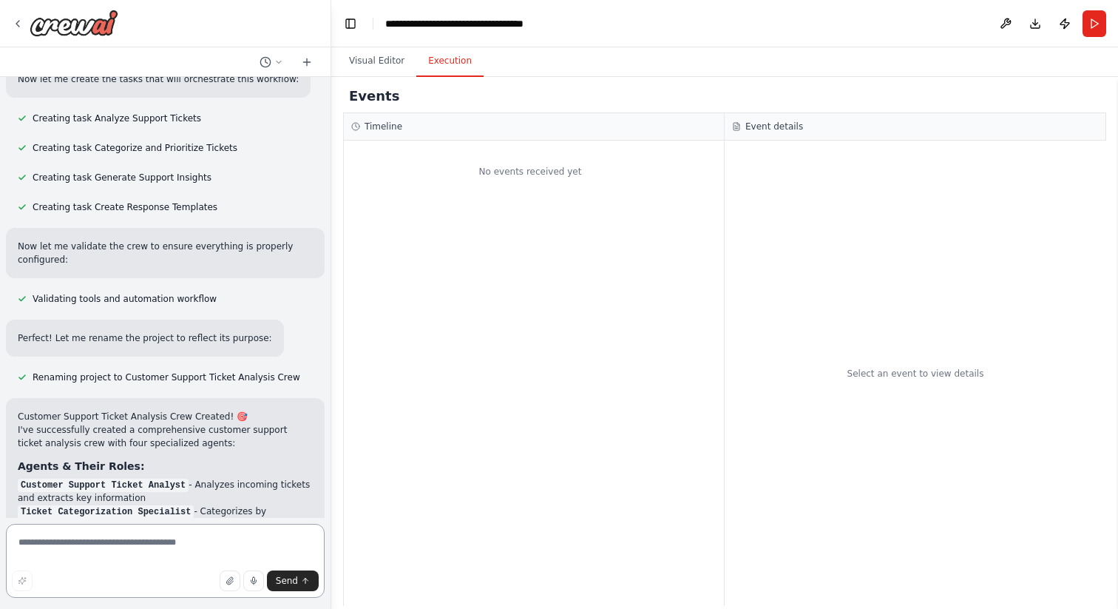
scroll to position [523, 0]
